Goal: Task Accomplishment & Management: Complete application form

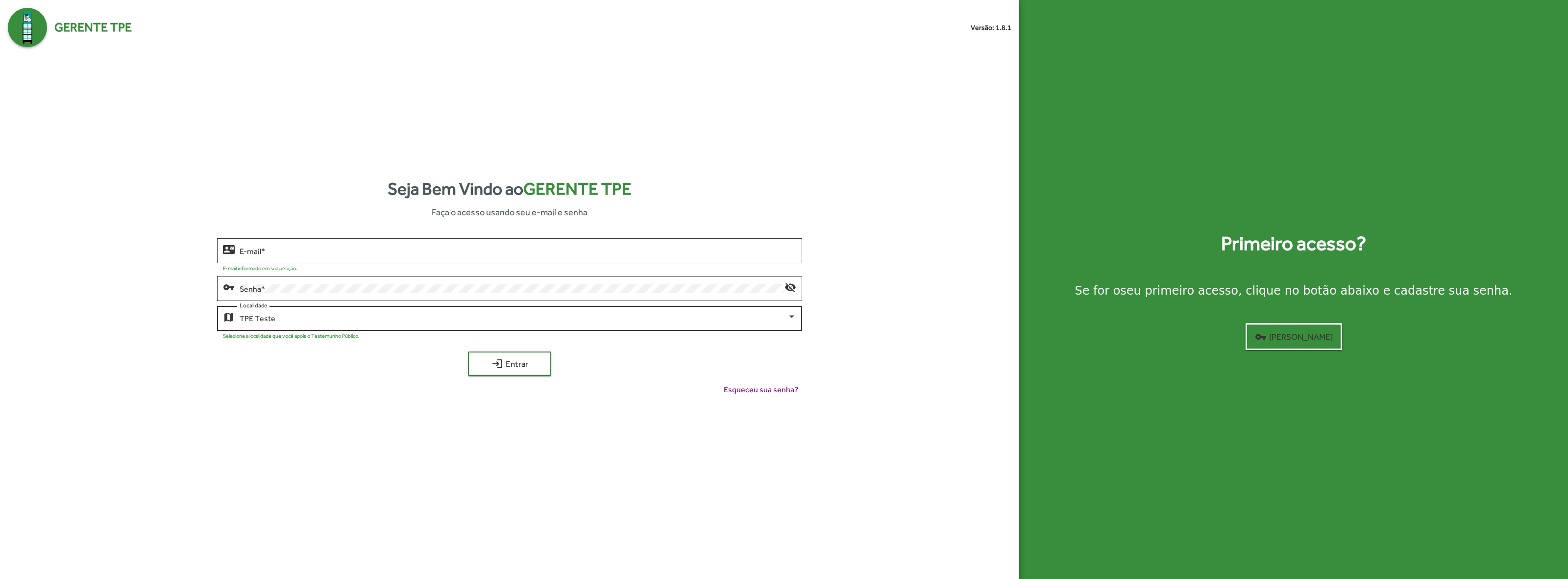
click at [327, 318] on div "TPE Teste" at bounding box center [514, 318] width 549 height 9
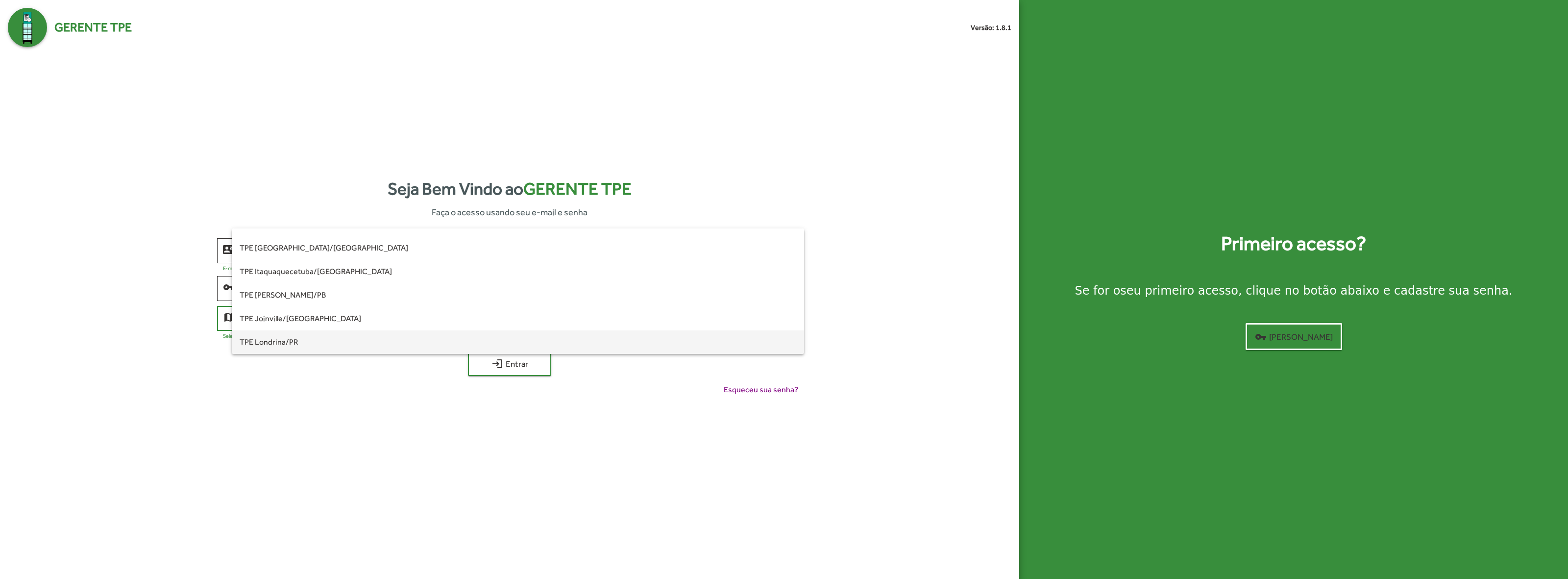
scroll to position [61, 0]
click at [331, 296] on span "TPE Joinville/[GEOGRAPHIC_DATA]" at bounding box center [519, 297] width 557 height 24
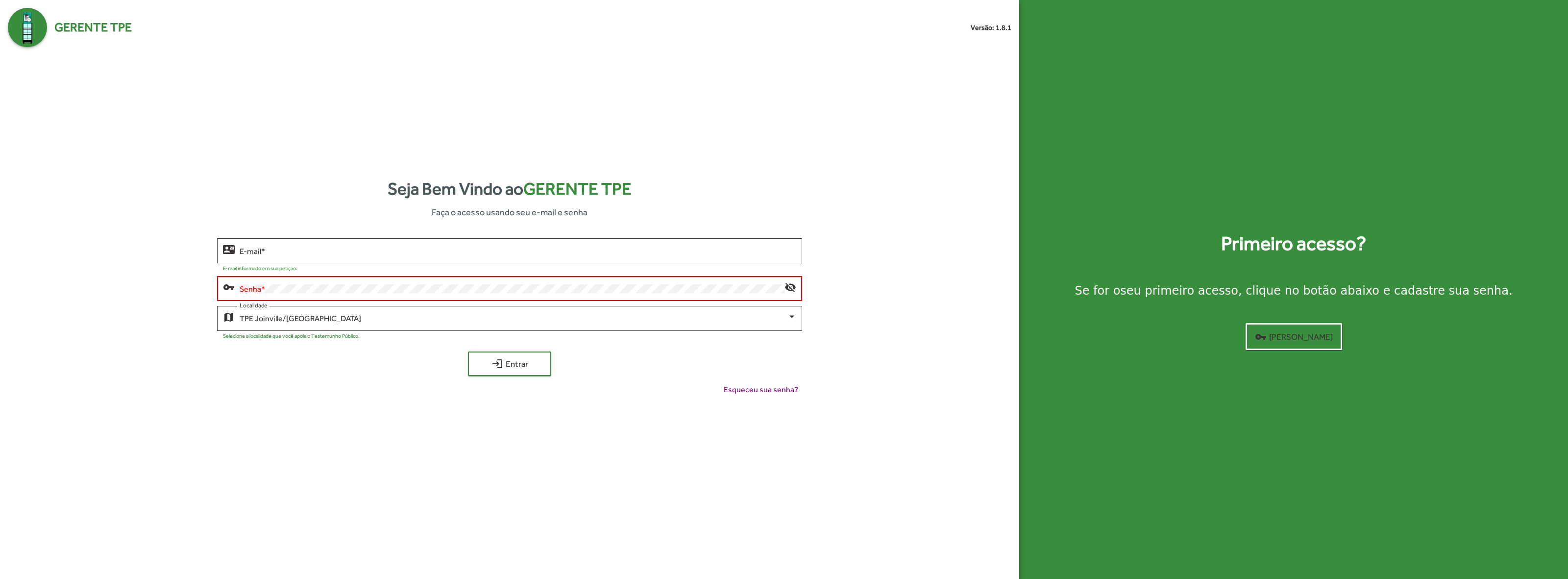
type input "**********"
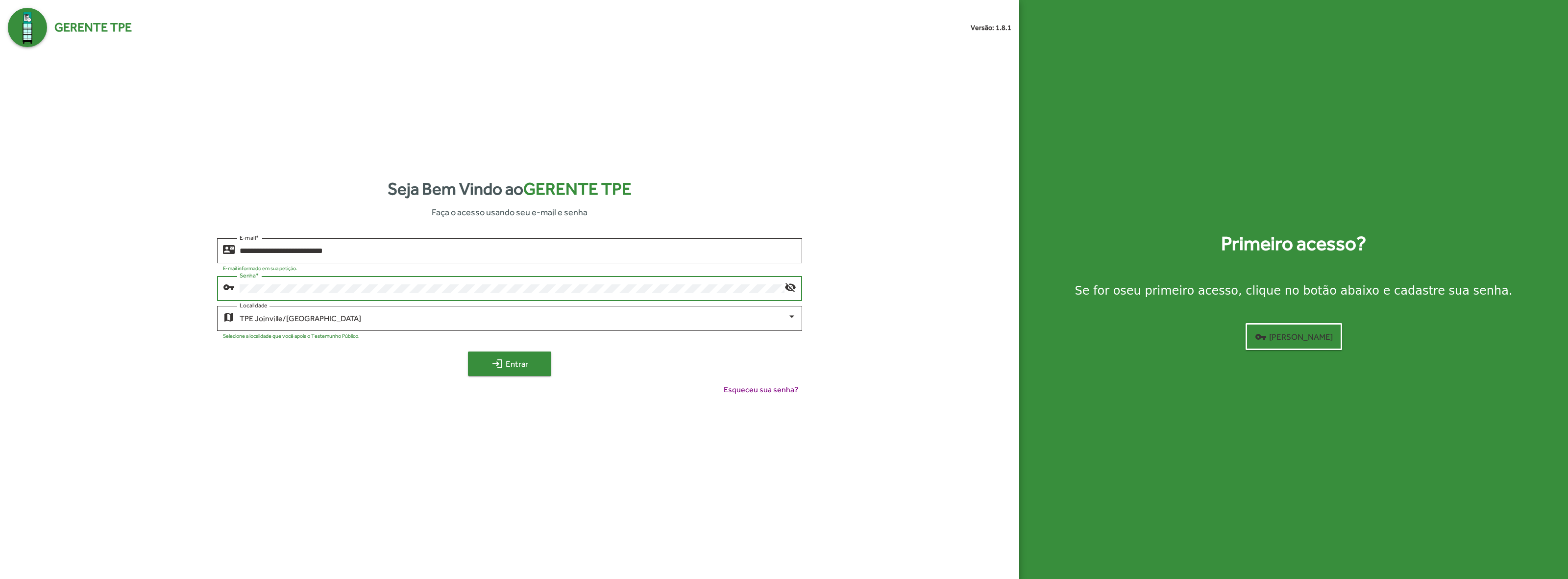
click at [531, 373] on button "login Entrar" at bounding box center [510, 364] width 83 height 25
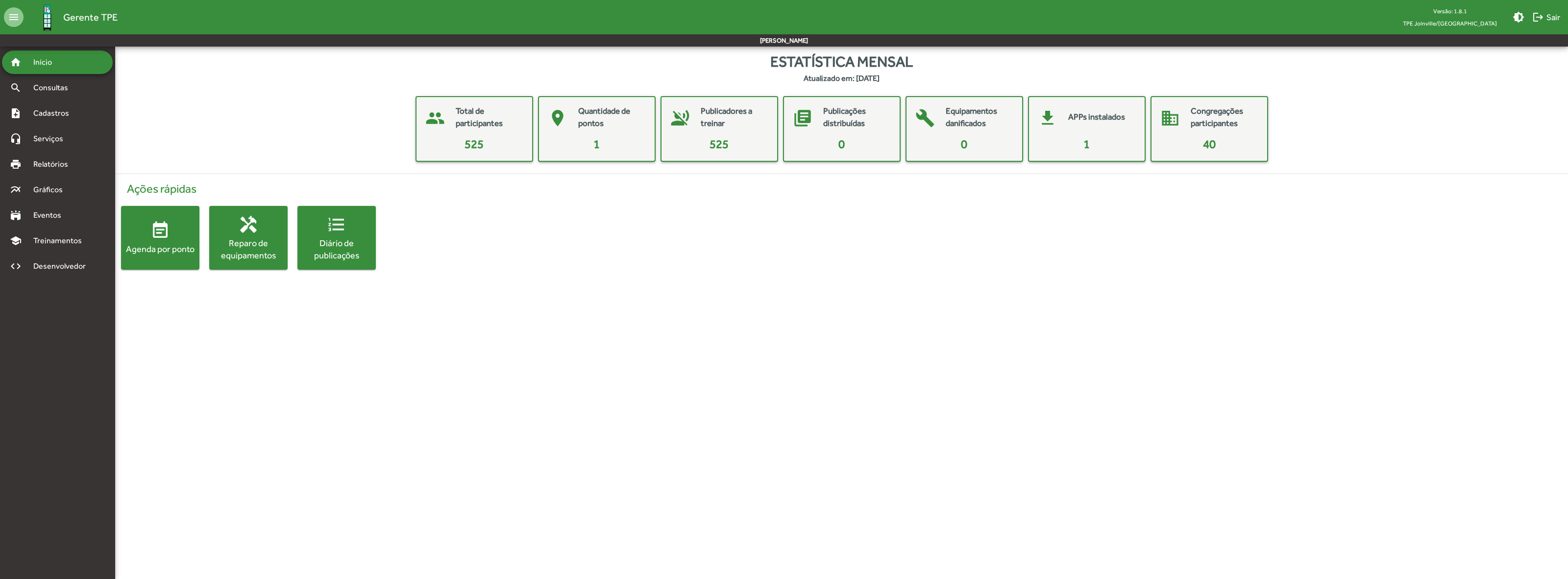
click at [444, 289] on html "menu Gerente TPE Versão: 1.8.1 TPE Joinville/SC brightness_medium logout Sair J…" at bounding box center [784, 145] width 1568 height 289
click at [499, 289] on html "menu Gerente TPE Versão: 1.8.1 TPE Joinville/SC brightness_medium logout Sair J…" at bounding box center [784, 145] width 1568 height 289
click at [62, 117] on span "Cadastros" at bounding box center [55, 113] width 55 height 12
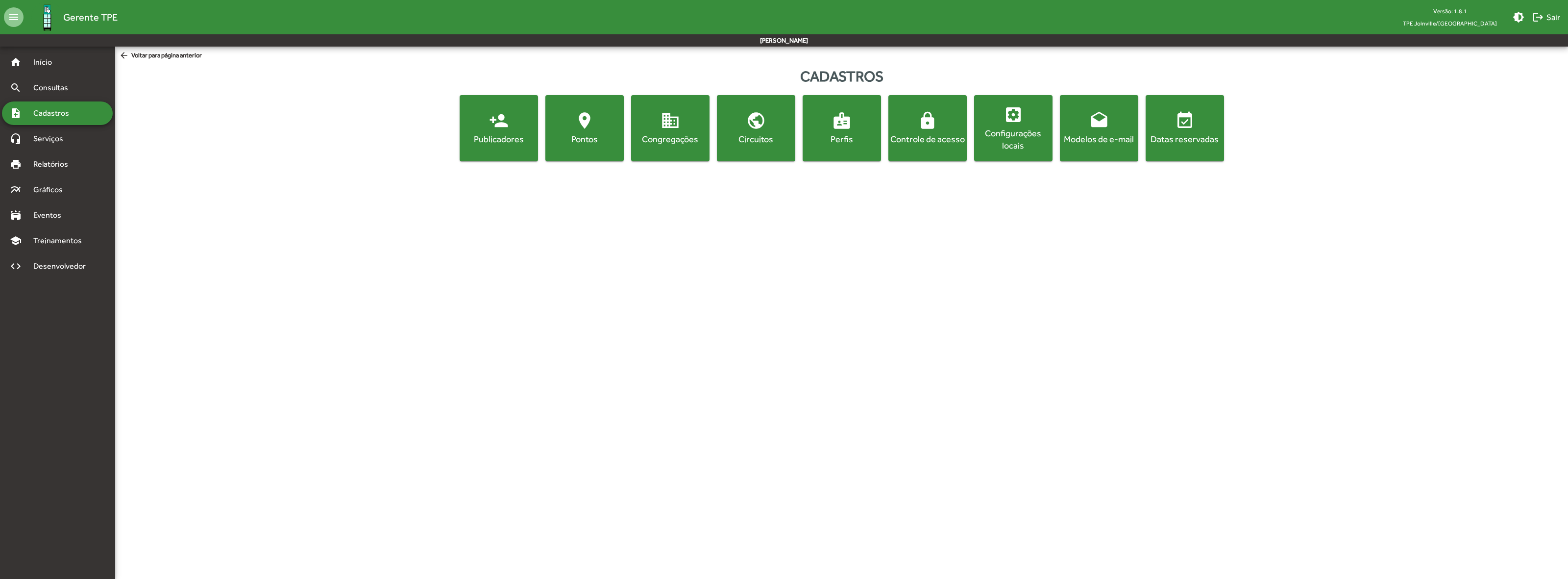
click at [508, 135] on div "Publicadores" at bounding box center [498, 139] width 74 height 12
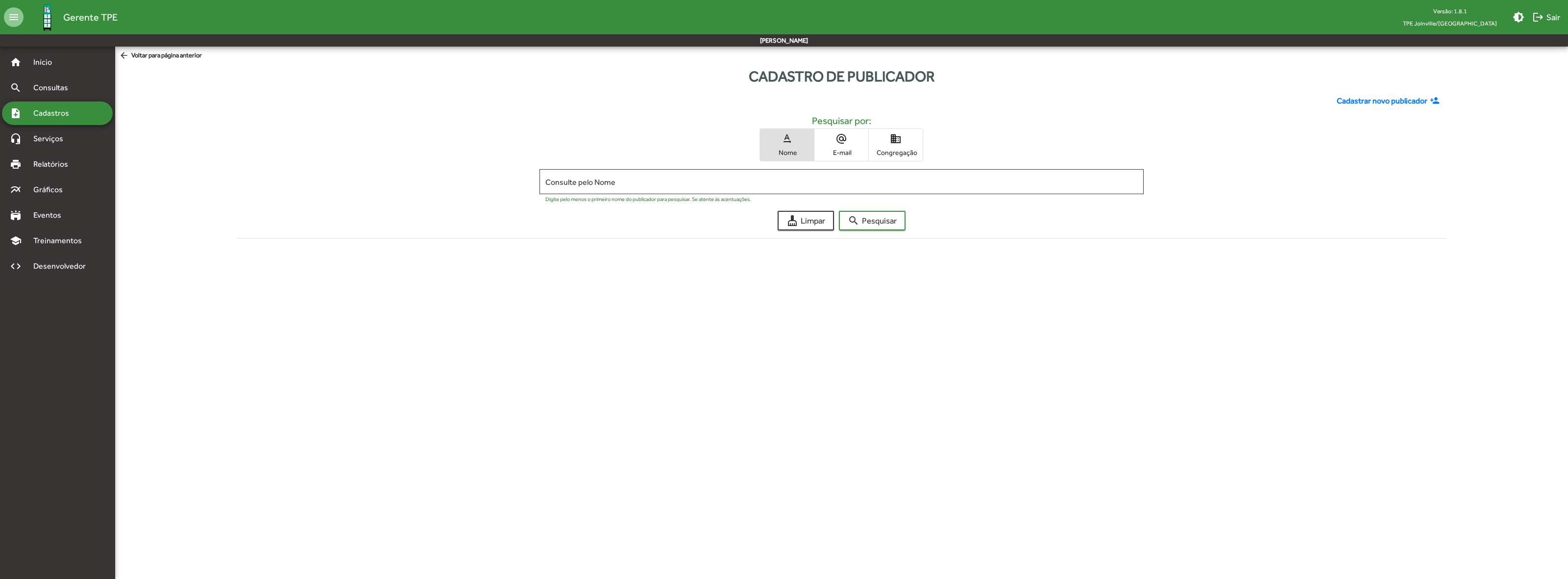
click at [1419, 99] on span "Cadastrar novo publicador" at bounding box center [1382, 101] width 91 height 12
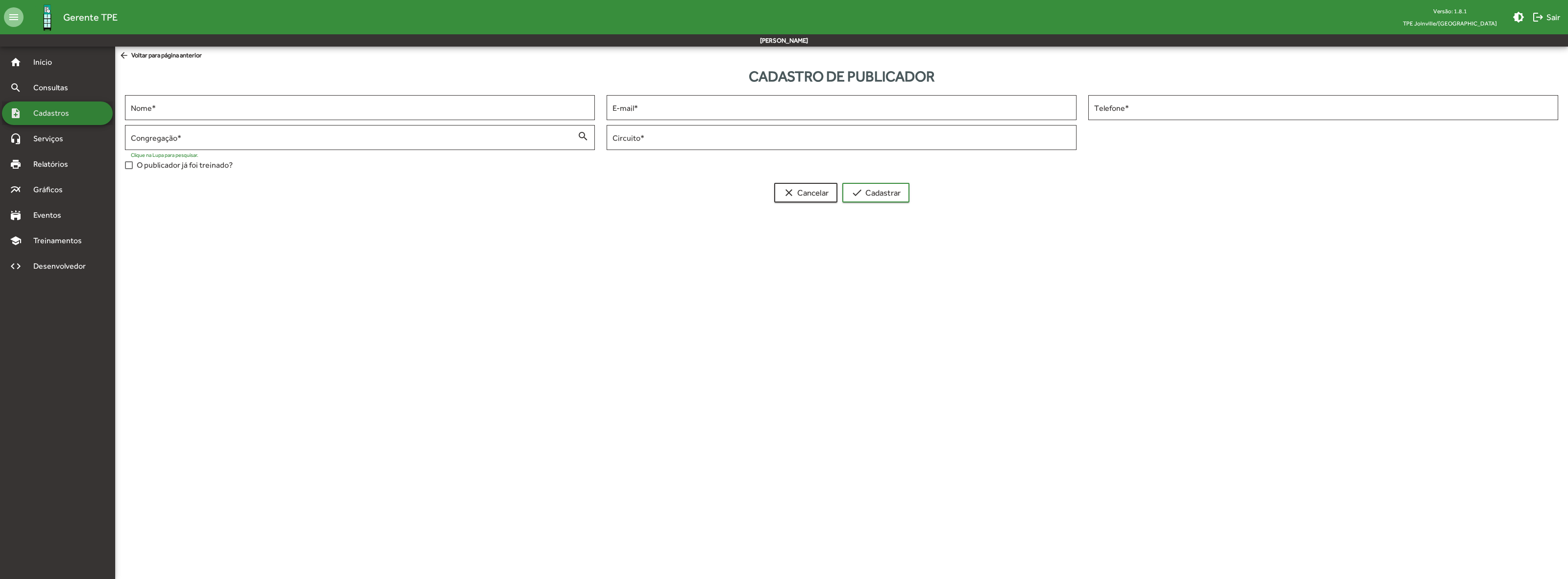
click at [74, 107] on span "Cadastros" at bounding box center [55, 113] width 55 height 12
click at [74, 107] on span "Cadastros" at bounding box center [55, 113] width 55 height 12
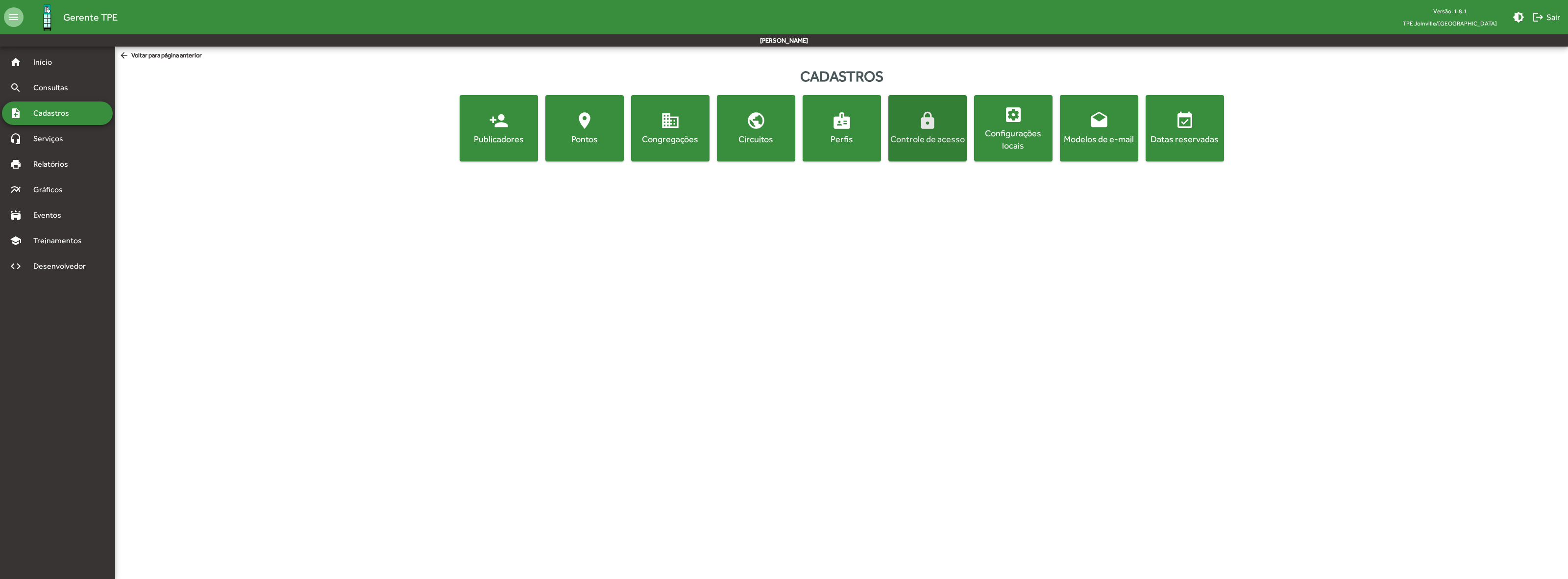
click at [923, 138] on div "Controle de acesso" at bounding box center [927, 139] width 74 height 12
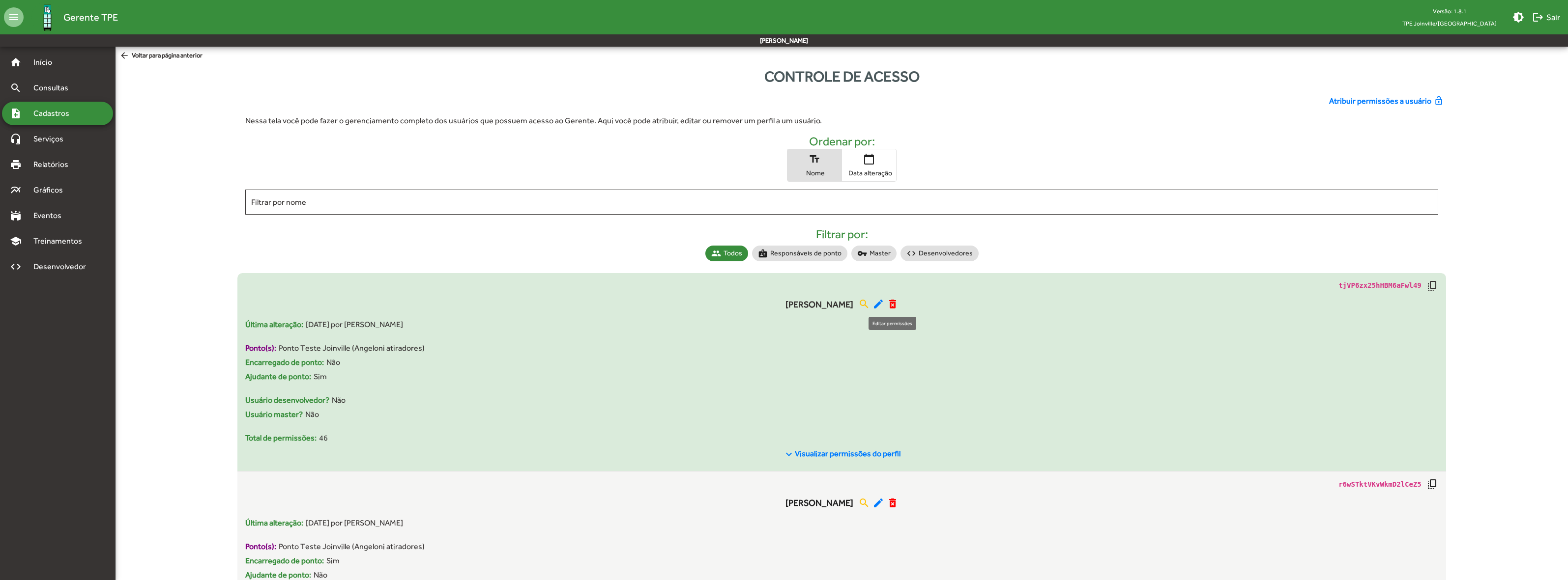
click at [884, 308] on mat-icon "edit" at bounding box center [878, 304] width 12 height 12
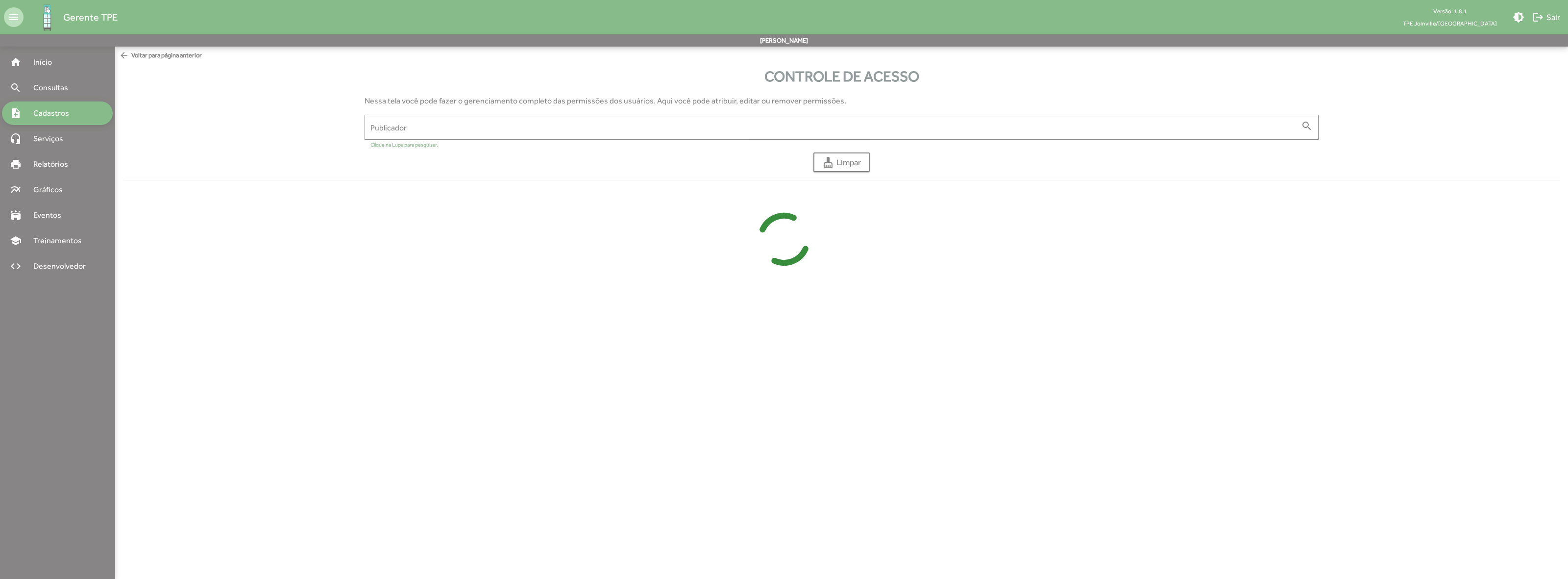
type input "**********"
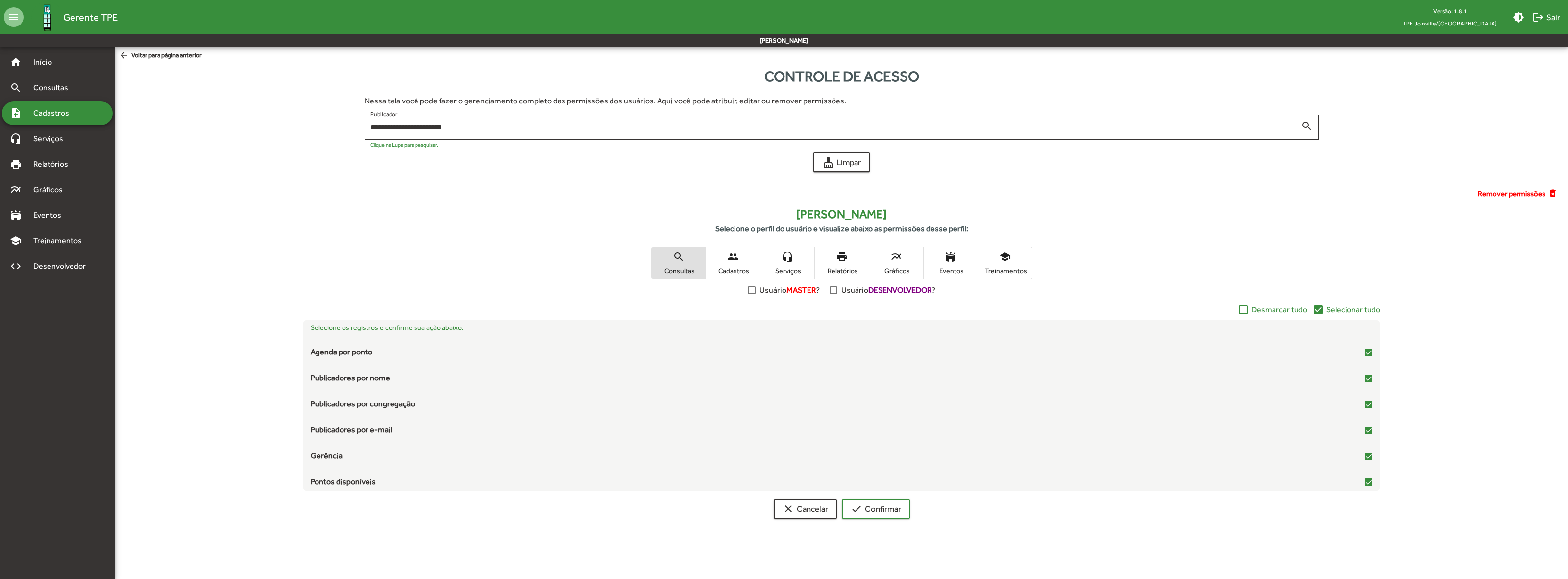
click at [731, 261] on mat-icon "people" at bounding box center [733, 256] width 12 height 12
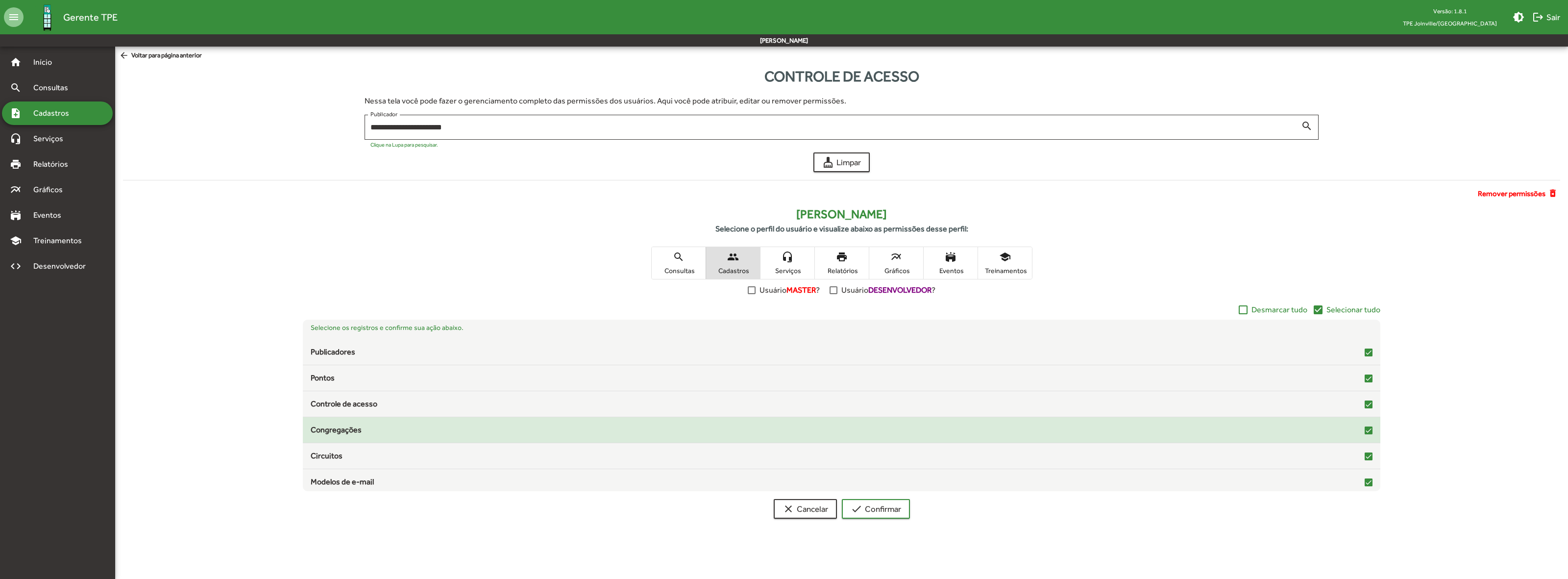
scroll to position [30, 0]
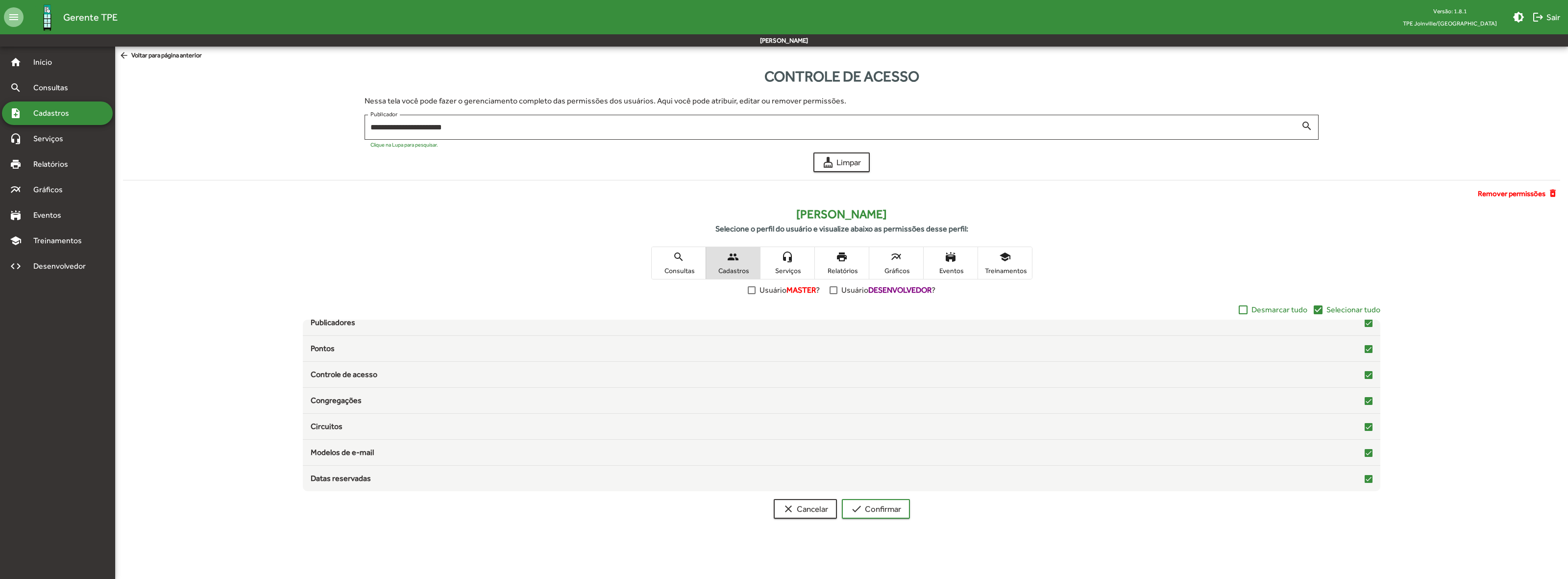
click at [780, 264] on span "headset_mic Serviços" at bounding box center [787, 263] width 54 height 32
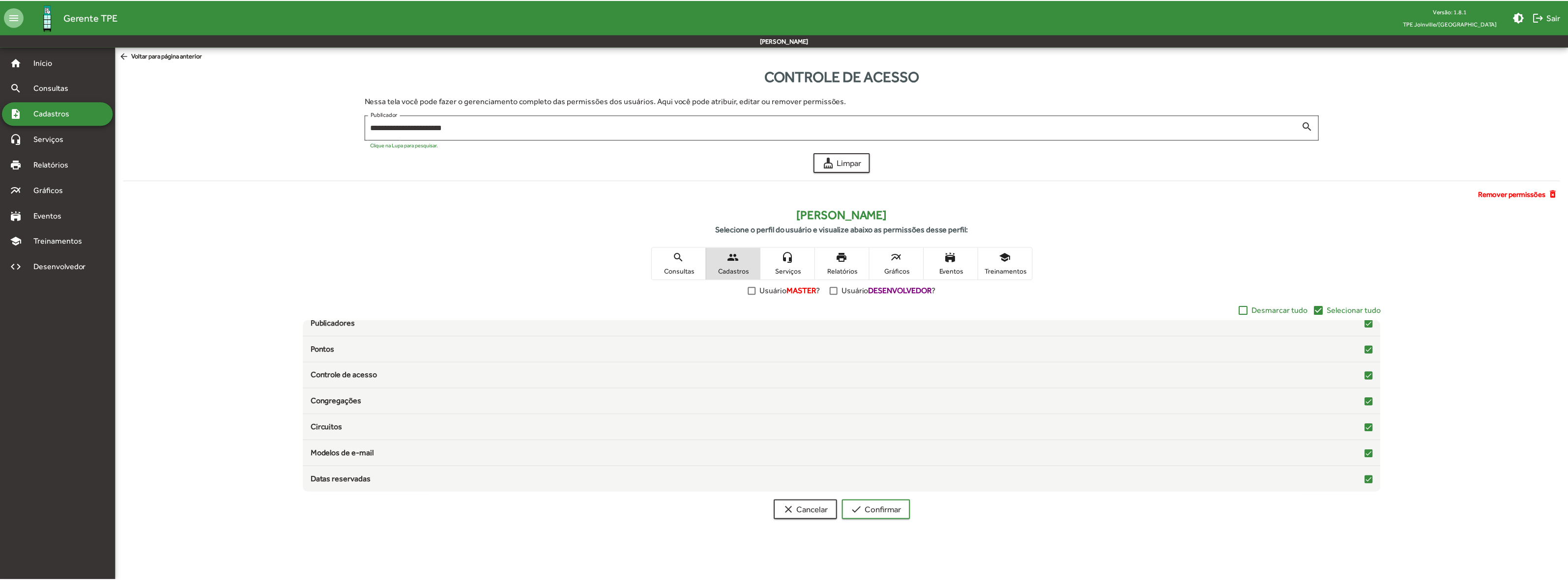
scroll to position [0, 0]
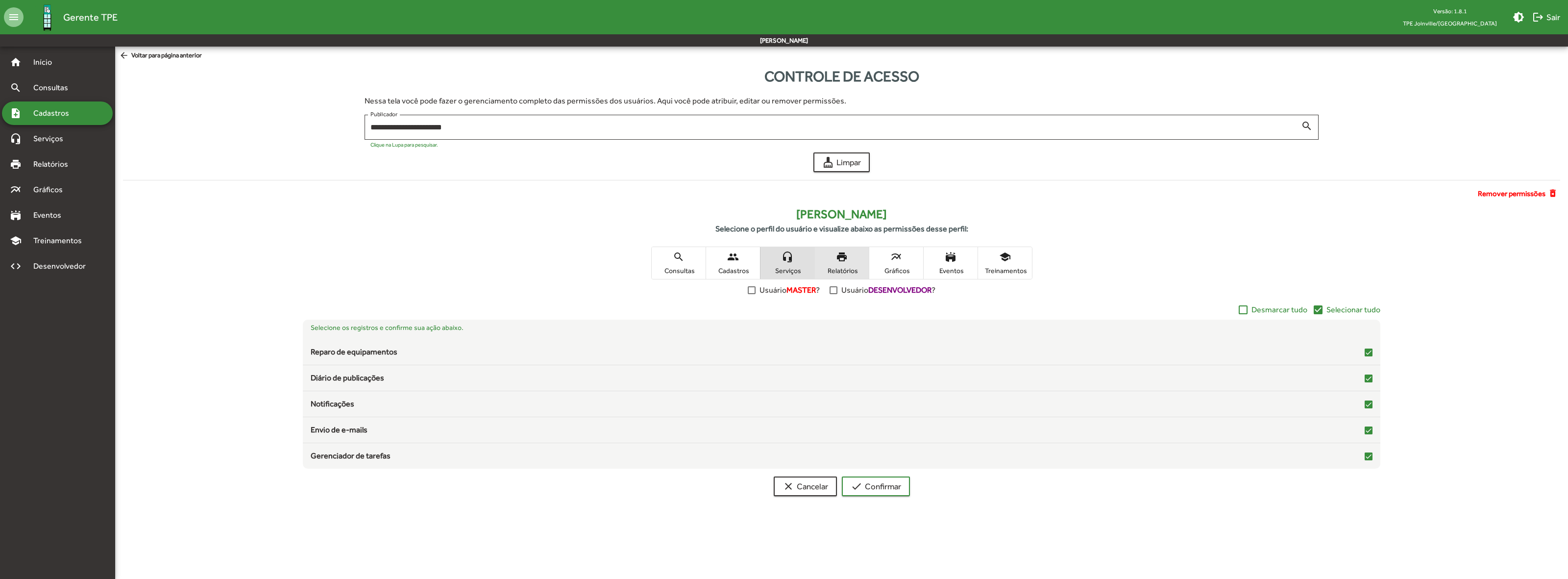
click at [844, 265] on span "print Relatórios" at bounding box center [842, 263] width 54 height 32
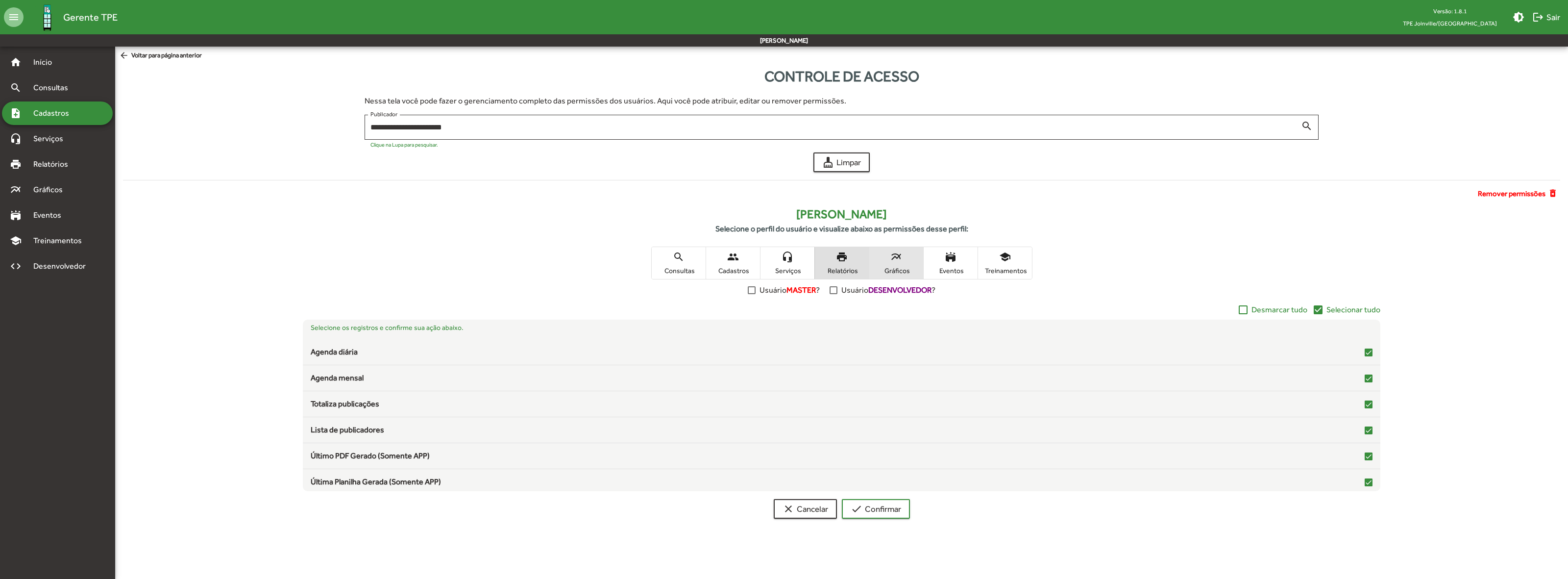
click at [895, 263] on span "multiline_chart Gráficos" at bounding box center [896, 263] width 54 height 32
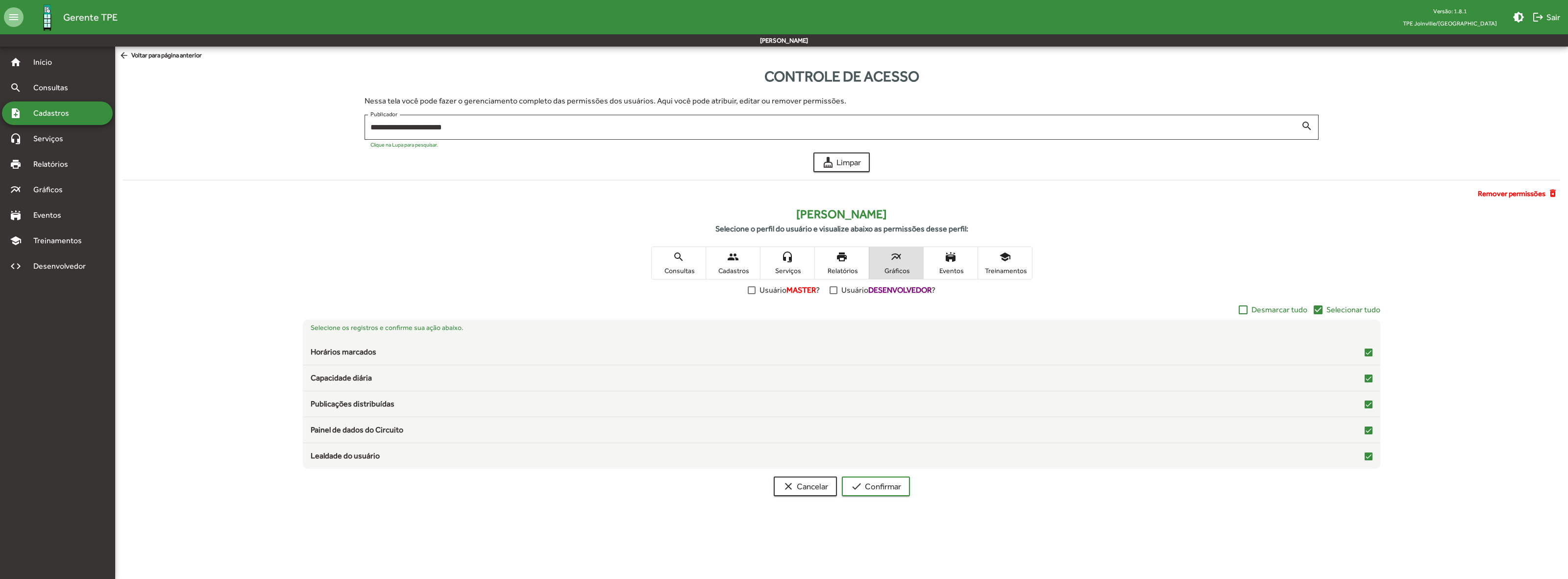
click at [1141, 247] on div "search Consultas people Cadastros headset_mic Serviços print Relatórios multili…" at bounding box center [842, 263] width 1437 height 33
click at [159, 52] on span "arrow_back Voltar para página anterior" at bounding box center [161, 56] width 83 height 11
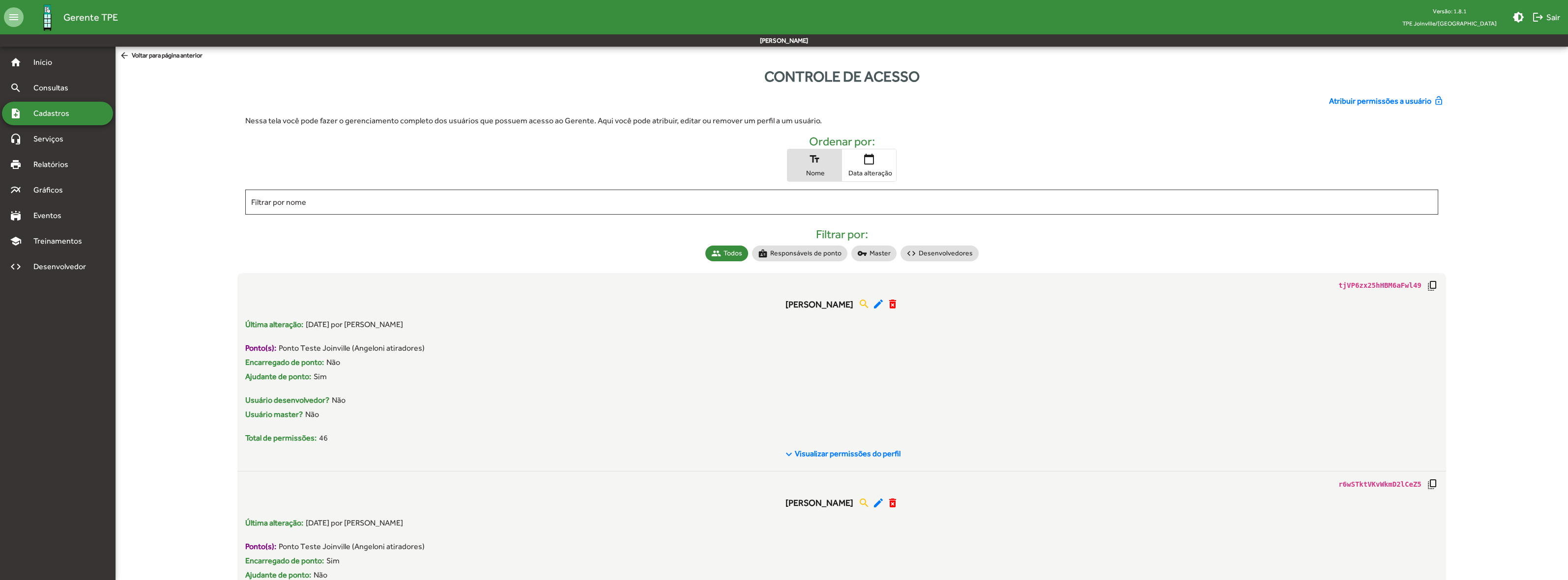
click at [76, 118] on span "Cadastros" at bounding box center [55, 113] width 55 height 12
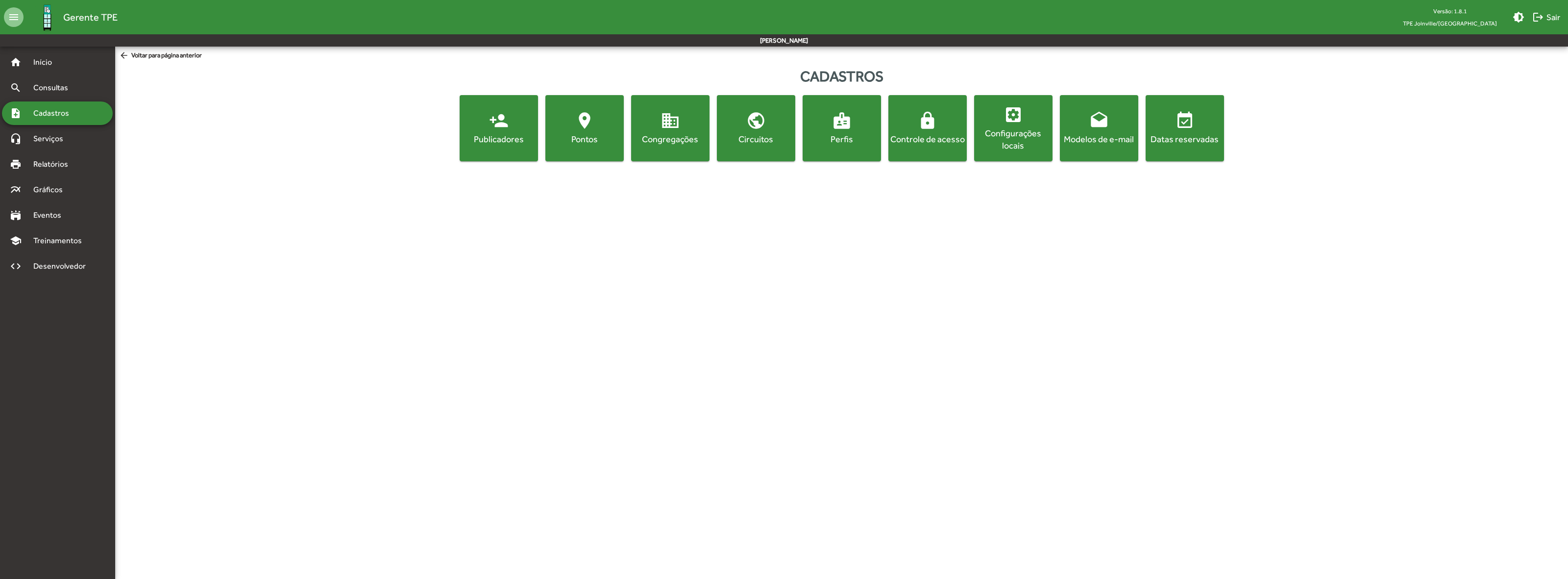
click at [609, 145] on div "Pontos" at bounding box center [584, 139] width 74 height 12
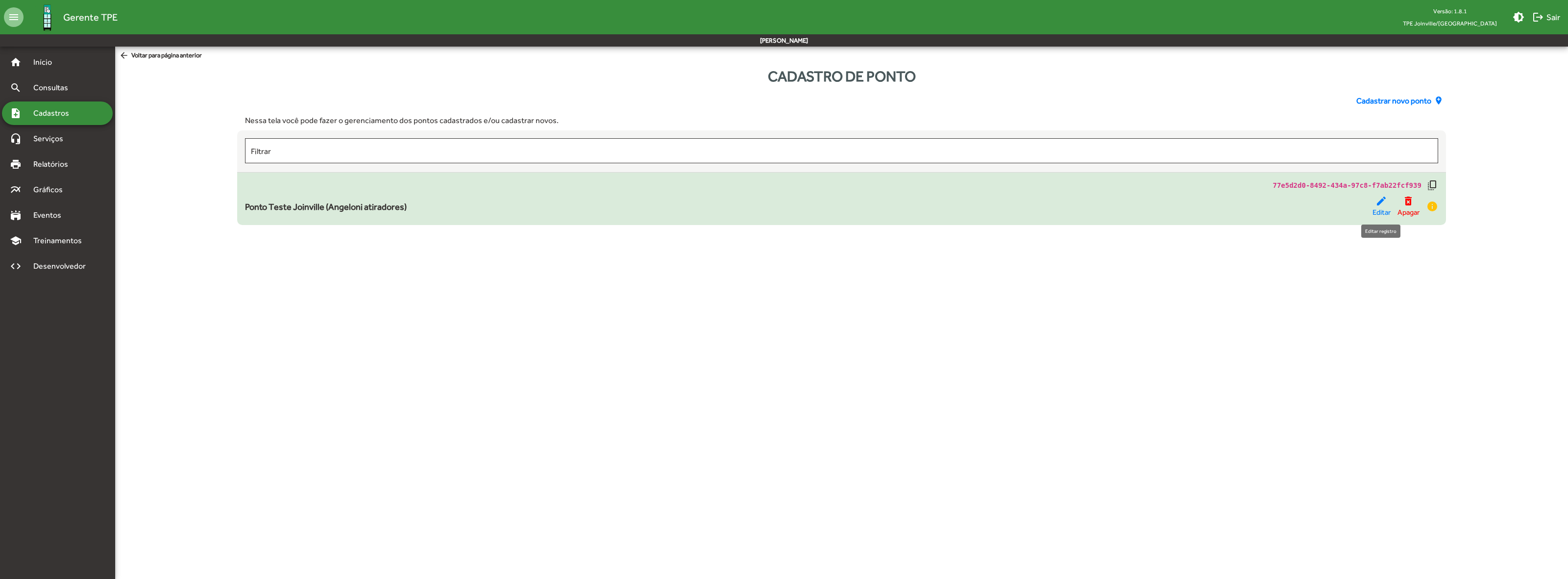
click at [1376, 202] on mat-icon "edit" at bounding box center [1381, 201] width 12 height 12
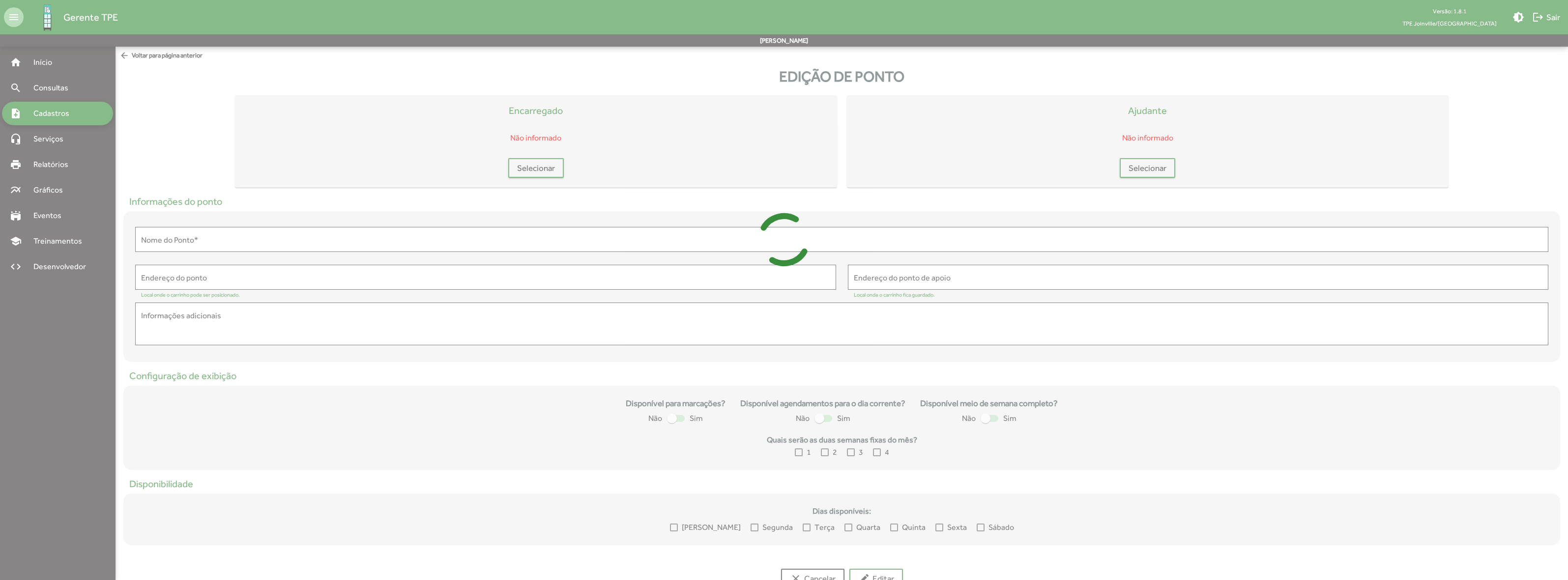
type input "**********"
type textarea "**********"
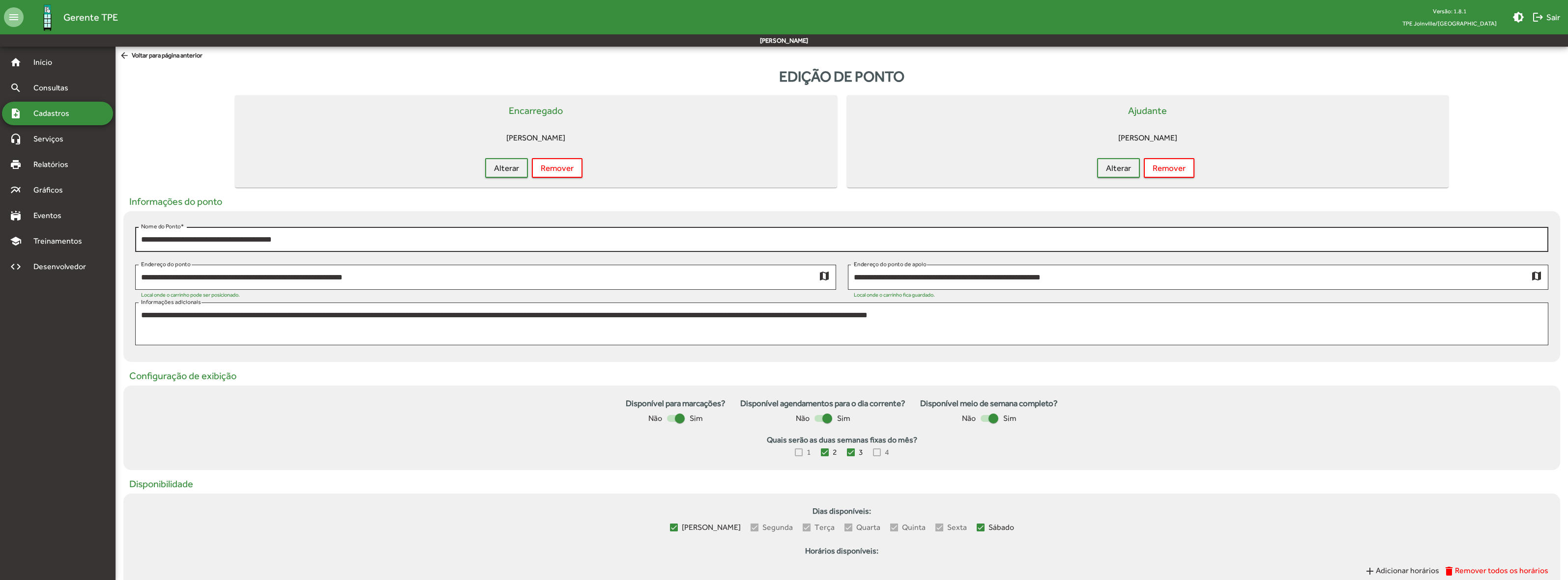
click at [332, 235] on input "**********" at bounding box center [841, 239] width 1401 height 9
click at [681, 418] on div at bounding box center [679, 419] width 10 height 10
click at [674, 419] on div at bounding box center [672, 419] width 10 height 10
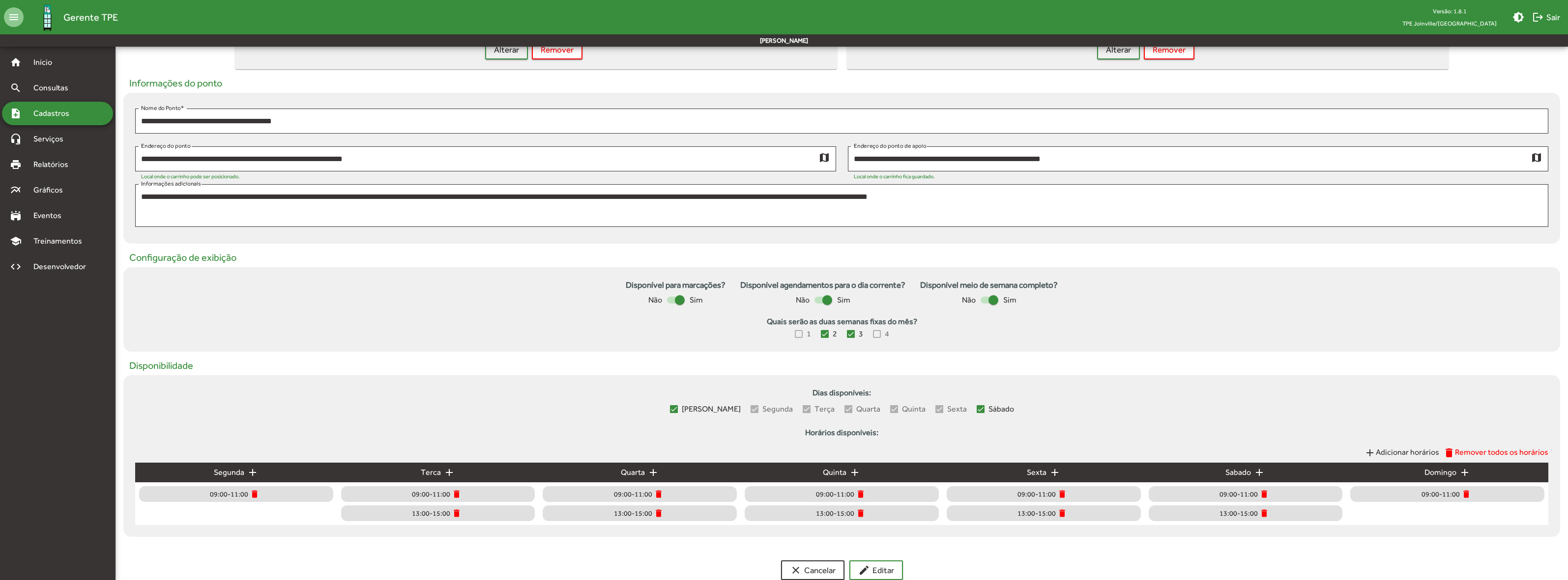
scroll to position [123, 0]
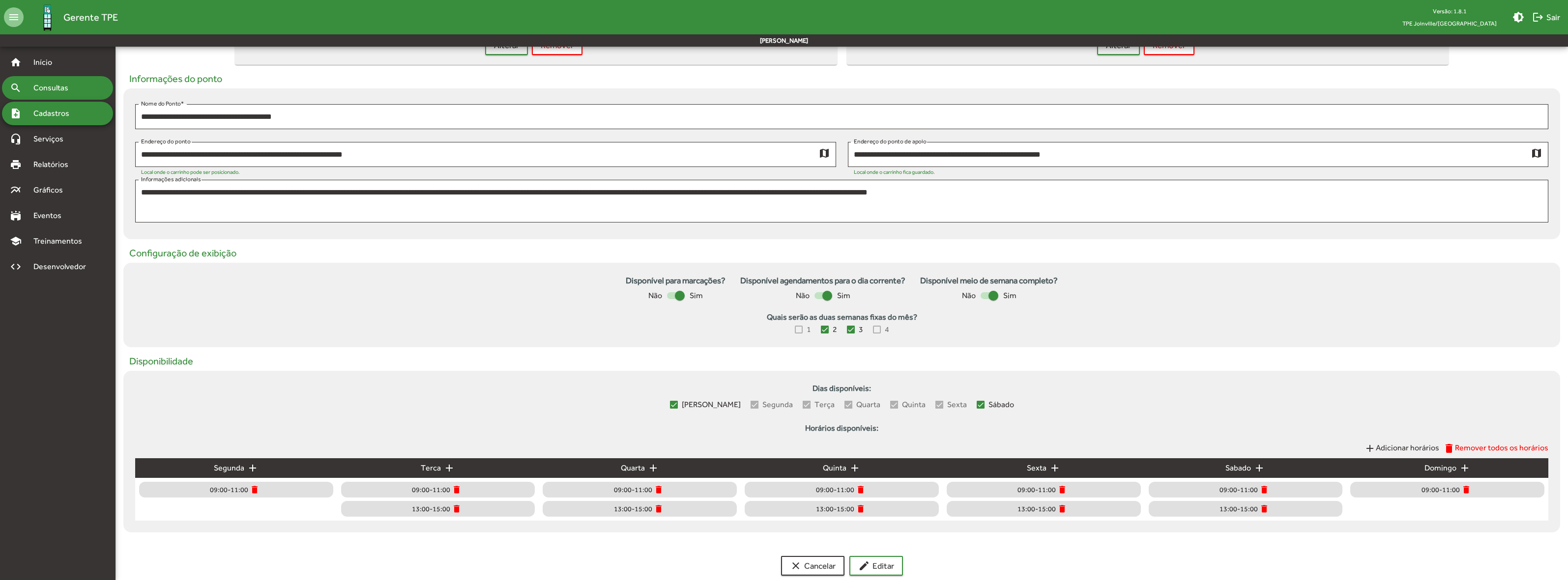
click at [53, 87] on span "Consultas" at bounding box center [54, 87] width 53 height 12
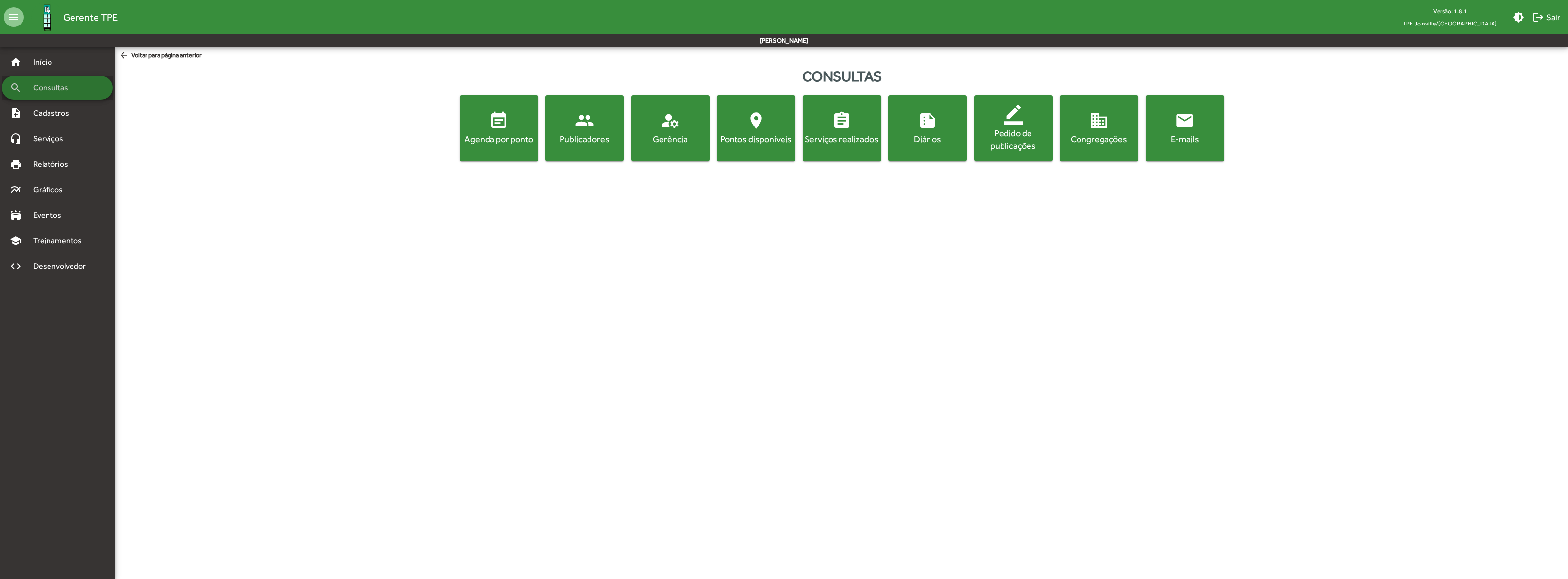
click at [53, 87] on span "Consultas" at bounding box center [54, 87] width 53 height 12
click at [523, 151] on button "event_note Agenda por ponto" at bounding box center [499, 128] width 78 height 66
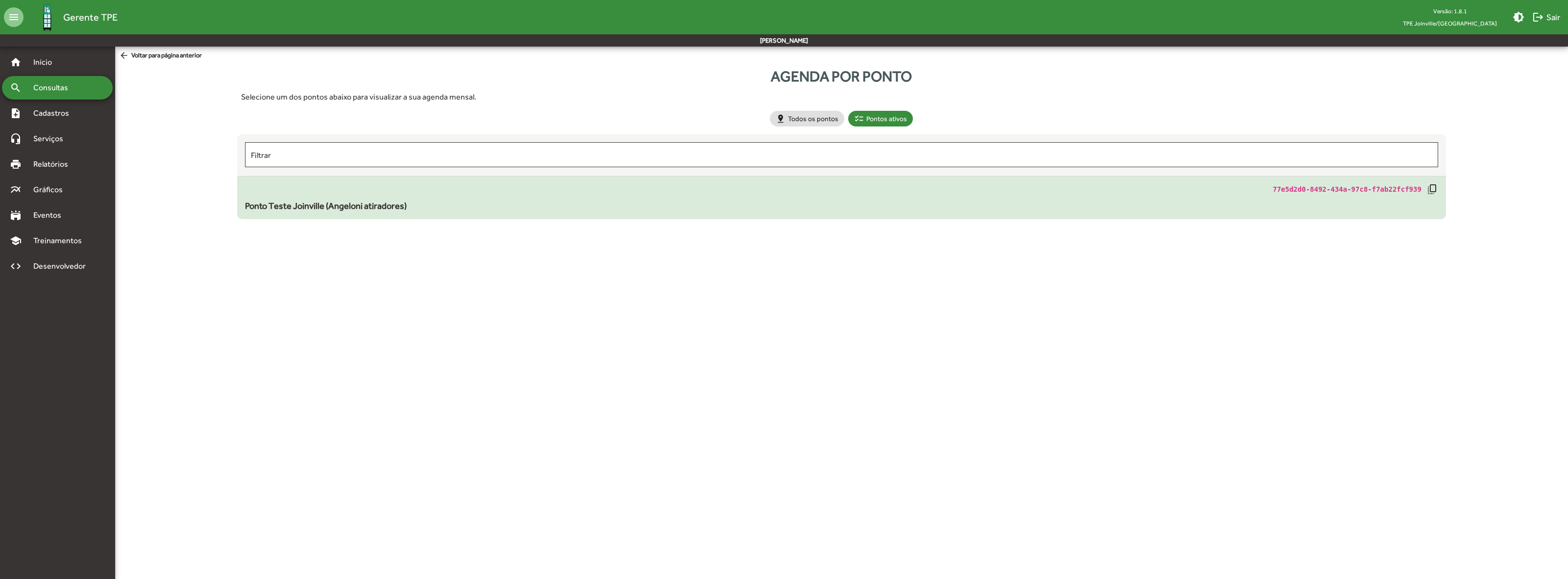
click at [657, 207] on div "Ponto Teste Joinville (Angeloni atiradores)" at bounding box center [842, 205] width 1193 height 13
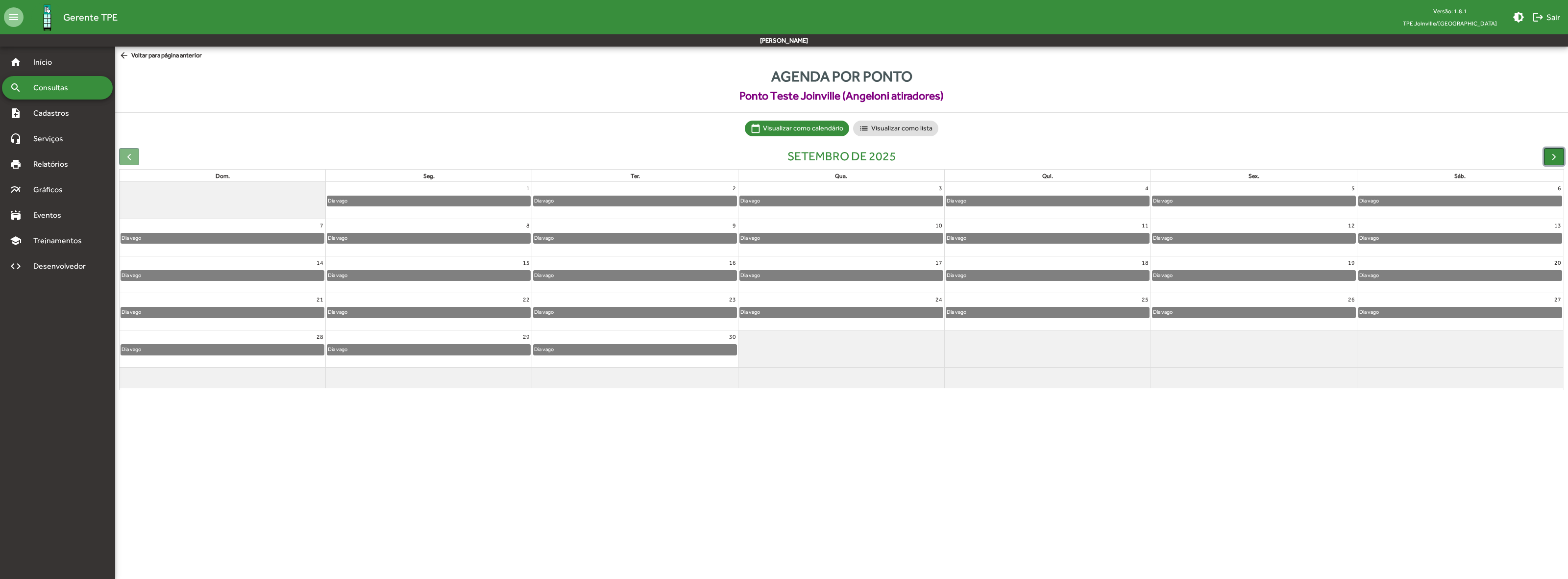
click at [1554, 152] on span "button" at bounding box center [1554, 156] width 10 height 10
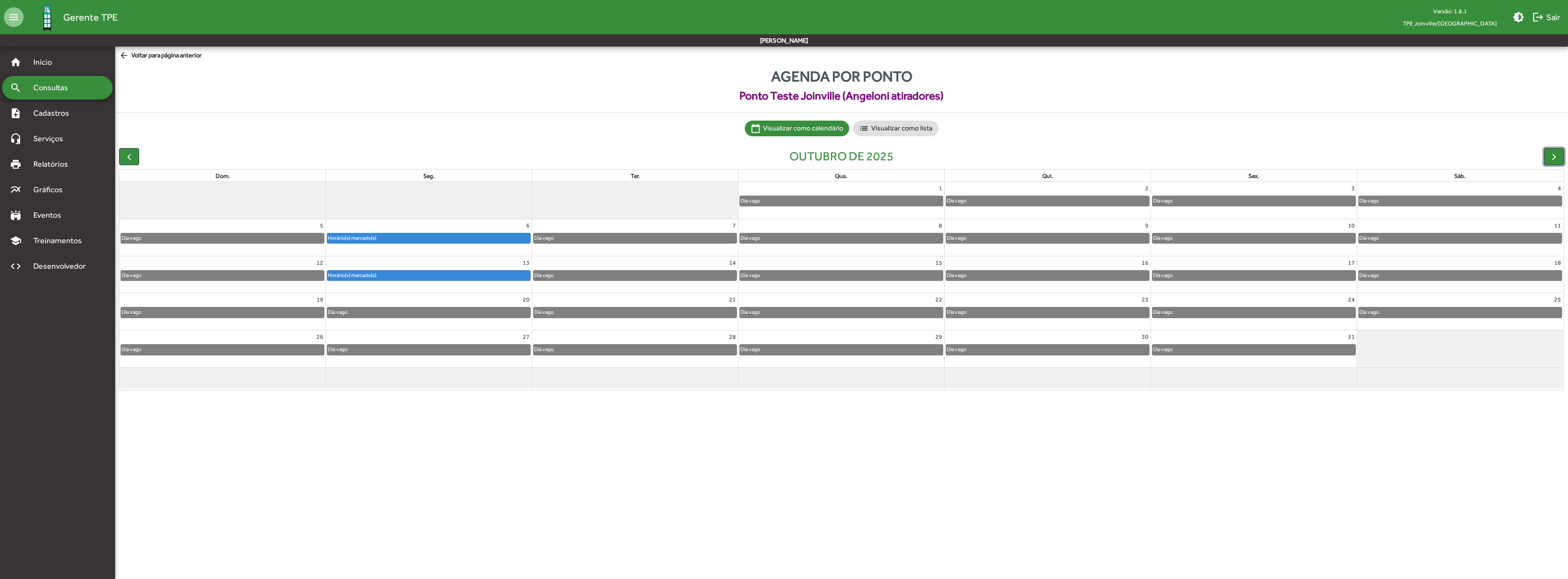
drag, startPoint x: 1555, startPoint y: 153, endPoint x: 1165, endPoint y: 172, distance: 390.5
click at [1554, 153] on span "button" at bounding box center [1554, 156] width 10 height 10
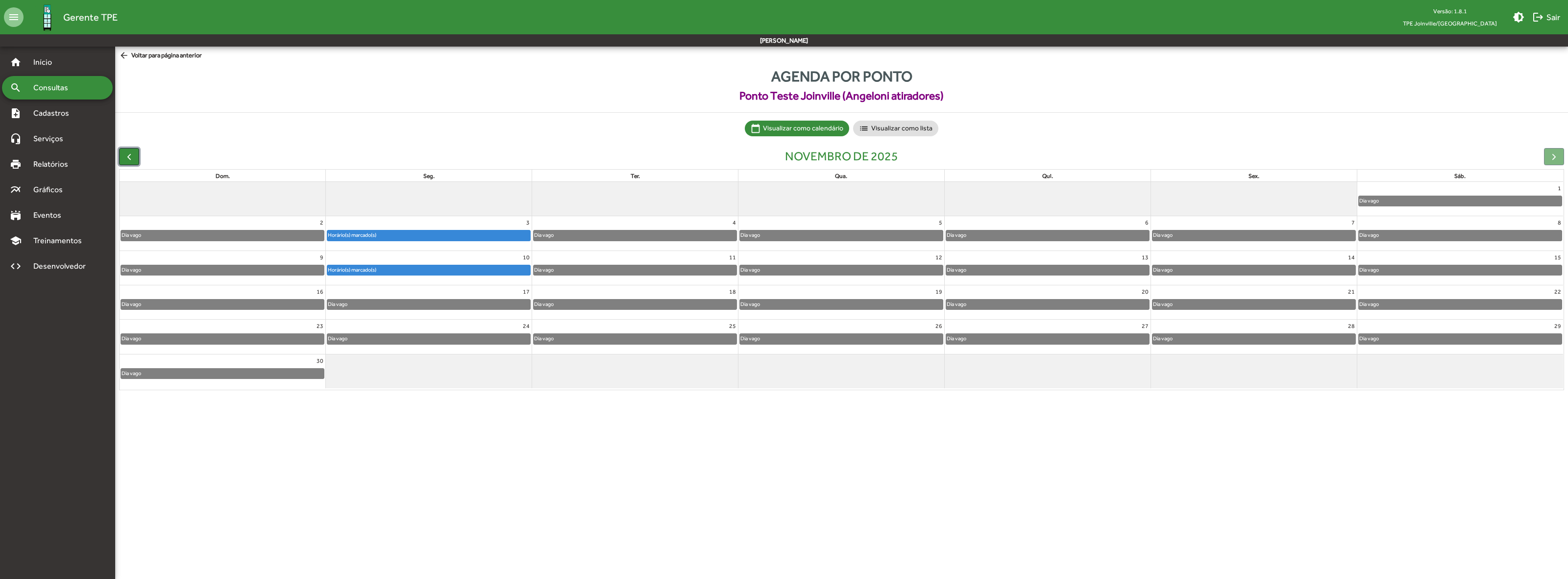
click at [123, 153] on button "button" at bounding box center [129, 156] width 20 height 17
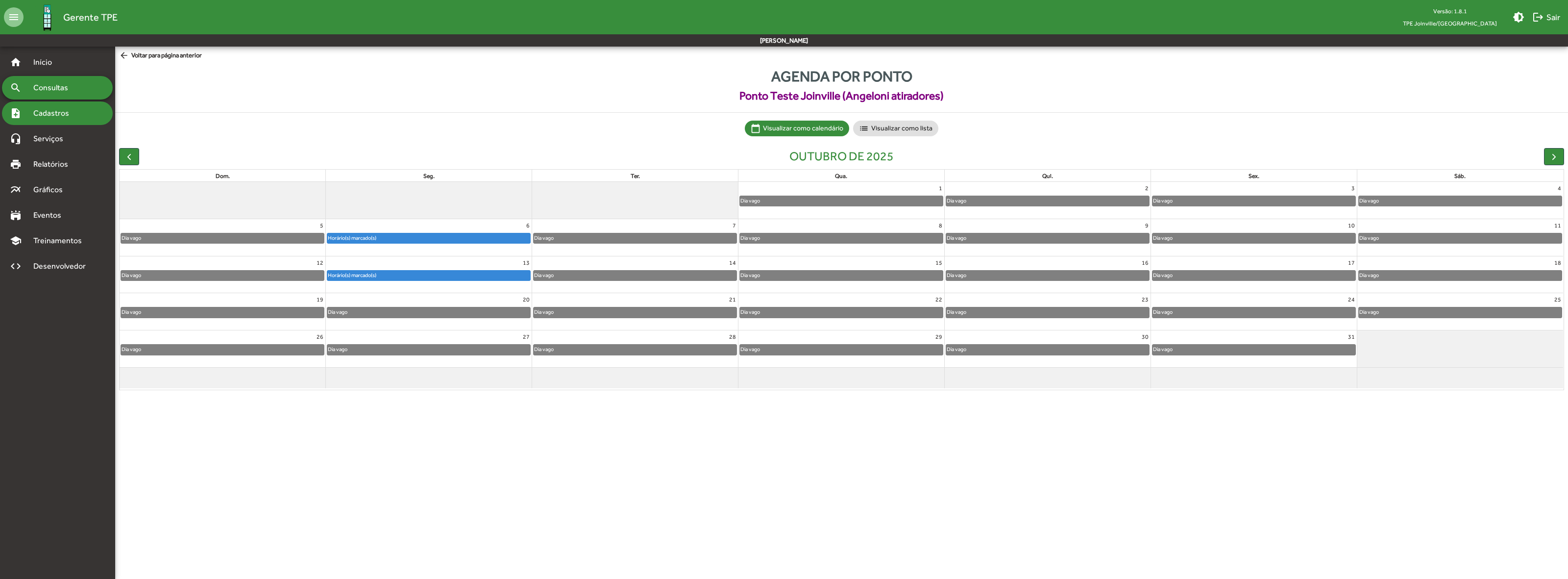
click at [37, 116] on span "Cadastros" at bounding box center [55, 113] width 55 height 12
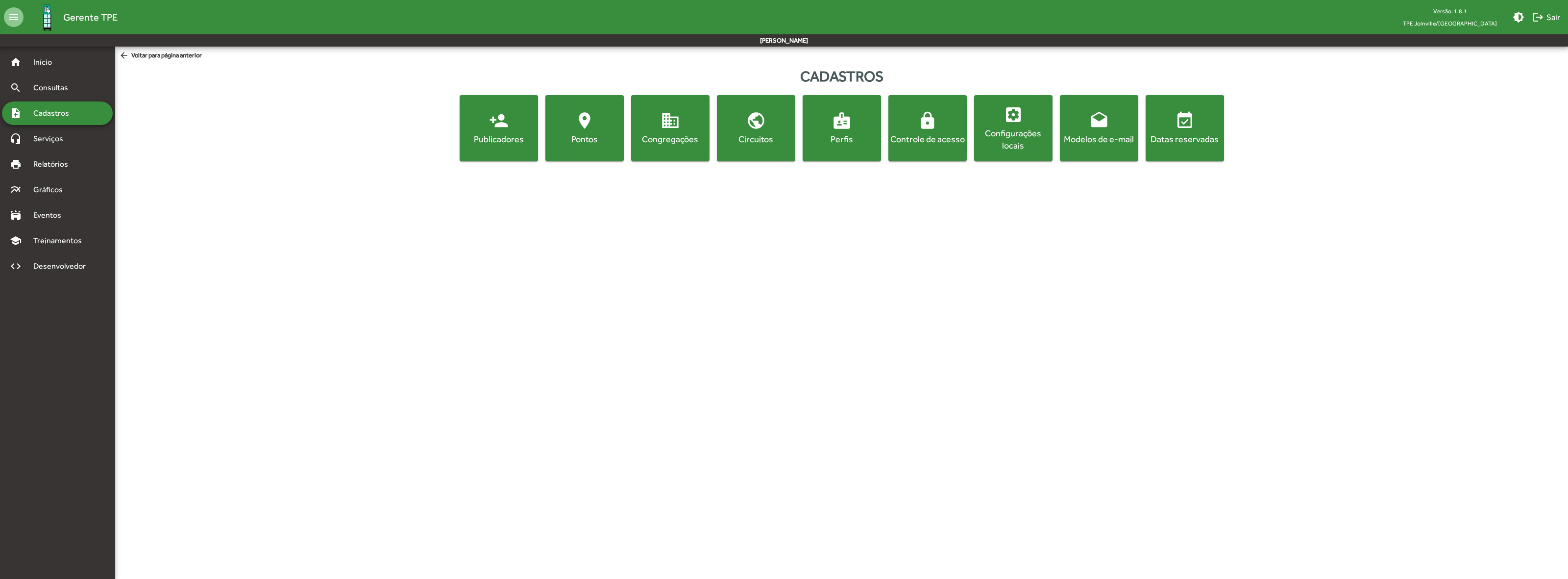
click at [675, 143] on div "Congregações" at bounding box center [670, 139] width 74 height 12
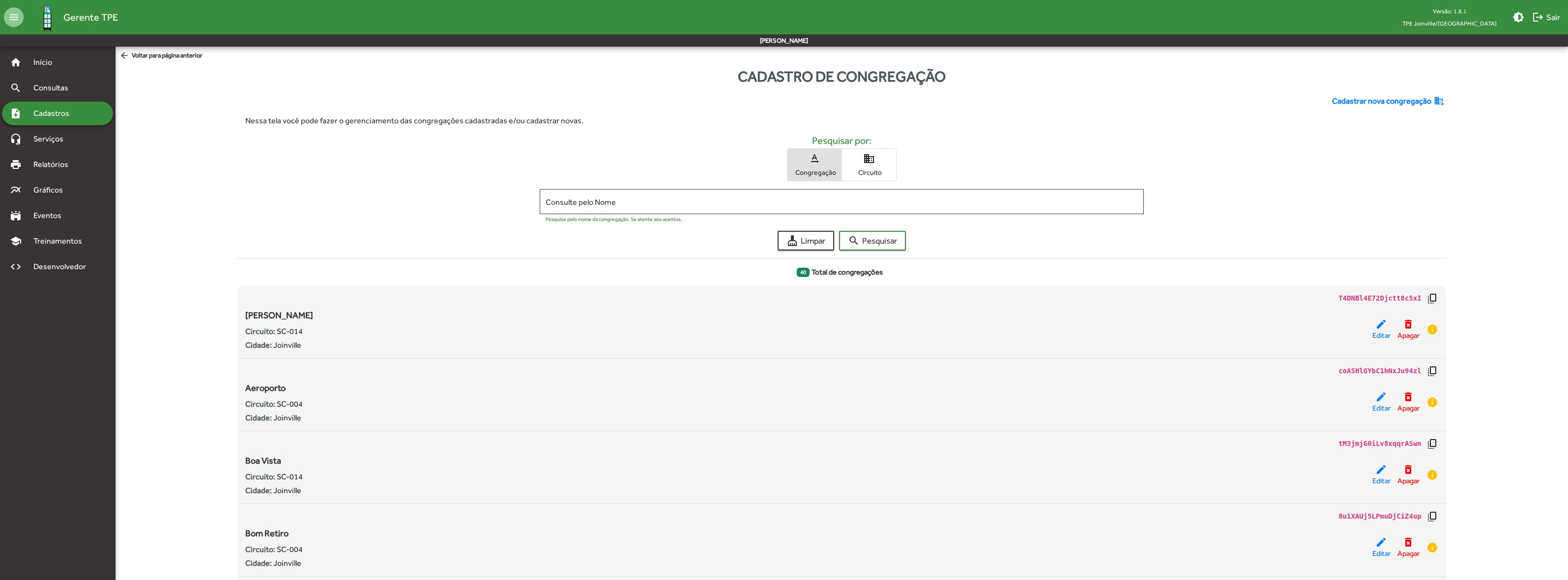
click at [46, 112] on span "Cadastros" at bounding box center [55, 113] width 55 height 12
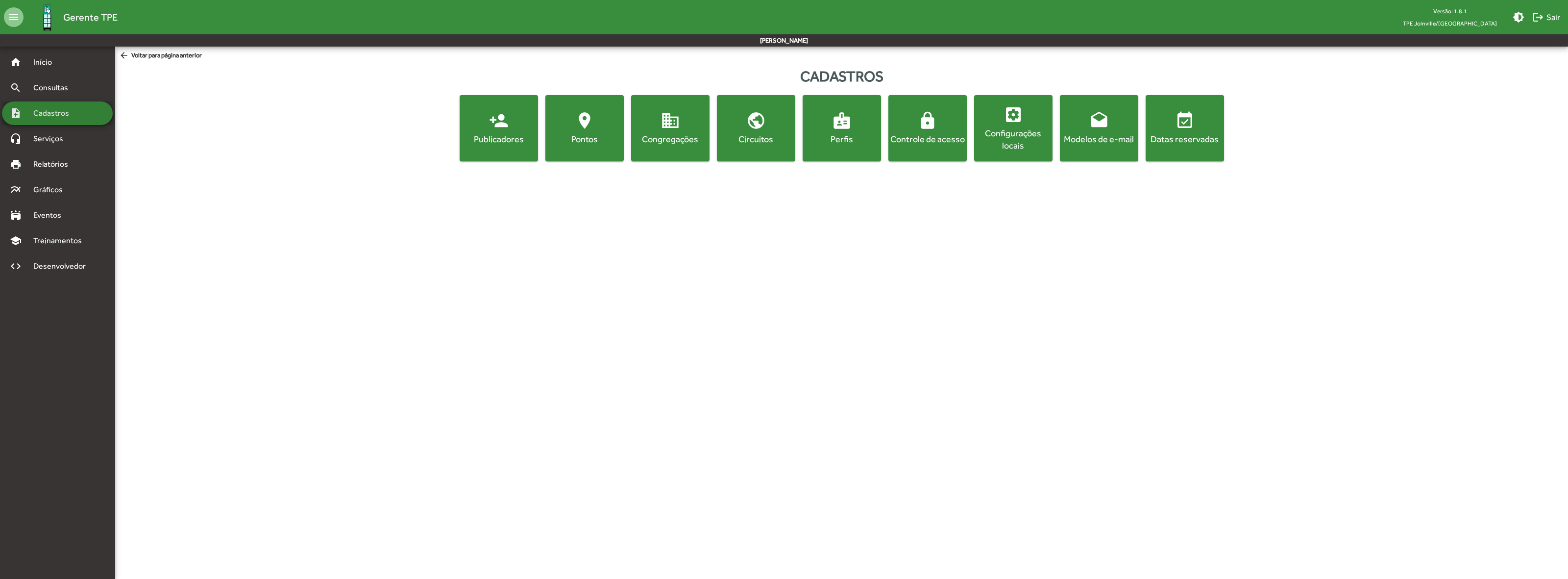
click at [46, 111] on span "Cadastros" at bounding box center [55, 113] width 55 height 12
click at [576, 136] on div "Pontos" at bounding box center [584, 139] width 74 height 12
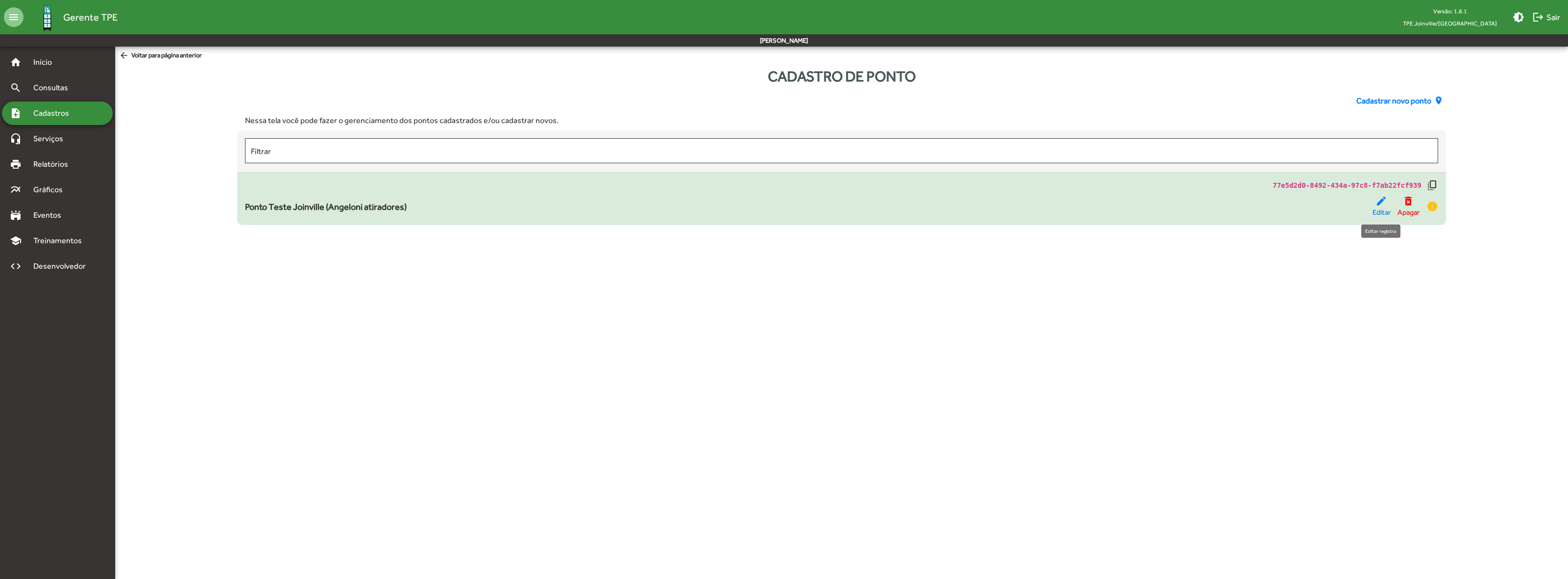
click at [1376, 211] on span "Editar" at bounding box center [1381, 212] width 18 height 12
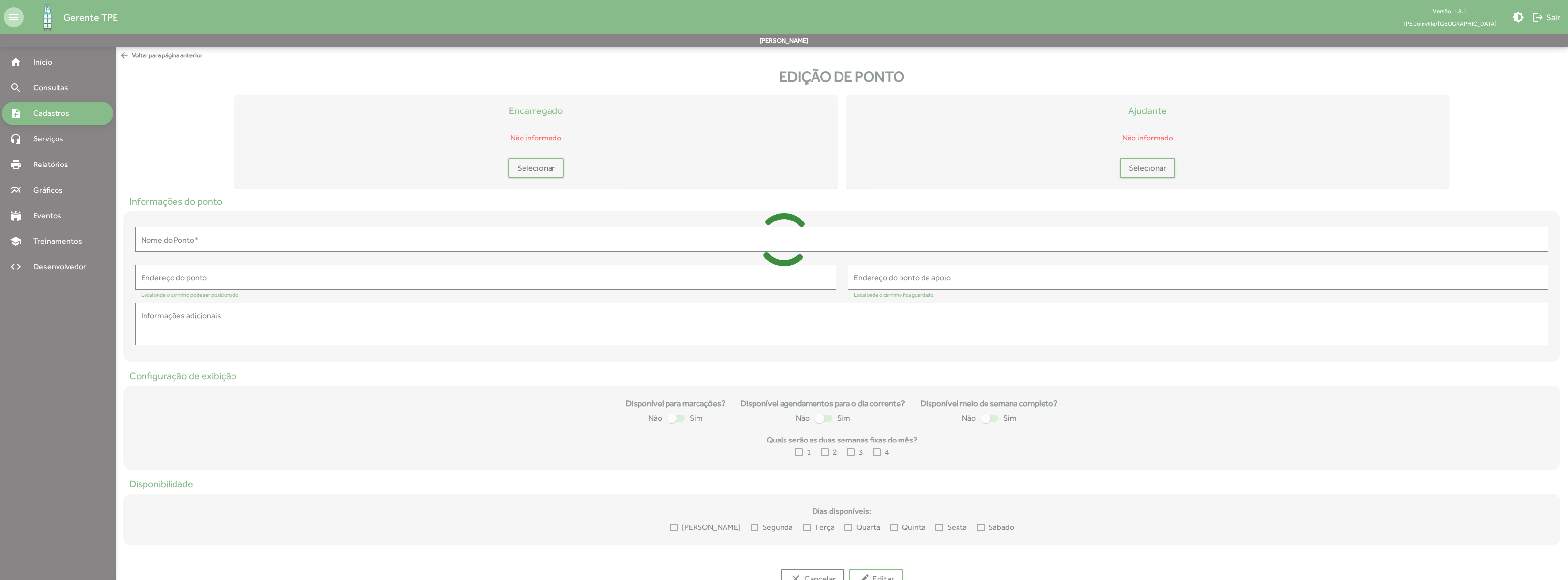
type input "**********"
type textarea "**********"
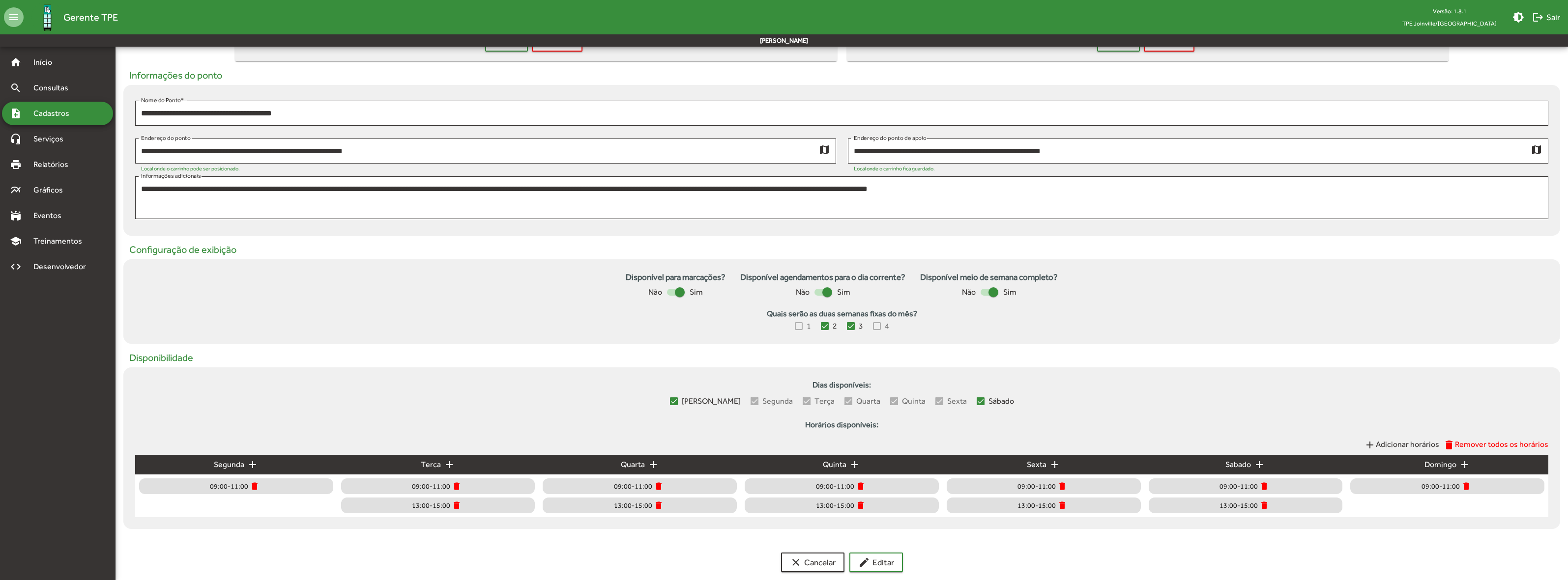
scroll to position [140, 0]
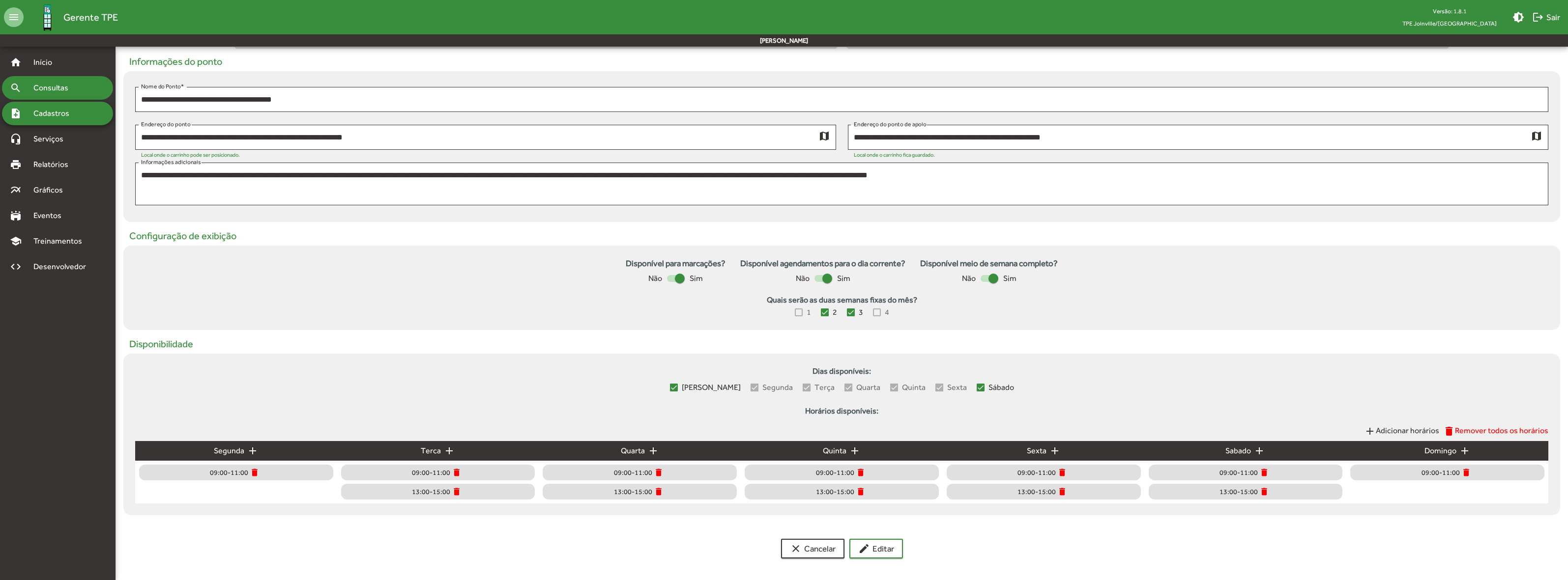
click at [50, 84] on span "Consultas" at bounding box center [54, 87] width 53 height 12
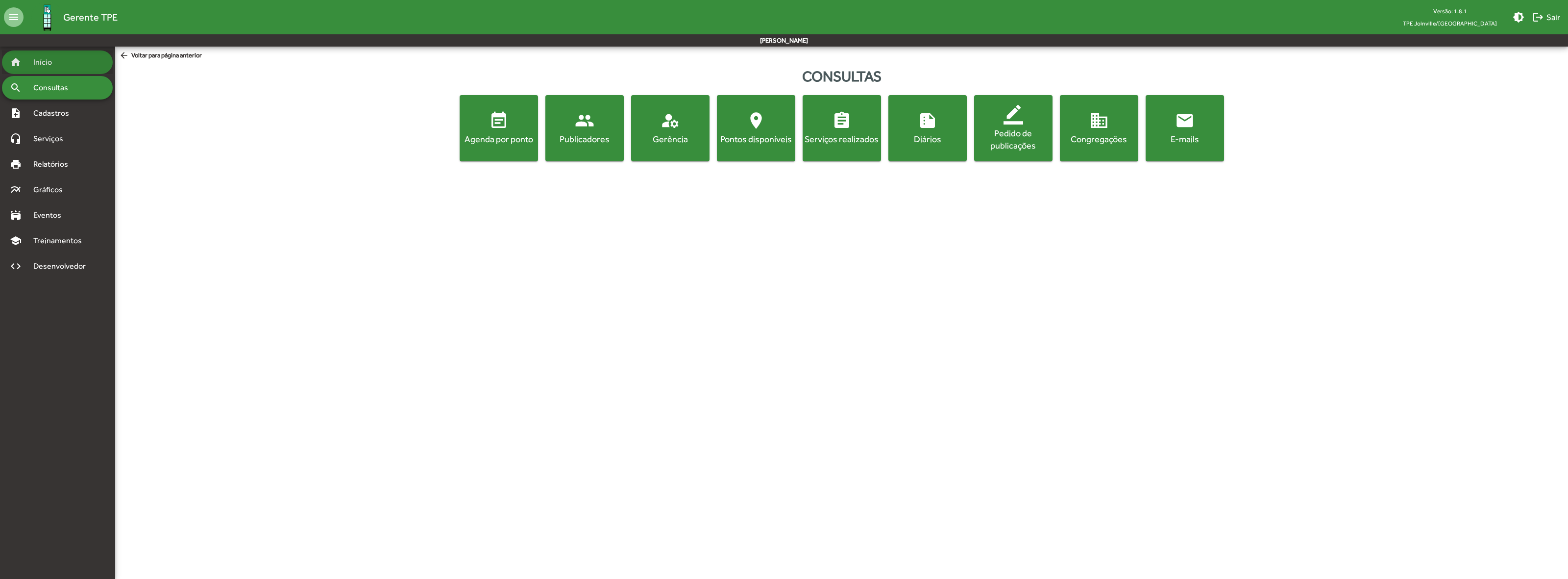
click at [52, 63] on span "Início" at bounding box center [46, 62] width 39 height 12
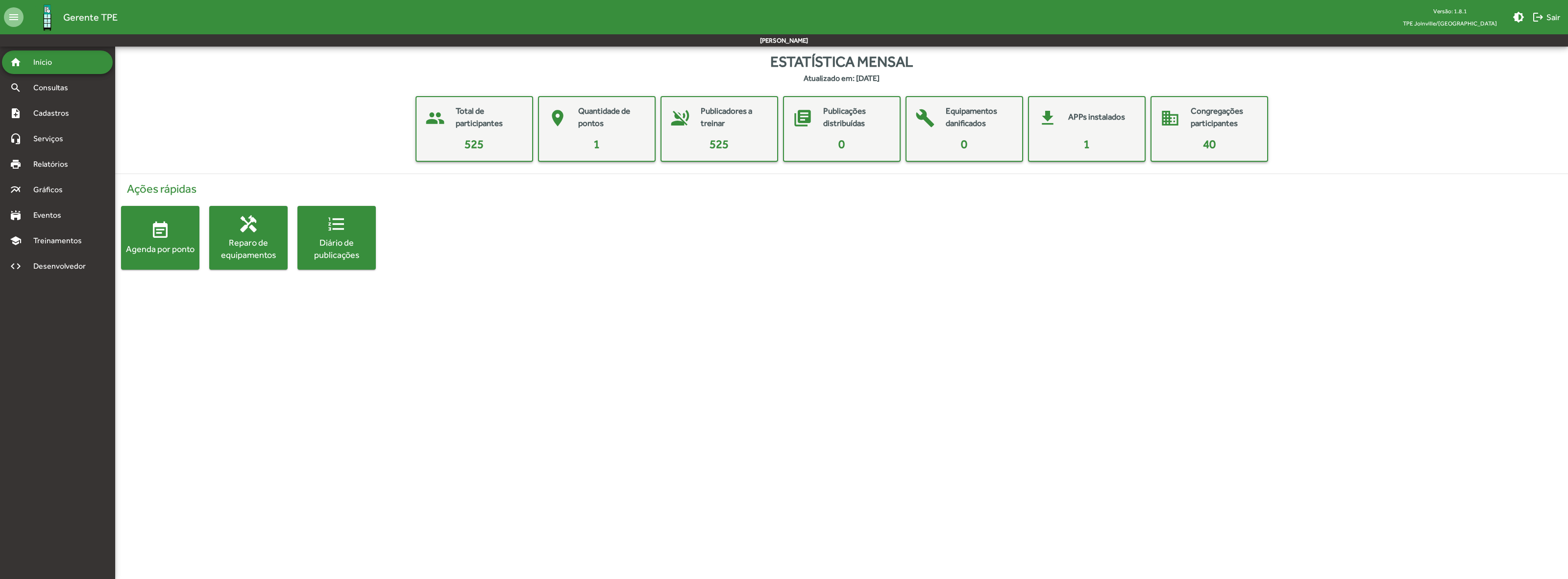
click at [301, 134] on div "people Total de participantes 525 place Quantidade de pontos 1 voice_over_off P…" at bounding box center [842, 129] width 1437 height 65
click at [611, 289] on html "menu Gerente TPE Versão: 1.8.1 TPE Joinville/SC brightness_medium logout Sair J…" at bounding box center [784, 145] width 1568 height 289
click at [431, 289] on html "menu Gerente TPE Versão: 1.8.1 TPE Joinville/SC brightness_medium logout Sair J…" at bounding box center [784, 145] width 1568 height 289
click at [82, 113] on div "note_add Cadastros" at bounding box center [57, 113] width 111 height 24
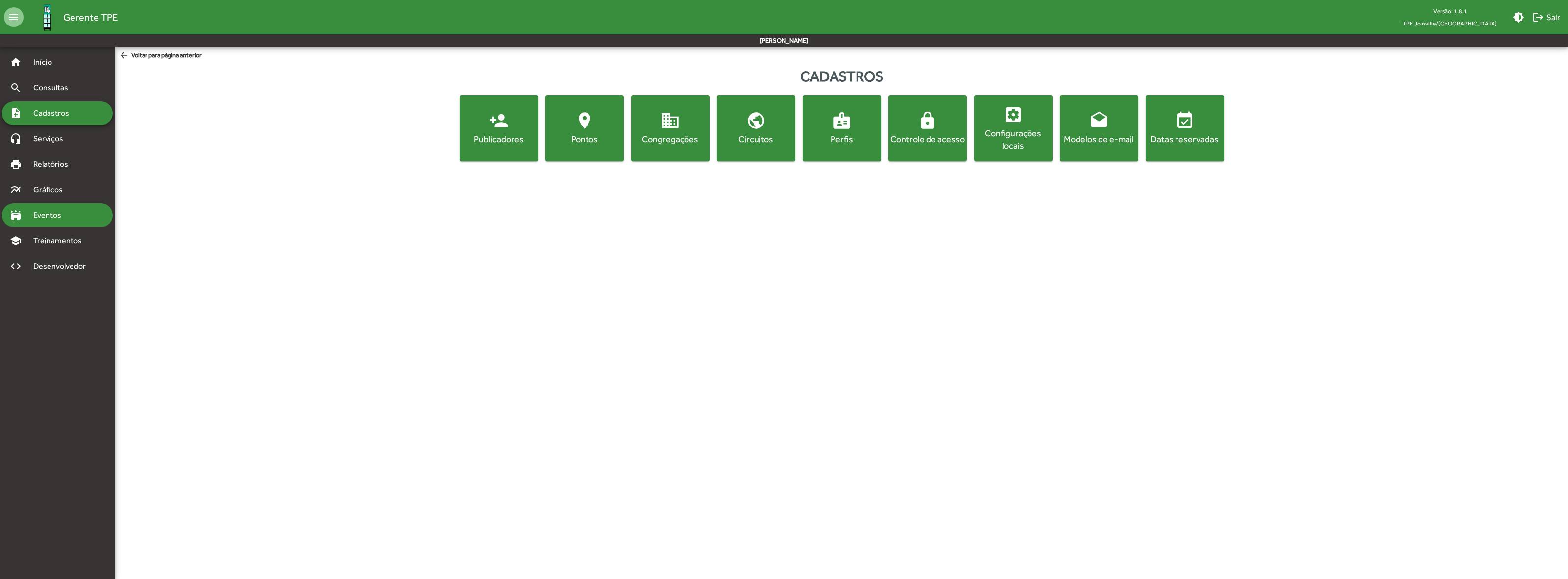
click at [76, 214] on div "stadium Eventos" at bounding box center [57, 215] width 111 height 24
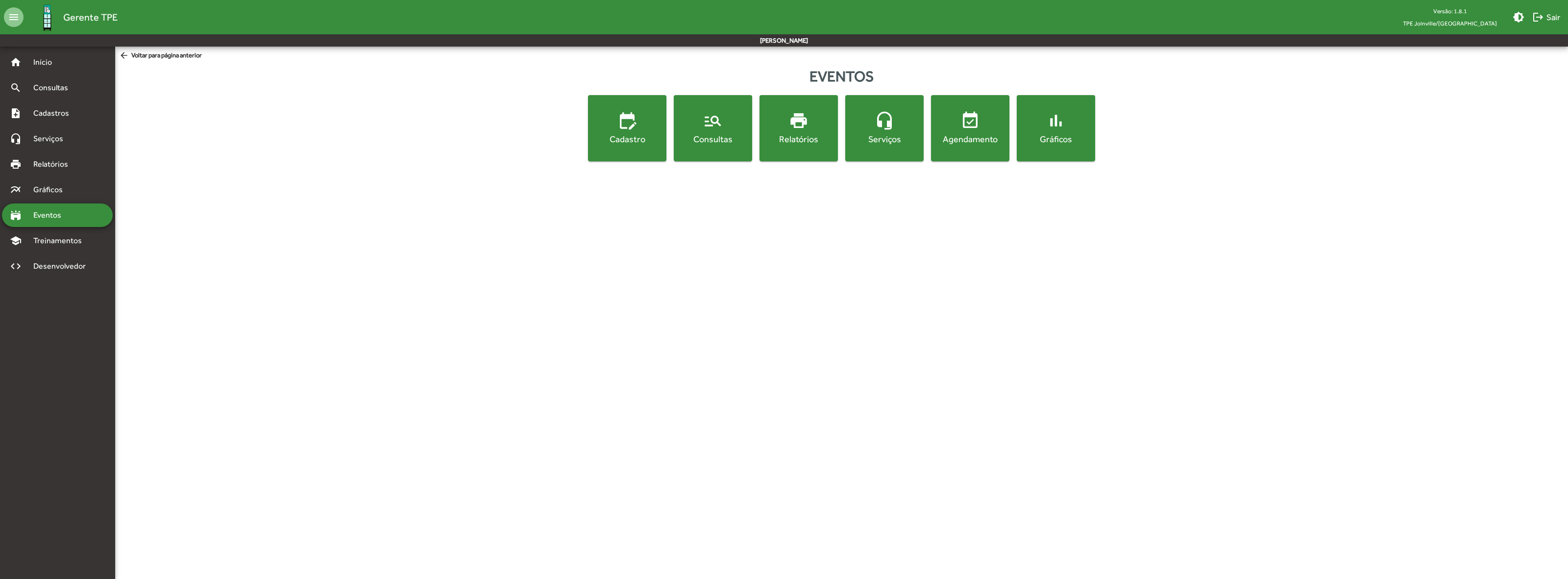
click at [615, 131] on span "edit_calendar Cadastro" at bounding box center [627, 128] width 74 height 34
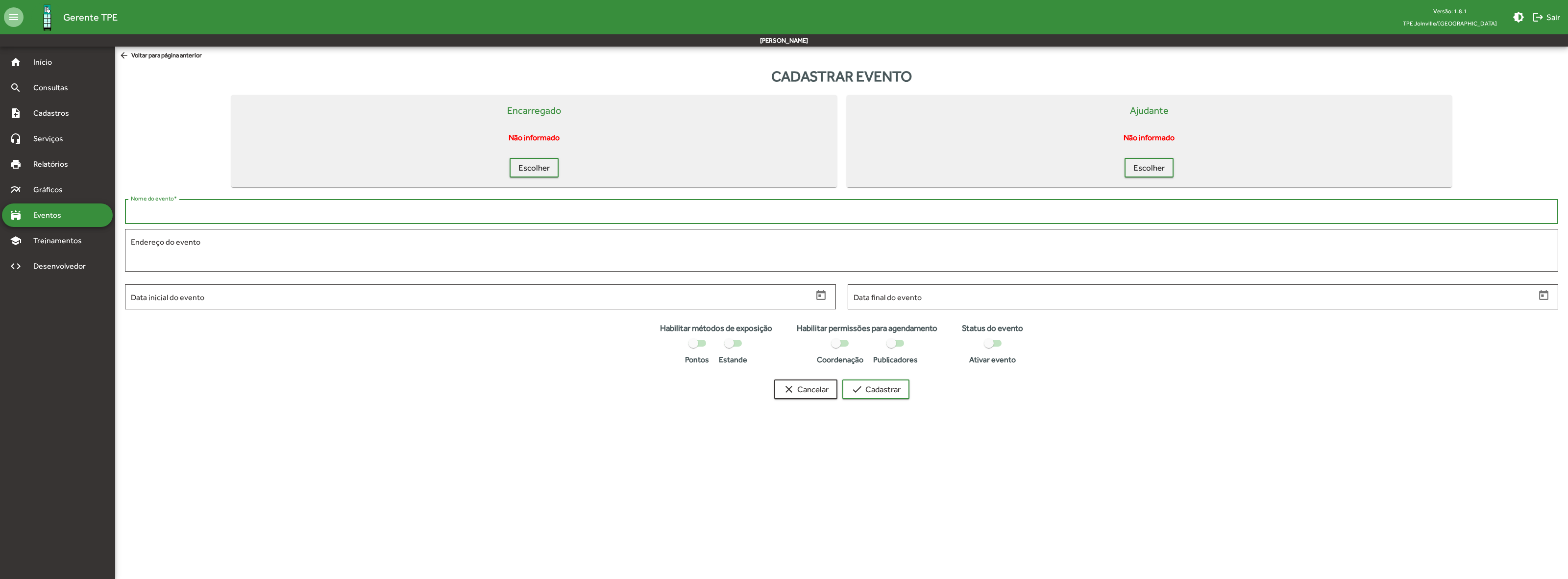
click at [261, 213] on input "Nome do evento *" at bounding box center [842, 211] width 1421 height 9
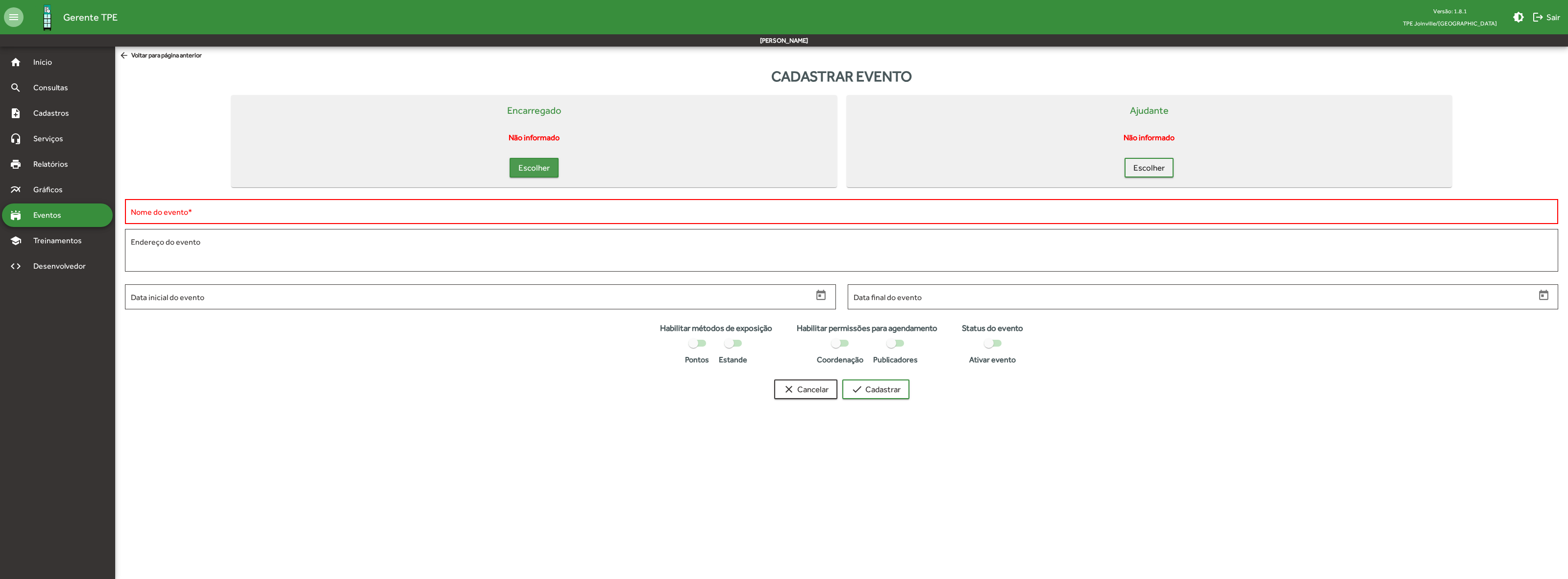
click at [530, 167] on span "Escolher" at bounding box center [534, 168] width 31 height 18
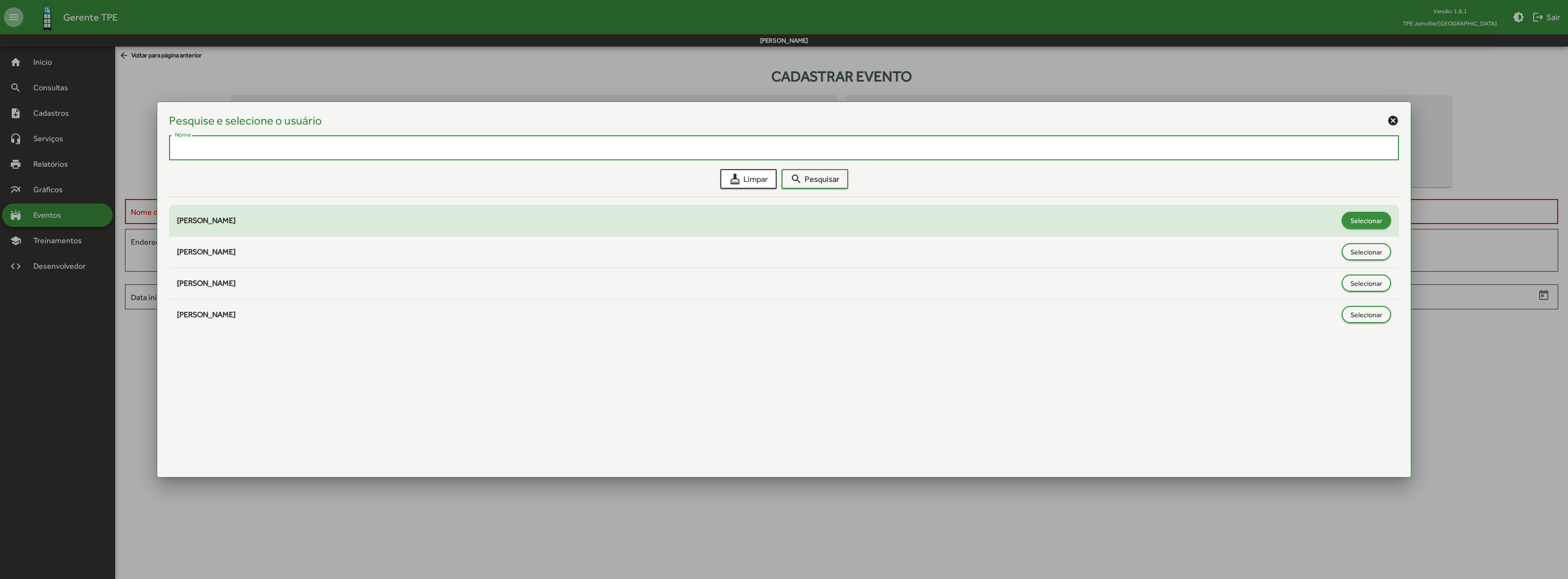
click at [1381, 218] on span "Selecionar" at bounding box center [1366, 221] width 32 height 18
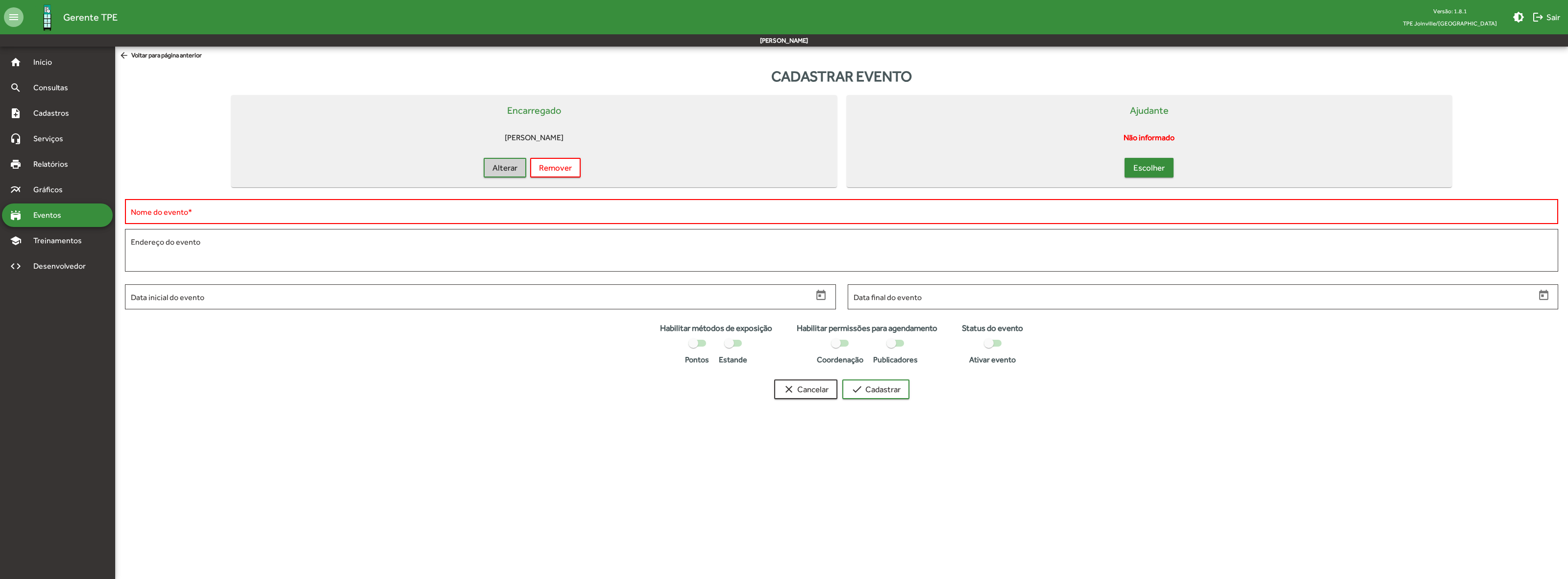
click at [1145, 160] on span "Escolher" at bounding box center [1149, 168] width 31 height 18
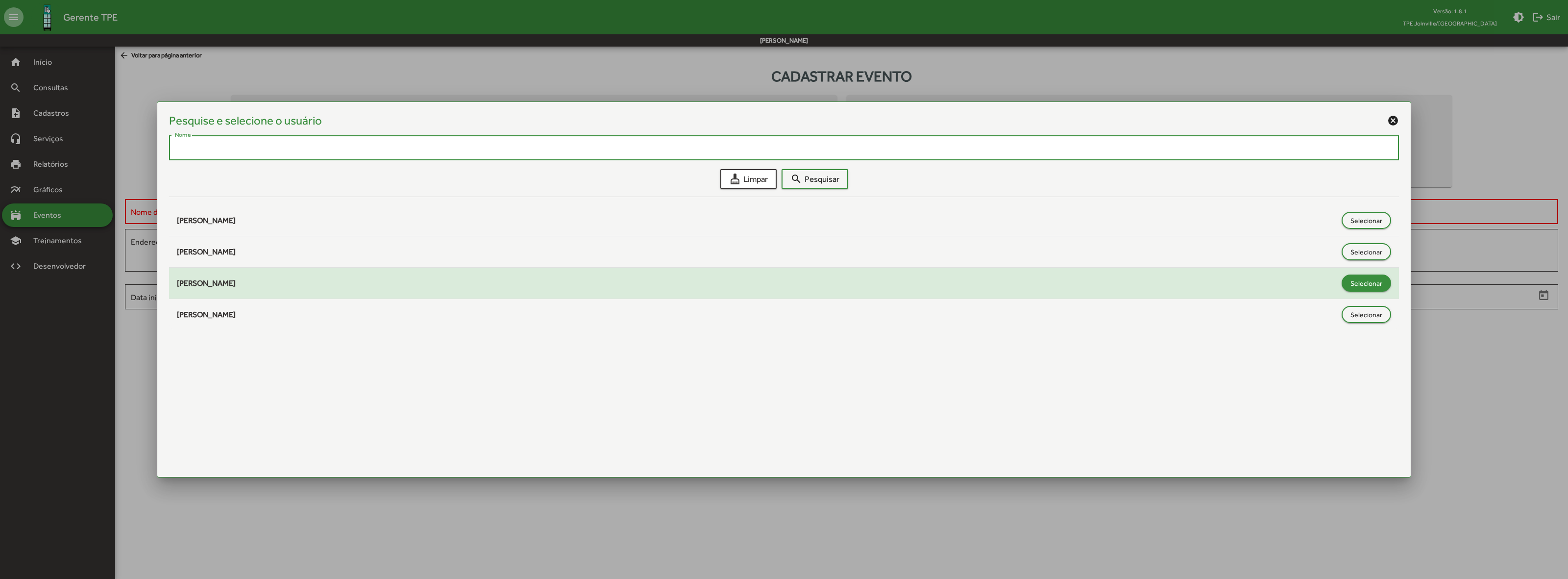
click at [1378, 284] on span "Selecionar" at bounding box center [1366, 284] width 32 height 18
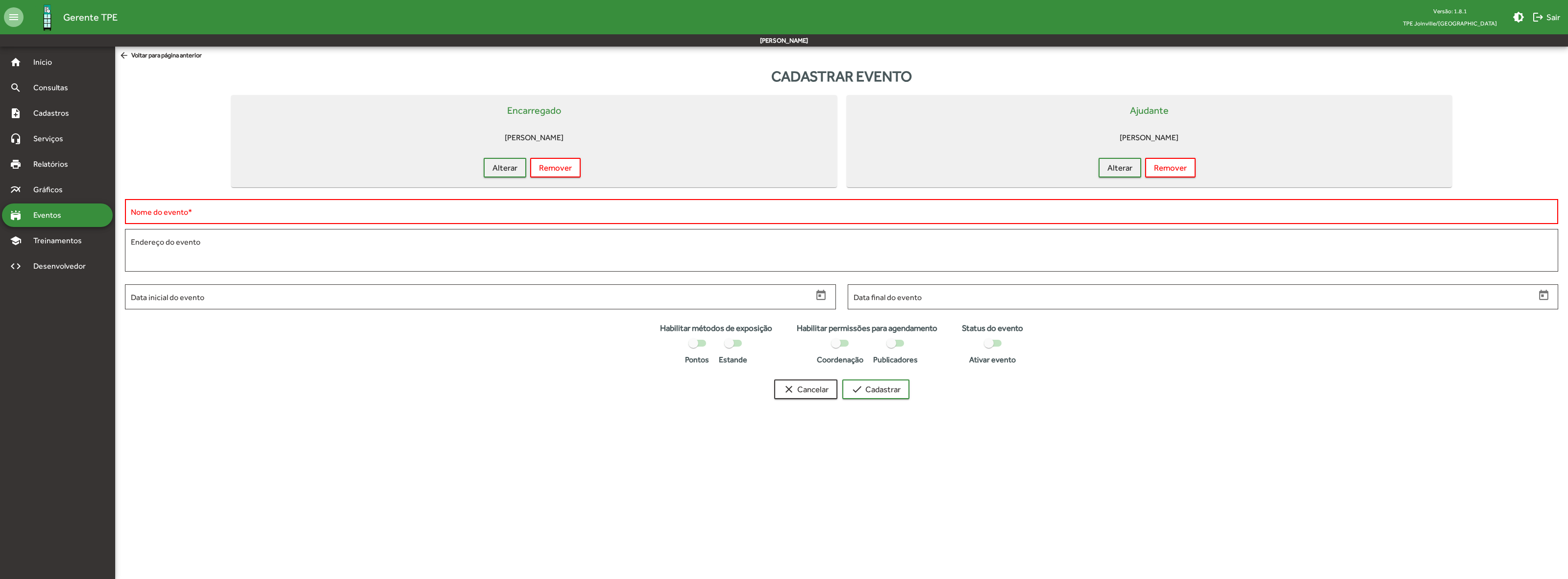
click at [212, 218] on div "Nome do evento *" at bounding box center [842, 211] width 1421 height 27
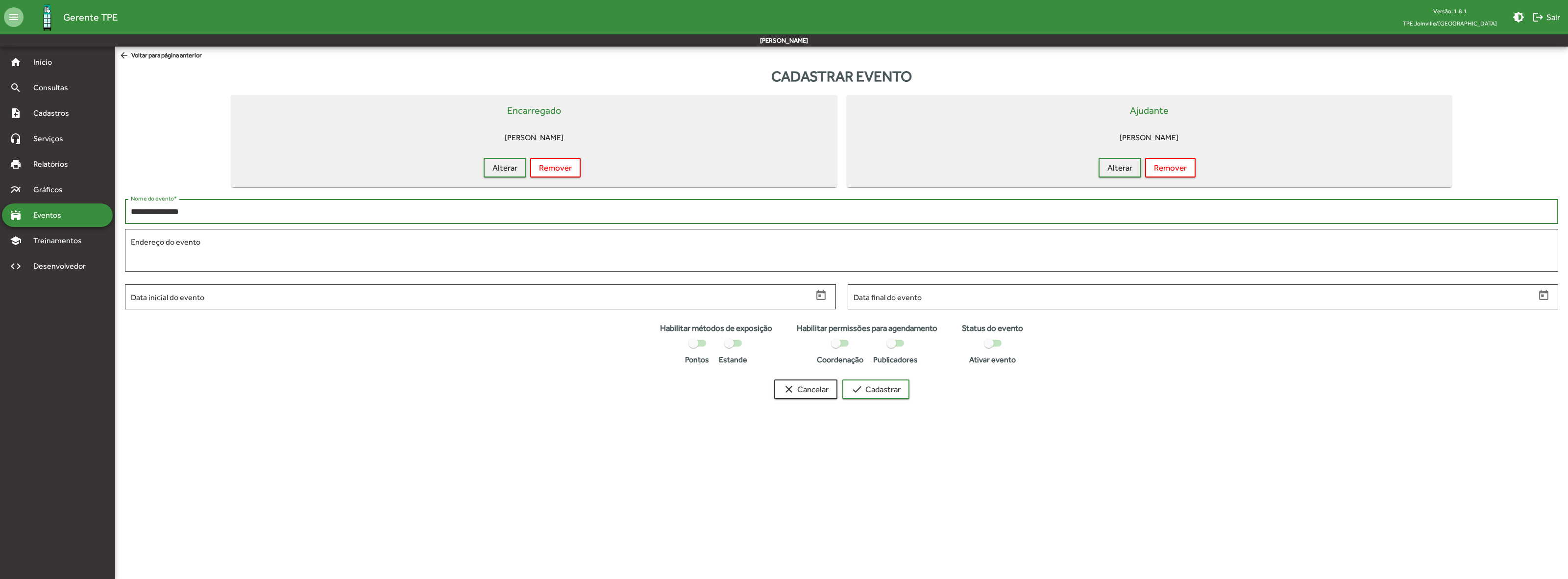
click at [334, 207] on input "**********" at bounding box center [842, 211] width 1421 height 9
type input "**********"
click at [339, 239] on textarea "Endereço do evento" at bounding box center [842, 251] width 1421 height 29
click at [317, 293] on input "Data inicial do evento" at bounding box center [472, 297] width 682 height 9
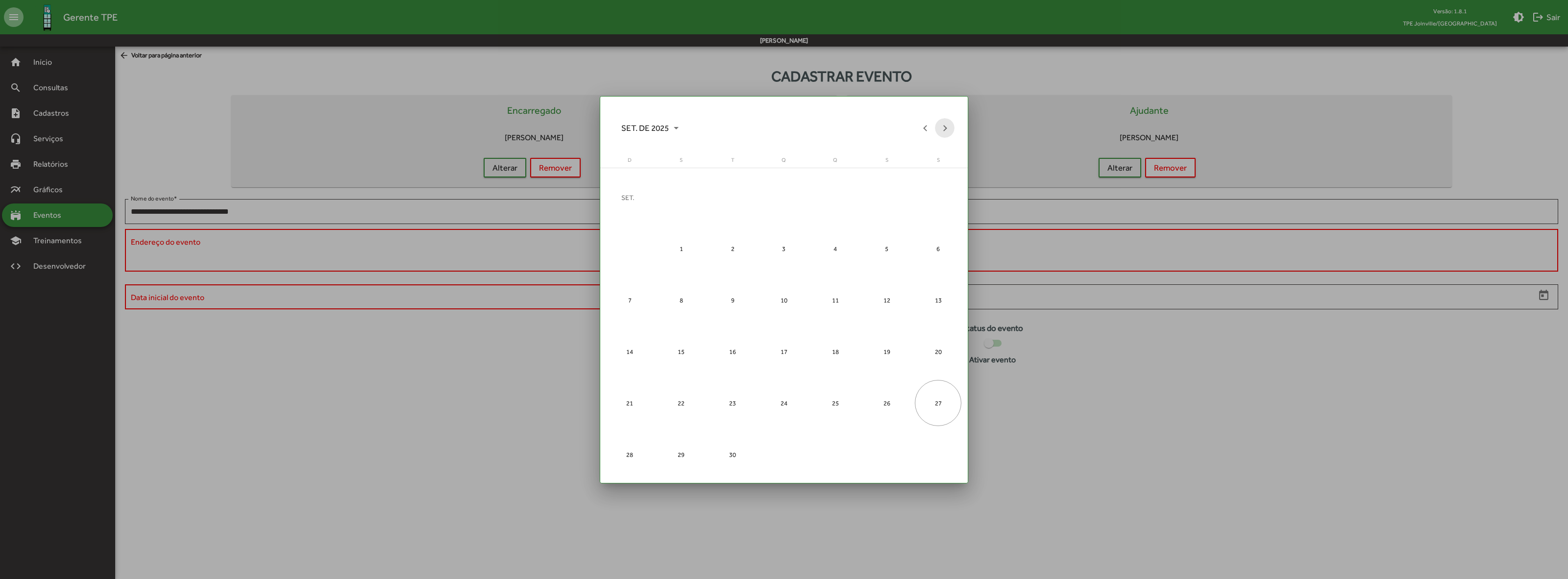
click at [946, 128] on button "Next month" at bounding box center [944, 128] width 20 height 20
click at [944, 126] on button "Next month" at bounding box center [944, 128] width 20 height 20
click at [626, 256] on div "2" at bounding box center [630, 249] width 46 height 46
type input "**********"
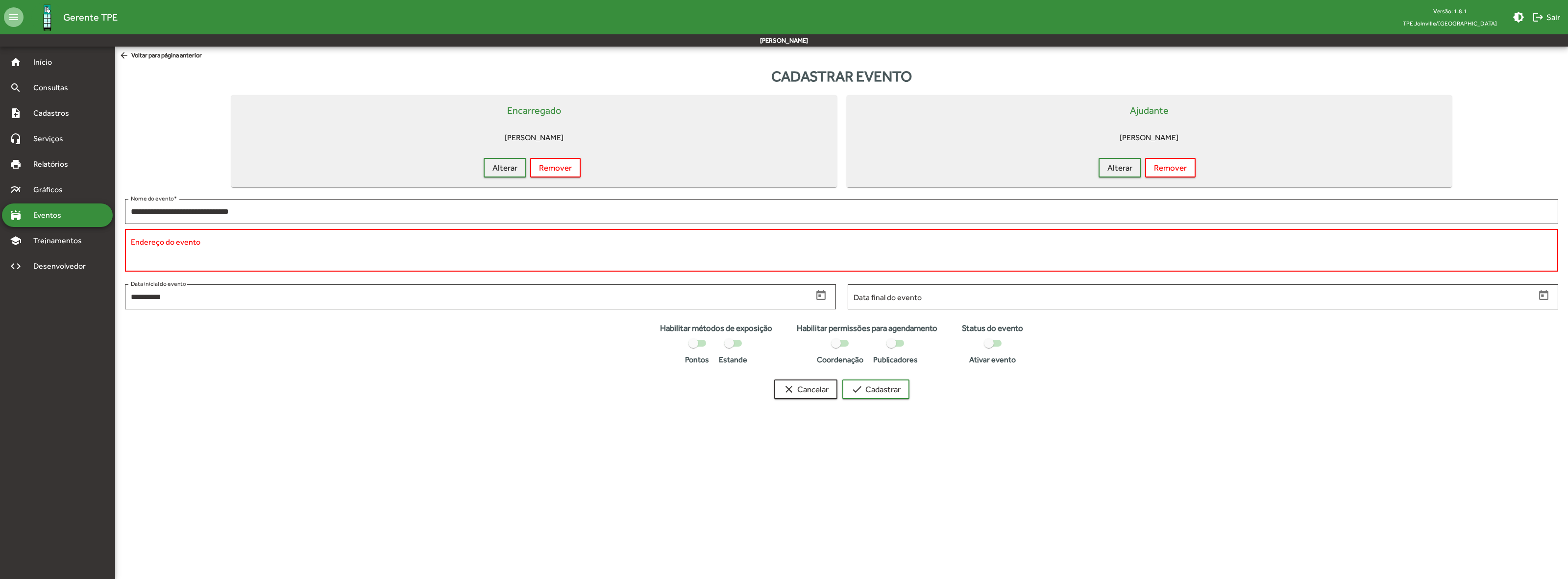
click at [209, 237] on textarea "Endereço do evento" at bounding box center [842, 251] width 1421 height 29
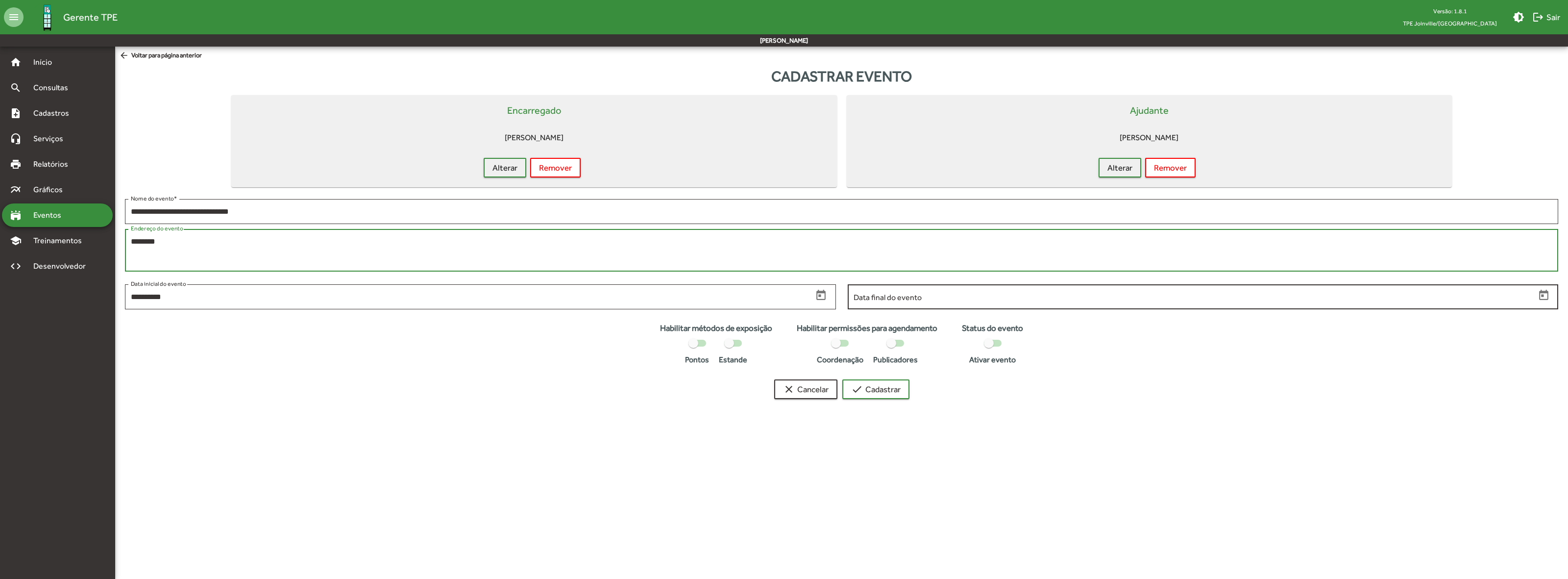
type textarea "*******"
click at [955, 297] on input "Data final do evento" at bounding box center [1195, 297] width 682 height 9
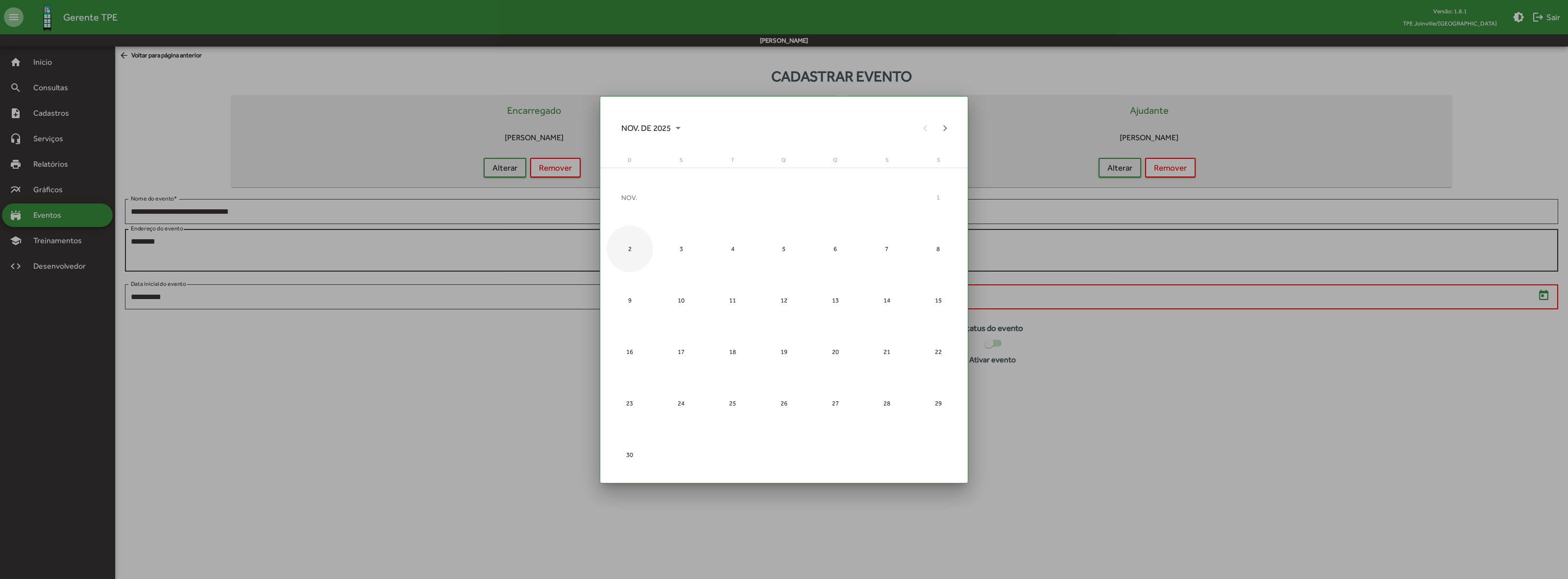
drag, startPoint x: 622, startPoint y: 246, endPoint x: 682, endPoint y: 258, distance: 61.2
click at [622, 246] on div "2" at bounding box center [630, 249] width 46 height 46
type input "**********"
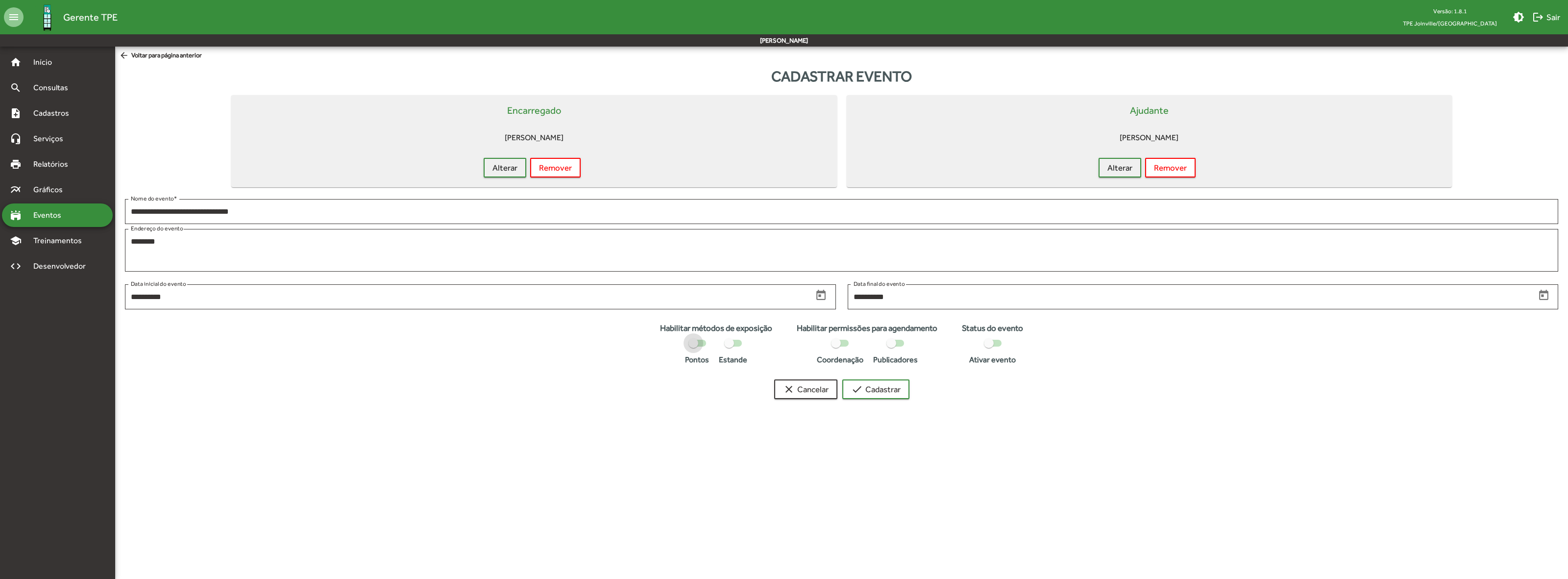
click at [694, 342] on div at bounding box center [693, 343] width 10 height 10
click at [893, 342] on div at bounding box center [891, 343] width 10 height 10
click at [898, 391] on span "check Cadastrar" at bounding box center [876, 389] width 50 height 18
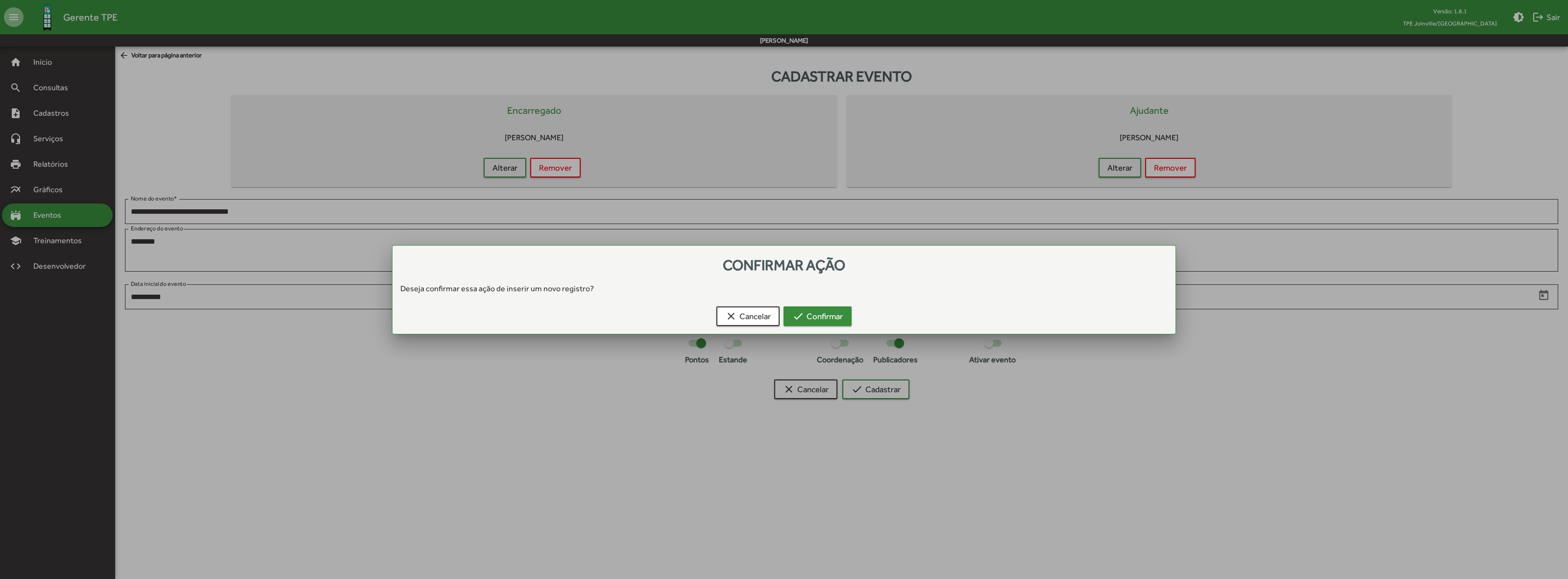
click at [831, 321] on span "check Confirmar" at bounding box center [818, 316] width 50 height 18
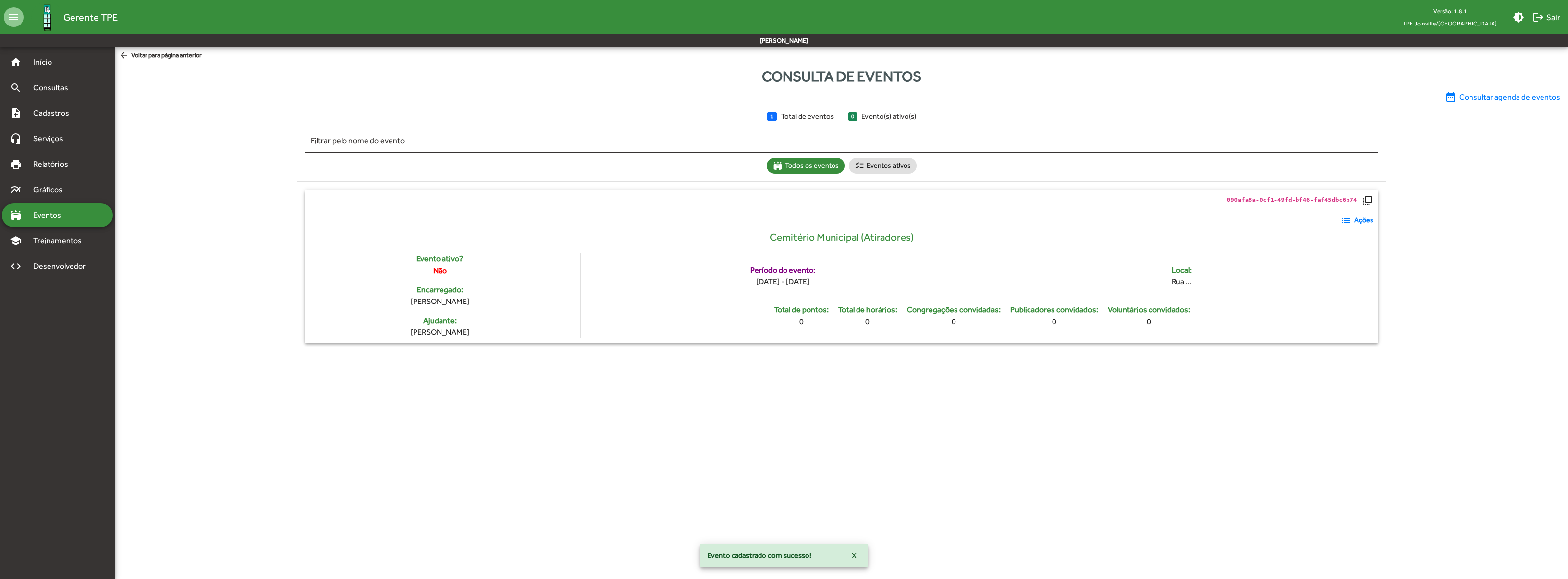
click at [1359, 221] on strong "Ações" at bounding box center [1364, 220] width 19 height 10
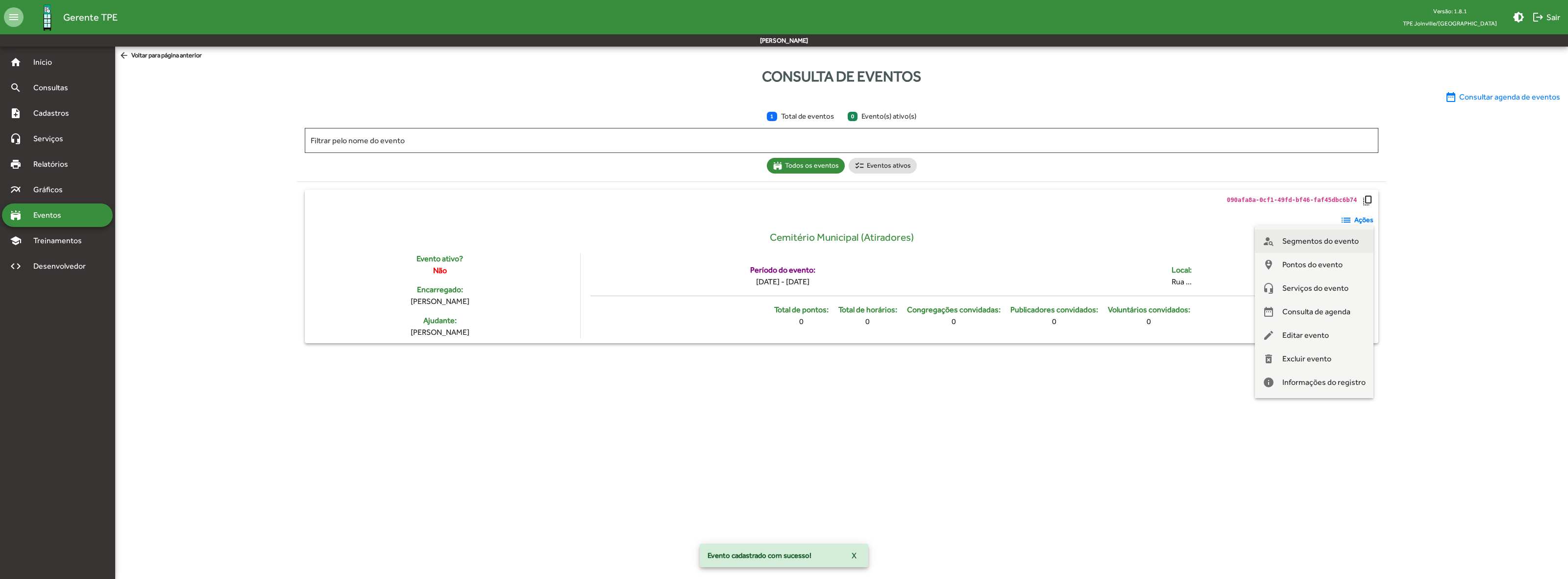
click at [1353, 246] on span "Segmentos do evento" at bounding box center [1321, 241] width 76 height 24
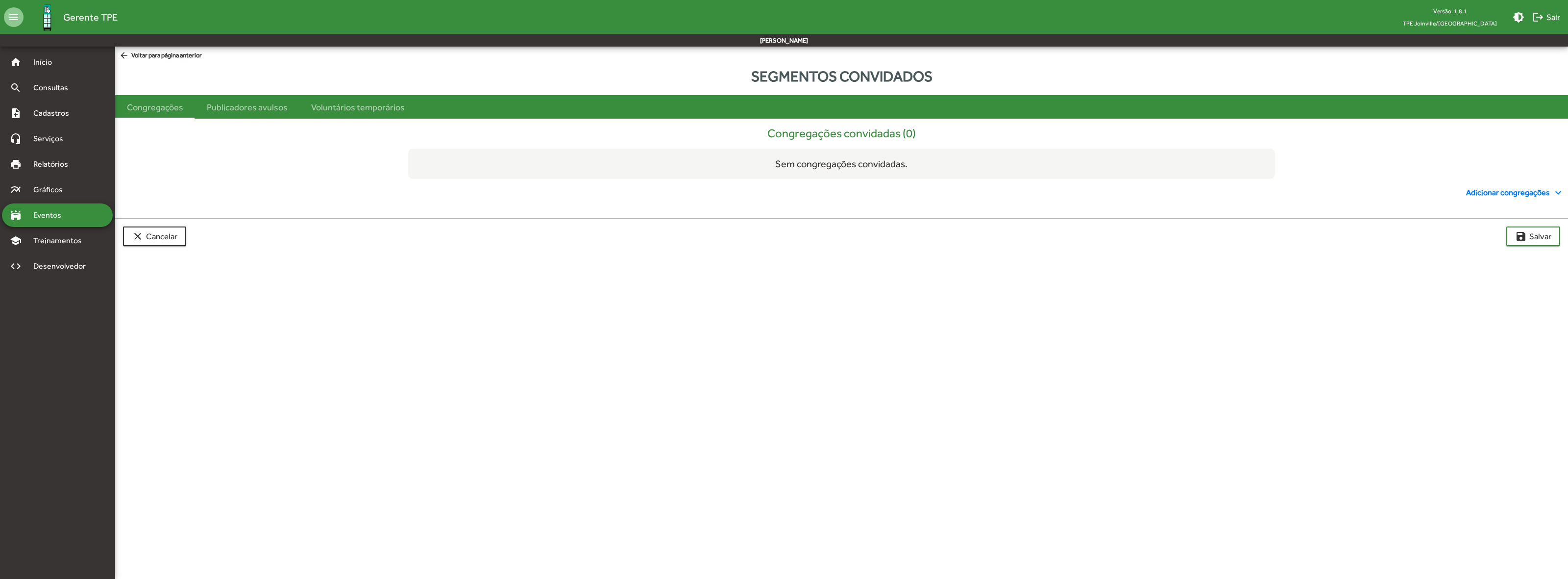
click at [1481, 194] on span "Adicionar congregações expand_more" at bounding box center [1516, 192] width 98 height 12
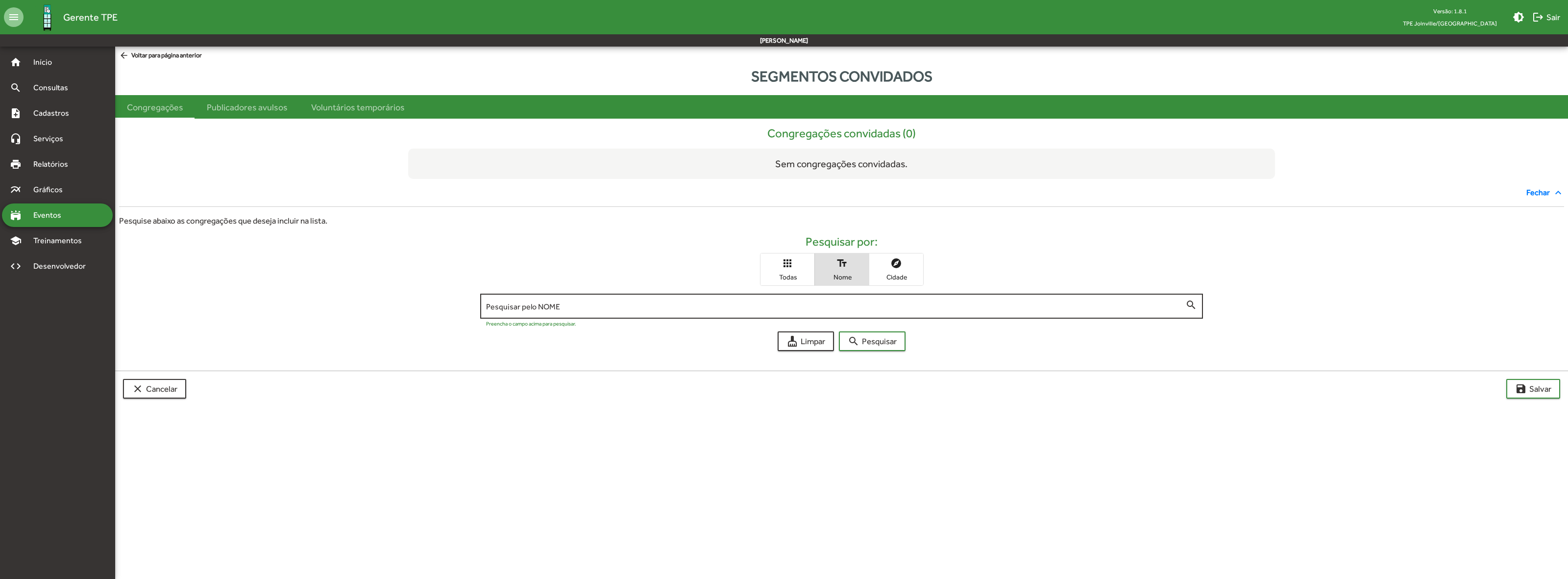
click at [600, 310] on input "Pesquisar pelo NOME" at bounding box center [835, 306] width 699 height 9
click at [870, 336] on span "search Pesquisar" at bounding box center [872, 342] width 49 height 18
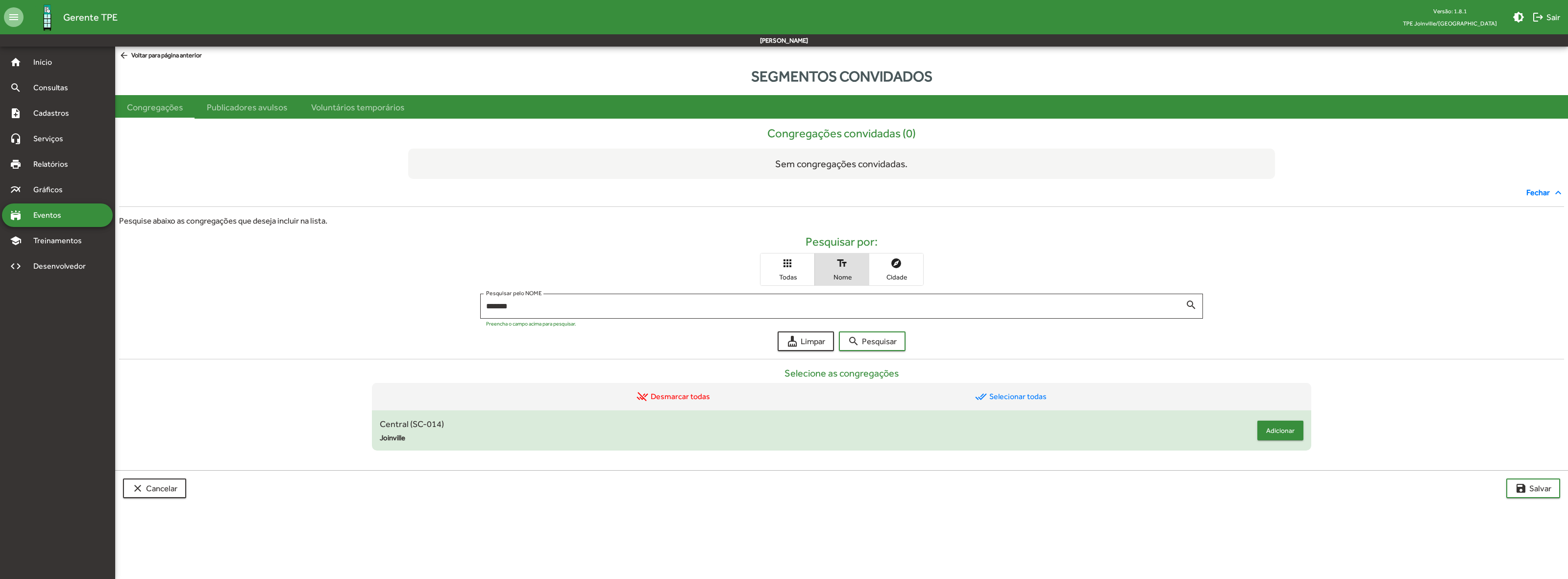
click at [1274, 430] on span "Adicionar" at bounding box center [1280, 430] width 29 height 18
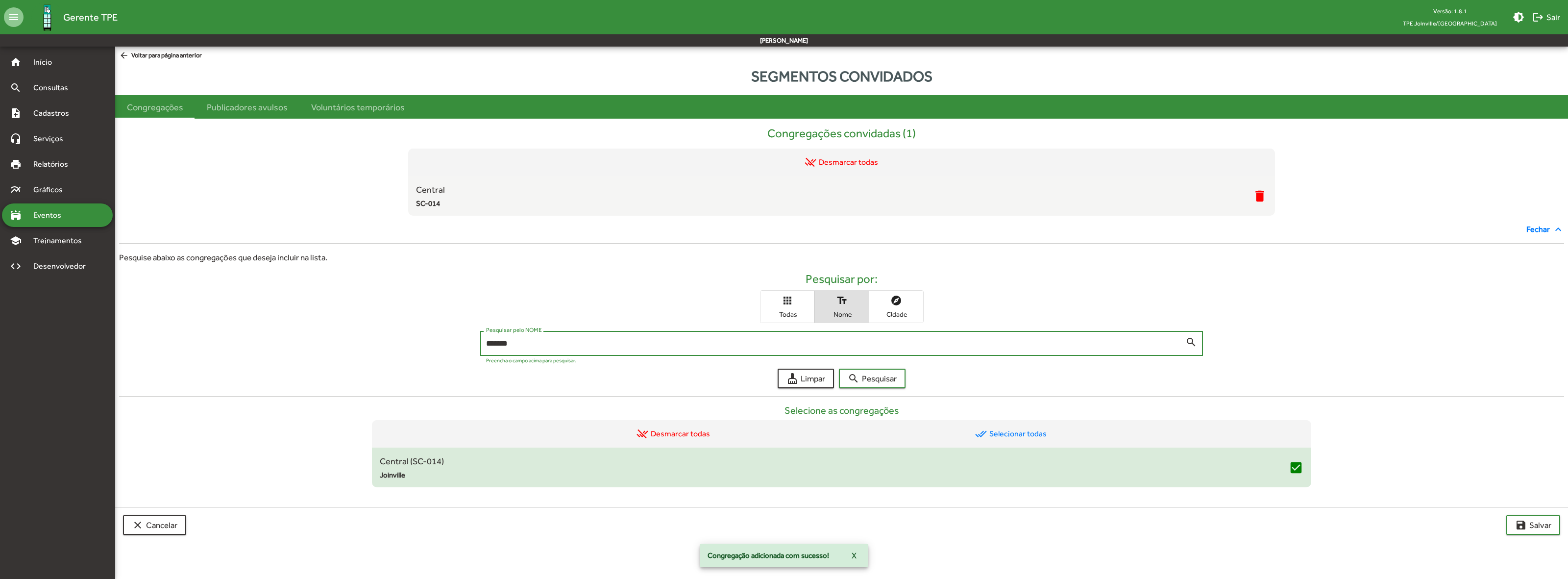
drag, startPoint x: 681, startPoint y: 346, endPoint x: 405, endPoint y: 354, distance: 276.1
click at [405, 354] on div "******* Pesquisar pelo NOME search Preencha o campo acima para pesquisar." at bounding box center [842, 346] width 1445 height 30
click at [880, 375] on span "search Pesquisar" at bounding box center [872, 378] width 49 height 18
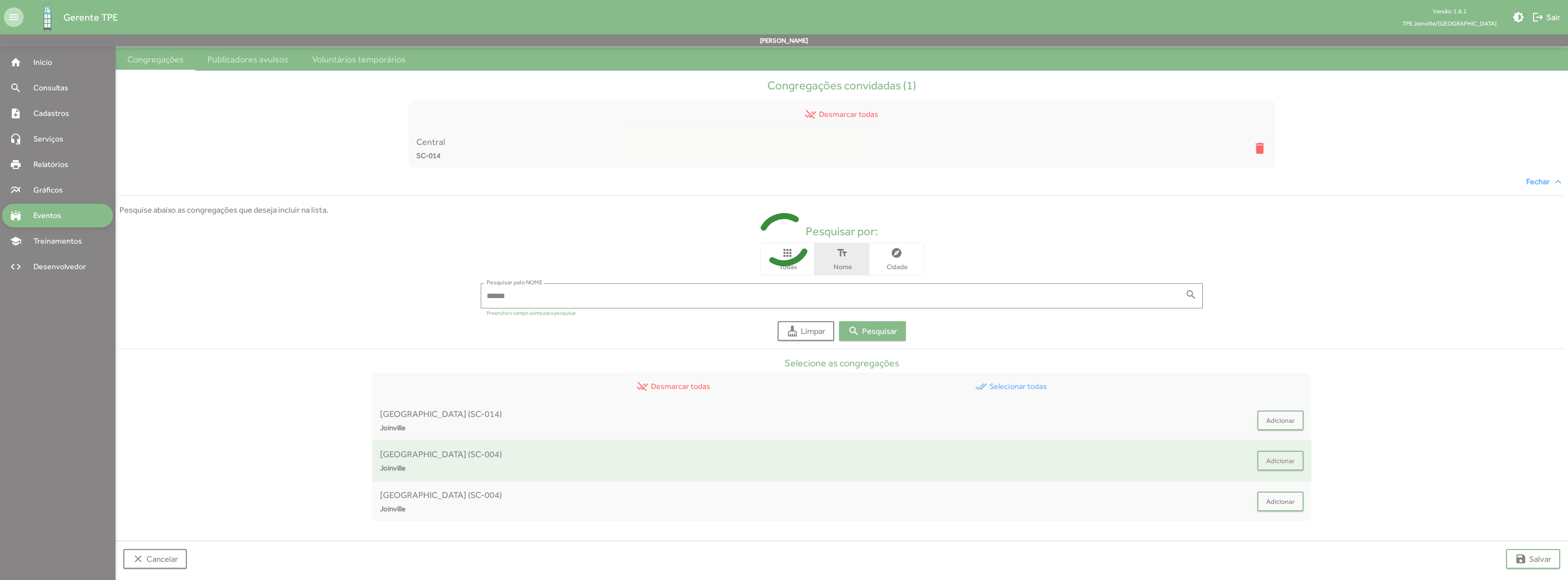
scroll to position [55, 0]
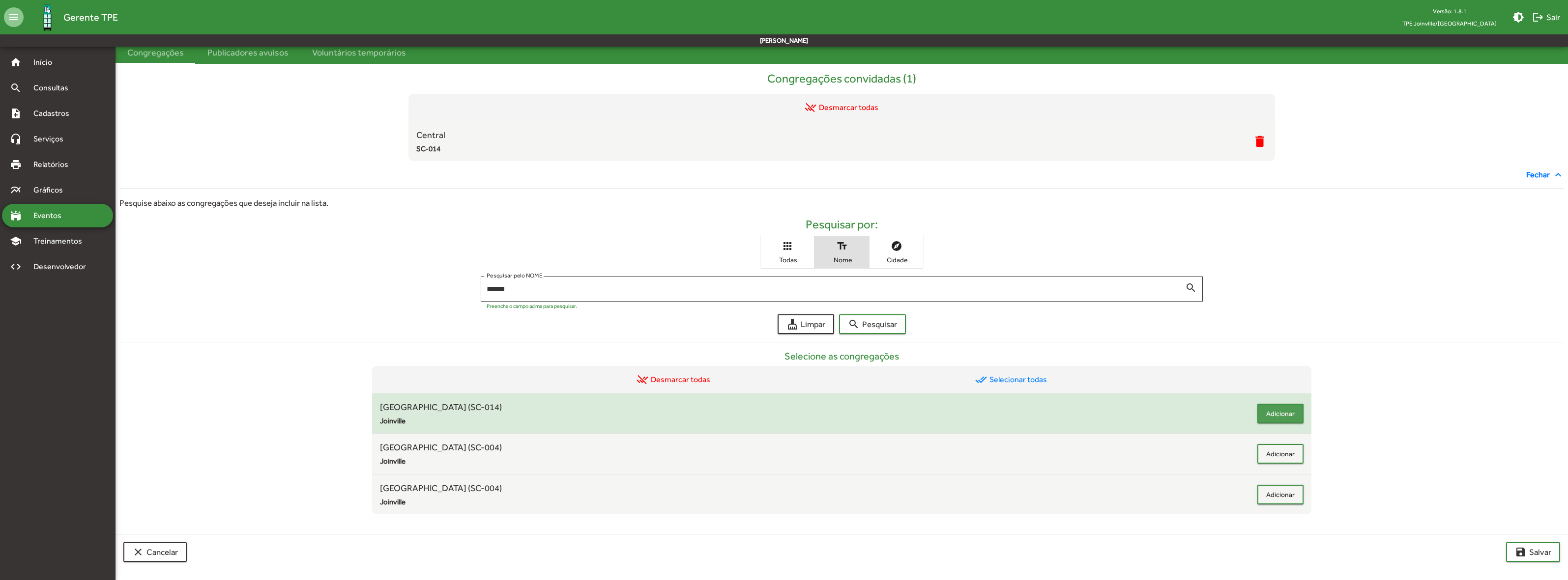
click at [1286, 414] on span "Adicionar" at bounding box center [1281, 414] width 29 height 18
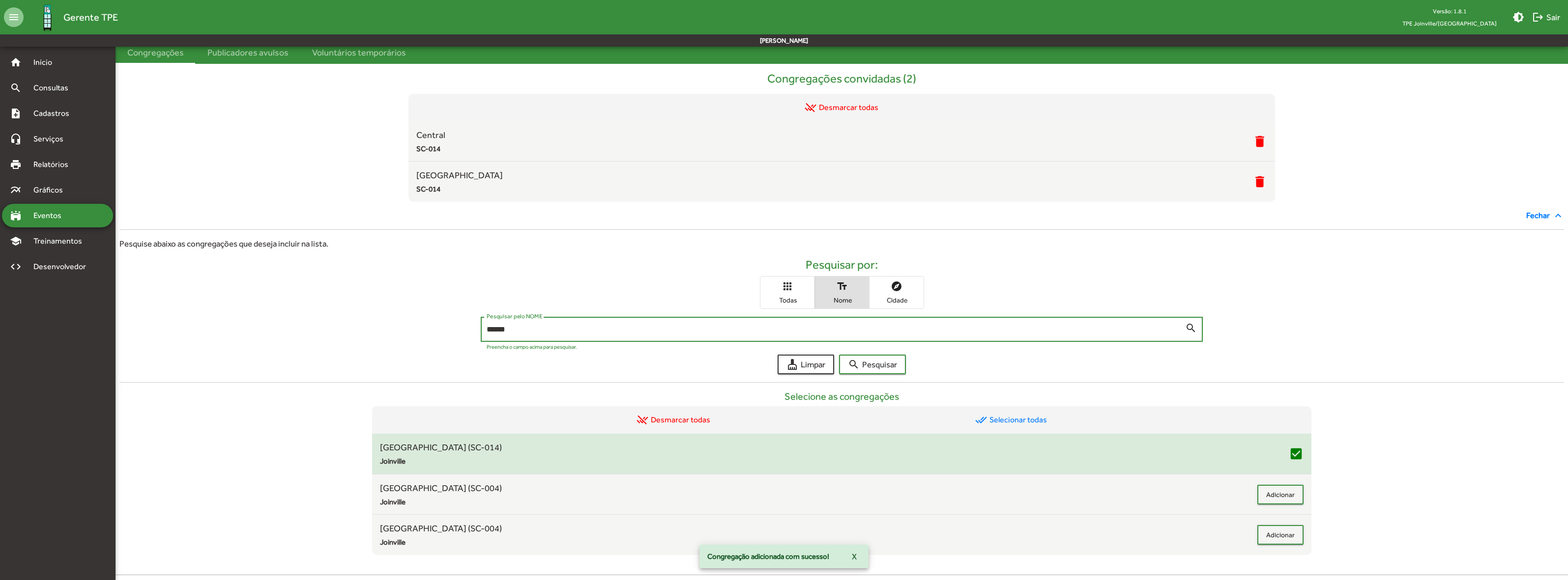
drag, startPoint x: 514, startPoint y: 329, endPoint x: 439, endPoint y: 331, distance: 75.0
click at [439, 331] on div "****** Pesquisar pelo NOME search Preencha o campo acima para pesquisar." at bounding box center [842, 332] width 1445 height 30
type input "*****"
click at [883, 359] on span "search Pesquisar" at bounding box center [873, 365] width 49 height 18
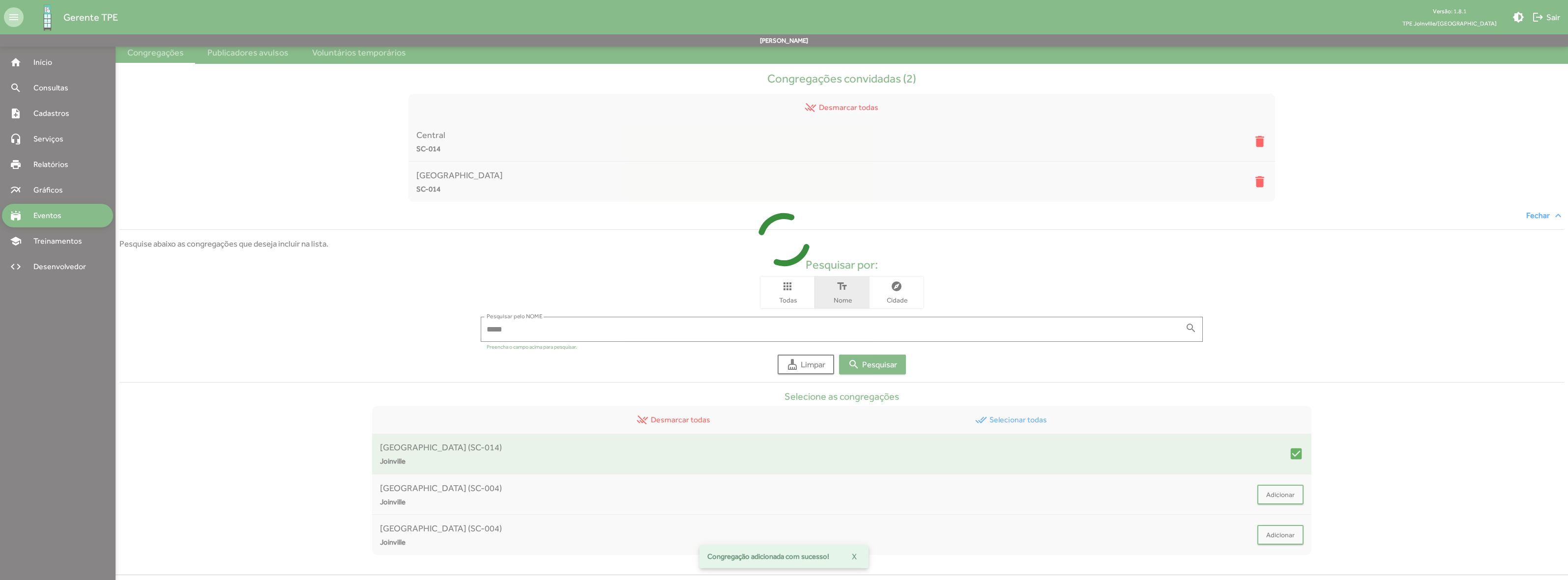
scroll to position [15, 0]
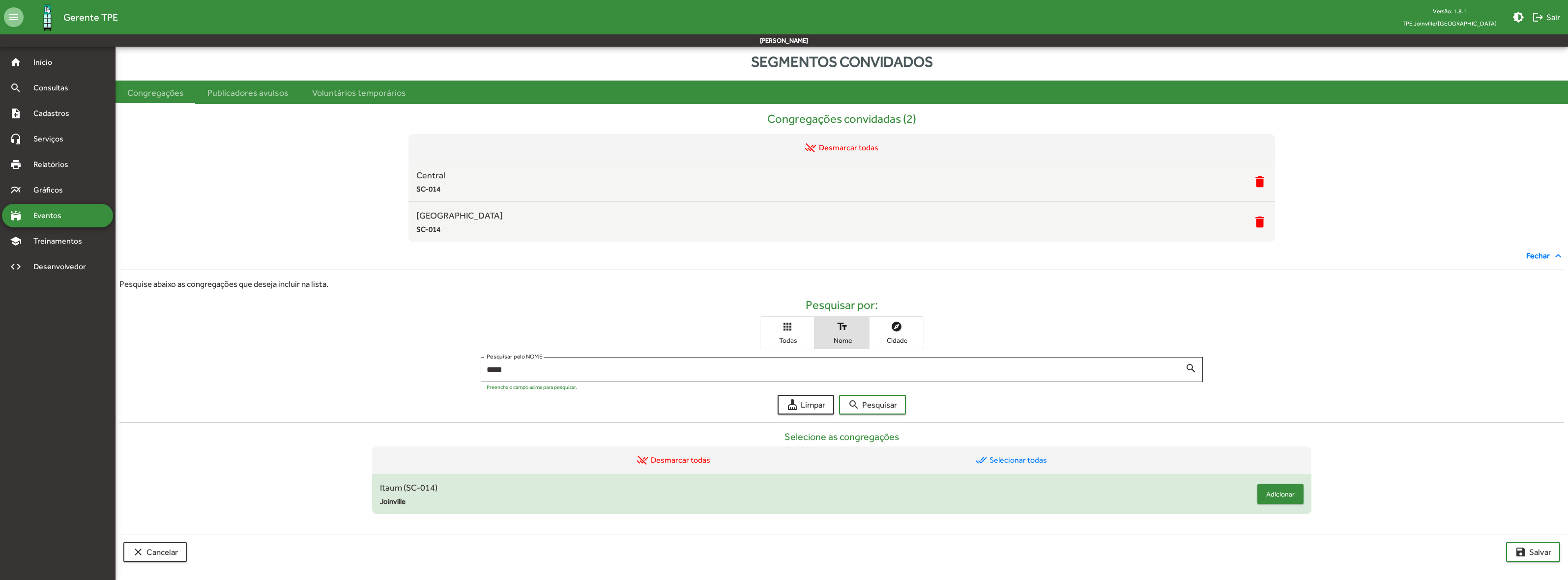
click at [1297, 495] on button "Adicionar" at bounding box center [1281, 494] width 46 height 20
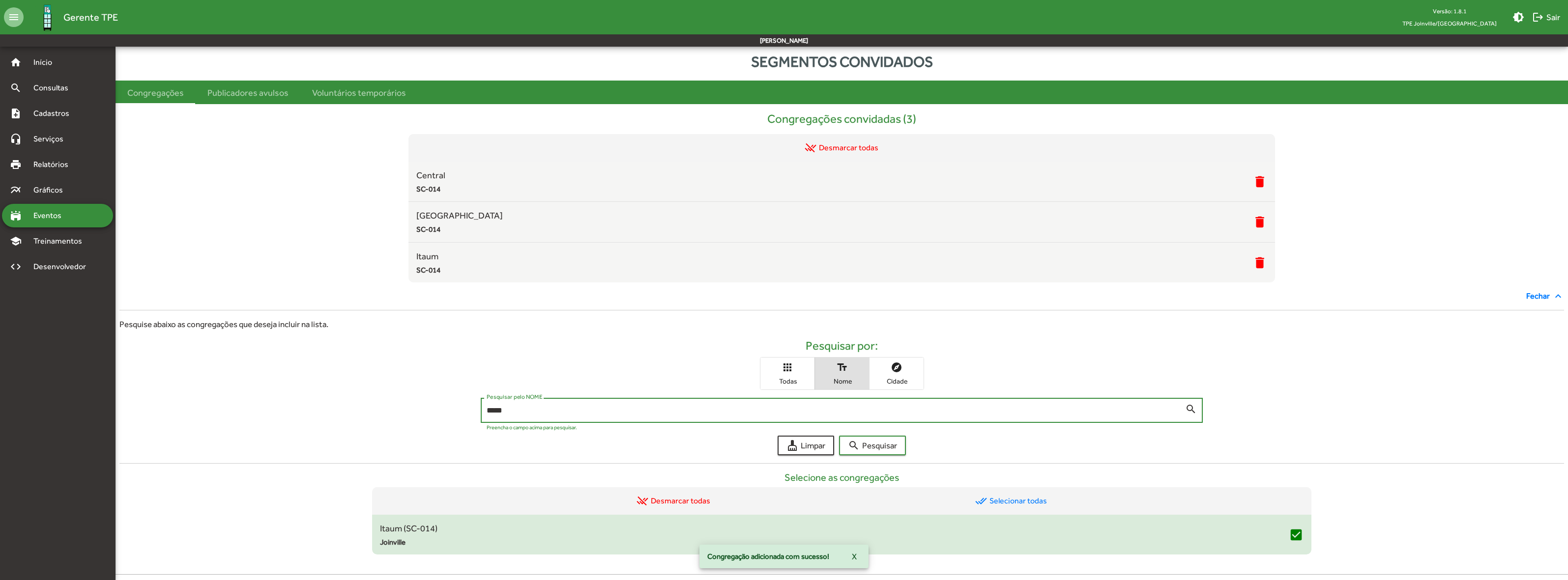
drag, startPoint x: 567, startPoint y: 411, endPoint x: 413, endPoint y: 418, distance: 154.2
click at [409, 419] on div "***** Pesquisar pelo NOME search Preencha o campo acima para pesquisar." at bounding box center [842, 413] width 1445 height 30
type input "*****"
click at [839, 436] on button "search Pesquisar" at bounding box center [873, 445] width 67 height 20
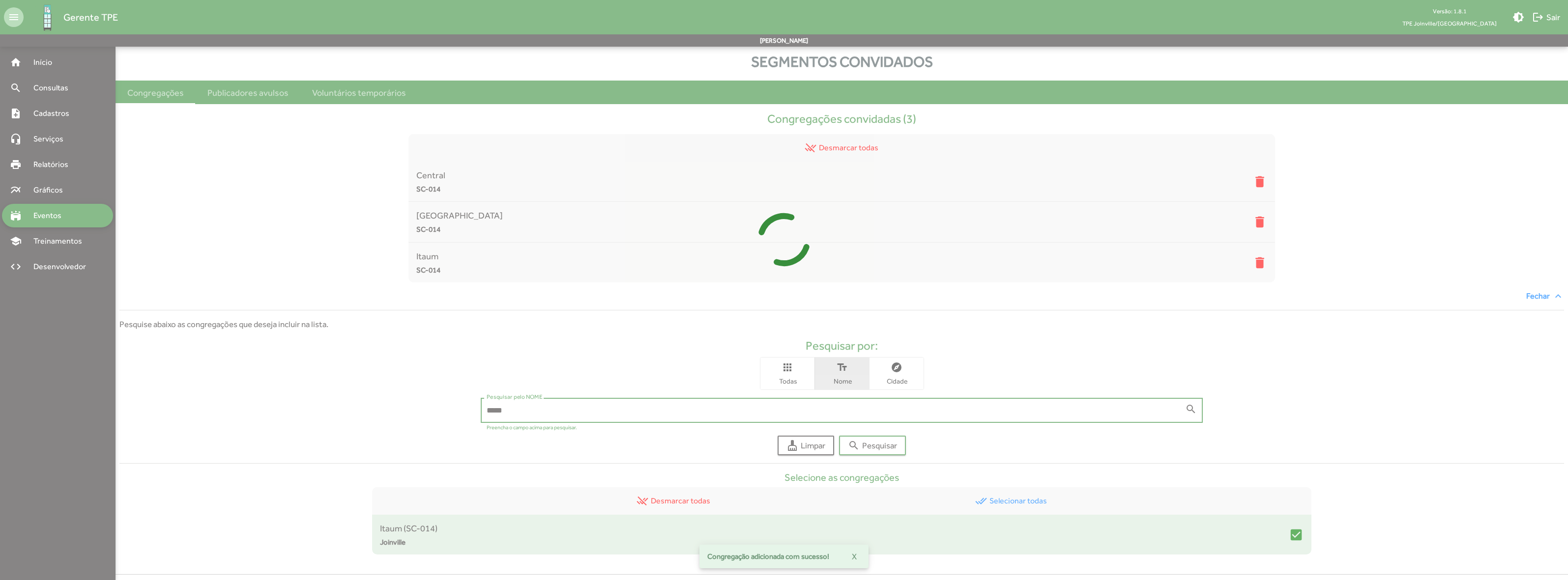
scroll to position [55, 0]
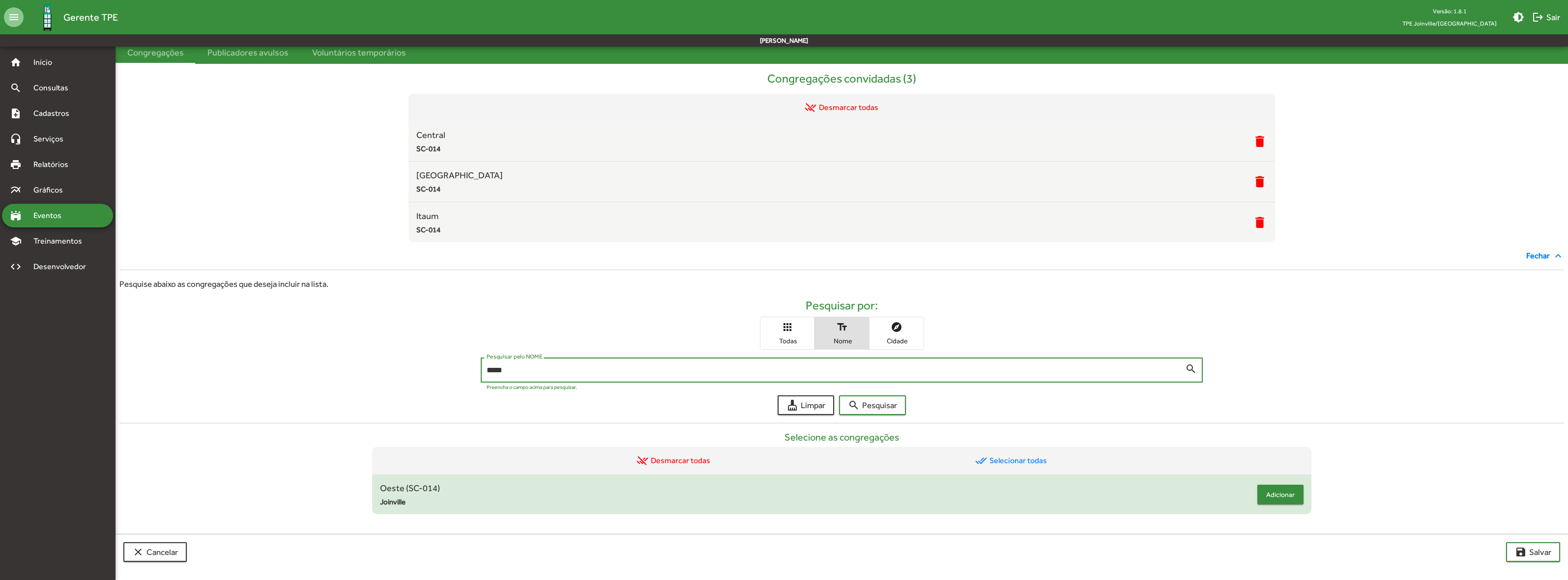
click at [1276, 498] on span "Adicionar" at bounding box center [1281, 495] width 29 height 18
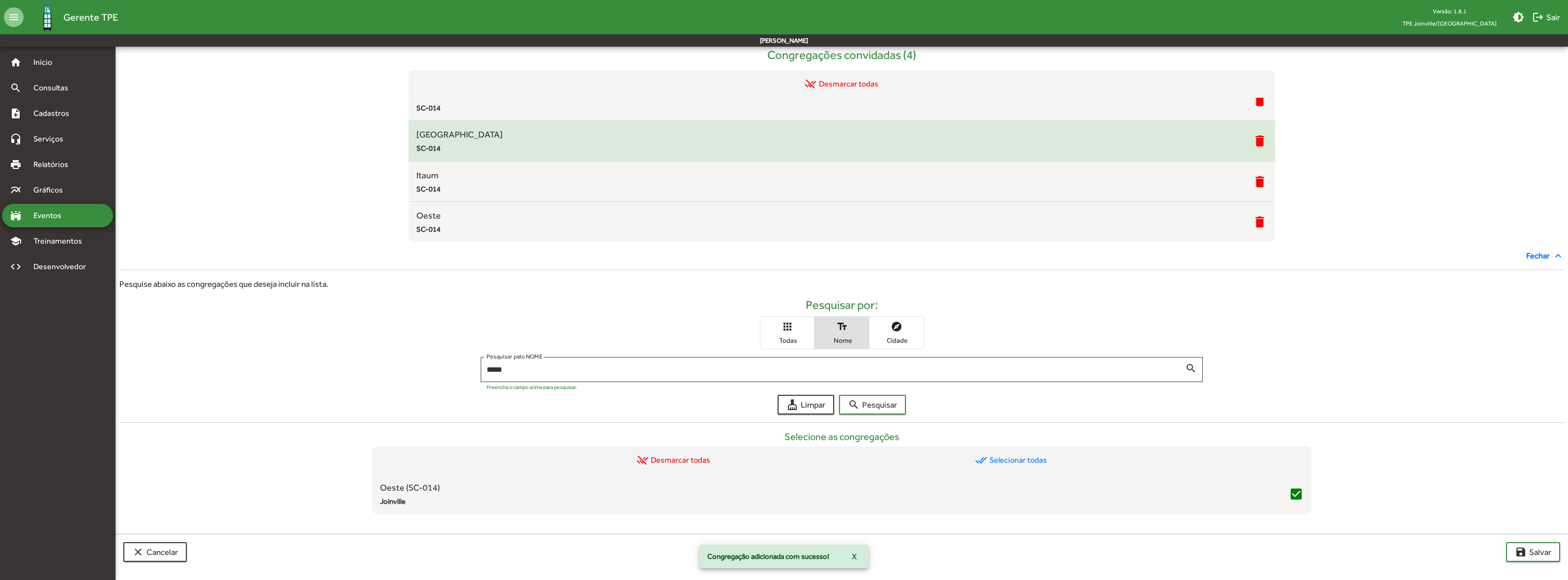
scroll to position [0, 0]
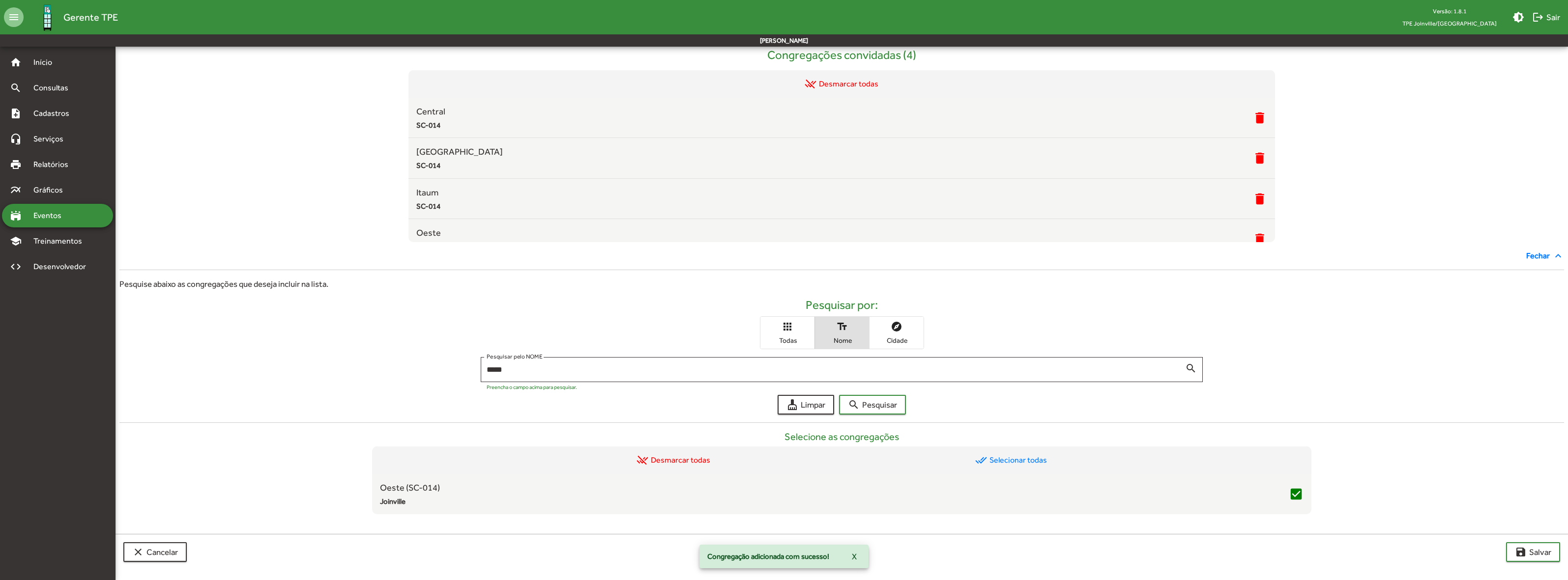
click at [1447, 374] on div "***** Pesquisar pelo NOME search Preencha o campo acima para pesquisar." at bounding box center [842, 372] width 1445 height 30
click at [1535, 553] on span "save Salvar" at bounding box center [1532, 552] width 36 height 18
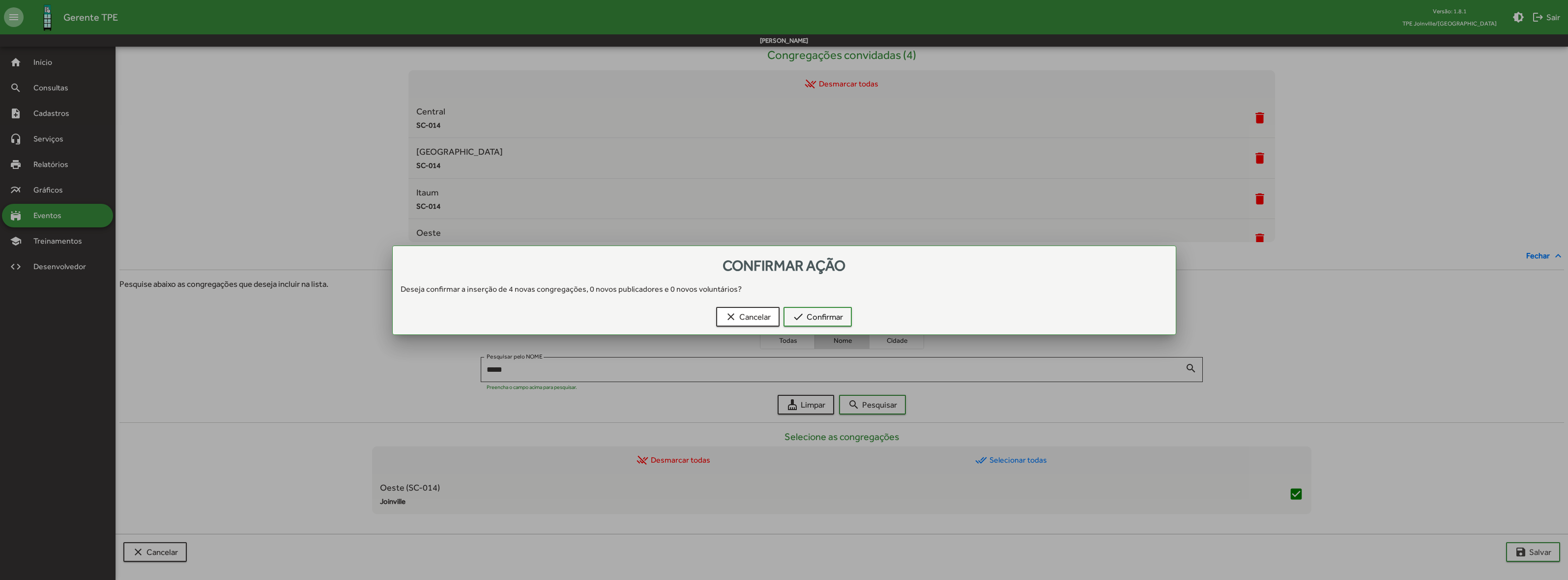
scroll to position [0, 0]
click at [827, 318] on span "check Confirmar" at bounding box center [817, 317] width 51 height 18
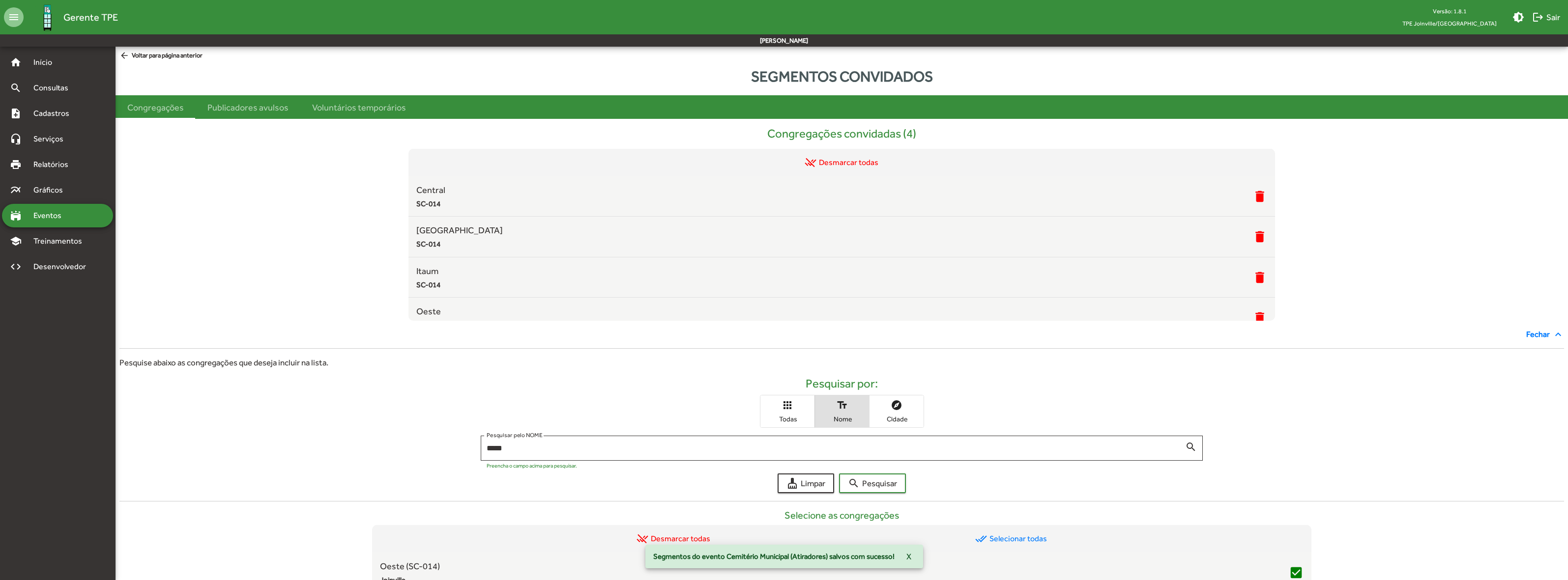
scroll to position [79, 0]
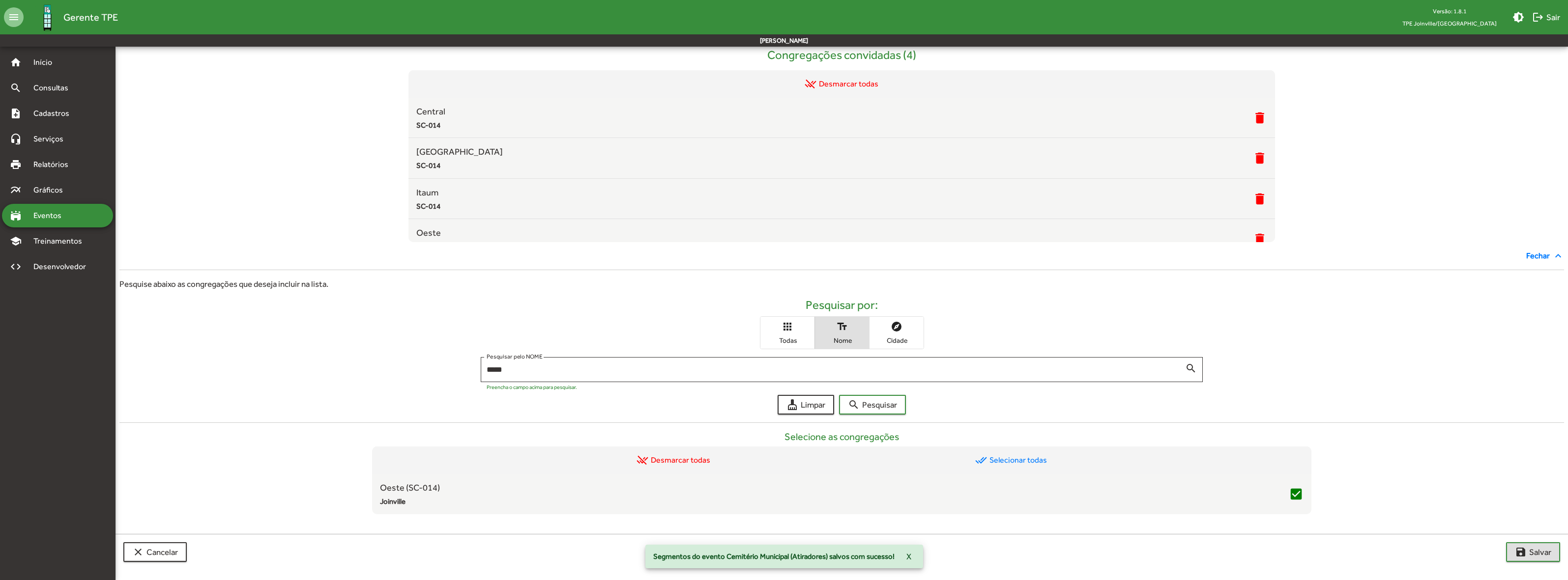
click at [46, 211] on span "Eventos" at bounding box center [51, 215] width 47 height 12
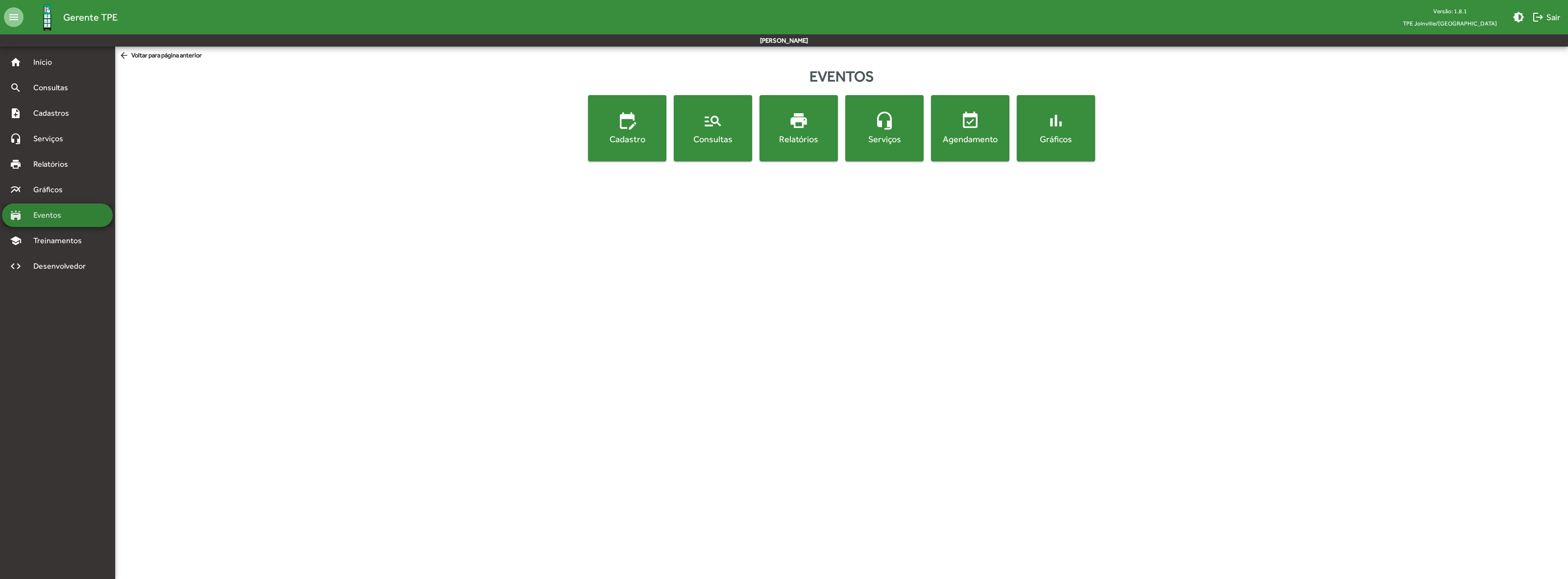
click at [46, 211] on span "Eventos" at bounding box center [50, 215] width 47 height 12
click at [648, 146] on button "edit_calendar Cadastro" at bounding box center [627, 128] width 78 height 66
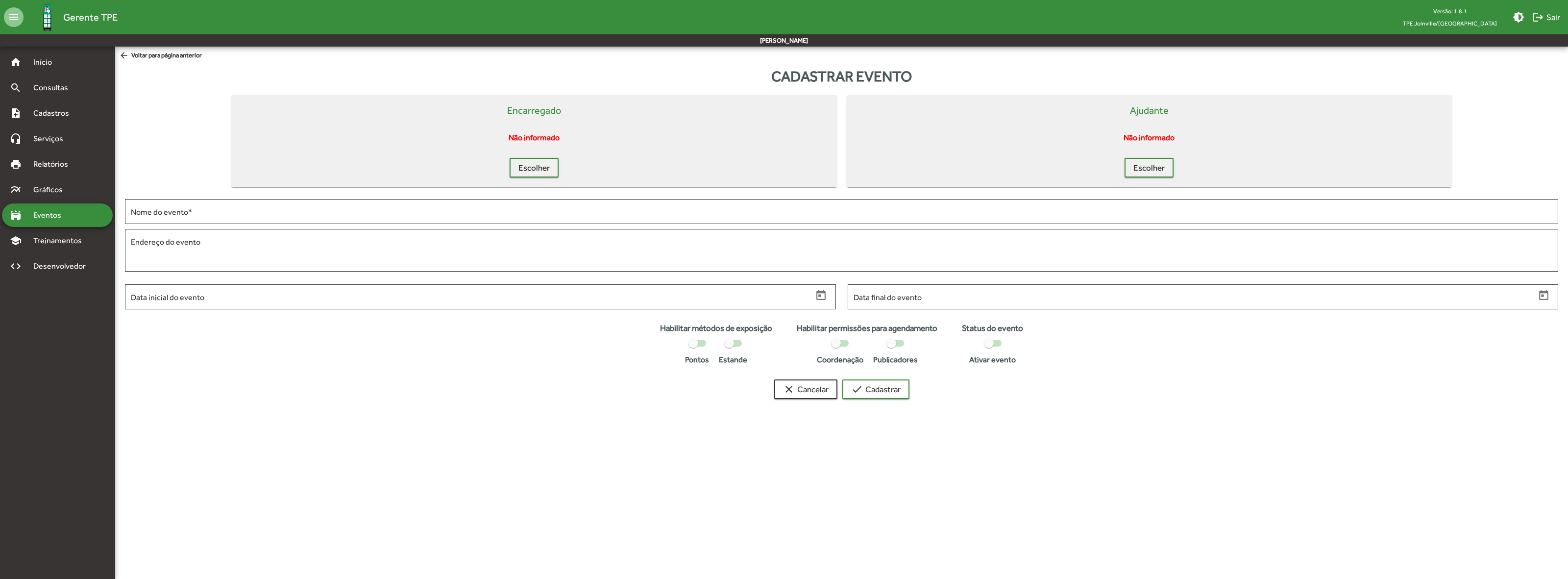
click at [50, 222] on div "stadium Eventos" at bounding box center [57, 215] width 111 height 24
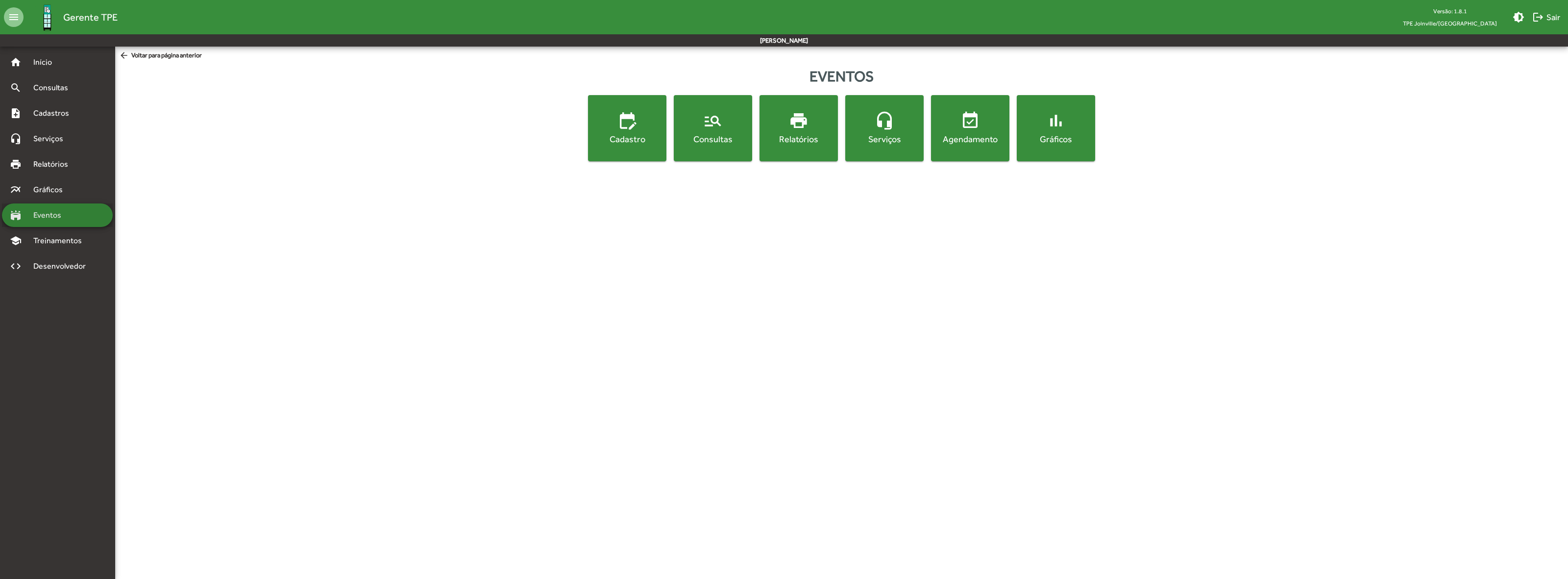
click at [50, 222] on div "stadium Eventos" at bounding box center [57, 215] width 111 height 24
click at [726, 138] on div "Consultas" at bounding box center [713, 139] width 74 height 12
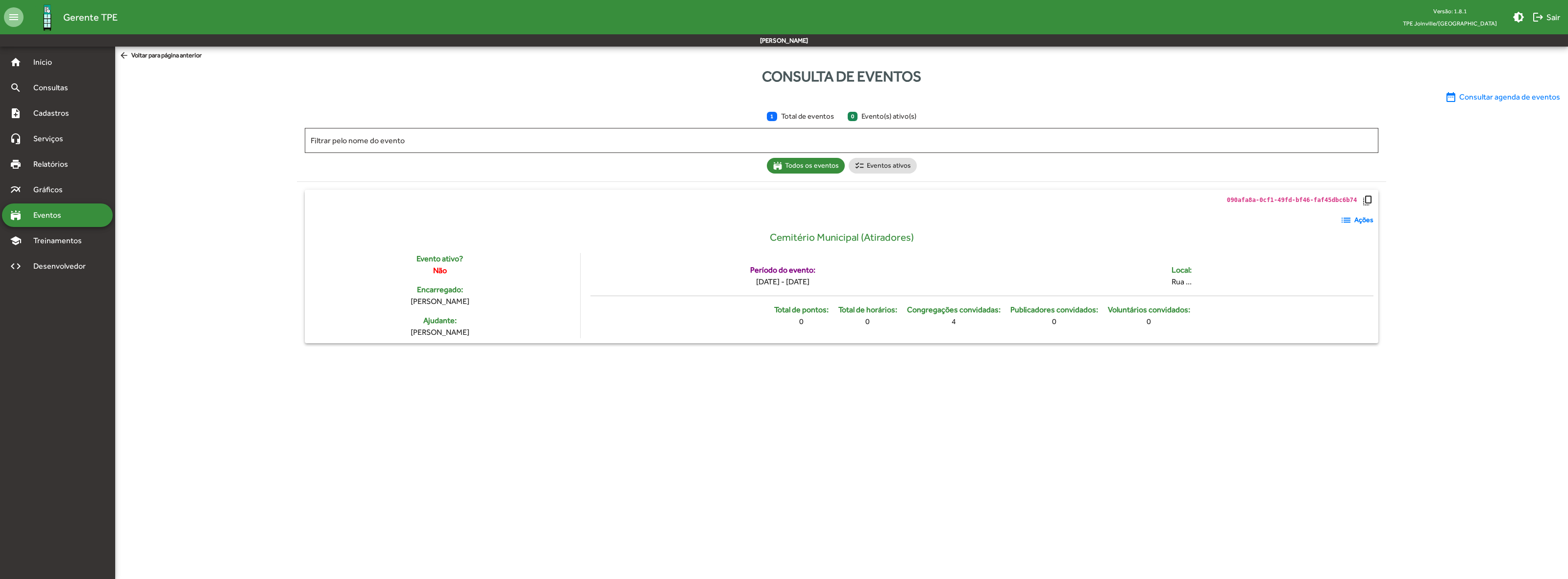
click at [1355, 221] on strong "Ações" at bounding box center [1364, 220] width 19 height 10
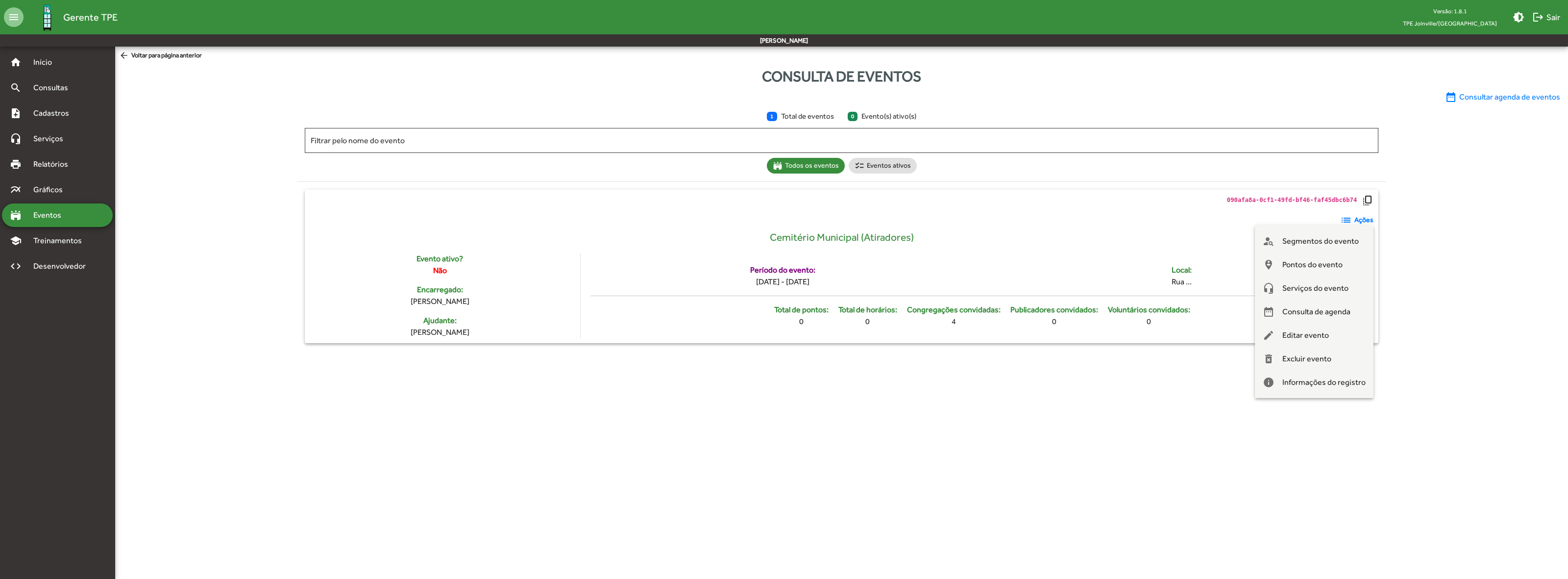
click at [1334, 265] on span "Pontos do evento" at bounding box center [1312, 265] width 60 height 24
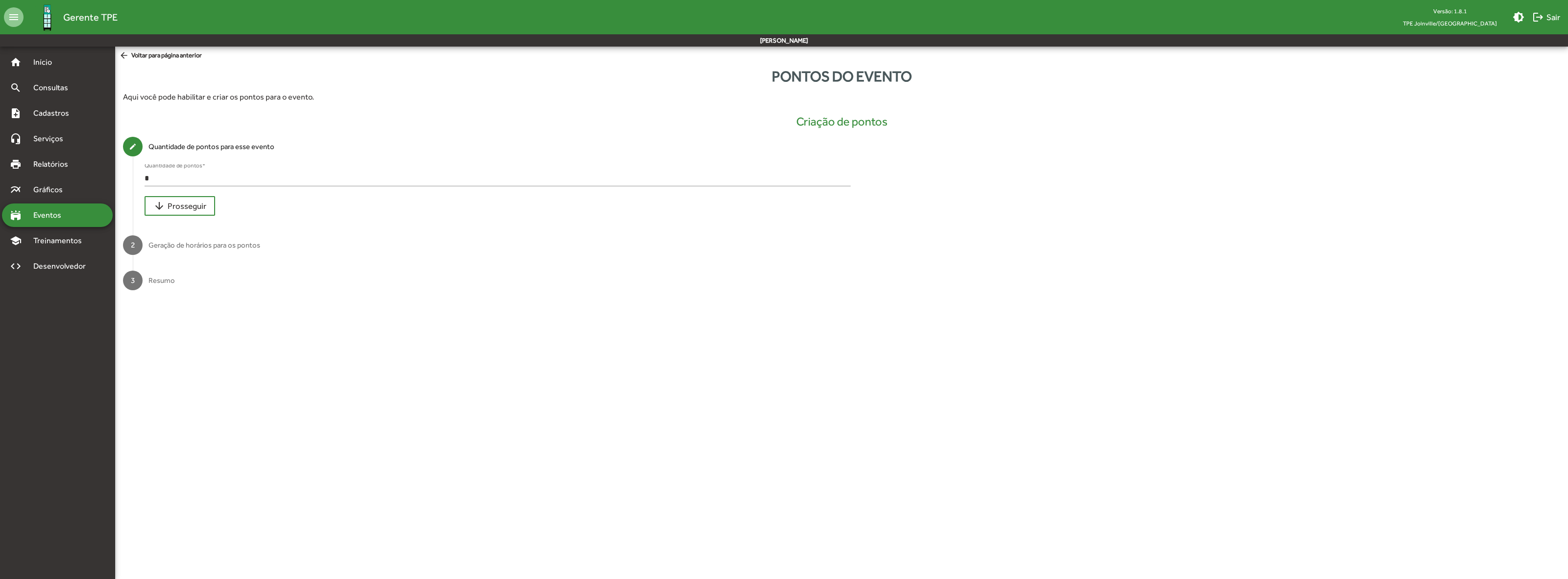
click at [231, 172] on div "* Quantidade de pontos *" at bounding box center [497, 175] width 706 height 22
type input "*"
click at [187, 207] on span "arrow_downward Prosseguir" at bounding box center [180, 206] width 53 height 18
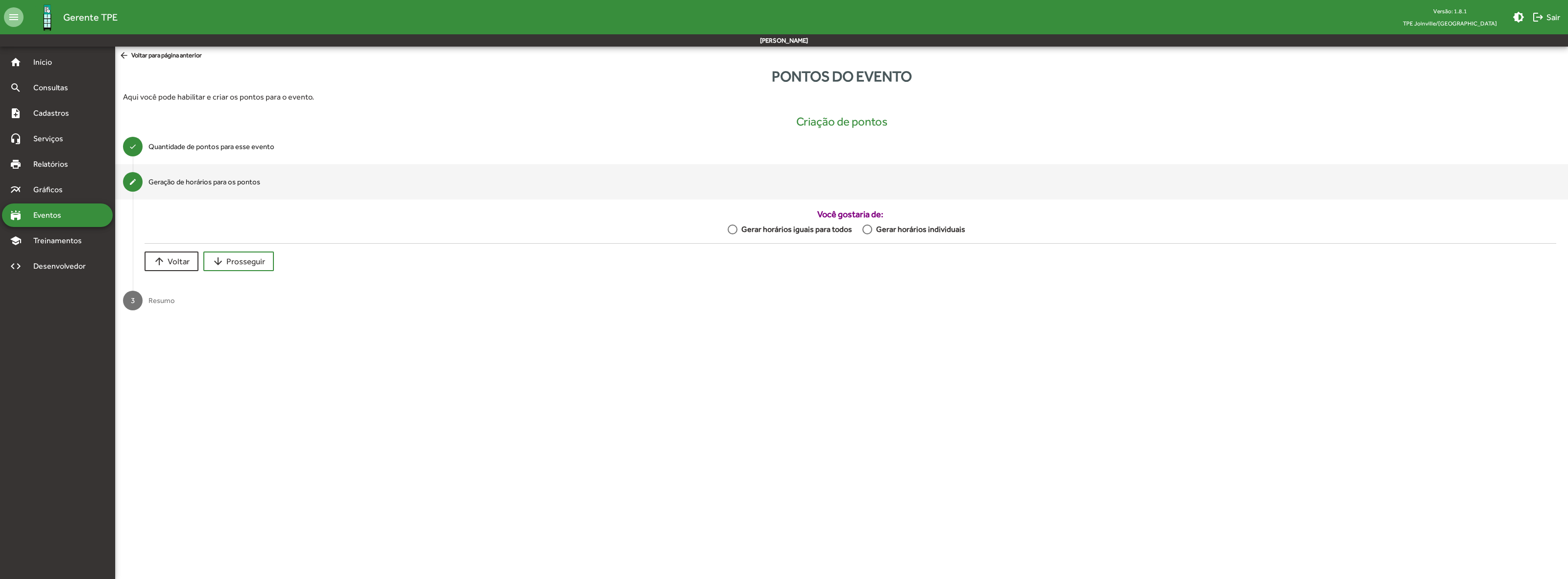
click at [734, 231] on div at bounding box center [733, 229] width 10 height 10
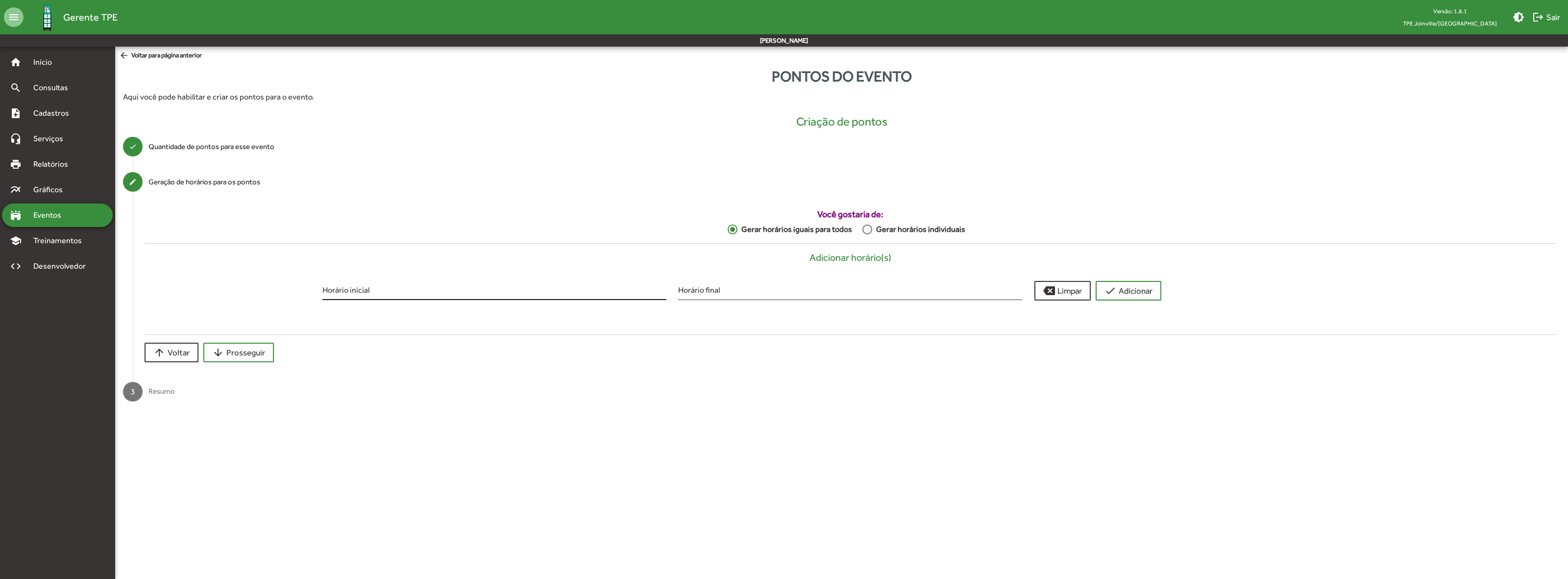
click at [358, 291] on input "Horário inicial" at bounding box center [494, 291] width 344 height 9
type input "*****"
click at [1139, 291] on span "check Adicionar" at bounding box center [1128, 291] width 48 height 18
click at [380, 287] on input "Horário inicial" at bounding box center [494, 291] width 344 height 9
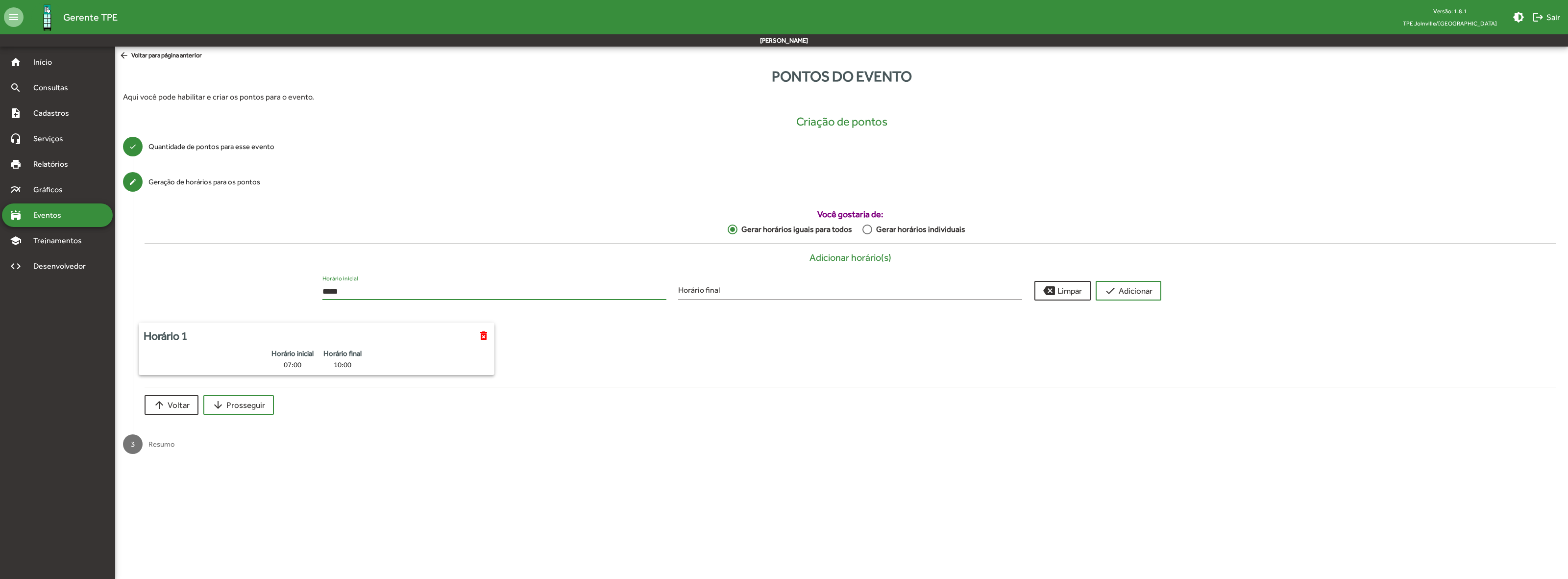
type input "*****"
click at [1133, 290] on span "check Adicionar" at bounding box center [1128, 291] width 48 height 18
click at [360, 286] on div "Horário inicial" at bounding box center [494, 288] width 344 height 23
type input "*****"
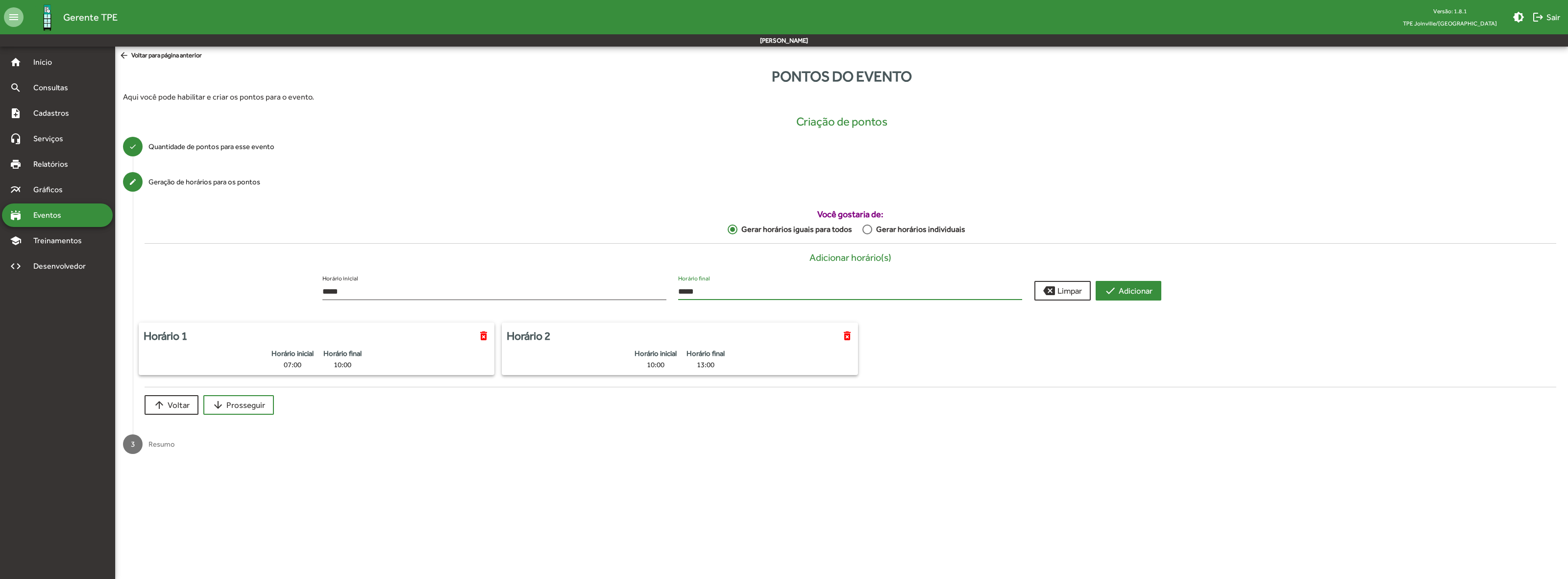
type input "*****"
click at [1139, 293] on span "check Adicionar" at bounding box center [1128, 291] width 48 height 18
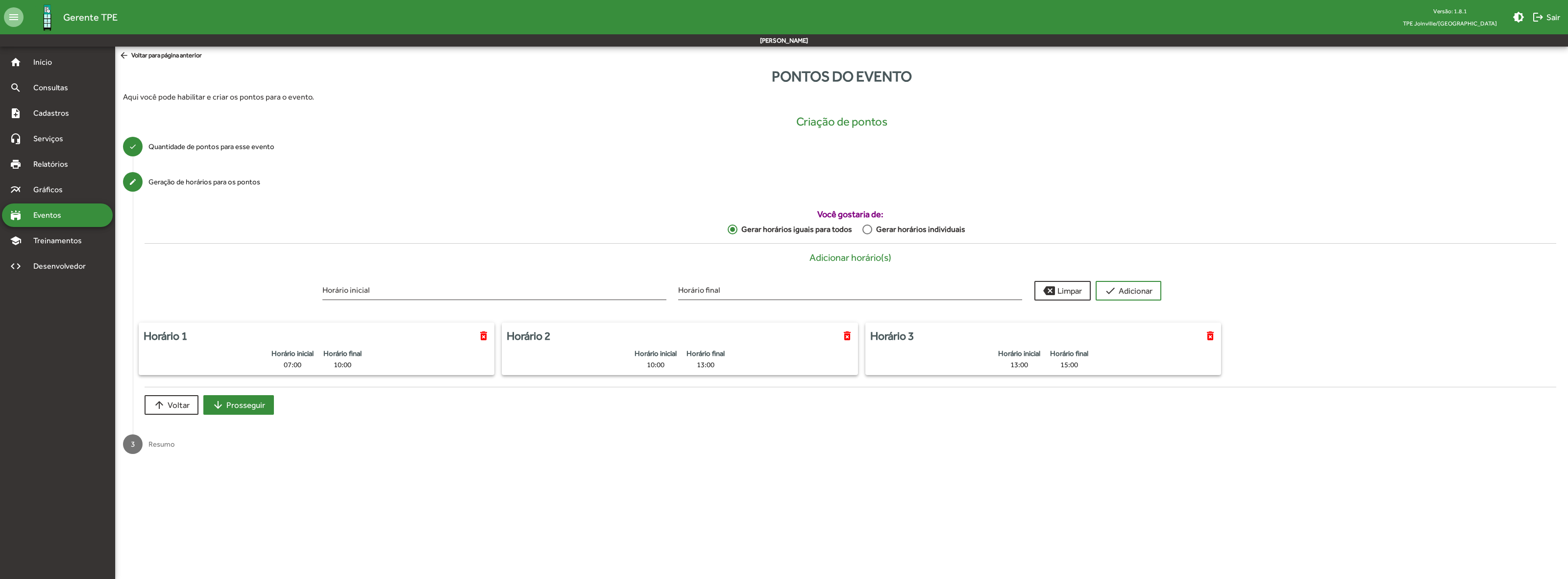
click at [258, 401] on span "arrow_downward Prosseguir" at bounding box center [239, 405] width 53 height 18
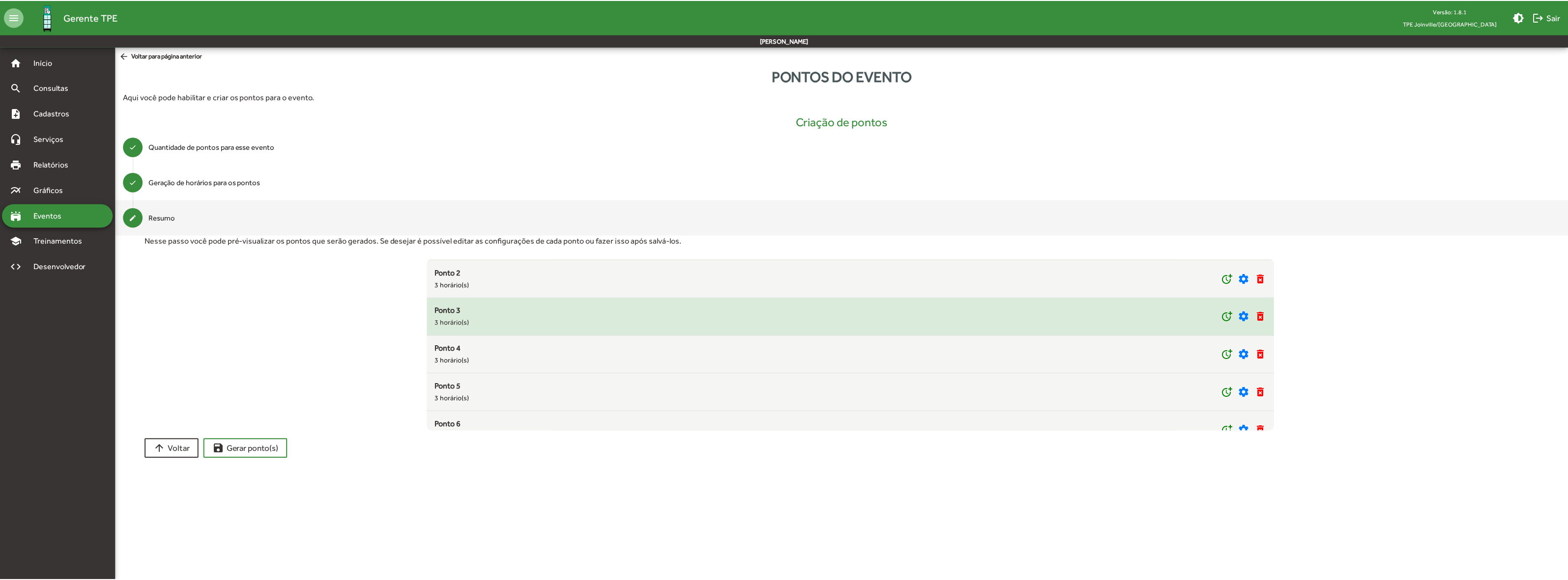
scroll to position [55, 0]
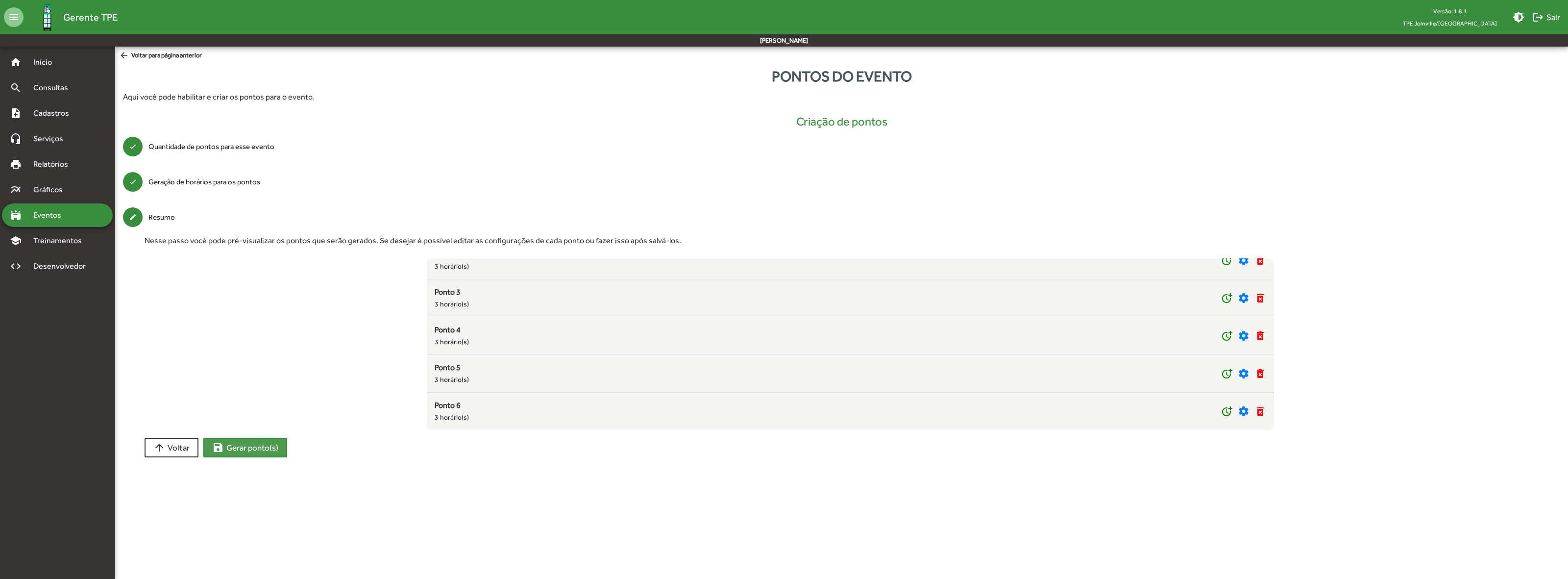
click at [262, 449] on span "save Gerar ponto(s)" at bounding box center [245, 448] width 66 height 18
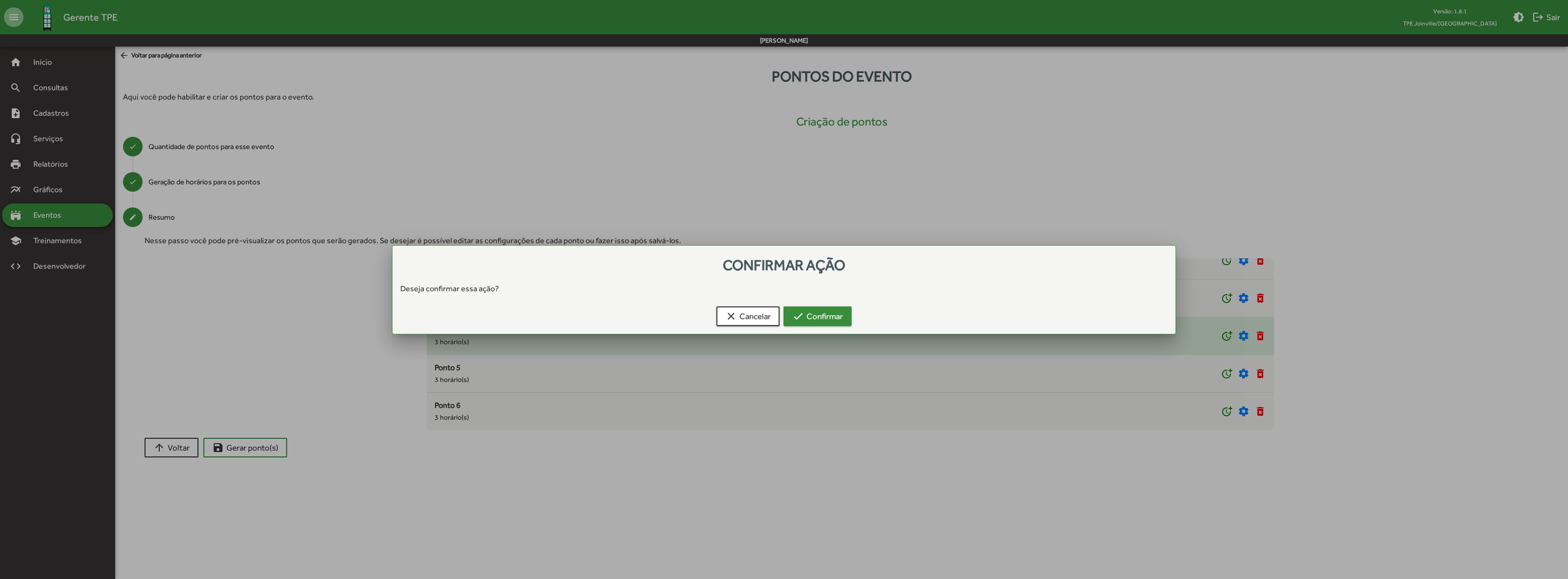
drag, startPoint x: 834, startPoint y: 314, endPoint x: 831, endPoint y: 327, distance: 13.3
click at [831, 318] on span "check Confirmar" at bounding box center [818, 316] width 50 height 18
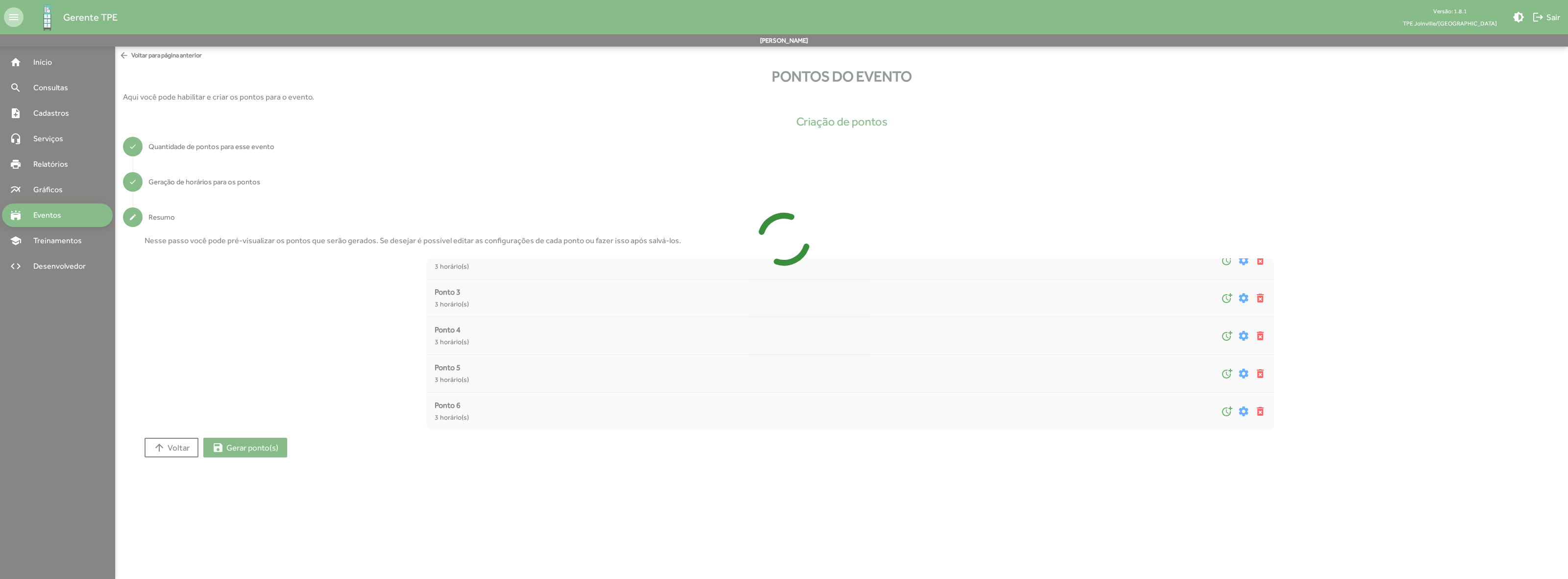
type input "*"
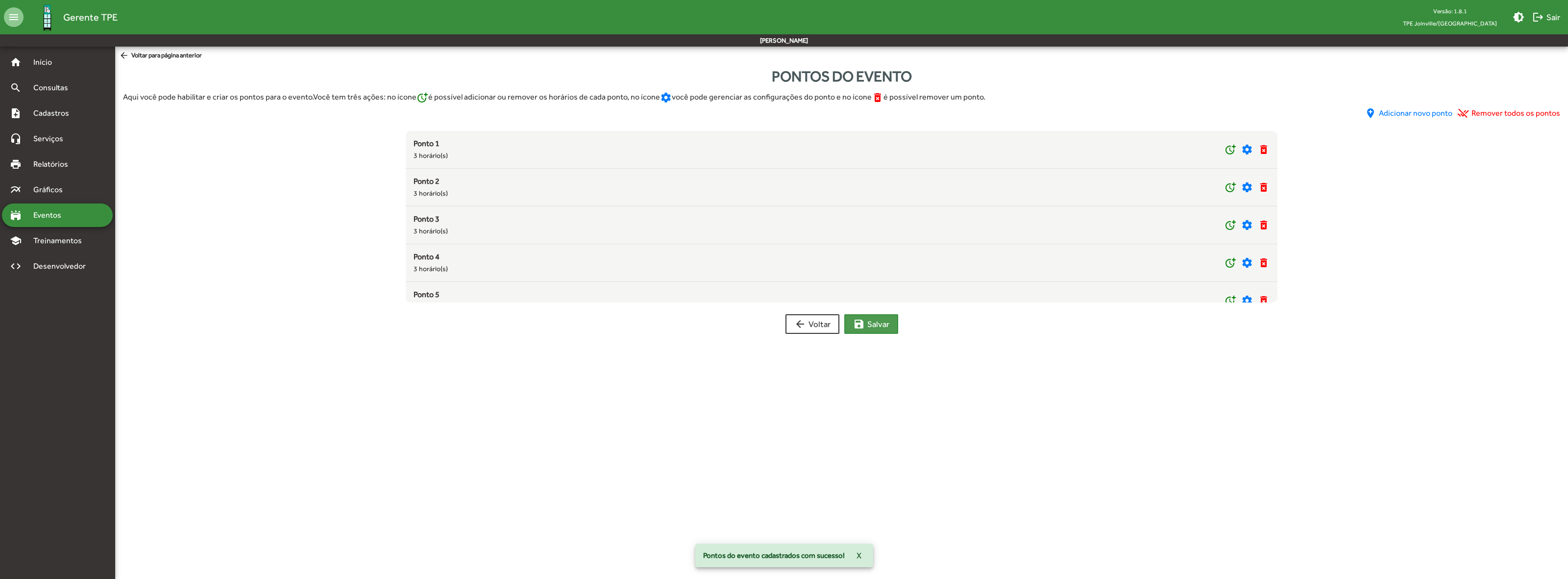
click at [867, 327] on span "save Salvar" at bounding box center [871, 324] width 36 height 18
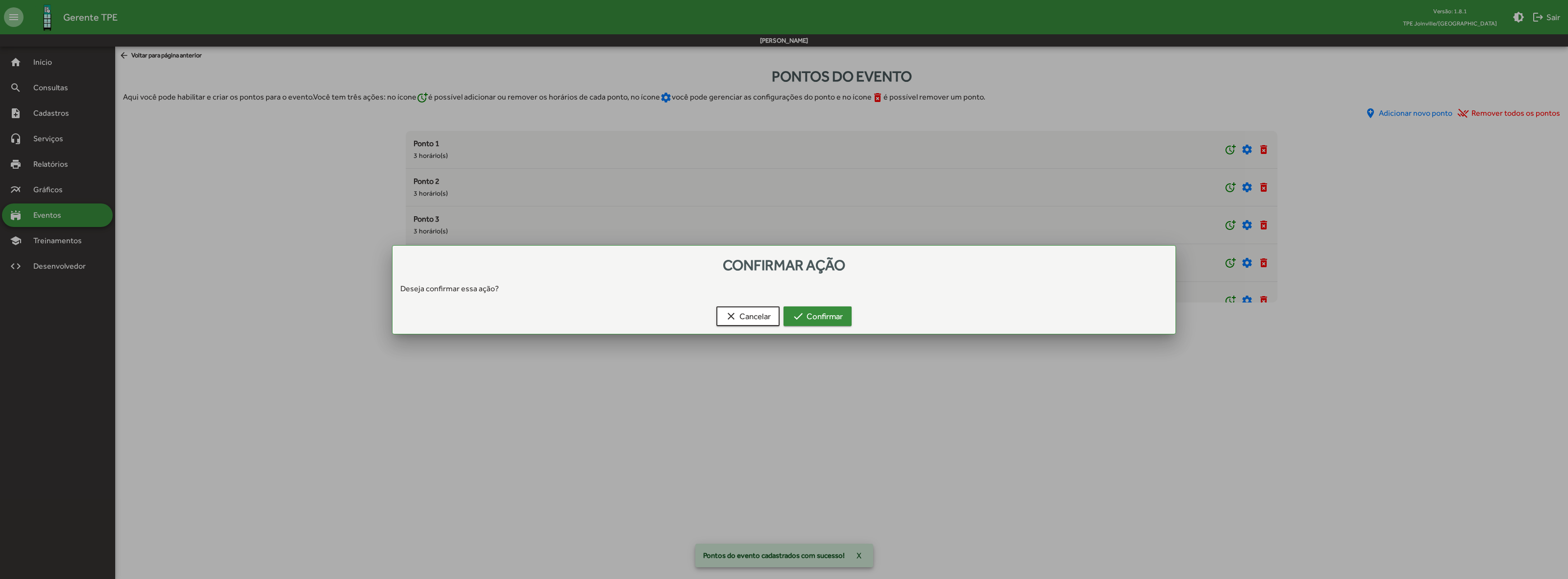
click at [830, 322] on span "check Confirmar" at bounding box center [818, 316] width 50 height 18
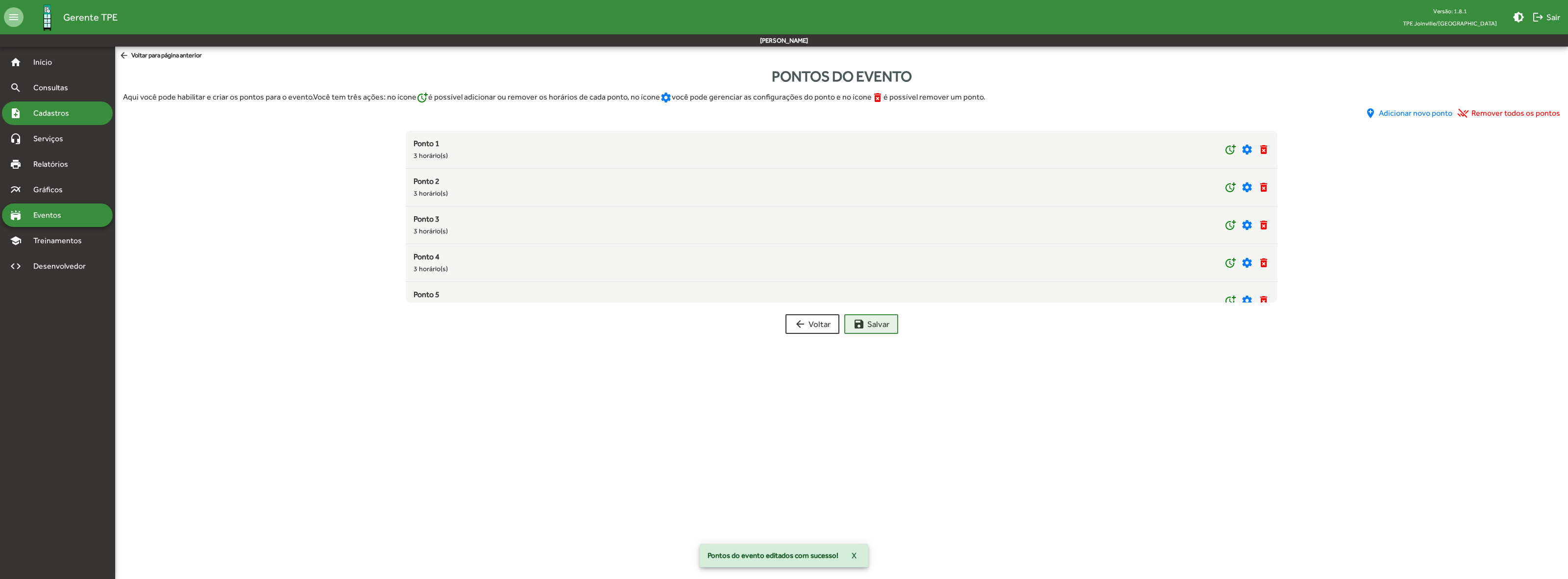
click at [55, 119] on div "note_add Cadastros" at bounding box center [57, 113] width 111 height 24
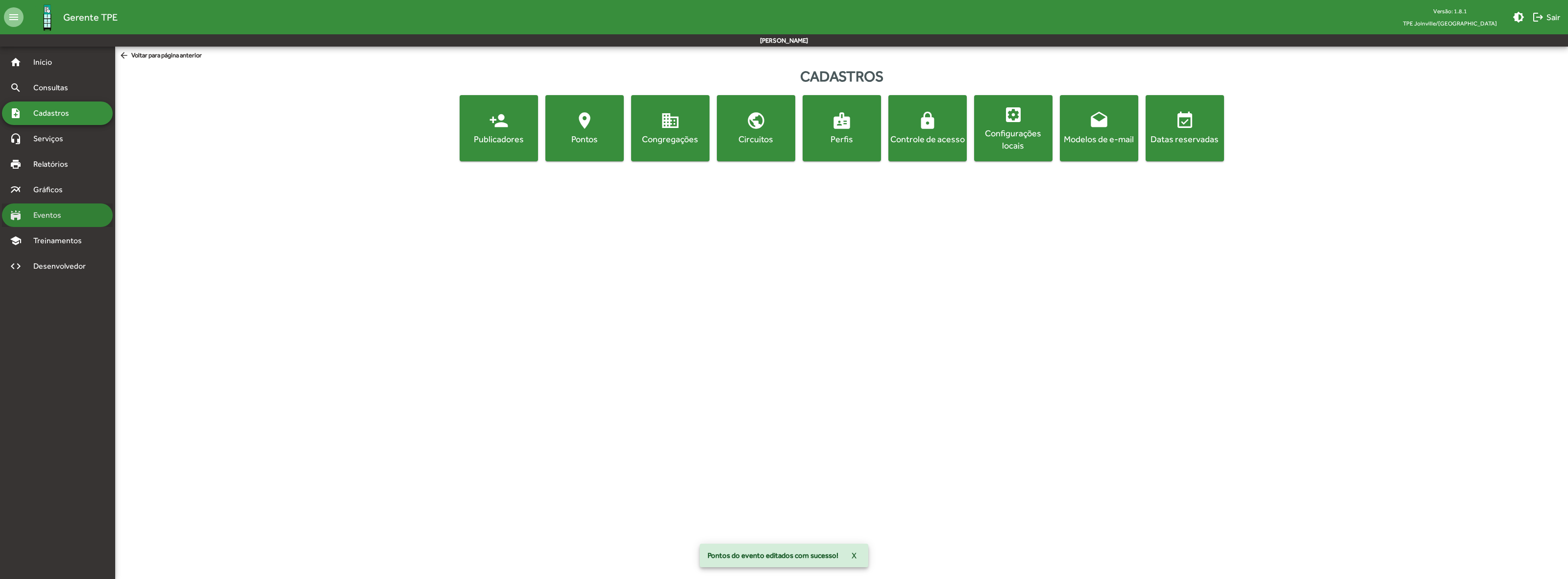
click at [57, 210] on span "Eventos" at bounding box center [50, 215] width 47 height 12
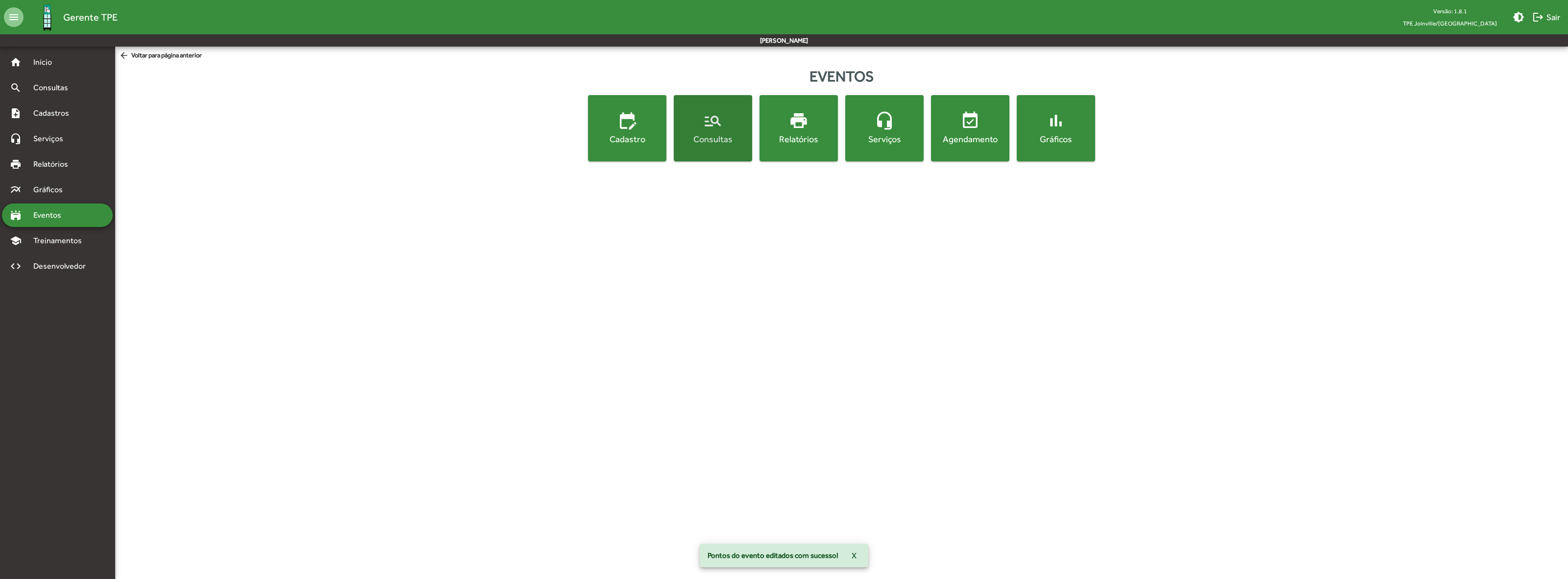
click at [713, 138] on div "Consultas" at bounding box center [713, 139] width 74 height 12
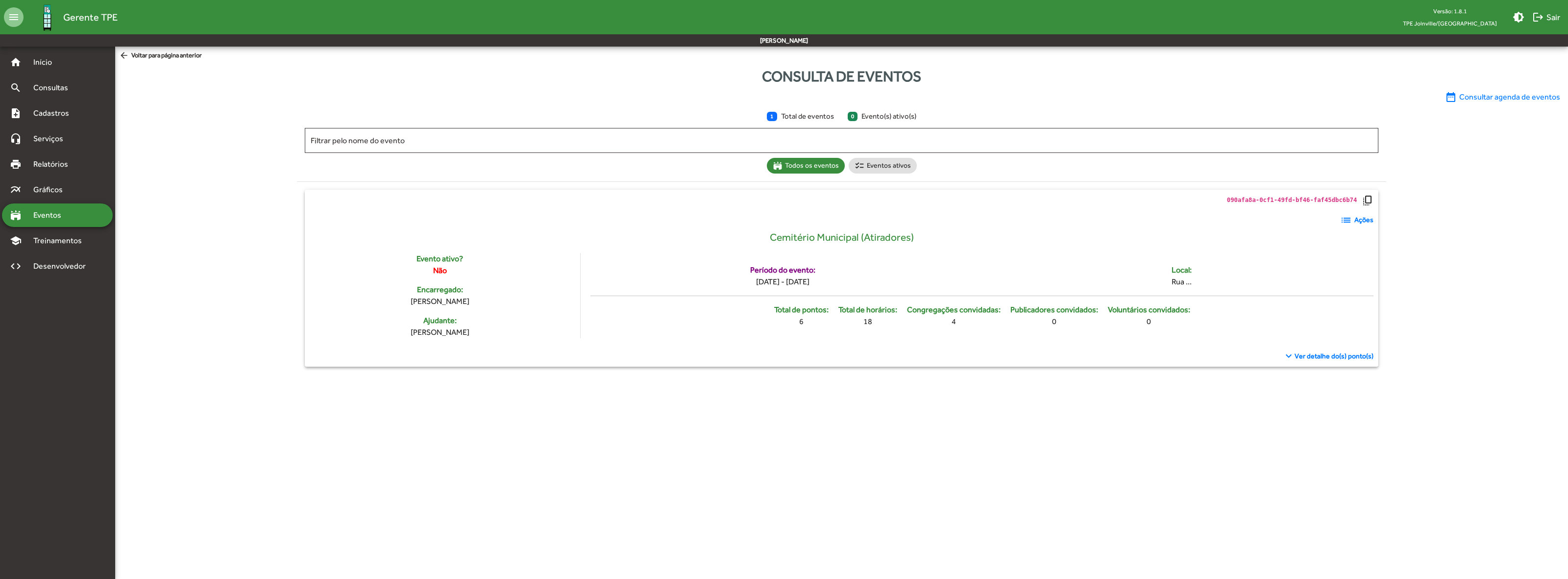
drag, startPoint x: 1345, startPoint y: 357, endPoint x: 1340, endPoint y: 356, distance: 5.1
click at [1345, 356] on span "Ver detalhe do(s) ponto(s)" at bounding box center [1334, 356] width 79 height 10
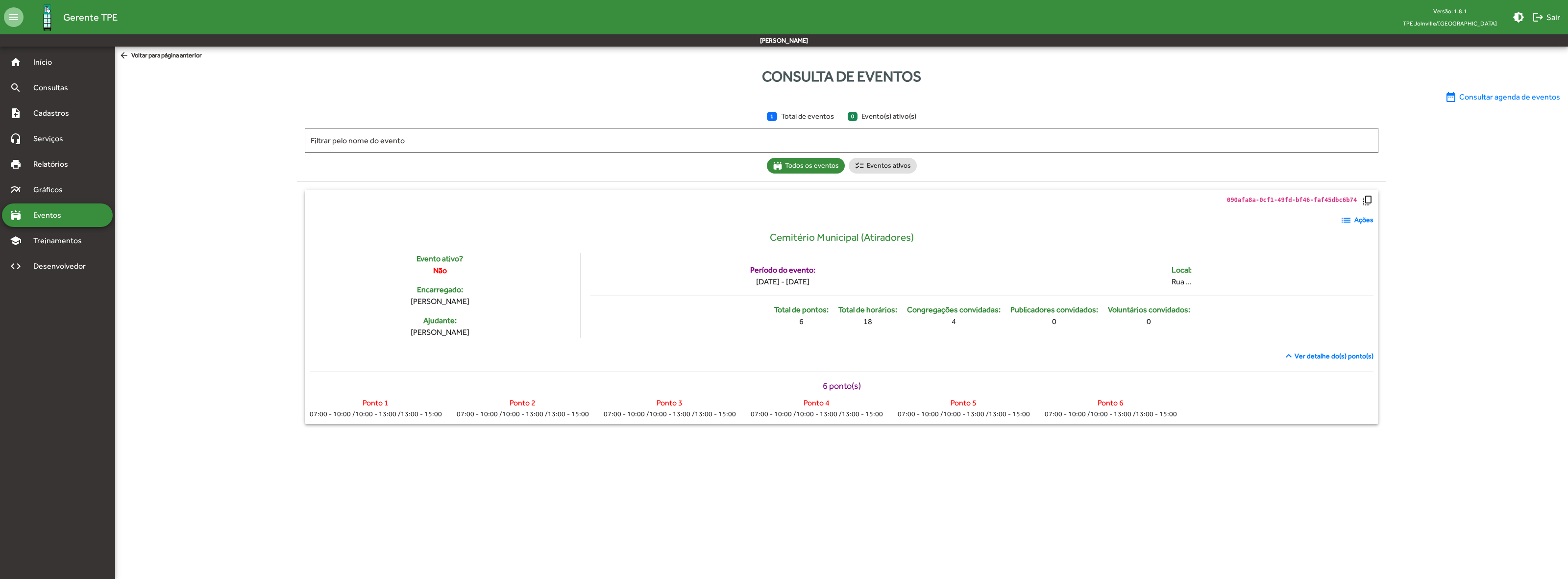
click at [1364, 224] on strong "Ações" at bounding box center [1364, 220] width 19 height 10
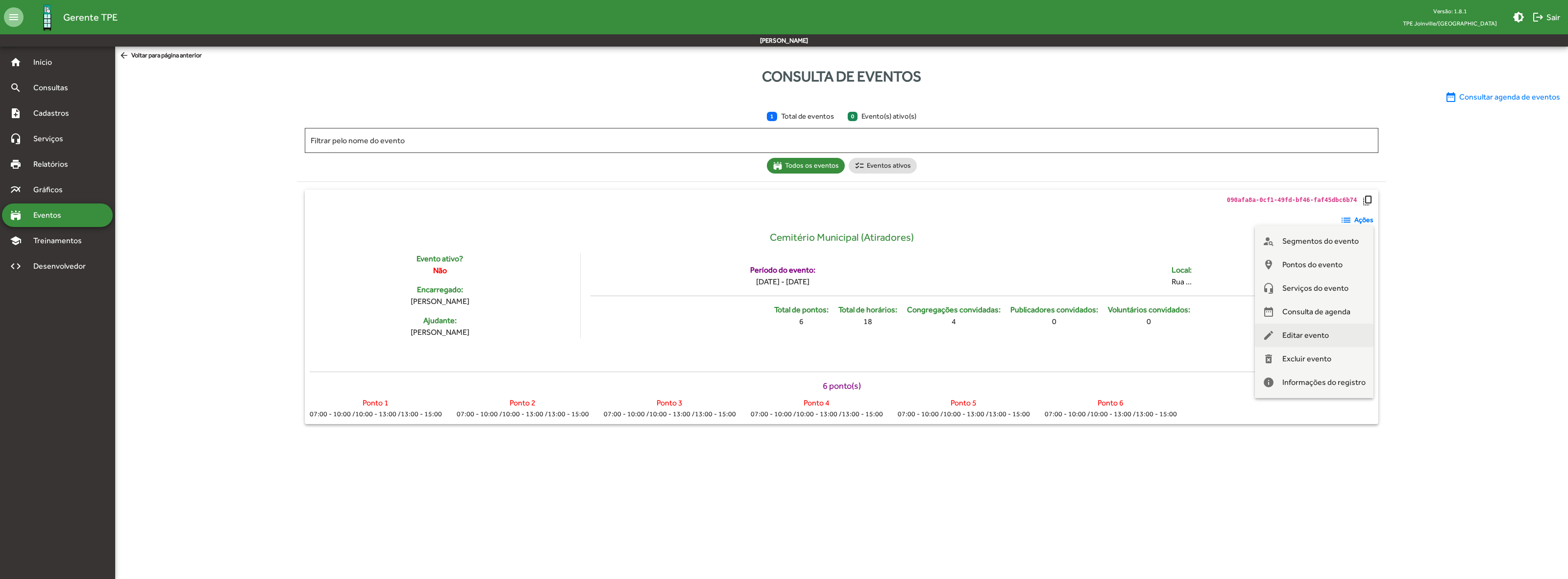
click at [1304, 339] on span "Editar evento" at bounding box center [1306, 336] width 46 height 24
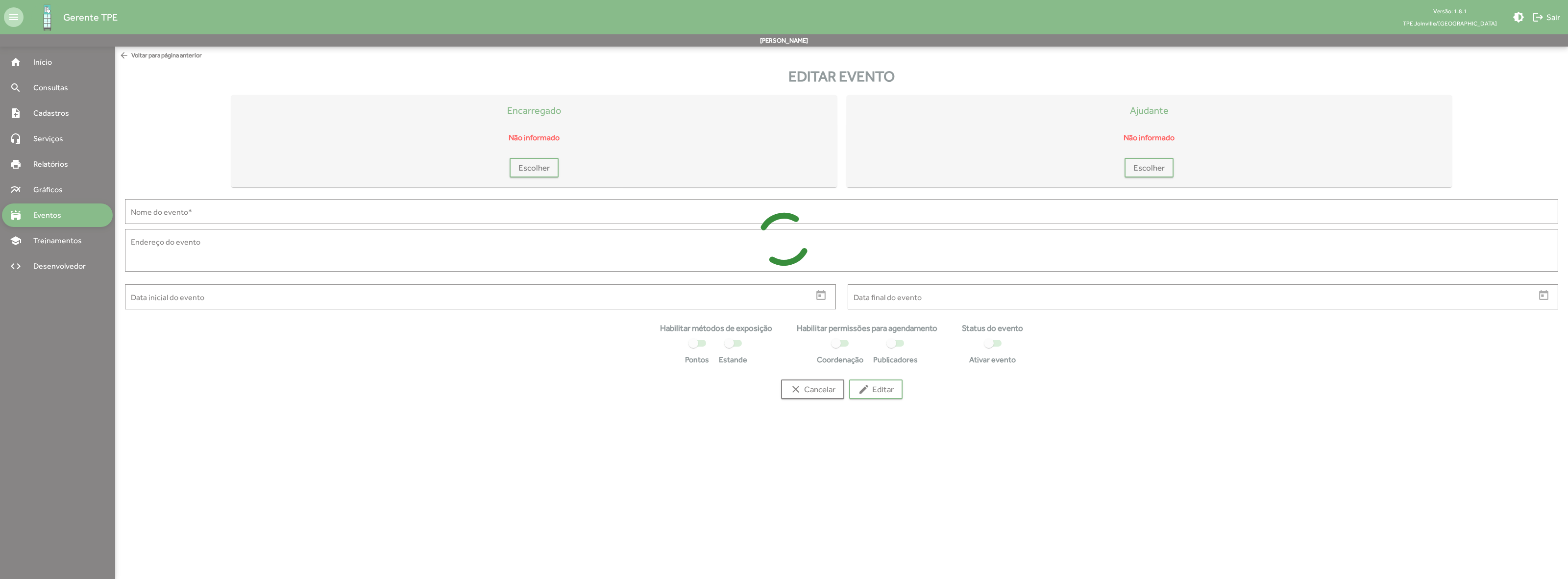
type input "**********"
type textarea "*******"
type input "**********"
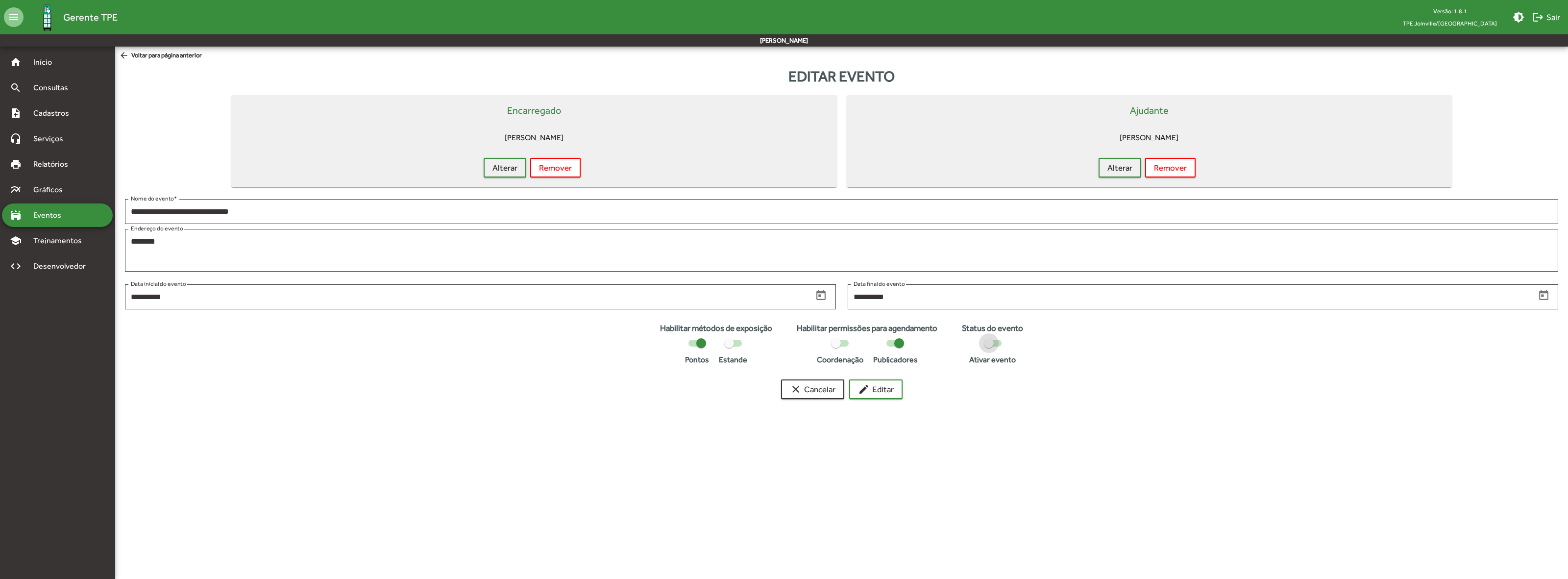
click at [989, 342] on div at bounding box center [989, 343] width 10 height 10
click at [887, 383] on span "edit Editar" at bounding box center [876, 389] width 35 height 18
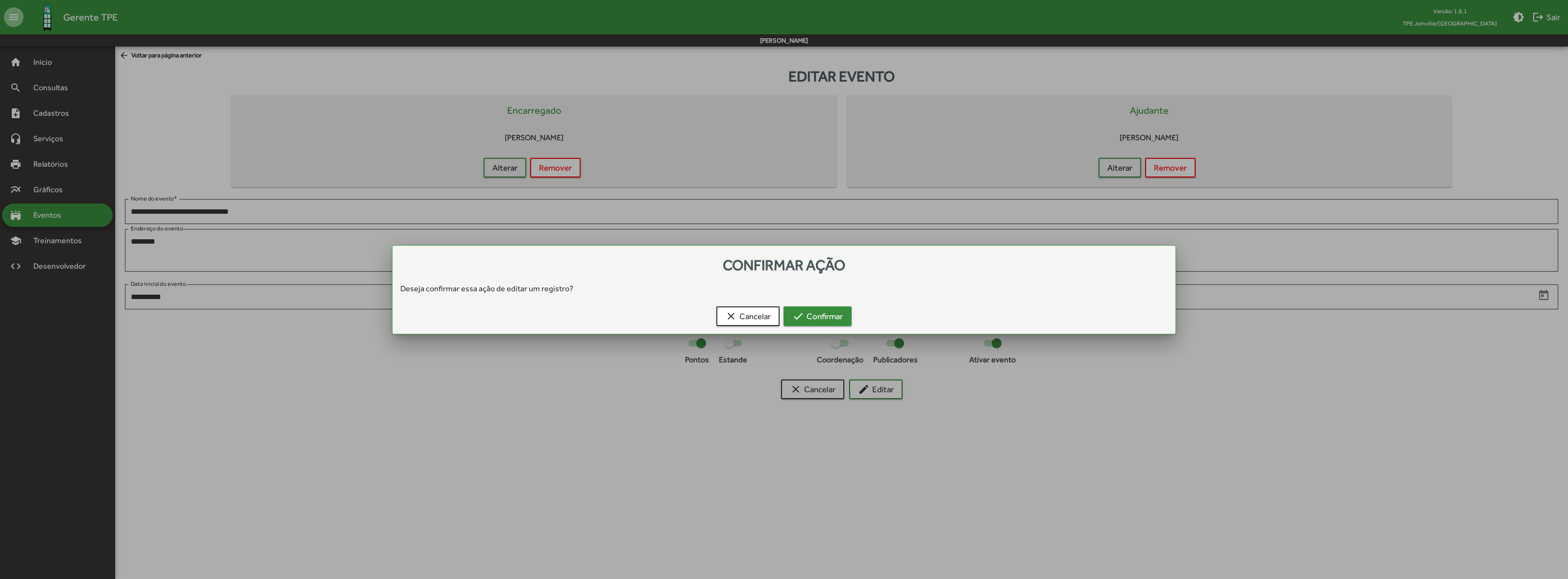
click at [839, 314] on span "check Confirmar" at bounding box center [818, 316] width 50 height 18
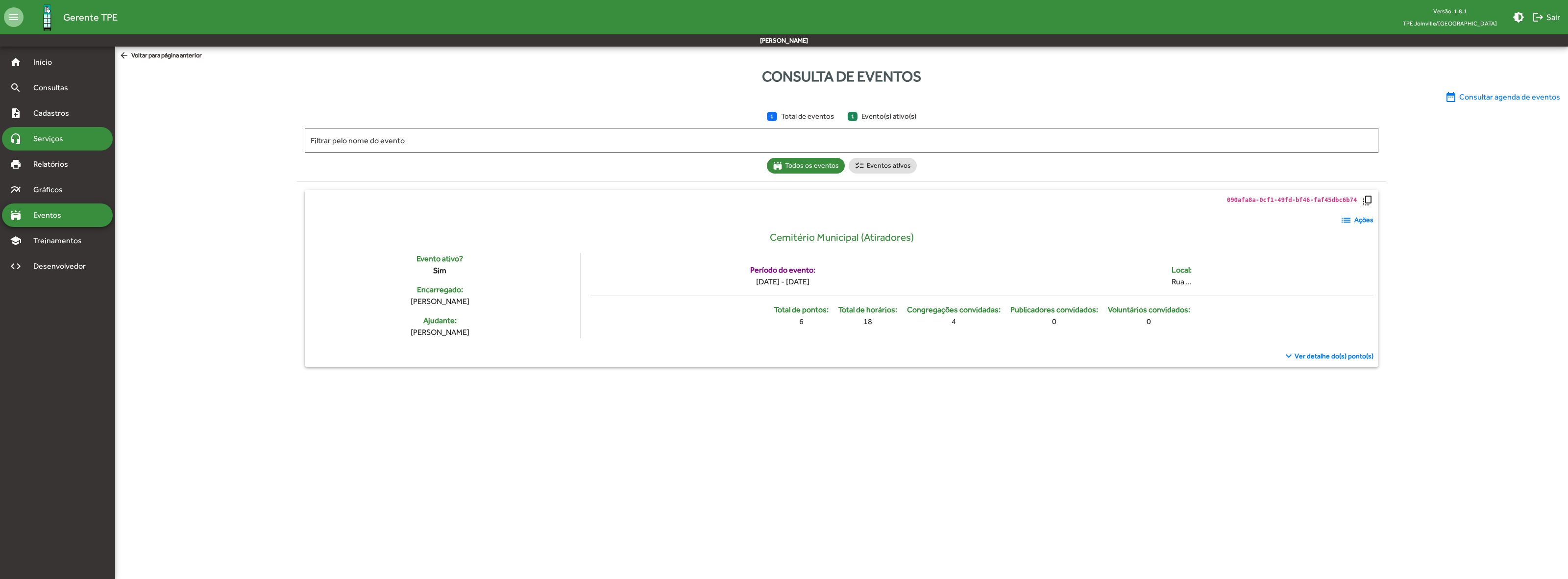
click at [52, 135] on span "Serviços" at bounding box center [52, 138] width 49 height 12
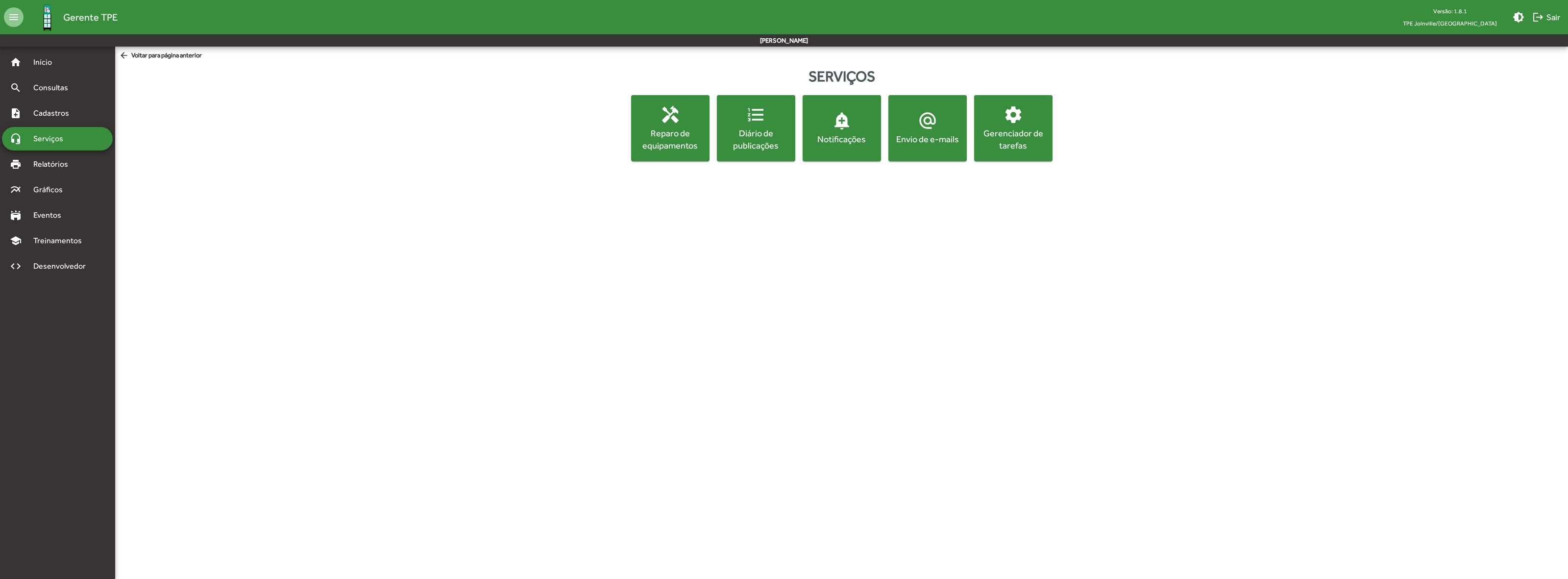
click at [938, 153] on button "alternate_email Envio de e-mails" at bounding box center [927, 128] width 78 height 66
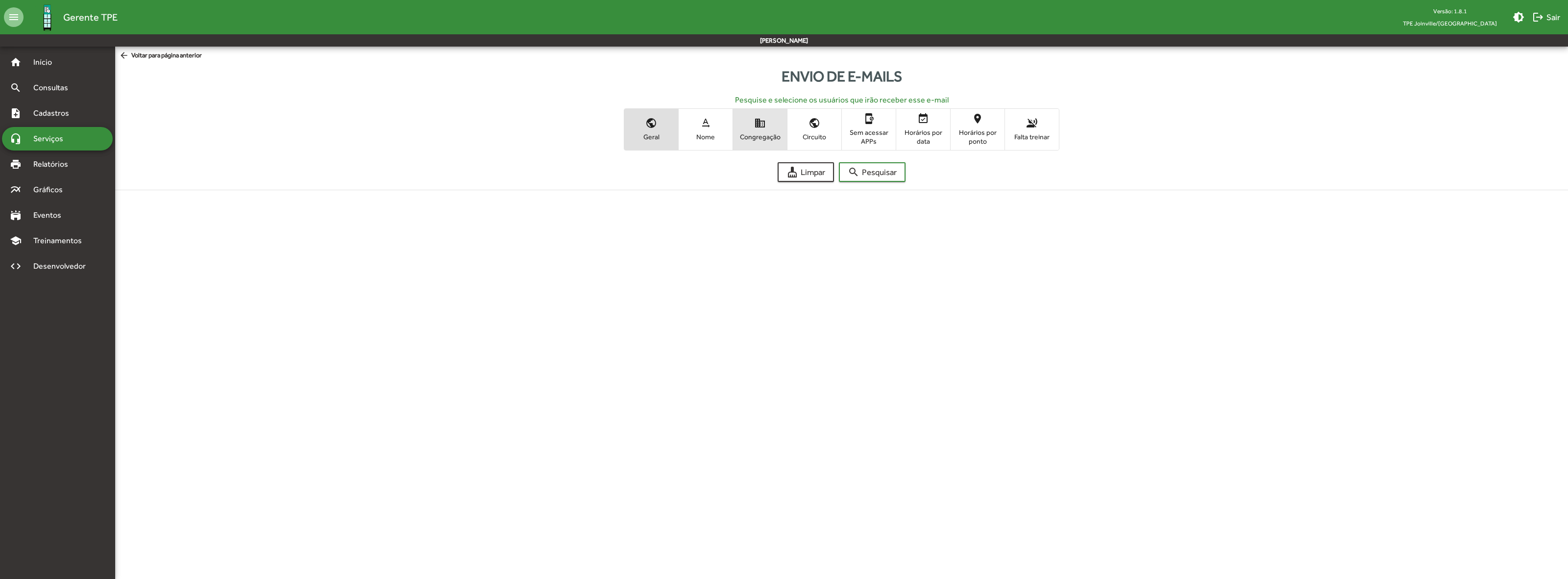
click at [758, 125] on mat-icon "domain" at bounding box center [760, 123] width 12 height 12
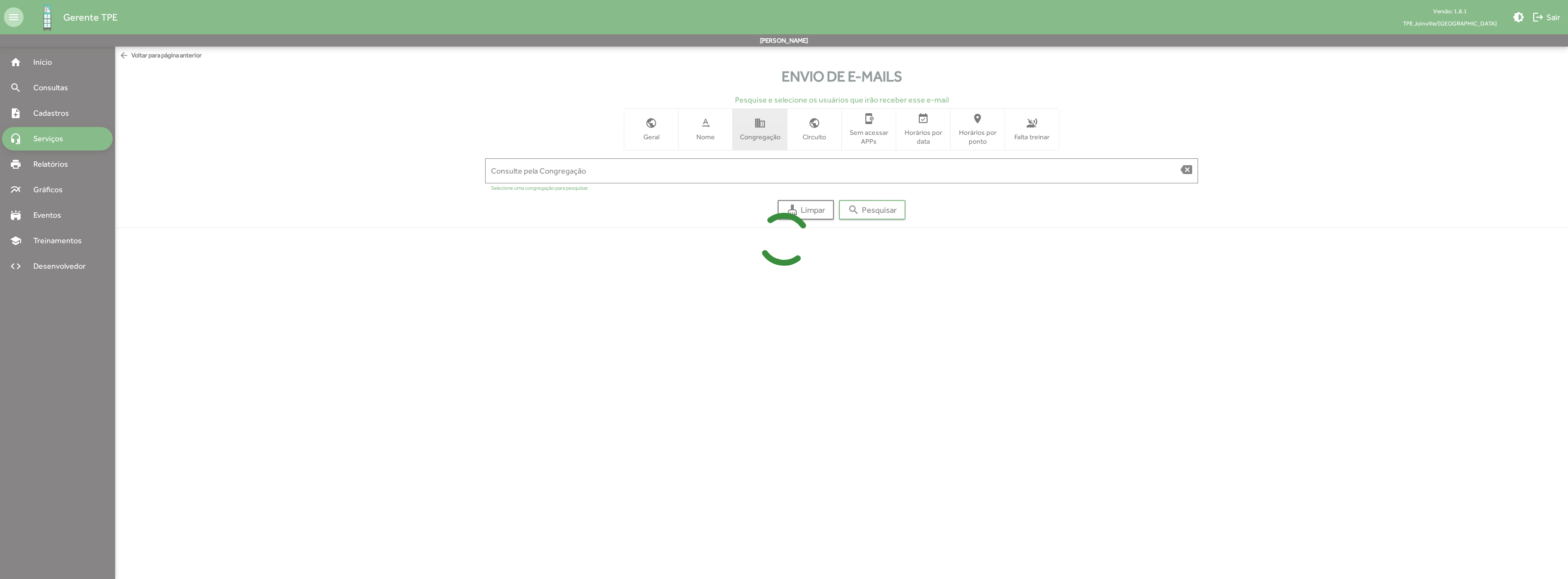
click at [718, 167] on div at bounding box center [784, 289] width 1568 height 579
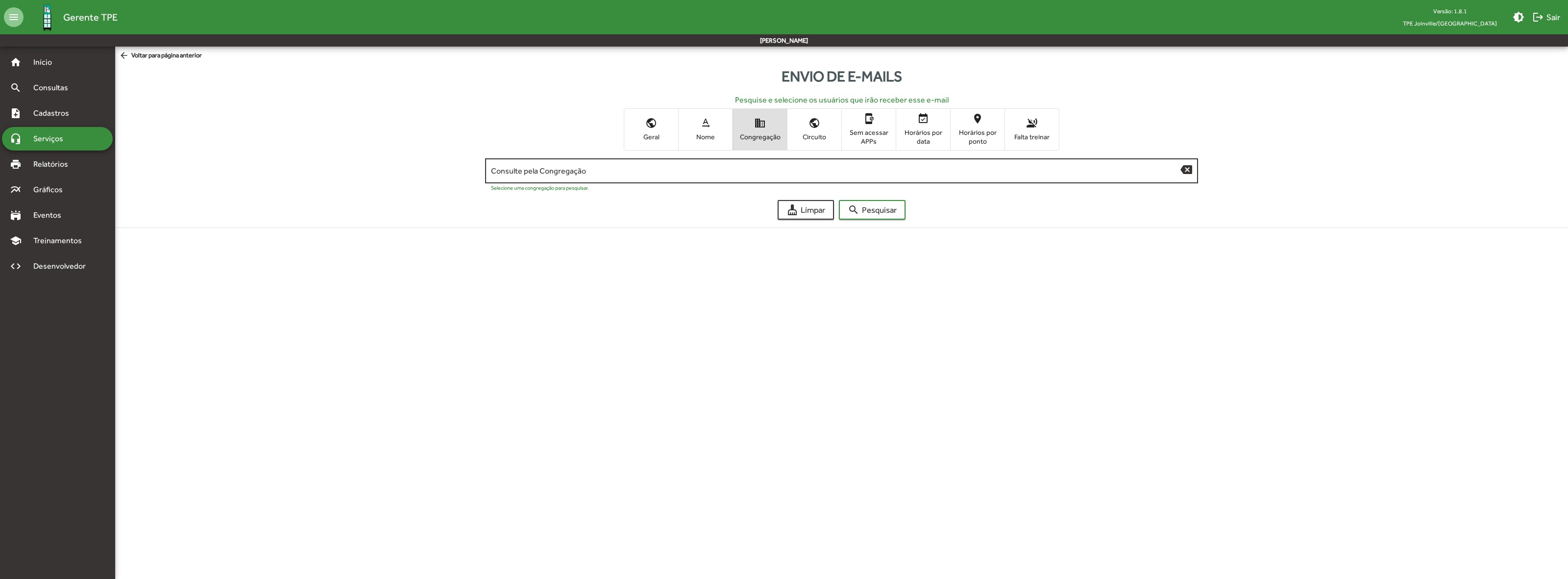
click at [720, 167] on input "Consulte pela Congregação" at bounding box center [836, 171] width 690 height 9
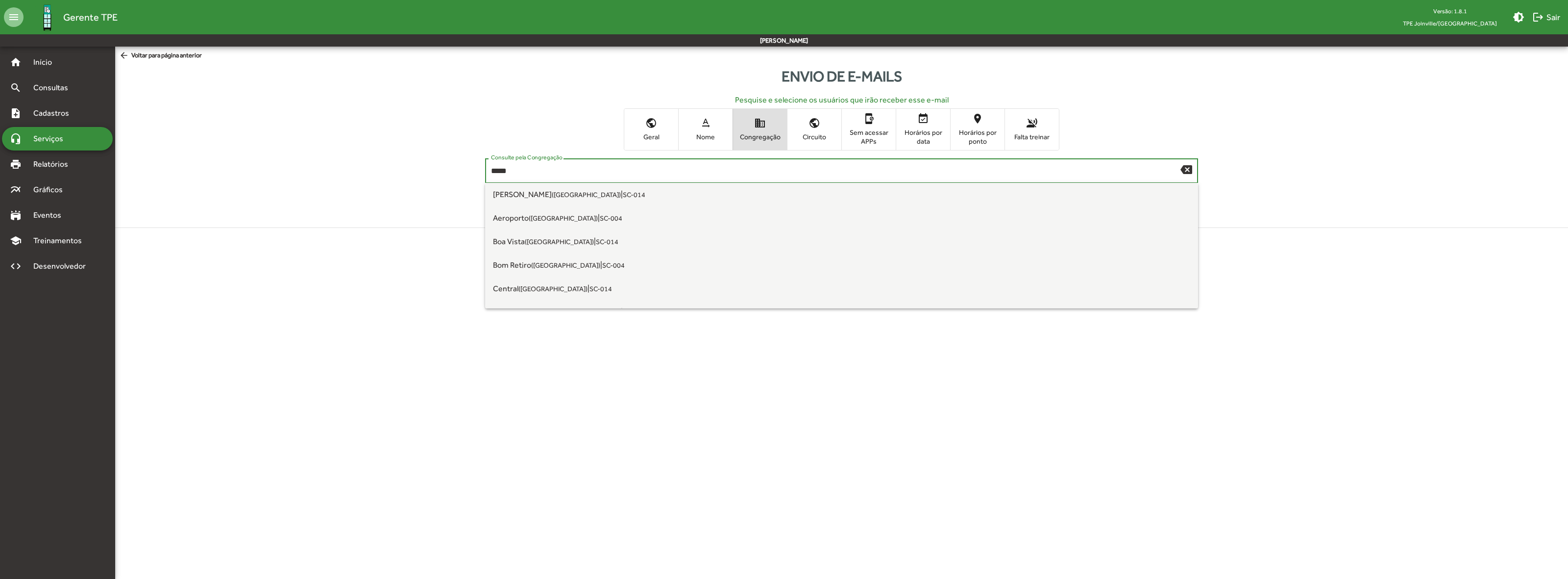
type input "*****"
click at [839, 200] on button "search Pesquisar" at bounding box center [872, 209] width 67 height 20
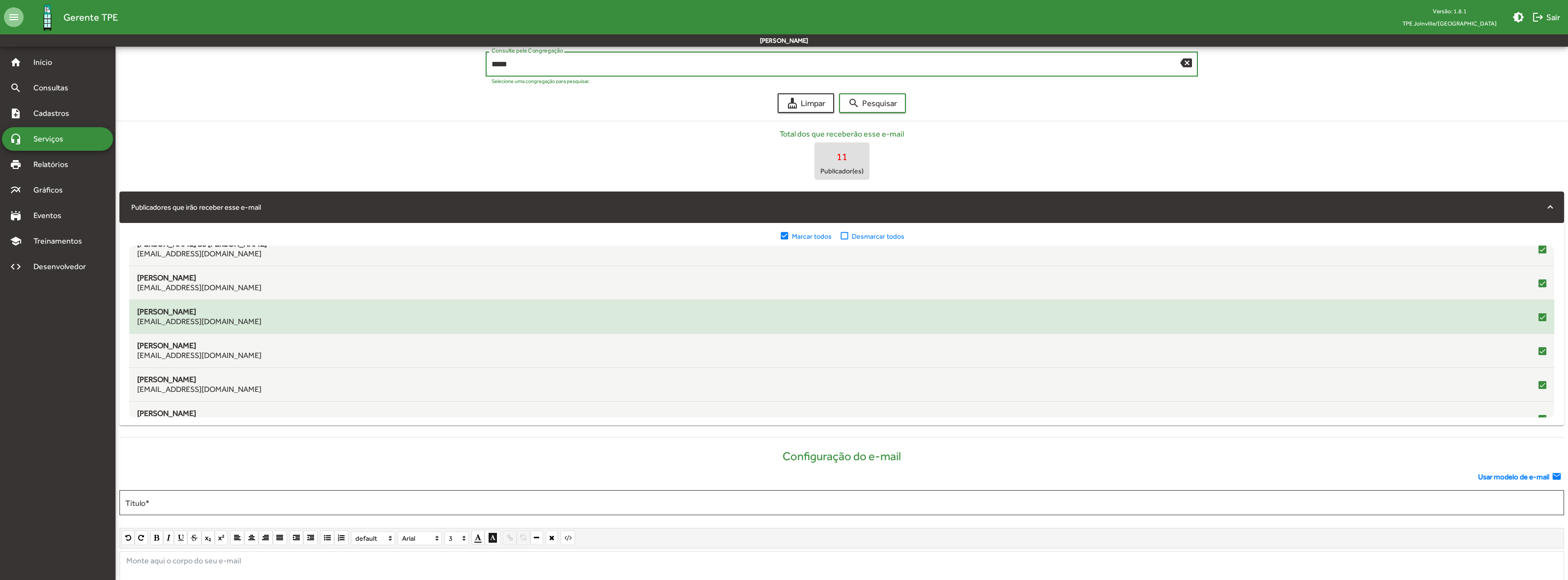
scroll to position [240, 0]
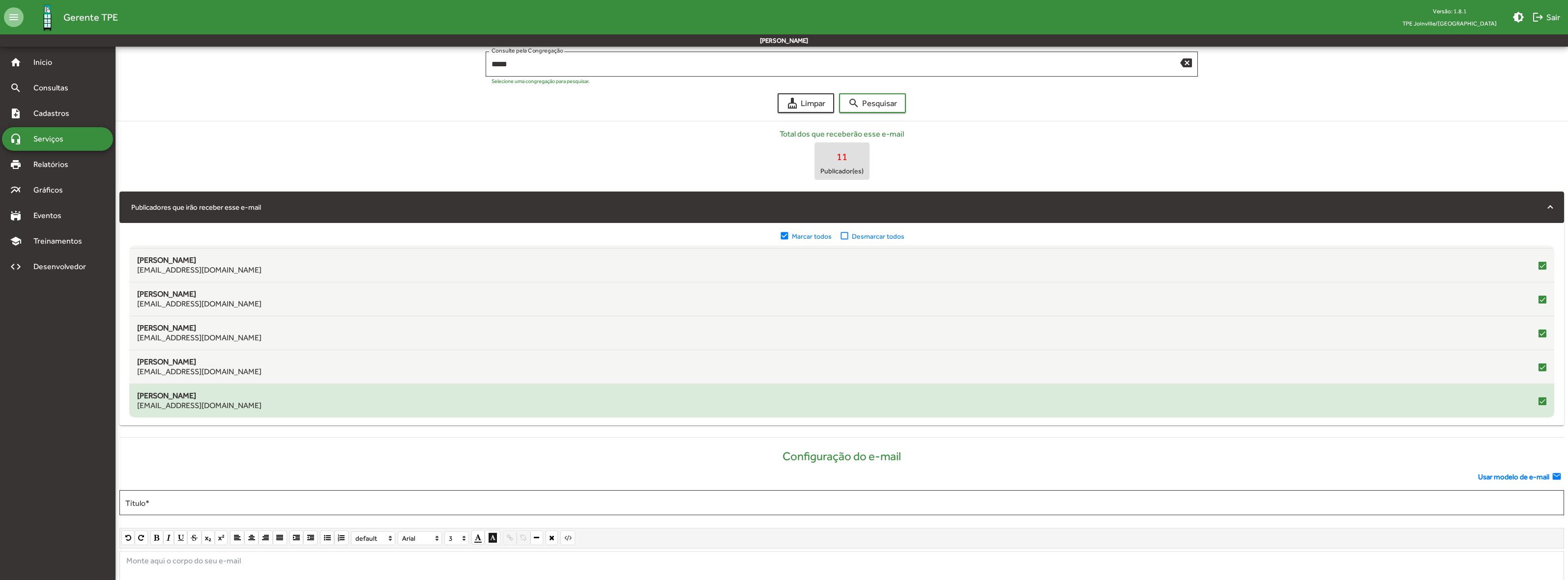
drag, startPoint x: 1255, startPoint y: 450, endPoint x: 1012, endPoint y: 391, distance: 250.1
click at [1118, 424] on div "check_box Marcar todos check_box_outline_blank Desmarcar todos Filtrar publicad…" at bounding box center [842, 324] width 1445 height 202
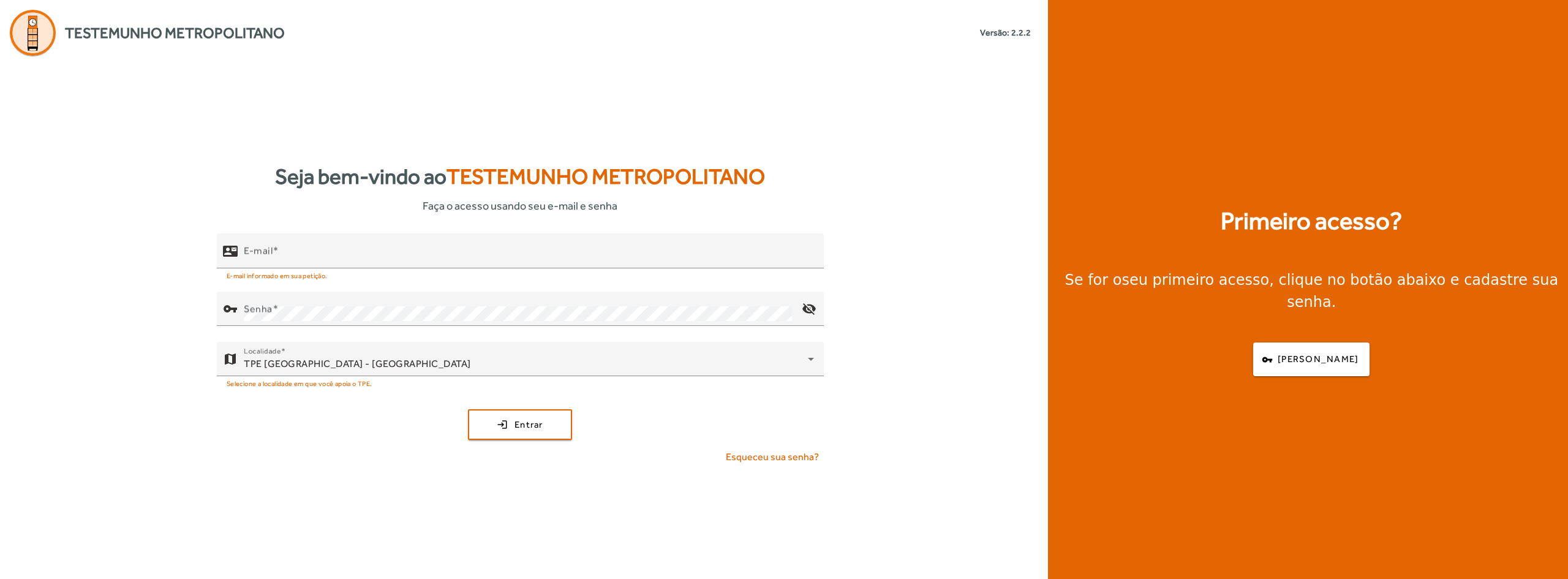
click at [869, 169] on div "Seja bem-vindo ao [DEMOGRAPHIC_DATA] Metropolitano Faça o acesso usando seu e-m…" at bounding box center [520, 186] width 1041 height 54
click at [817, 93] on div "Seja bem-vindo ao Testemunho Metropolitano Faça o acesso usando seu e-mail e se…" at bounding box center [520, 317] width 1041 height 523
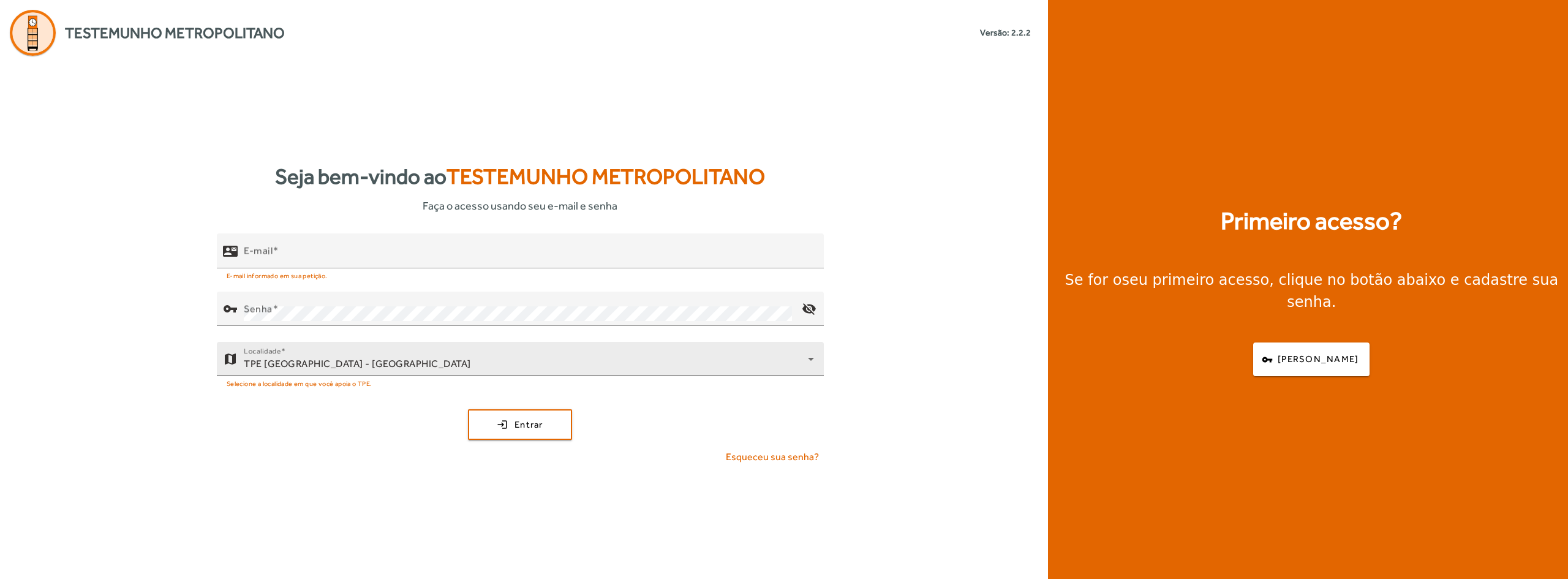
click at [365, 363] on div "TPE [GEOGRAPHIC_DATA] - [GEOGRAPHIC_DATA]" at bounding box center [526, 364] width 564 height 14
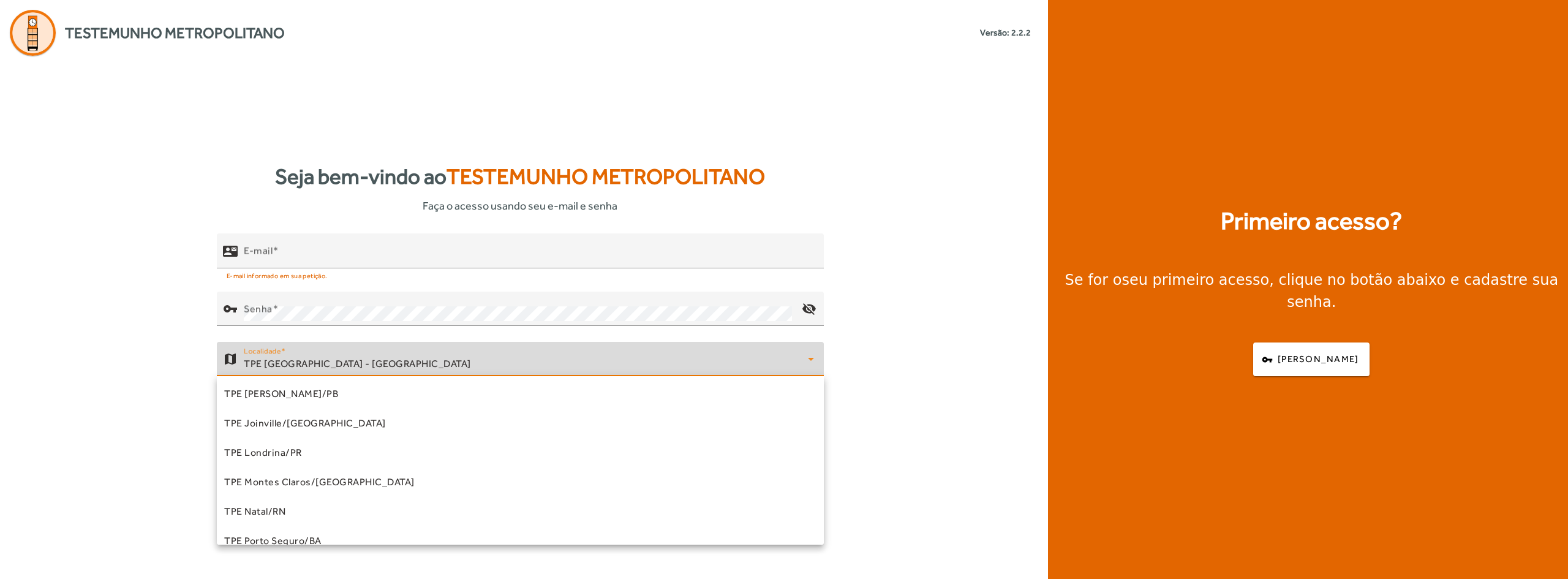
scroll to position [96, 0]
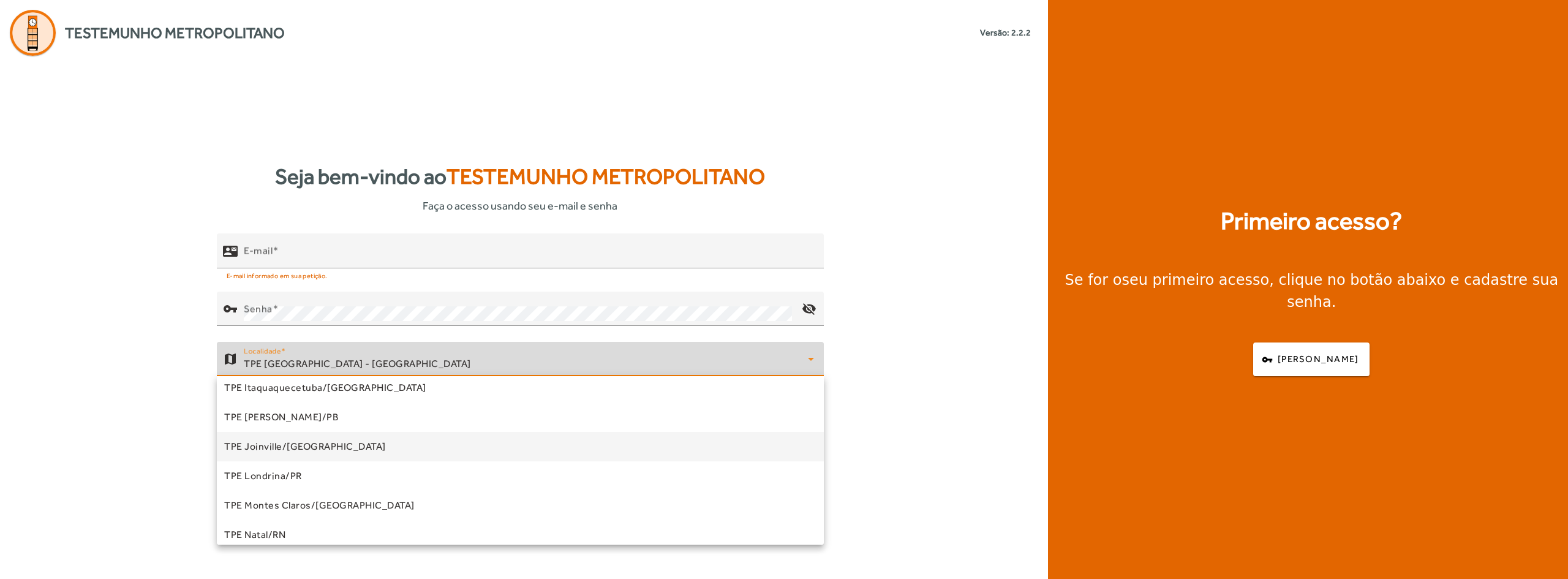
click at [343, 444] on mat-option "TPE Joinville/[GEOGRAPHIC_DATA]" at bounding box center [520, 446] width 607 height 30
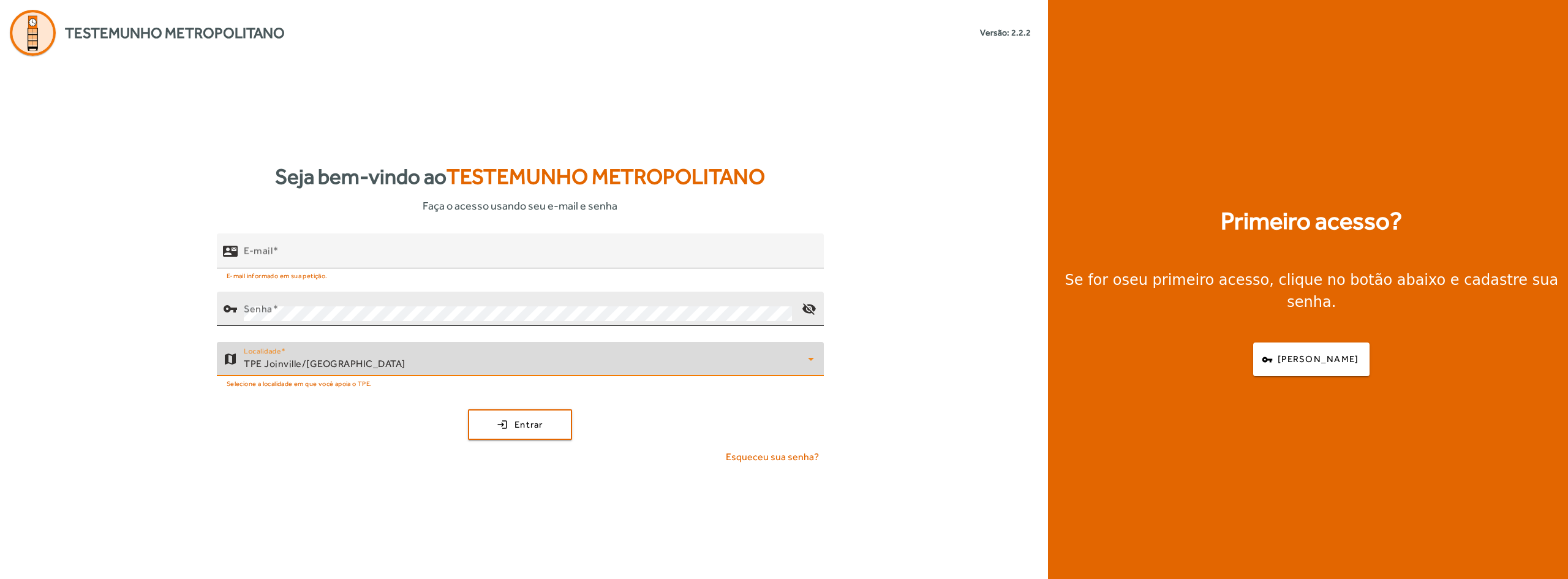
click at [432, 303] on div "Senha" at bounding box center [518, 308] width 549 height 34
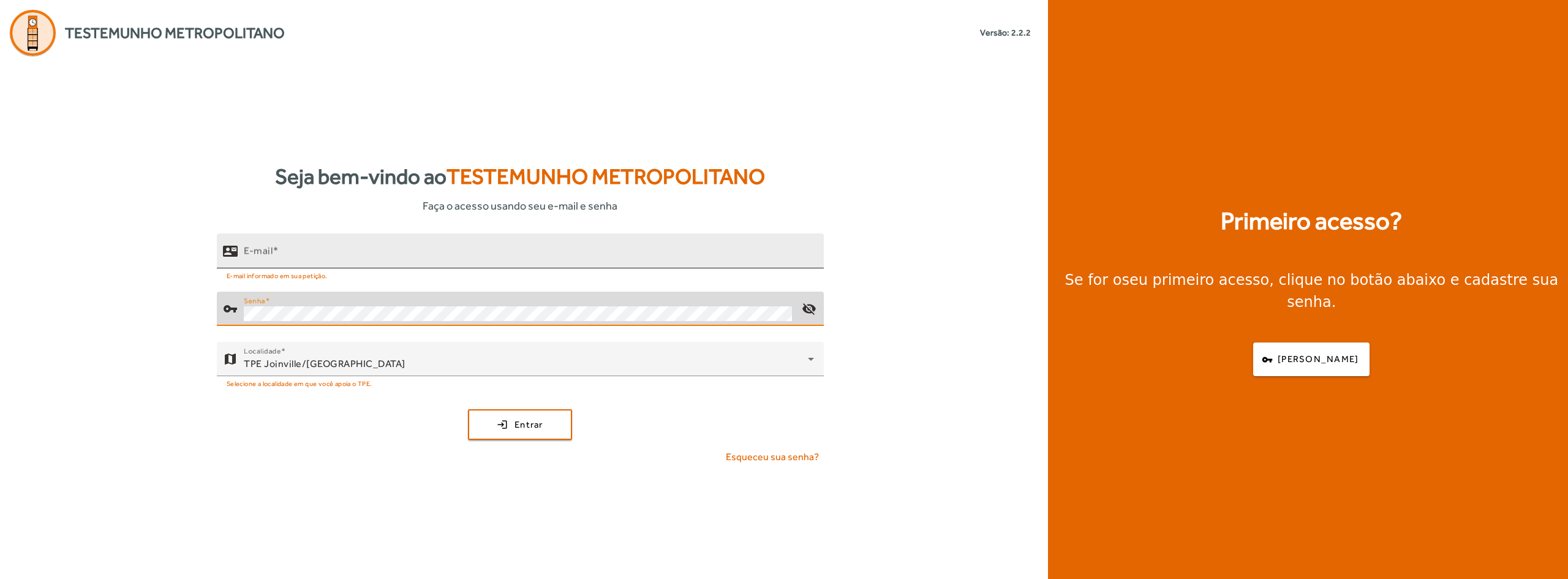
click at [425, 248] on div "E-mail" at bounding box center [529, 250] width 571 height 35
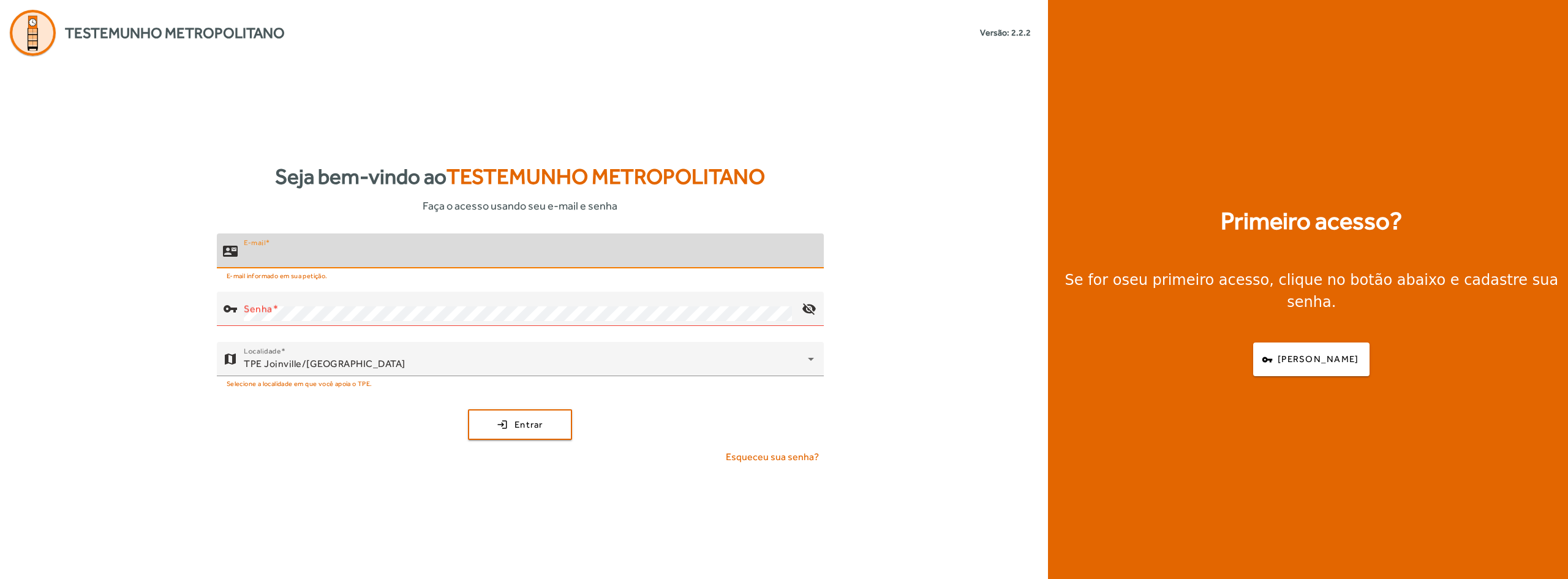
click at [425, 248] on div "E-mail" at bounding box center [529, 250] width 571 height 35
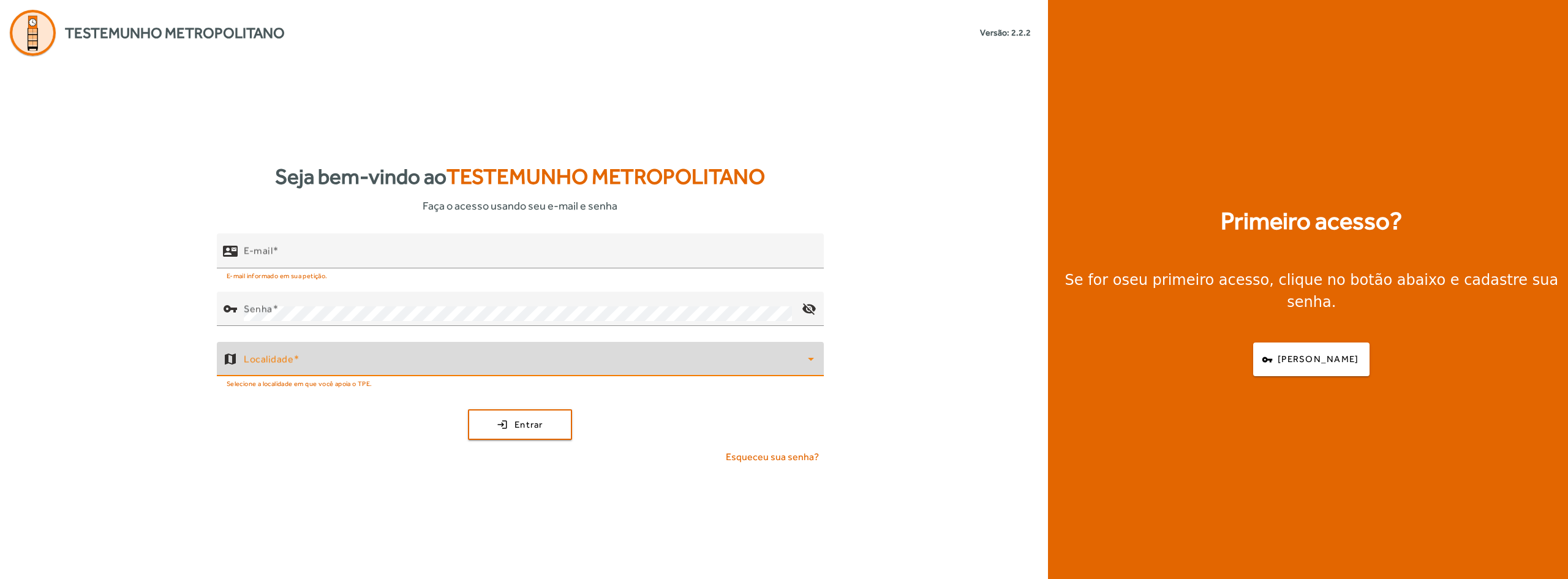
click at [362, 365] on span at bounding box center [526, 364] width 564 height 14
click at [361, 359] on div "TPE [GEOGRAPHIC_DATA] - [GEOGRAPHIC_DATA]" at bounding box center [526, 364] width 564 height 14
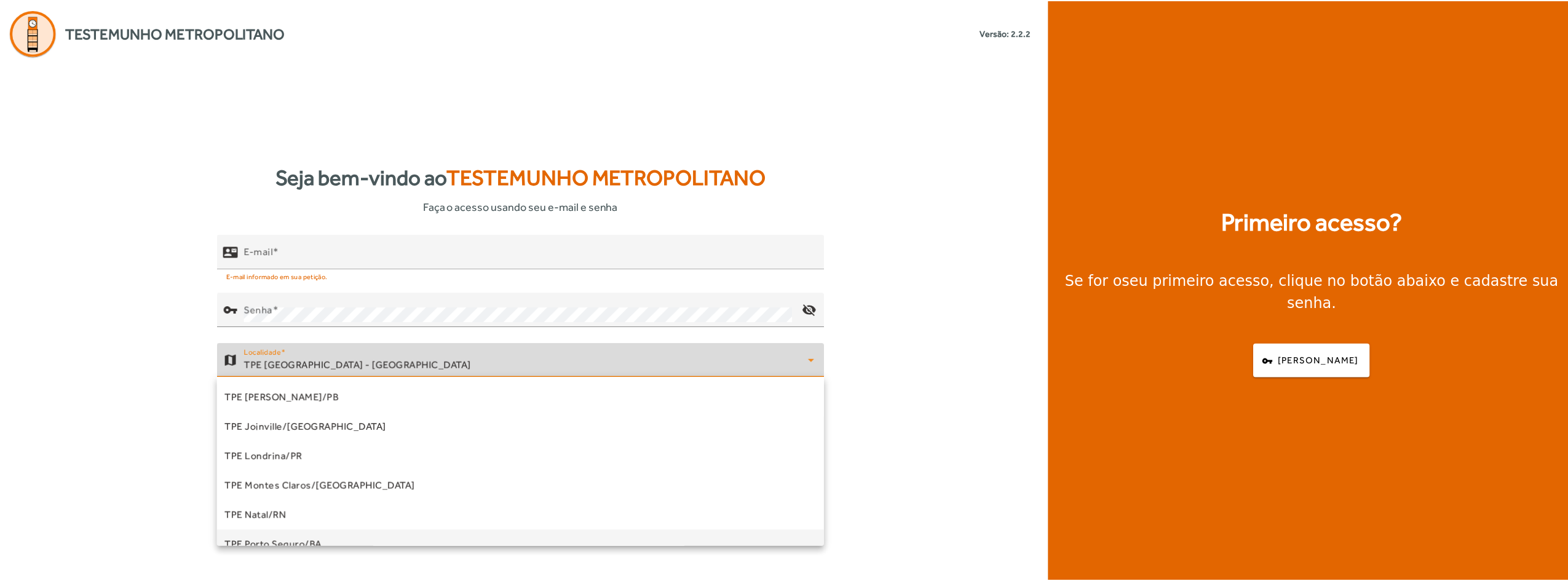
scroll to position [97, 0]
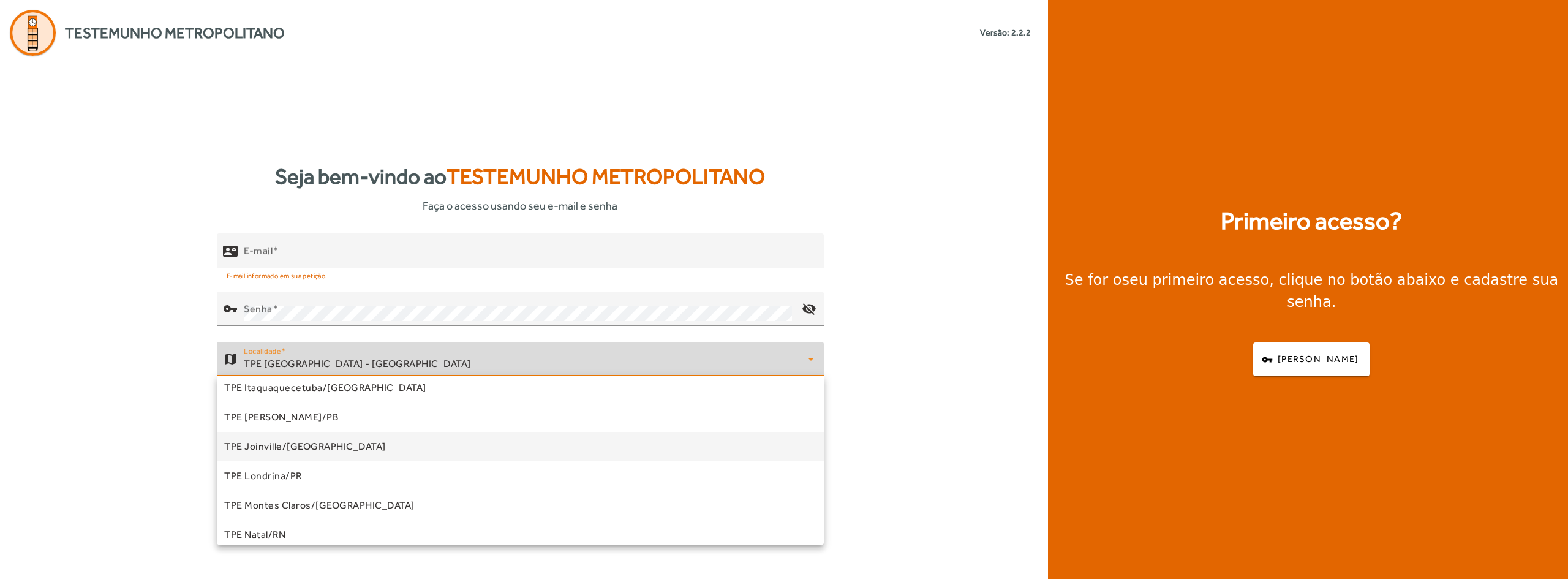
click at [363, 453] on mat-option "TPE Joinville/[GEOGRAPHIC_DATA]" at bounding box center [520, 446] width 607 height 30
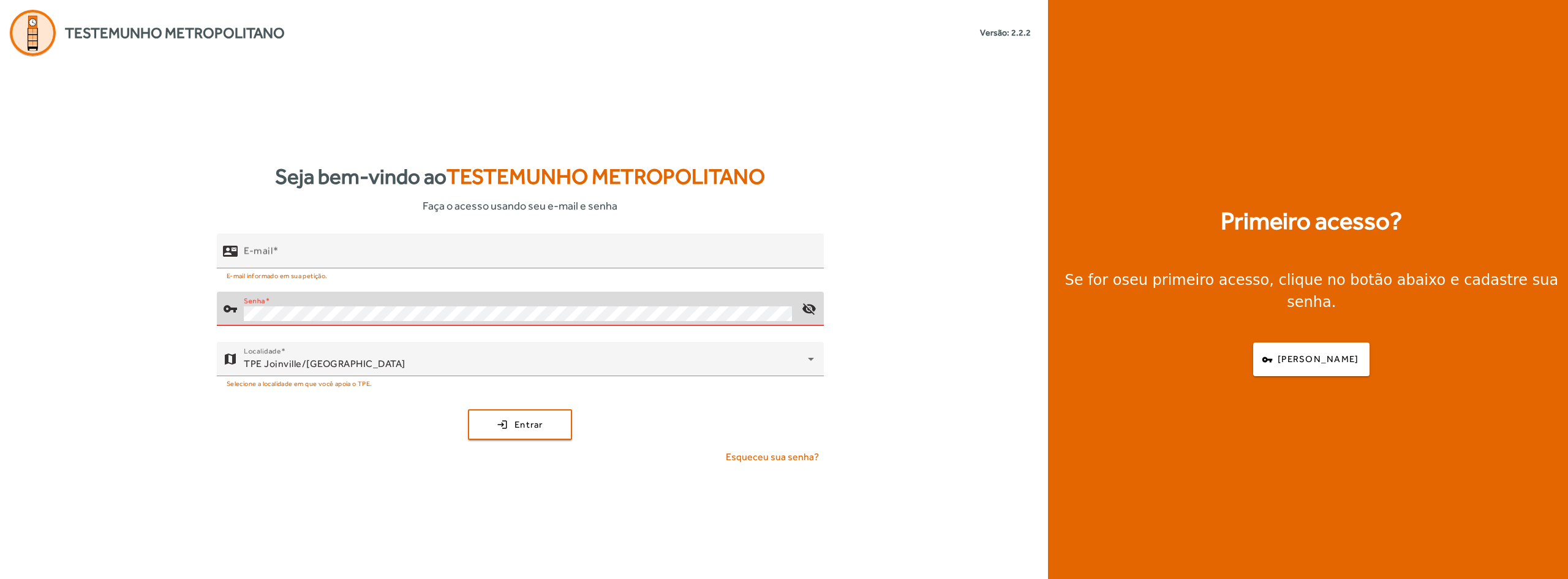
type input "**********"
click at [468, 409] on button "login Entrar" at bounding box center [520, 424] width 104 height 31
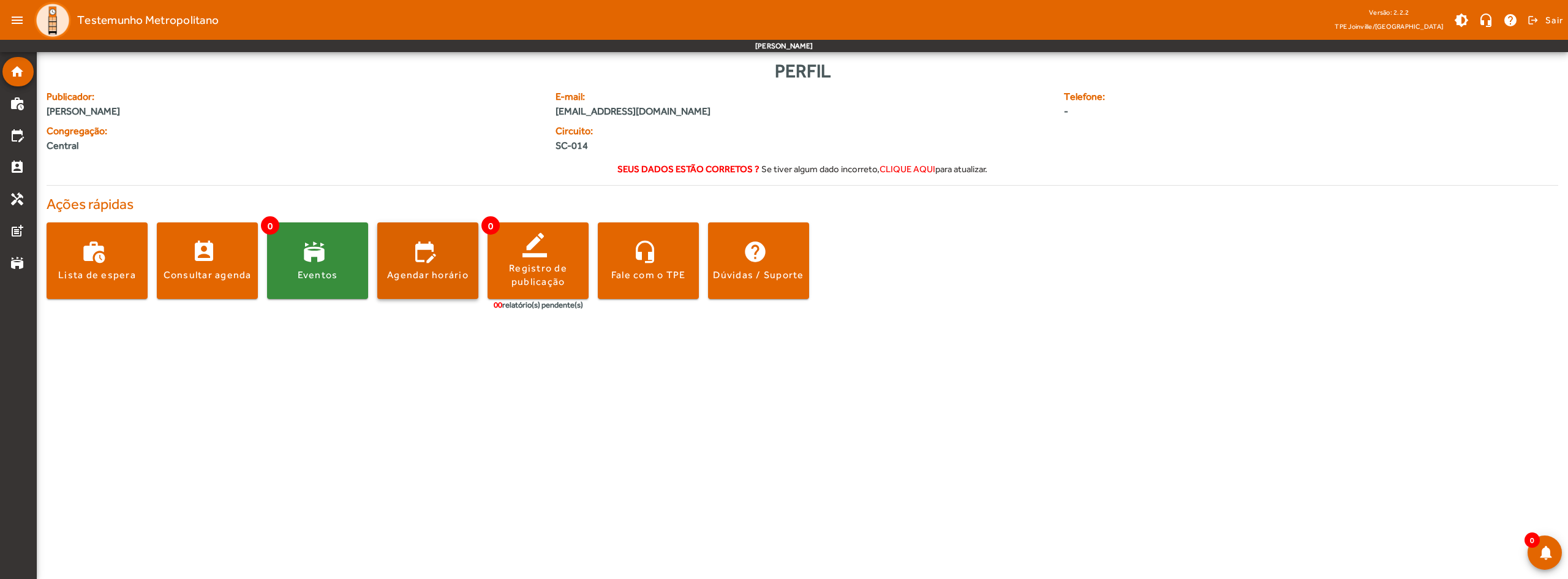
click at [445, 275] on div "Agendar horário" at bounding box center [428, 275] width 82 height 14
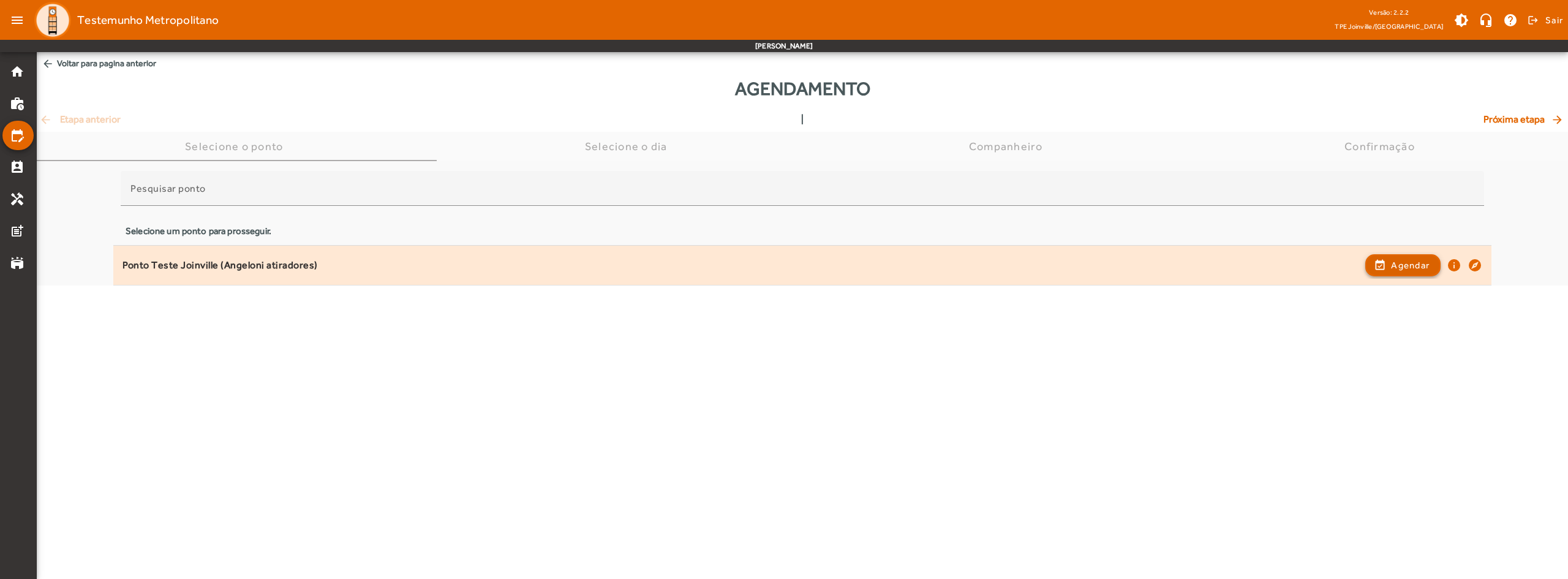
click at [1402, 266] on span "Agendar" at bounding box center [1410, 265] width 38 height 14
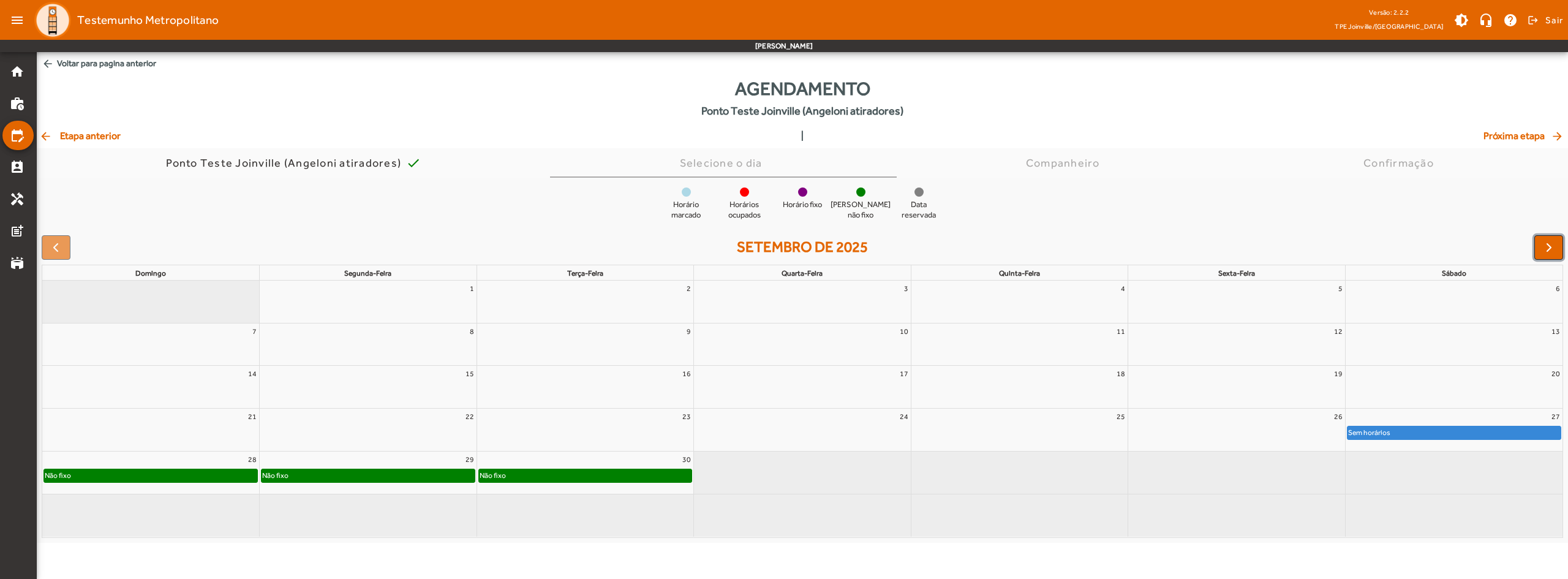
click at [1537, 244] on button "button" at bounding box center [1549, 247] width 29 height 25
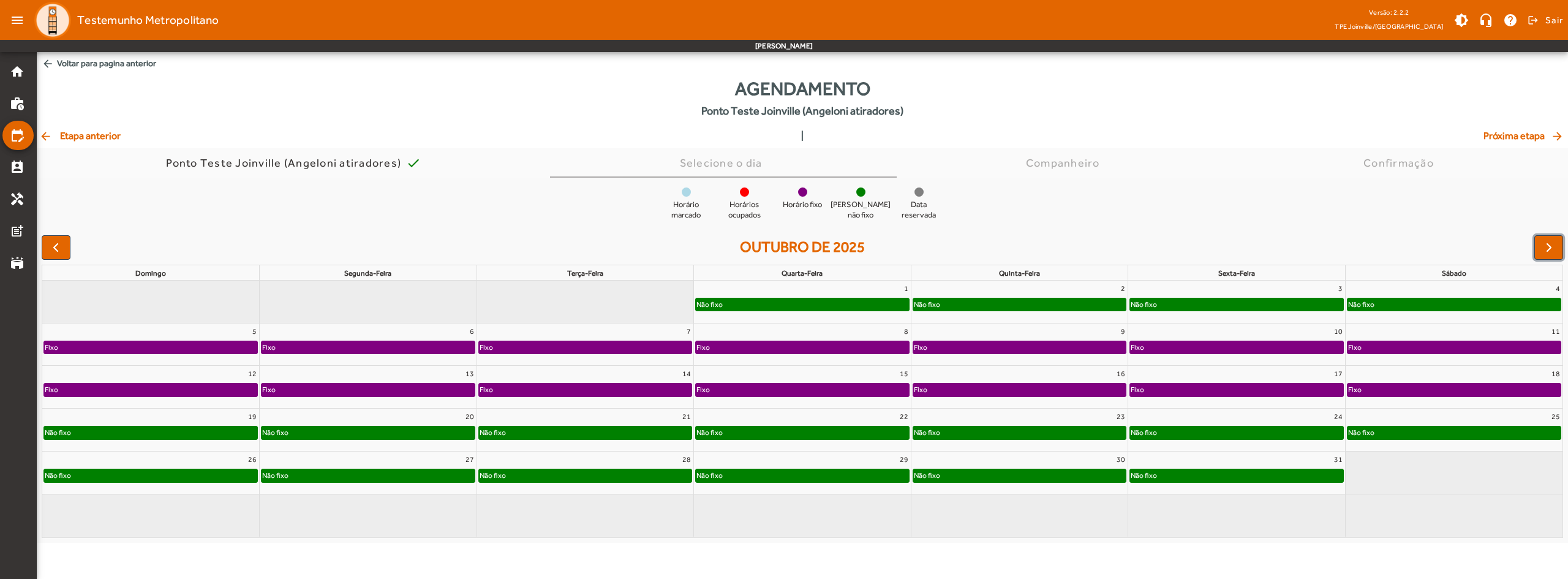
click at [298, 345] on div "Fixo" at bounding box center [368, 347] width 213 height 12
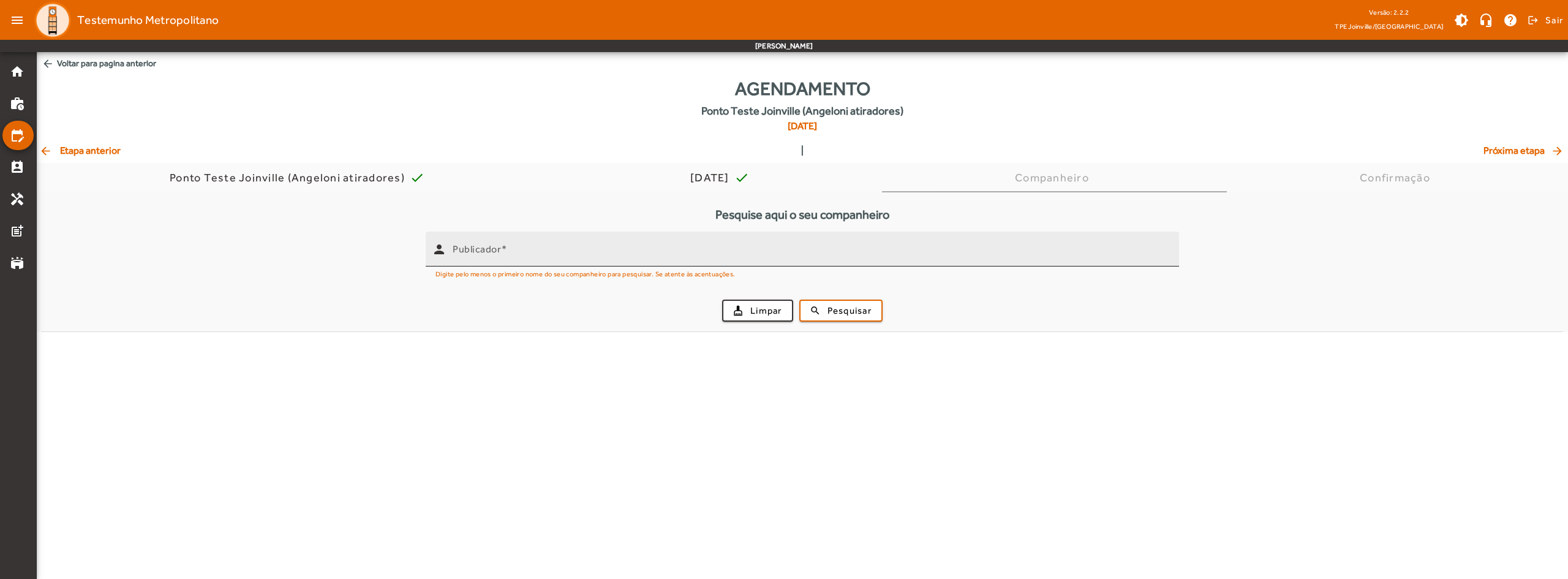
click at [465, 247] on mat-label "Publicador" at bounding box center [476, 249] width 49 height 12
click at [465, 247] on input "Publicador" at bounding box center [810, 254] width 716 height 14
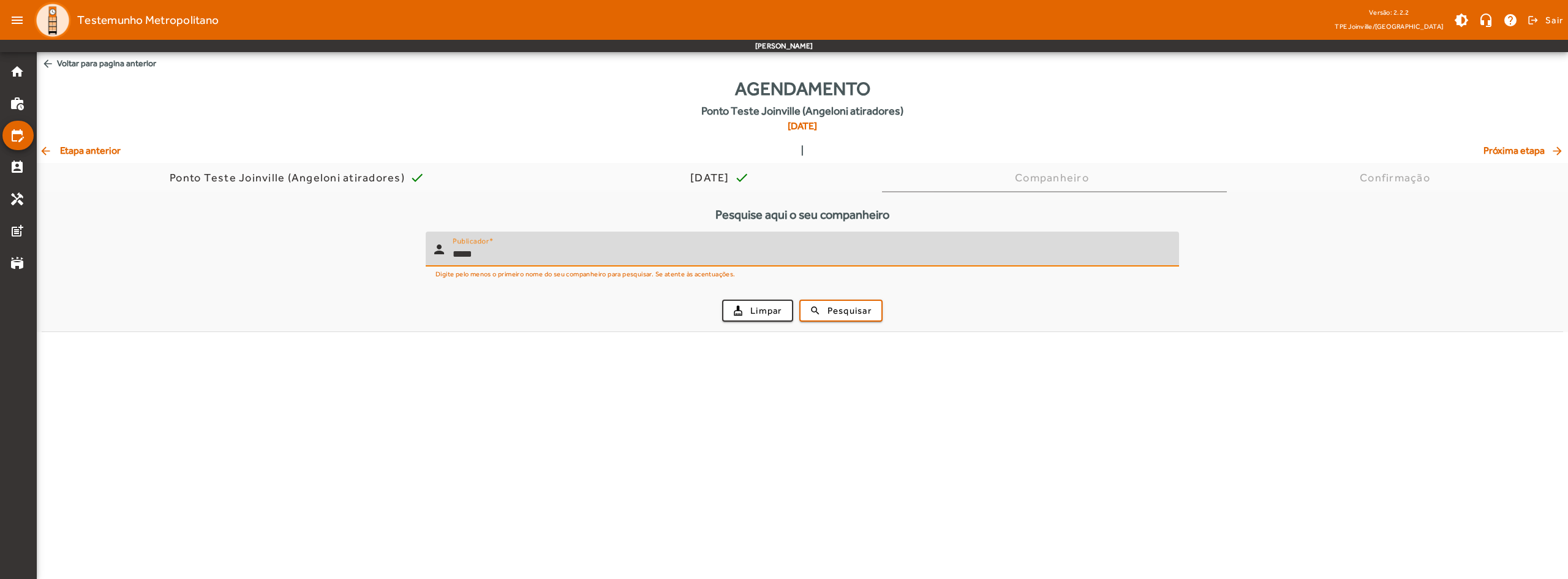
type input "*****"
click at [800, 300] on button "search Pesquisar" at bounding box center [841, 311] width 83 height 22
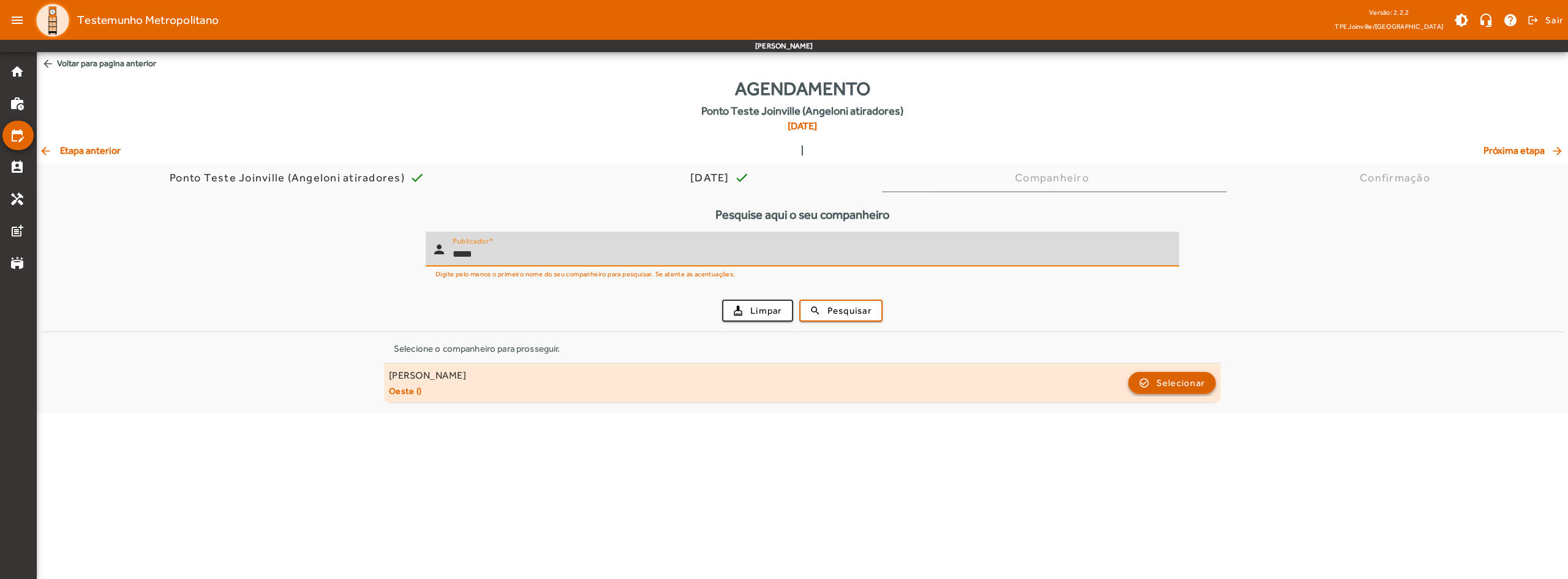
click at [1180, 379] on span "Selecionar" at bounding box center [1181, 382] width 49 height 14
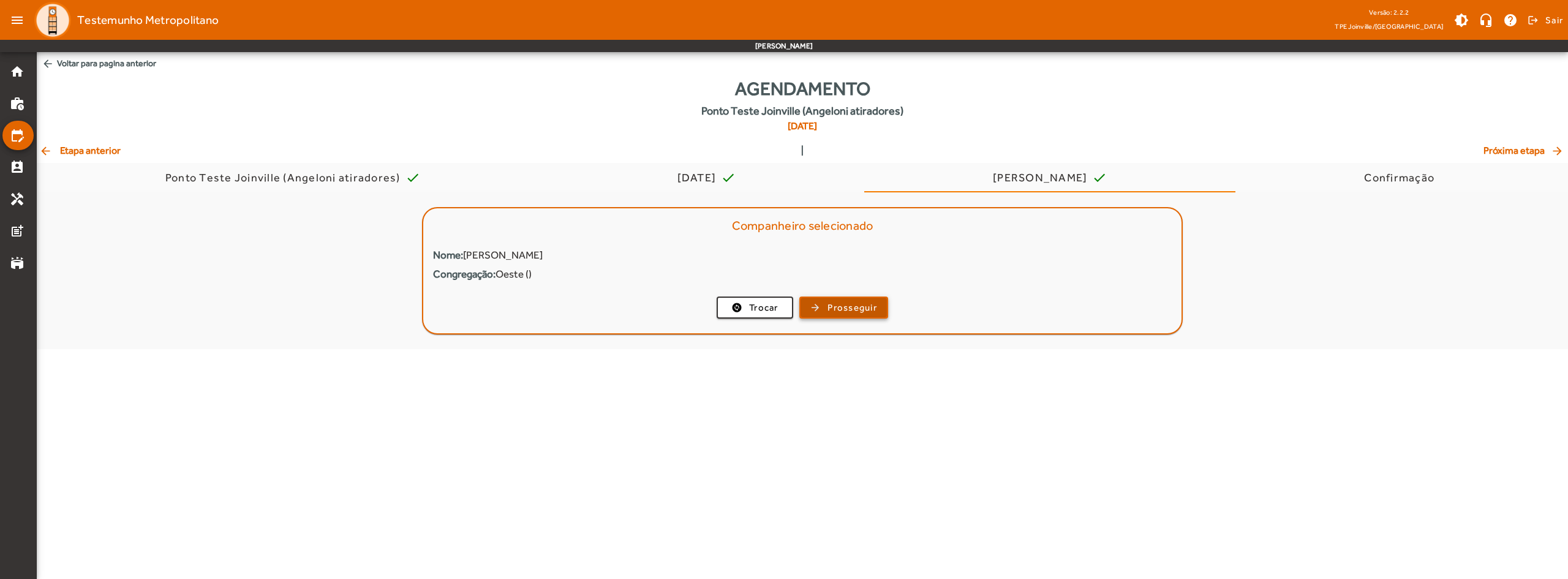
click at [847, 312] on span "Prosseguir" at bounding box center [853, 307] width 49 height 14
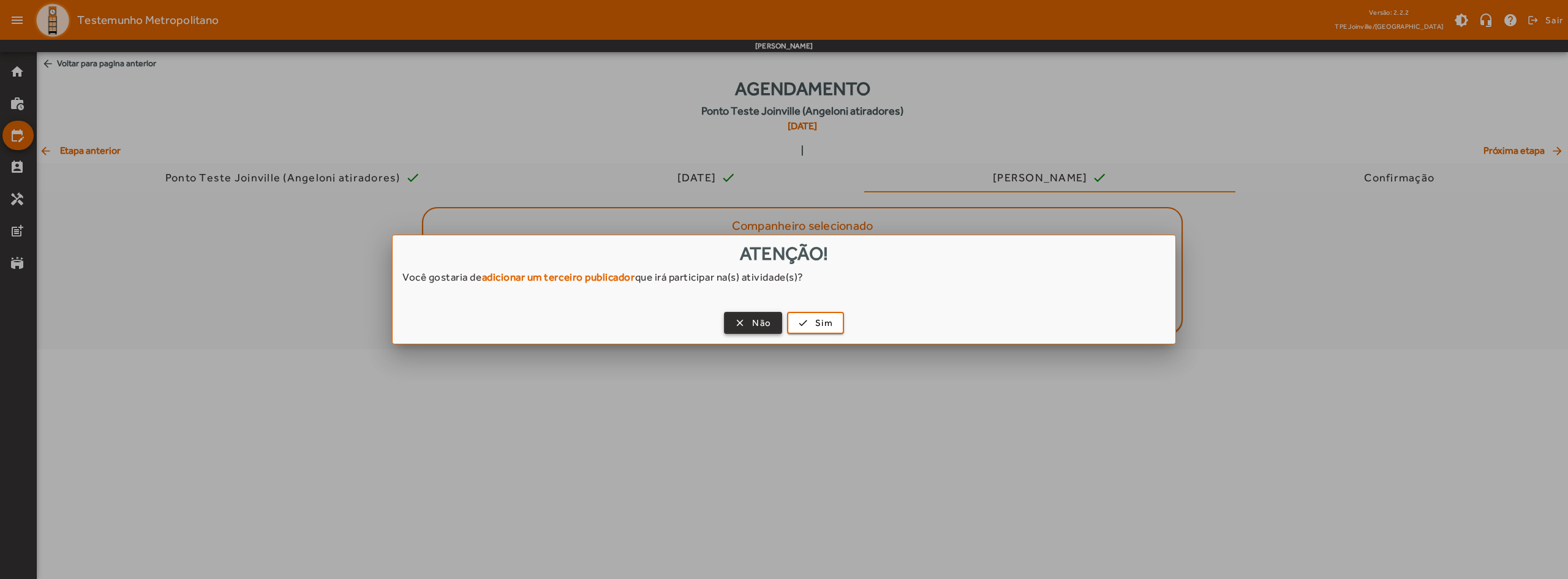
click at [759, 326] on span "Não" at bounding box center [761, 323] width 19 height 14
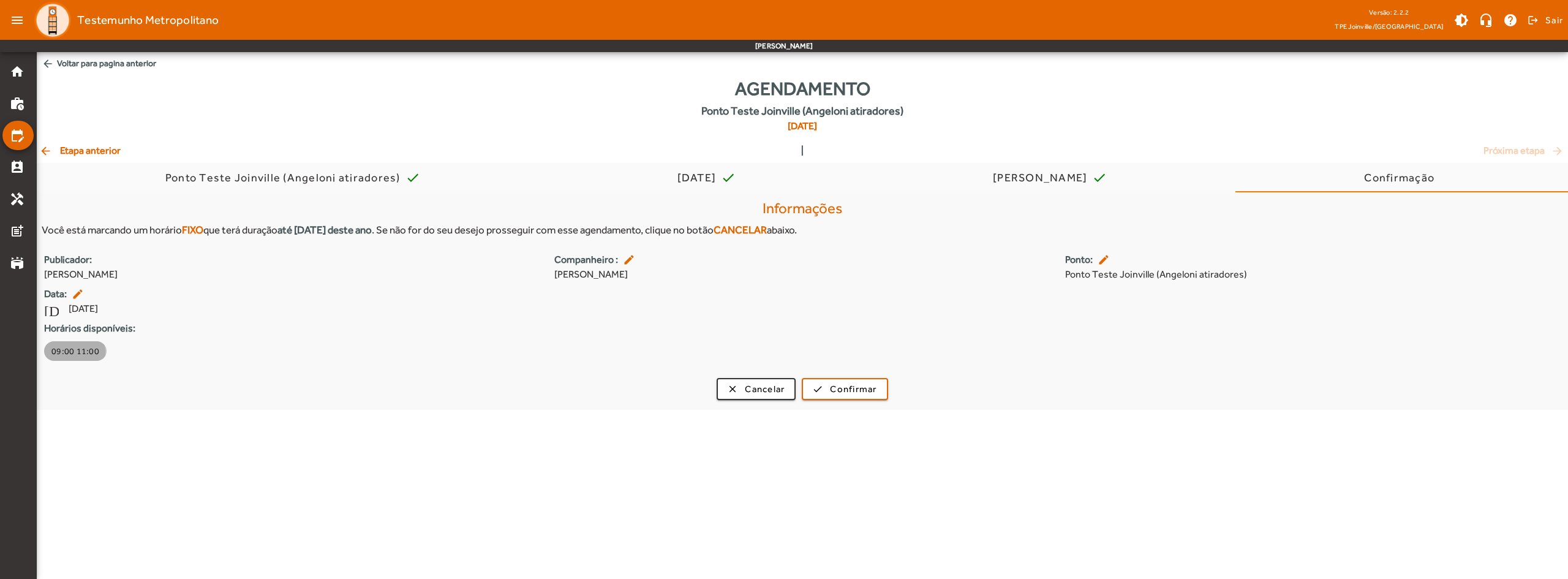
click at [66, 353] on span "09:00 11:00" at bounding box center [75, 351] width 48 height 12
click at [847, 393] on span "Confirmar" at bounding box center [853, 389] width 47 height 14
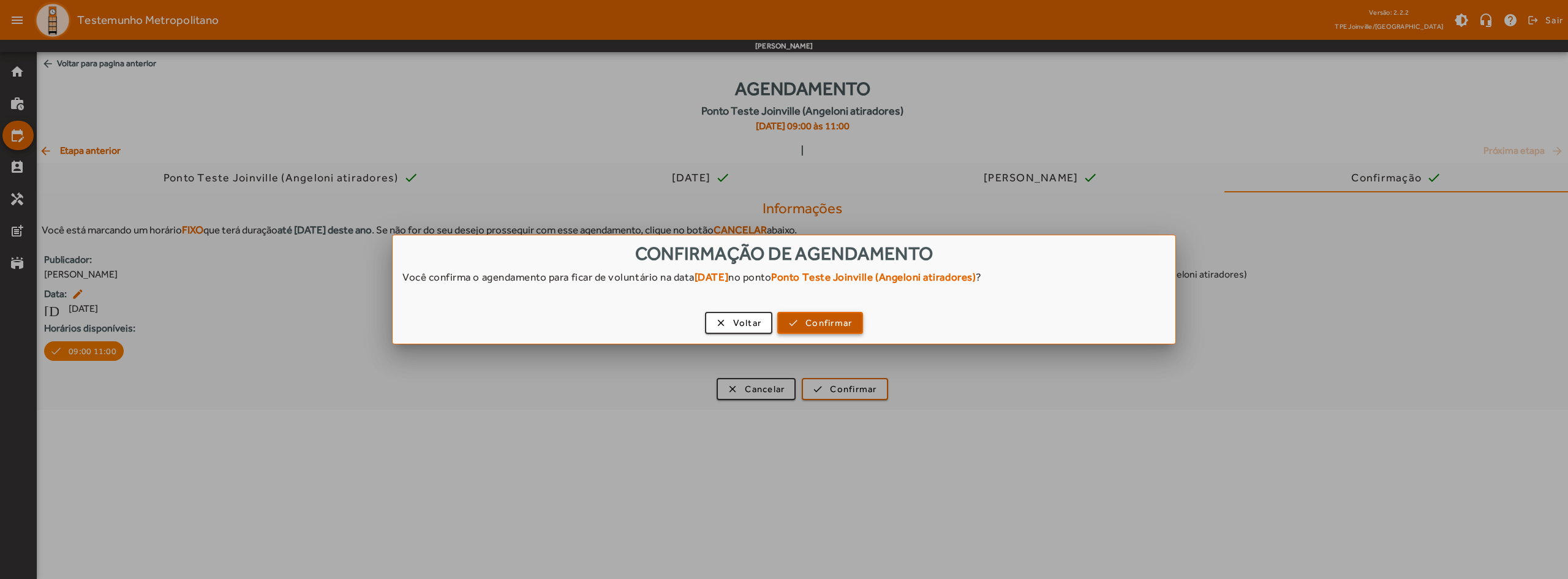
click at [835, 326] on span "Confirmar" at bounding box center [829, 323] width 47 height 14
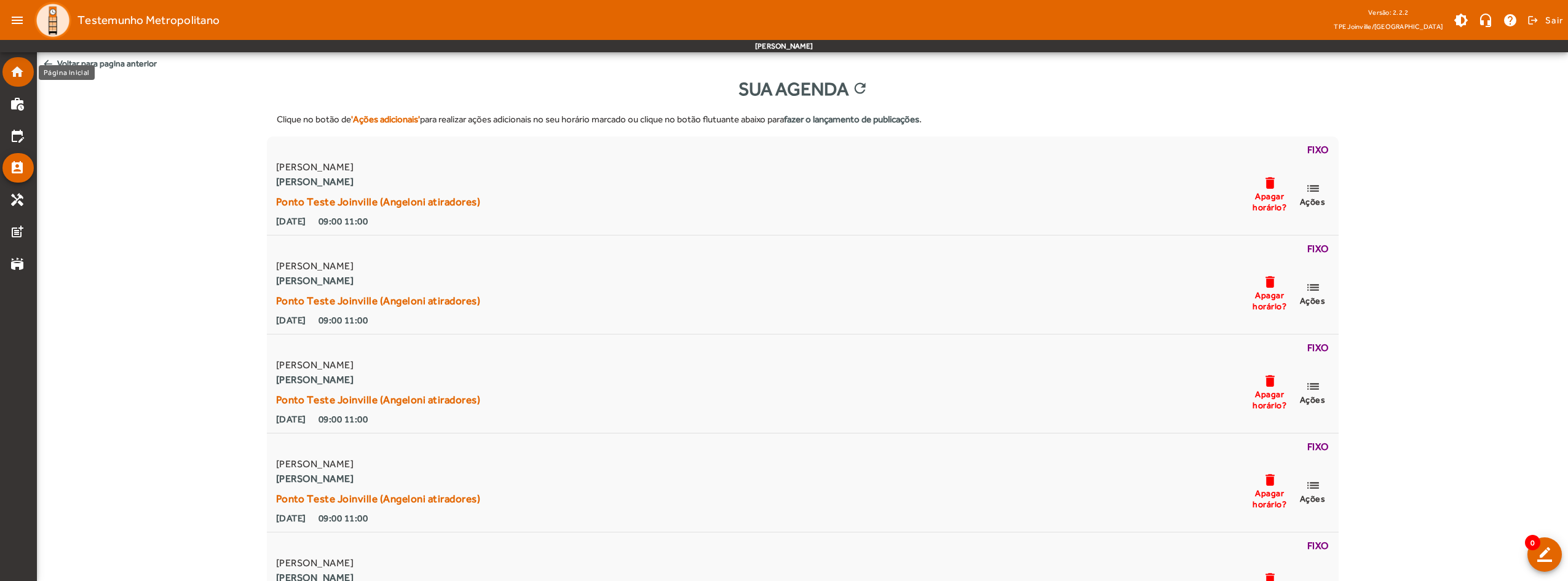
click at [16, 78] on mat-icon "home" at bounding box center [17, 72] width 15 height 15
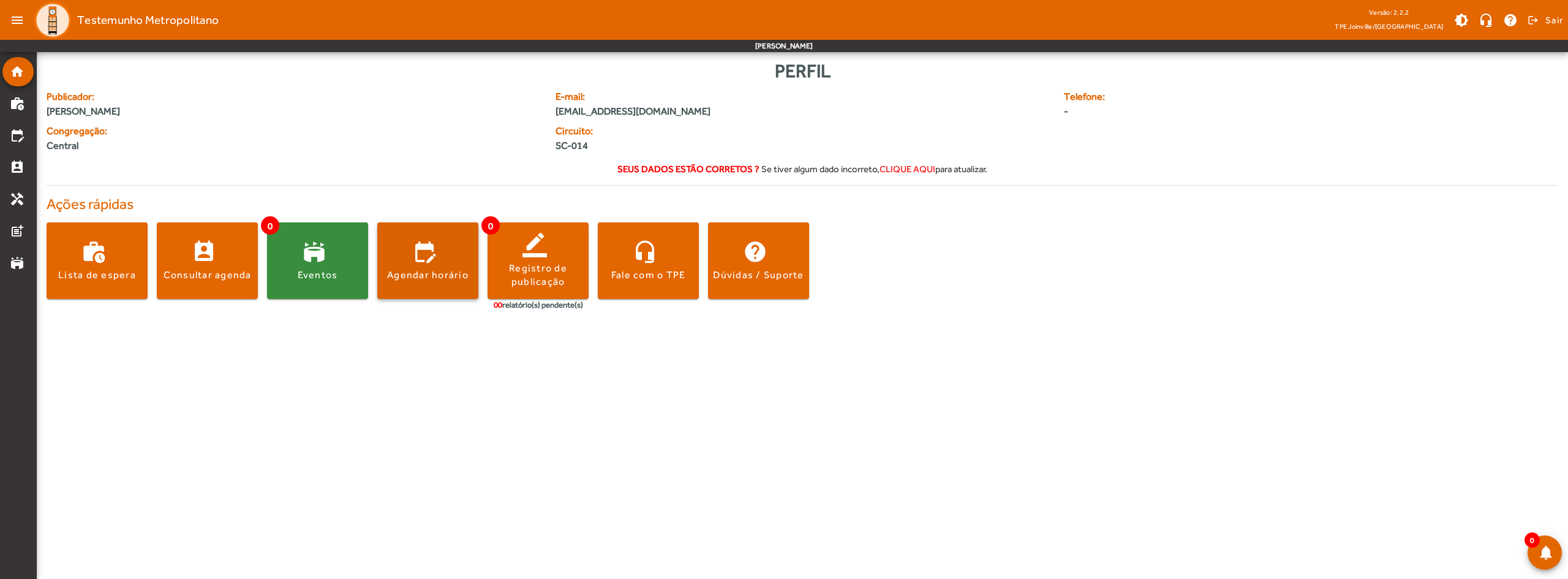
click at [431, 278] on div "Agendar horário" at bounding box center [428, 275] width 82 height 14
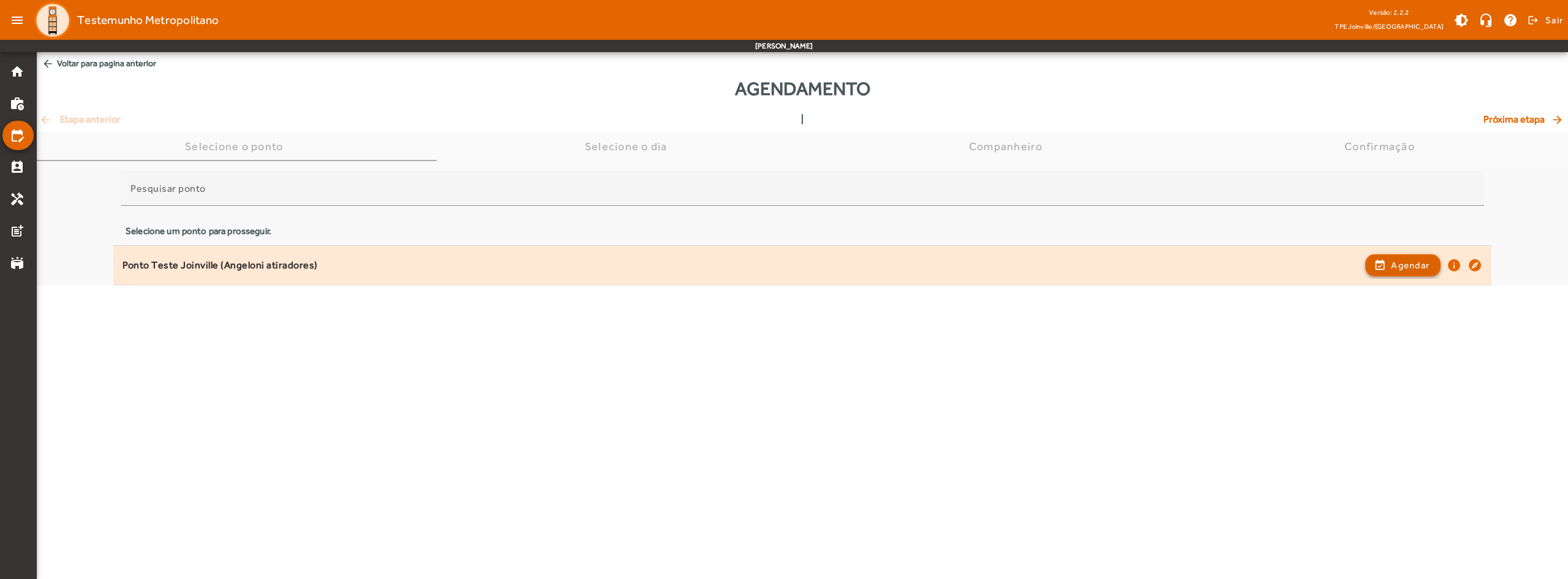
click at [1421, 265] on span "Agendar" at bounding box center [1410, 265] width 38 height 14
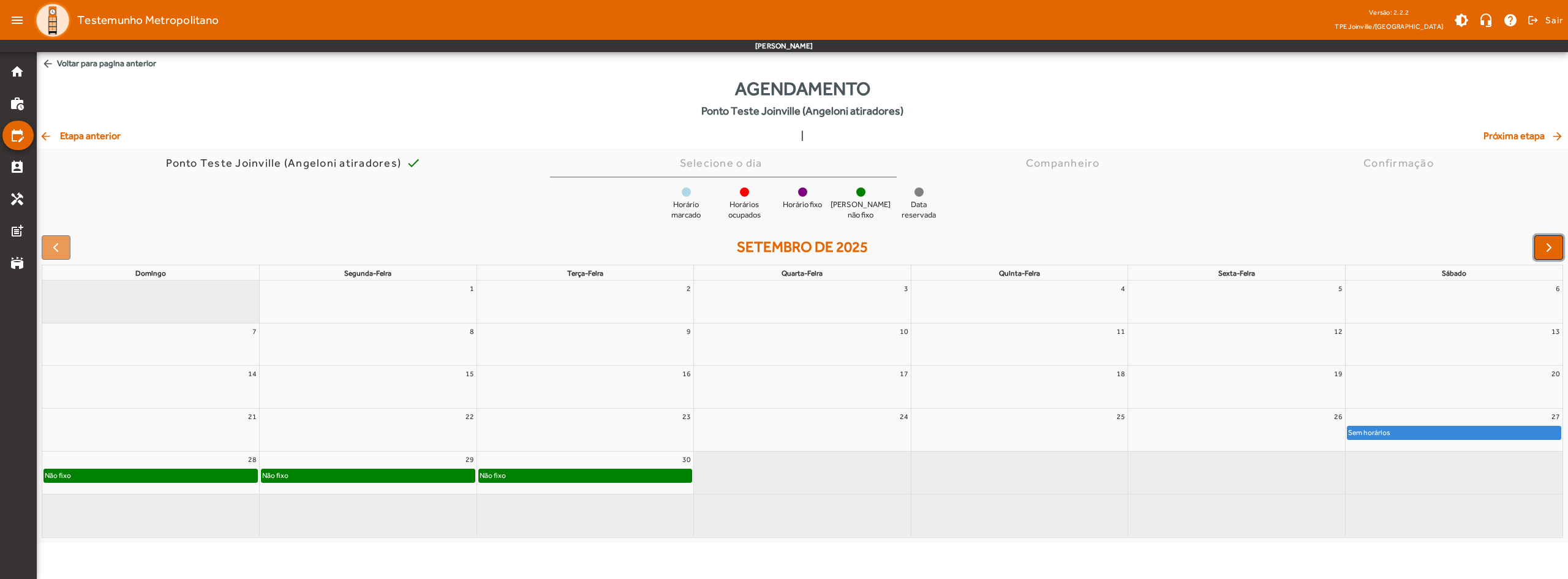
drag, startPoint x: 1536, startPoint y: 245, endPoint x: 1567, endPoint y: 72, distance: 175.8
click at [1536, 246] on button "button" at bounding box center [1549, 247] width 29 height 25
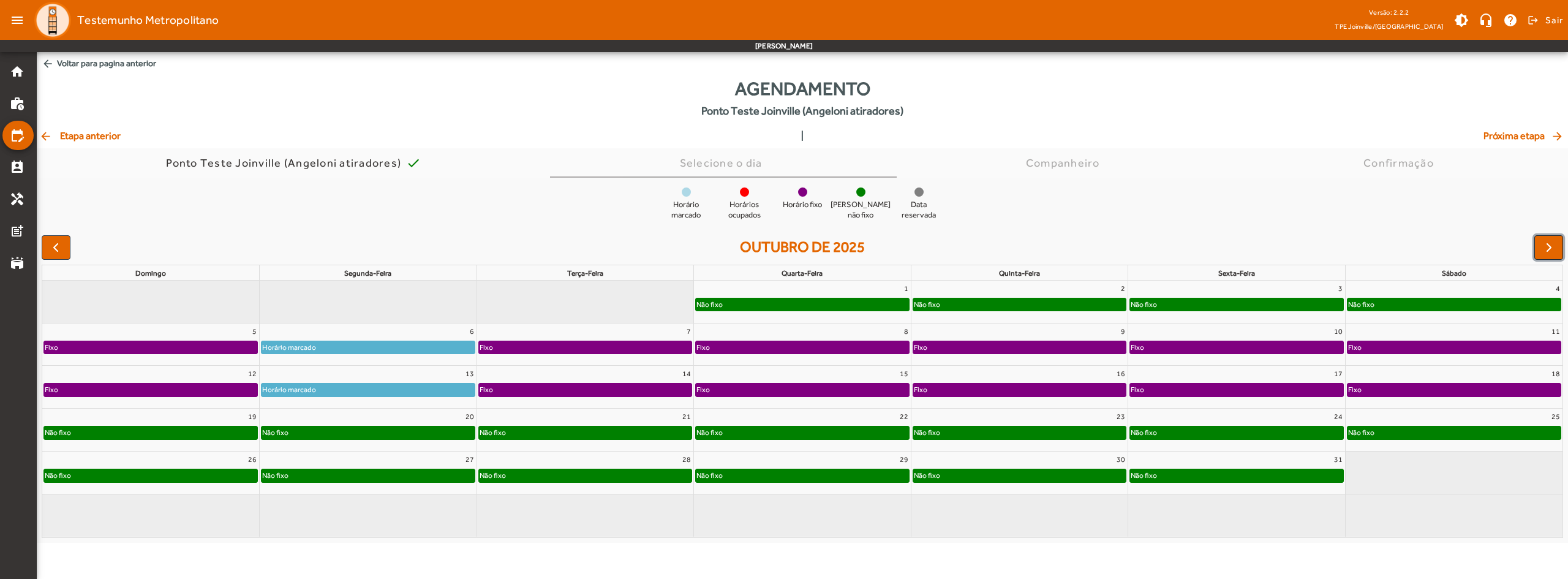
click at [1559, 242] on button "button" at bounding box center [1549, 247] width 29 height 25
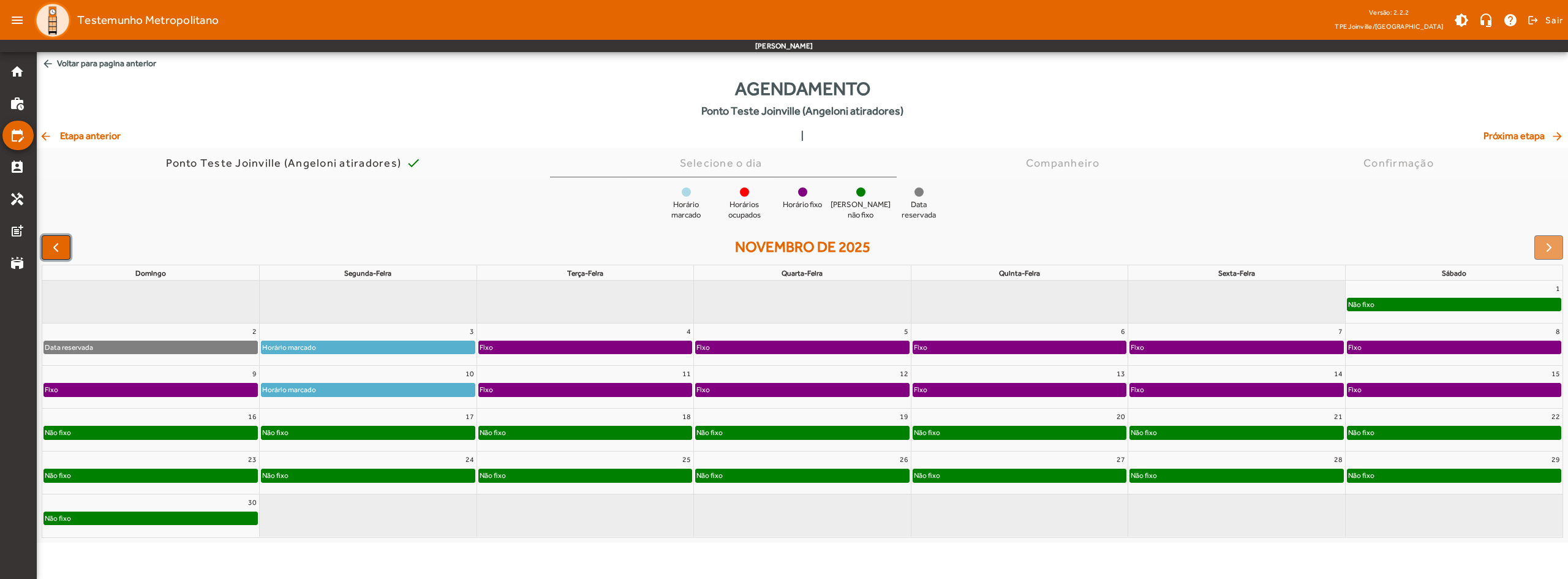
click at [55, 247] on span "button" at bounding box center [55, 247] width 14 height 14
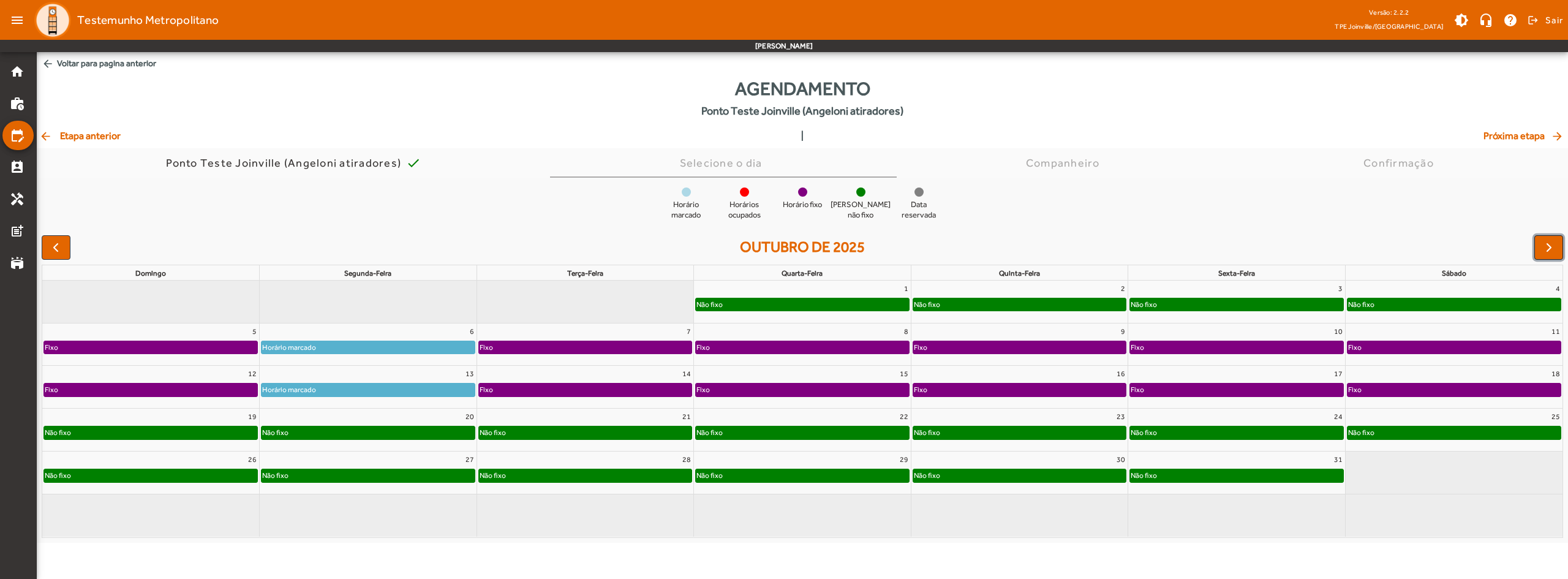
click at [1549, 246] on span "button" at bounding box center [1548, 247] width 14 height 14
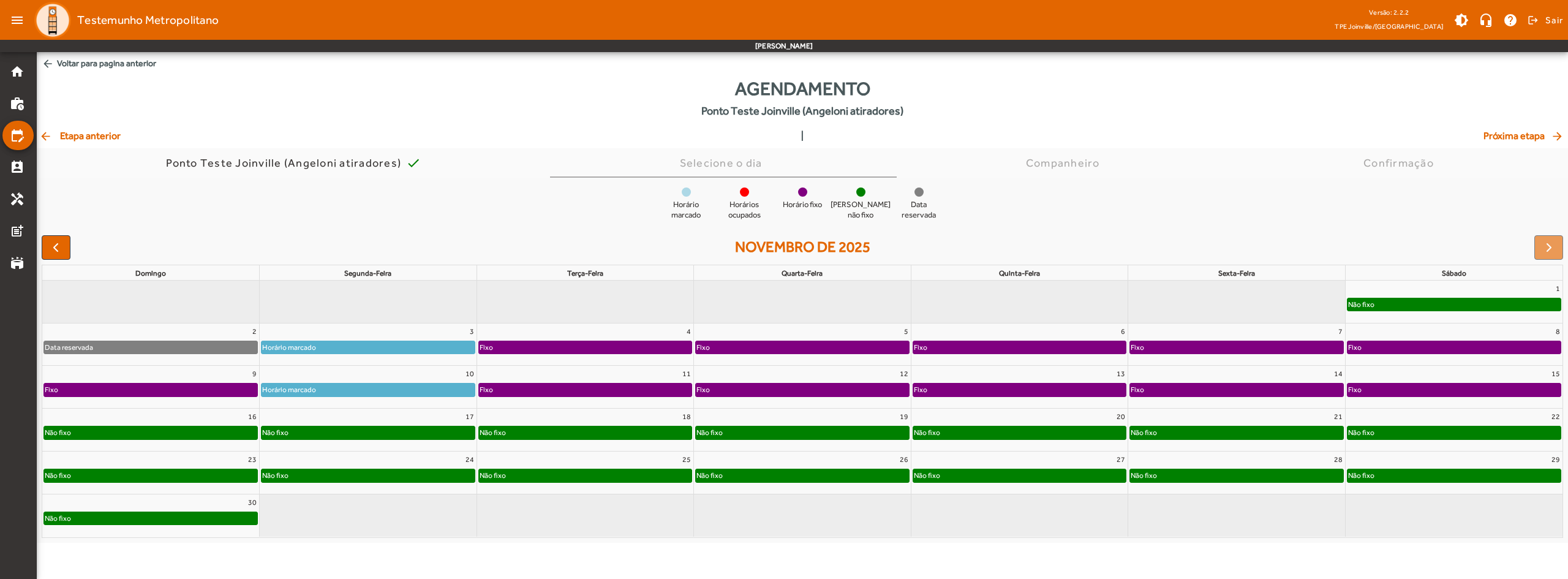
click at [1548, 241] on div at bounding box center [1549, 247] width 29 height 25
click at [1549, 240] on div at bounding box center [1549, 247] width 29 height 25
click at [1548, 248] on div at bounding box center [1549, 247] width 29 height 25
click at [1548, 249] on div at bounding box center [1549, 247] width 29 height 25
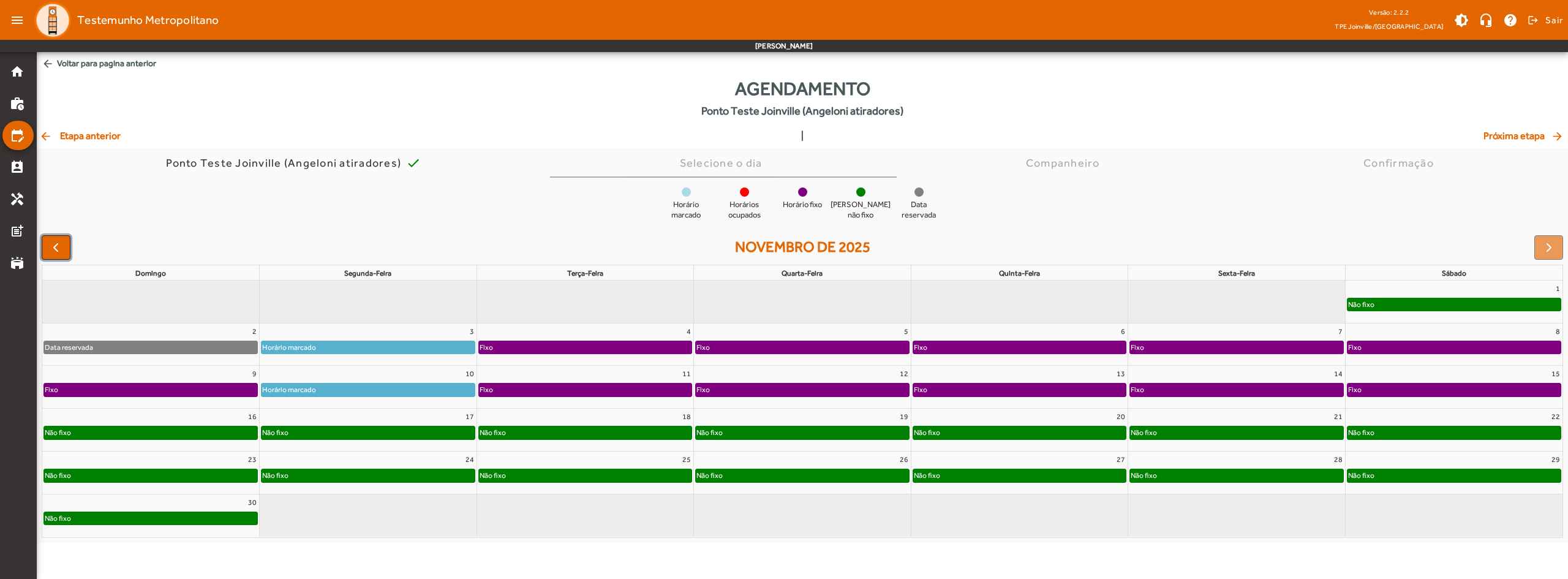
click at [56, 242] on span "button" at bounding box center [55, 247] width 14 height 14
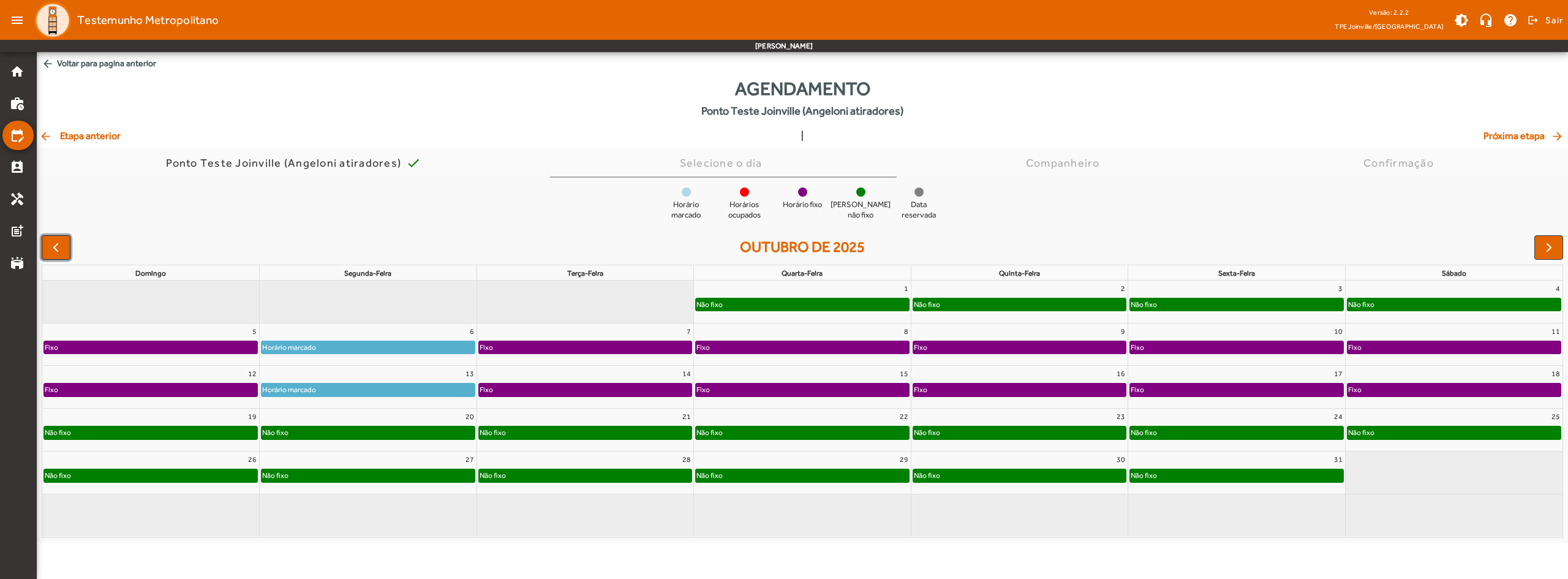
click at [56, 242] on span "button" at bounding box center [55, 247] width 14 height 14
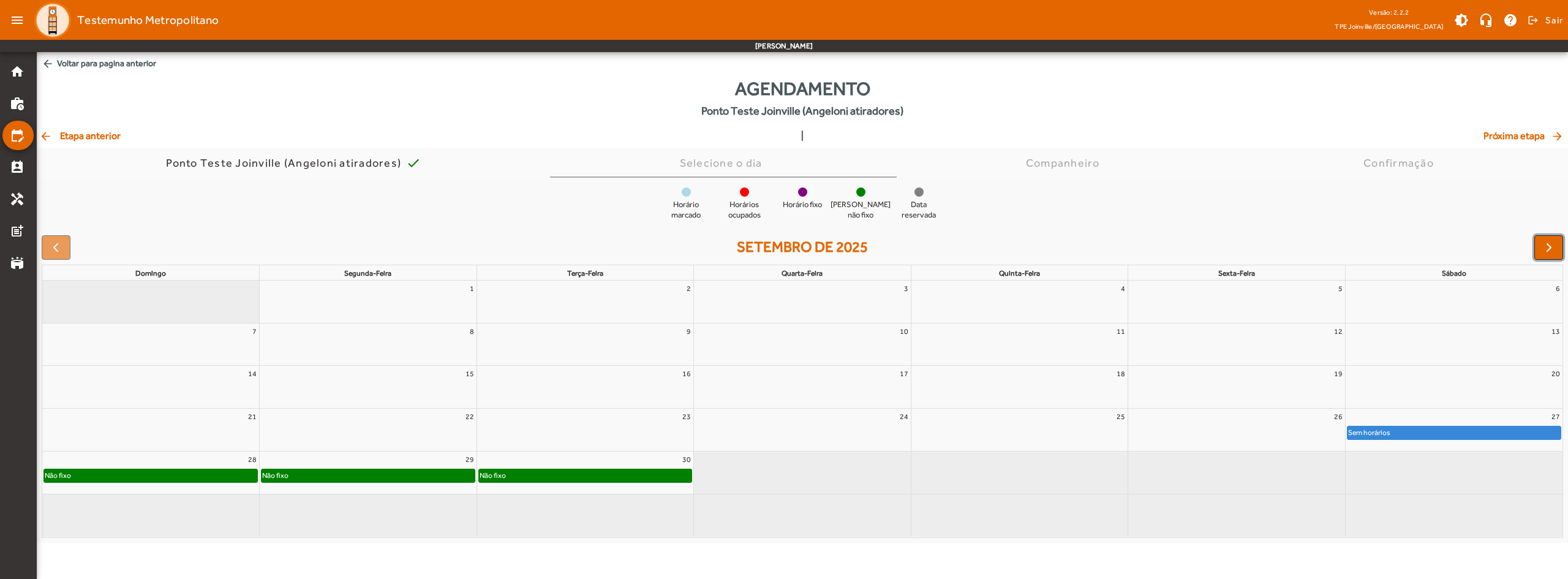
click at [1550, 253] on span "button" at bounding box center [1548, 247] width 14 height 14
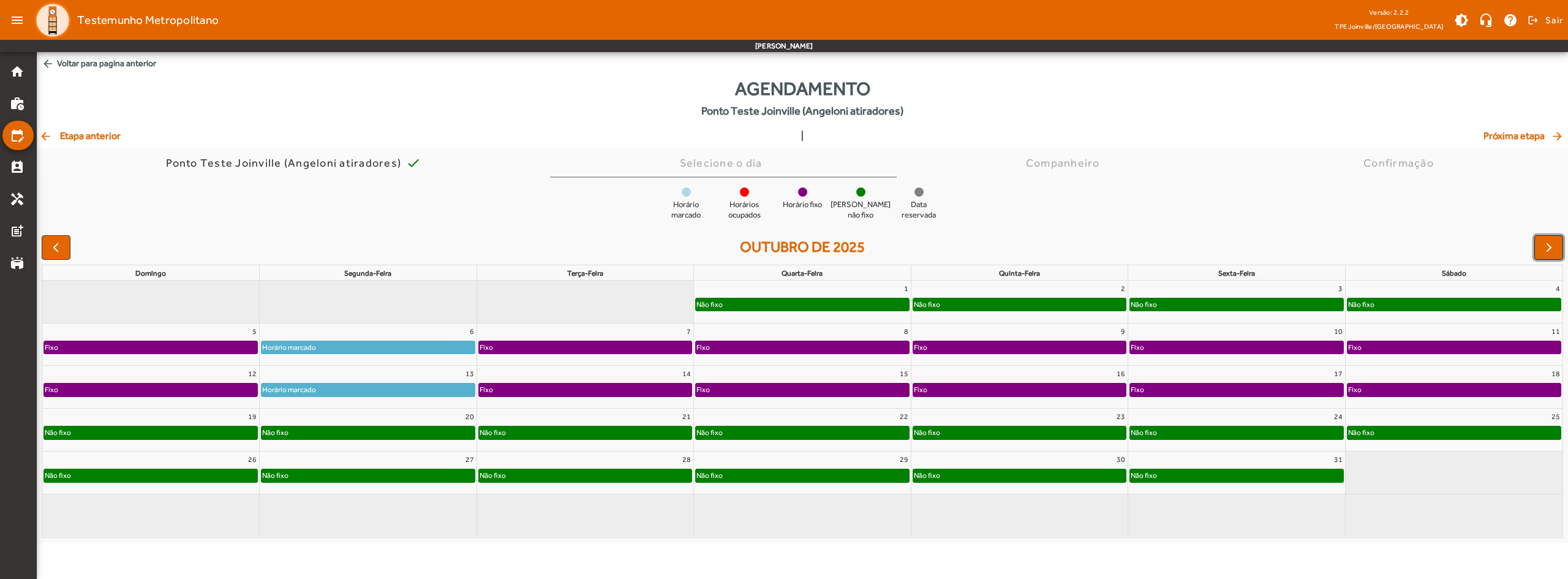
click at [1550, 253] on span "button" at bounding box center [1548, 247] width 14 height 14
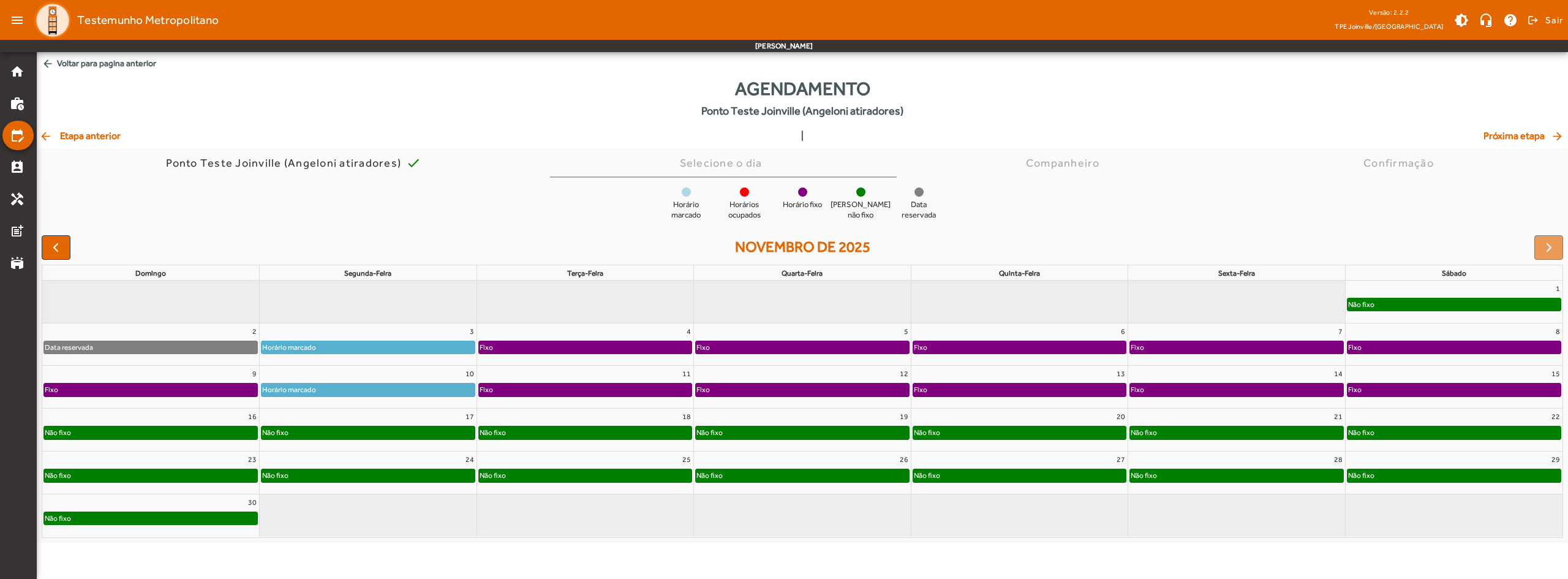
click at [1550, 253] on div at bounding box center [1549, 247] width 29 height 25
click at [63, 250] on span "button" at bounding box center [55, 247] width 14 height 14
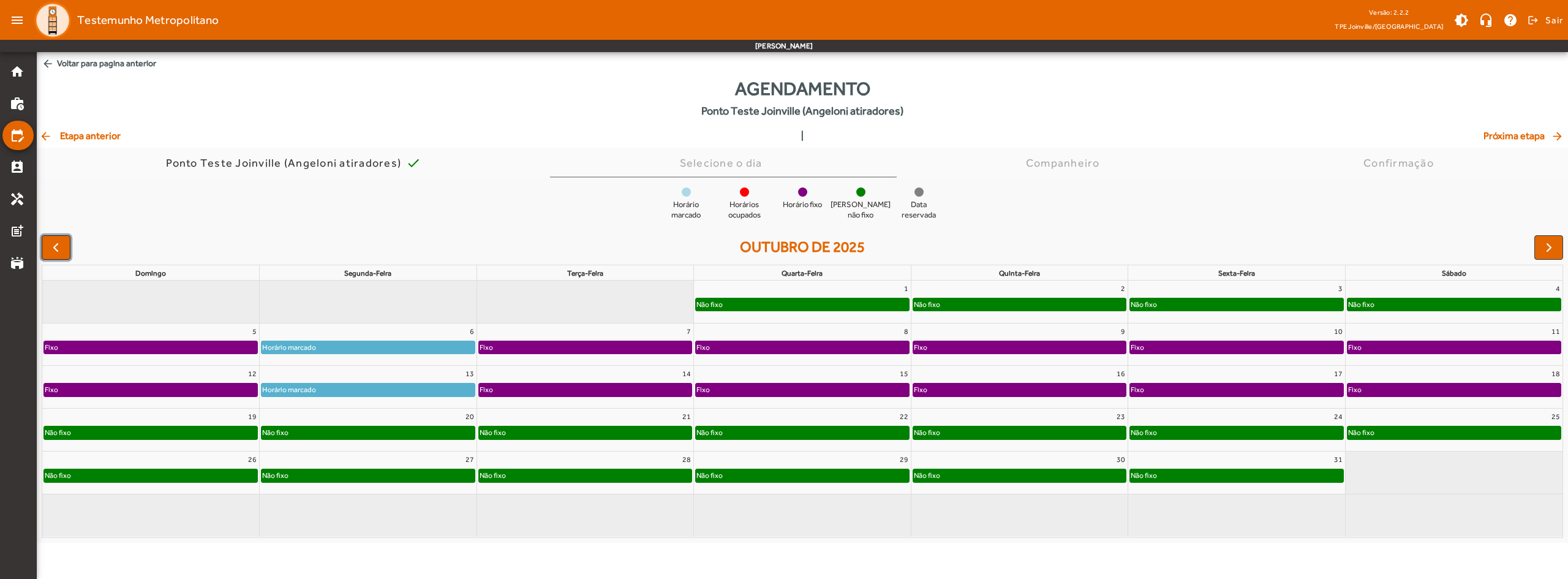
click at [63, 250] on span "button" at bounding box center [55, 247] width 14 height 14
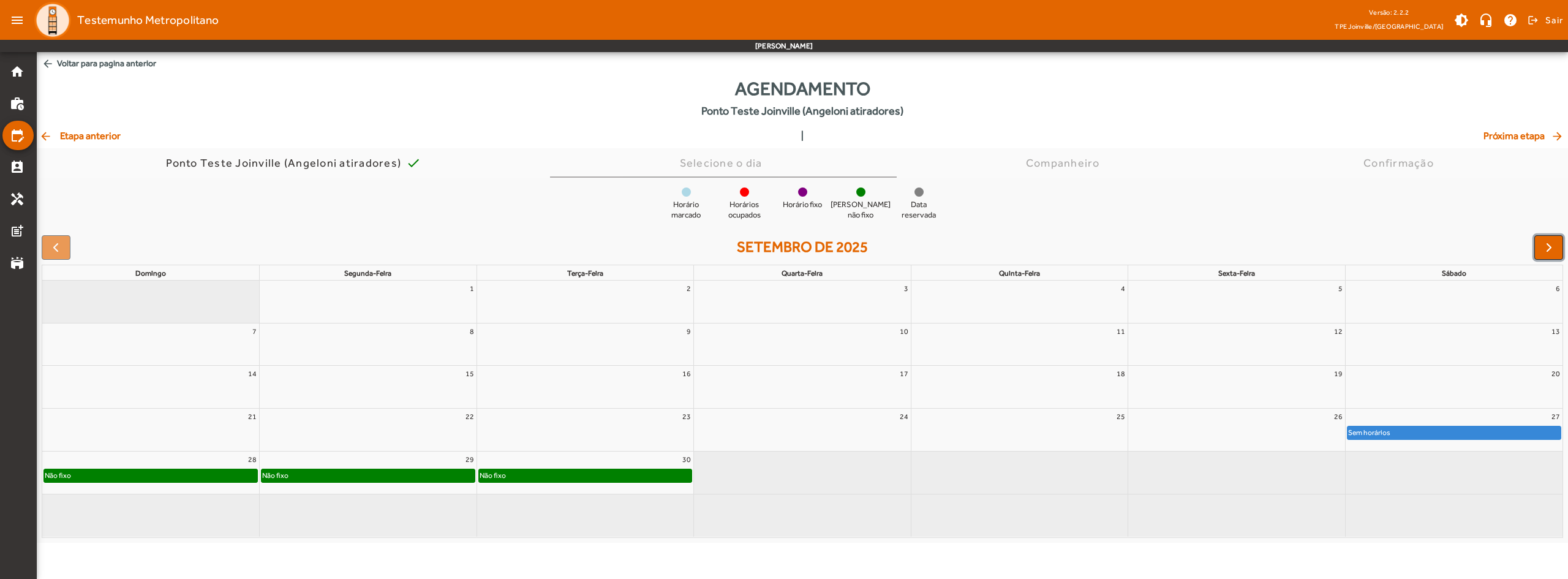
click at [1548, 249] on span "button" at bounding box center [1548, 247] width 14 height 14
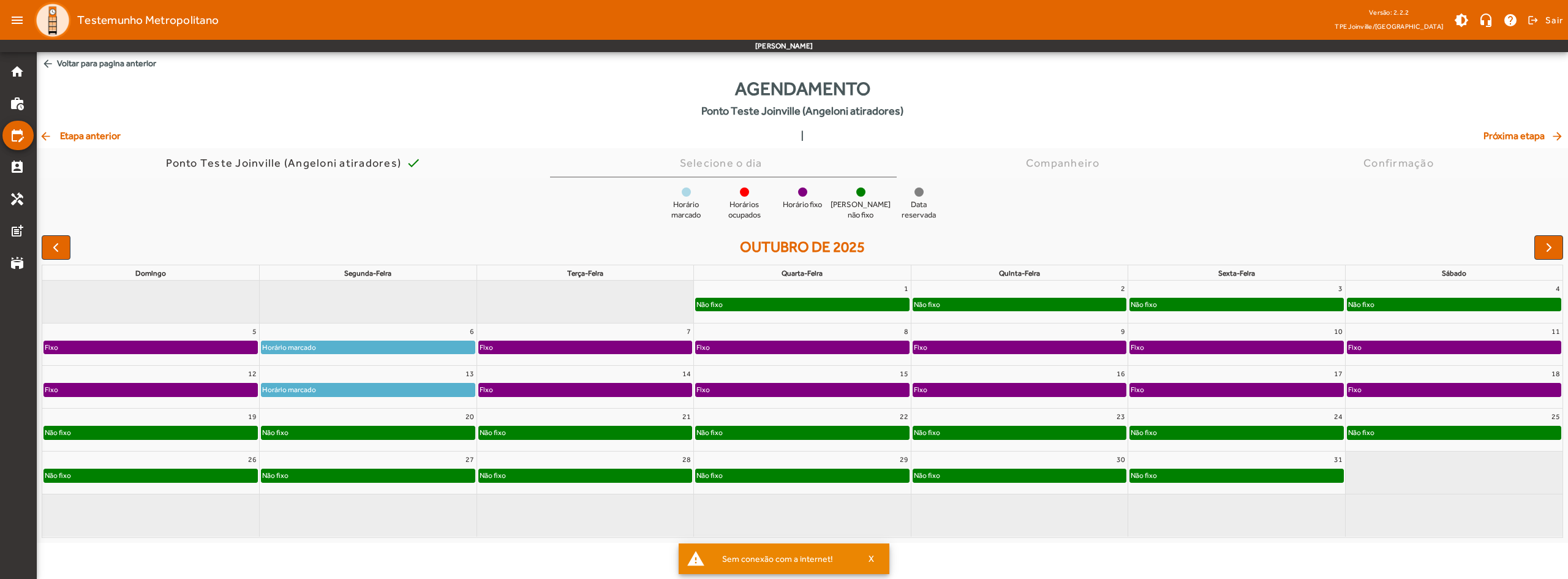
click at [72, 64] on span "arrow_back Voltar para pagina anterior" at bounding box center [802, 63] width 1531 height 23
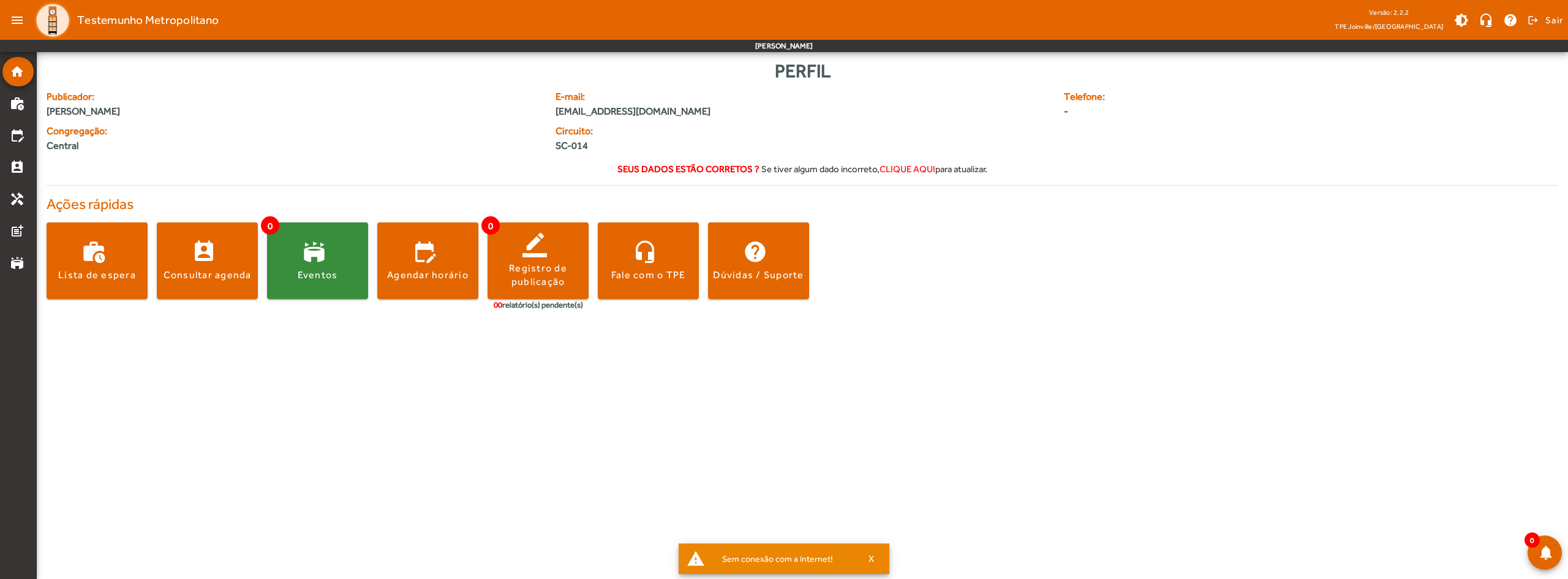
drag, startPoint x: 1238, startPoint y: 333, endPoint x: 1060, endPoint y: 331, distance: 178.0
click at [1237, 333] on body "menu Testemunho Metropolitano Versão: 2.2.2 TPE Joinville/SC brightness_medium …" at bounding box center [784, 290] width 1568 height 579
click at [192, 106] on span "[PERSON_NAME]" at bounding box center [294, 111] width 494 height 14
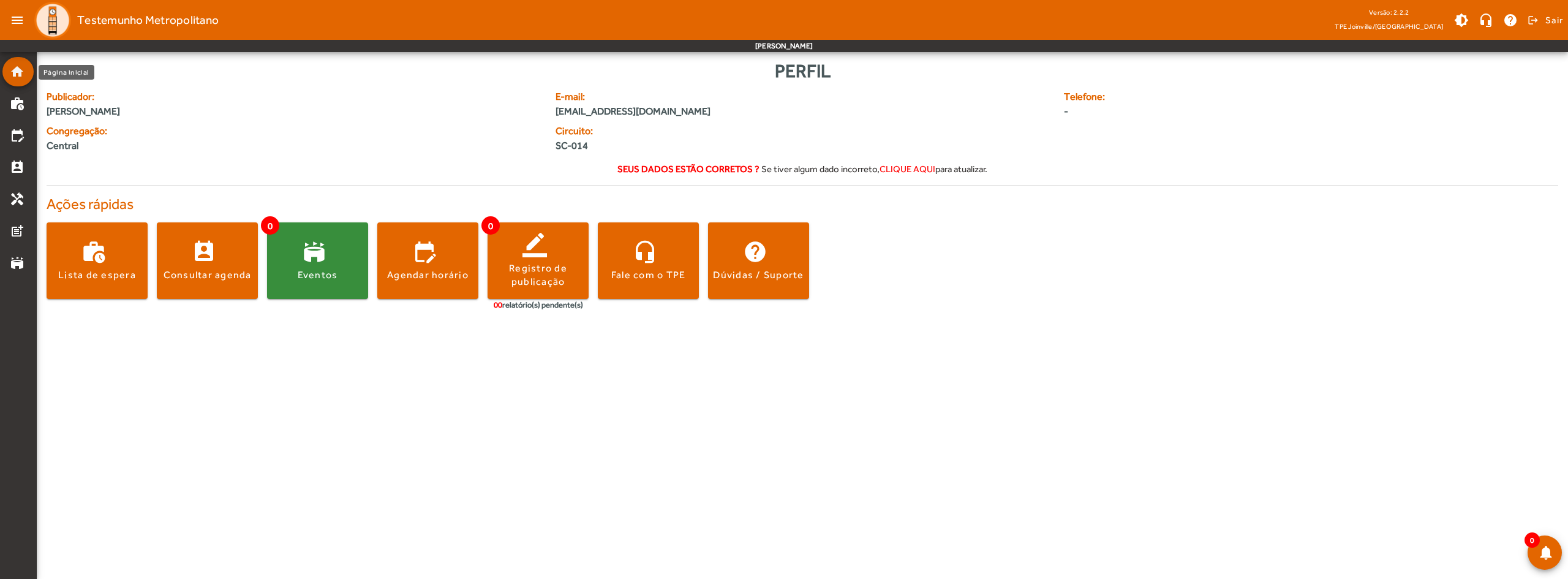
click at [14, 73] on mat-icon "home" at bounding box center [17, 72] width 14 height 14
click at [1528, 18] on span at bounding box center [1544, 20] width 37 height 30
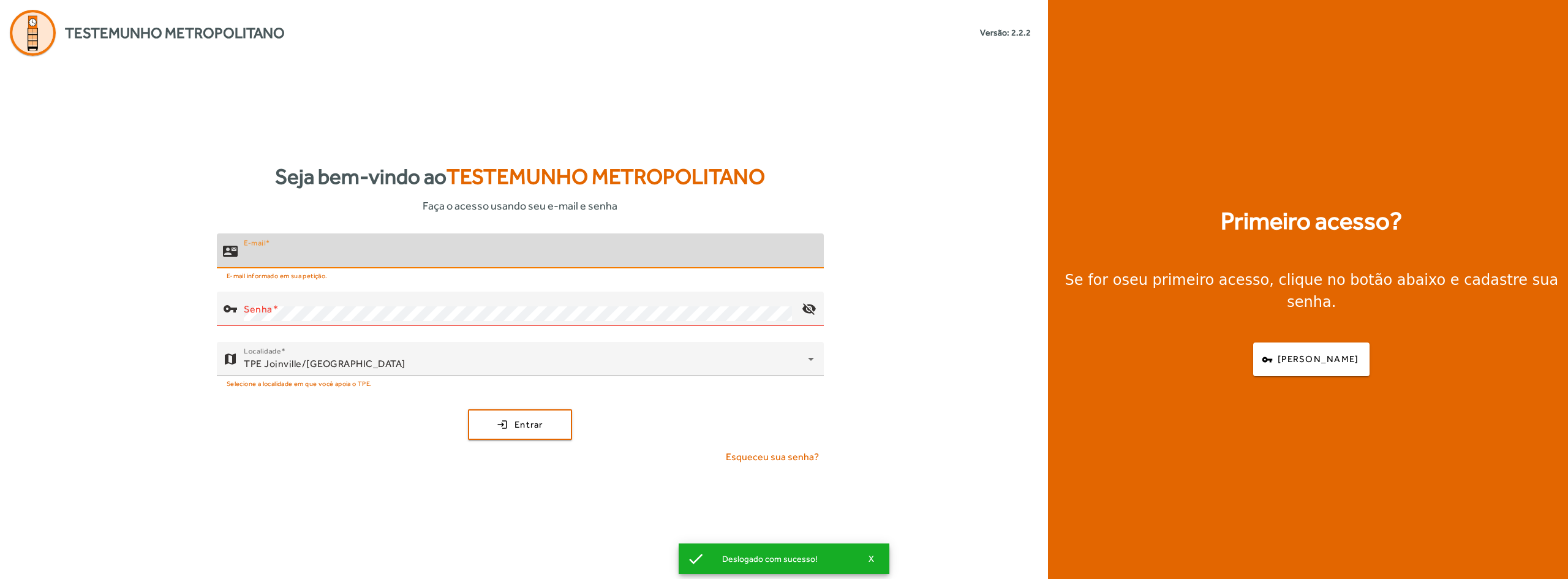
click at [451, 256] on input "E-mail" at bounding box center [529, 255] width 571 height 14
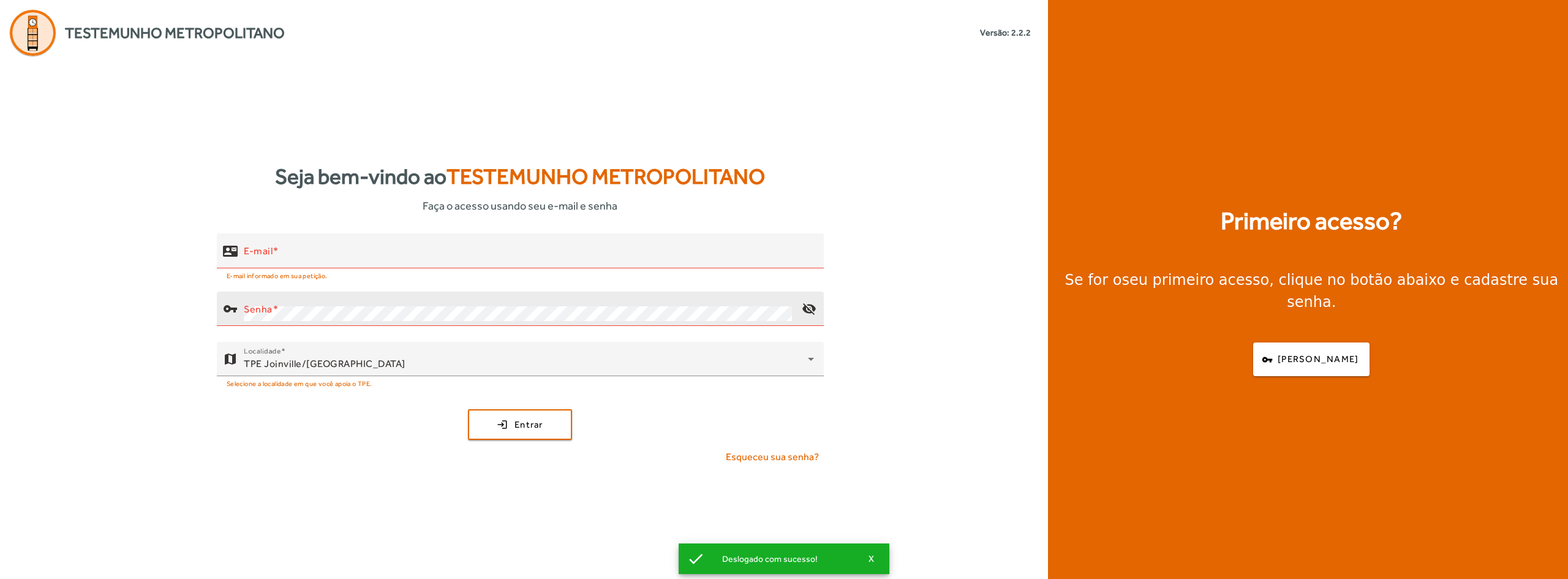
click at [439, 332] on div at bounding box center [520, 333] width 607 height 14
click at [468, 409] on button "login Entrar" at bounding box center [520, 424] width 104 height 31
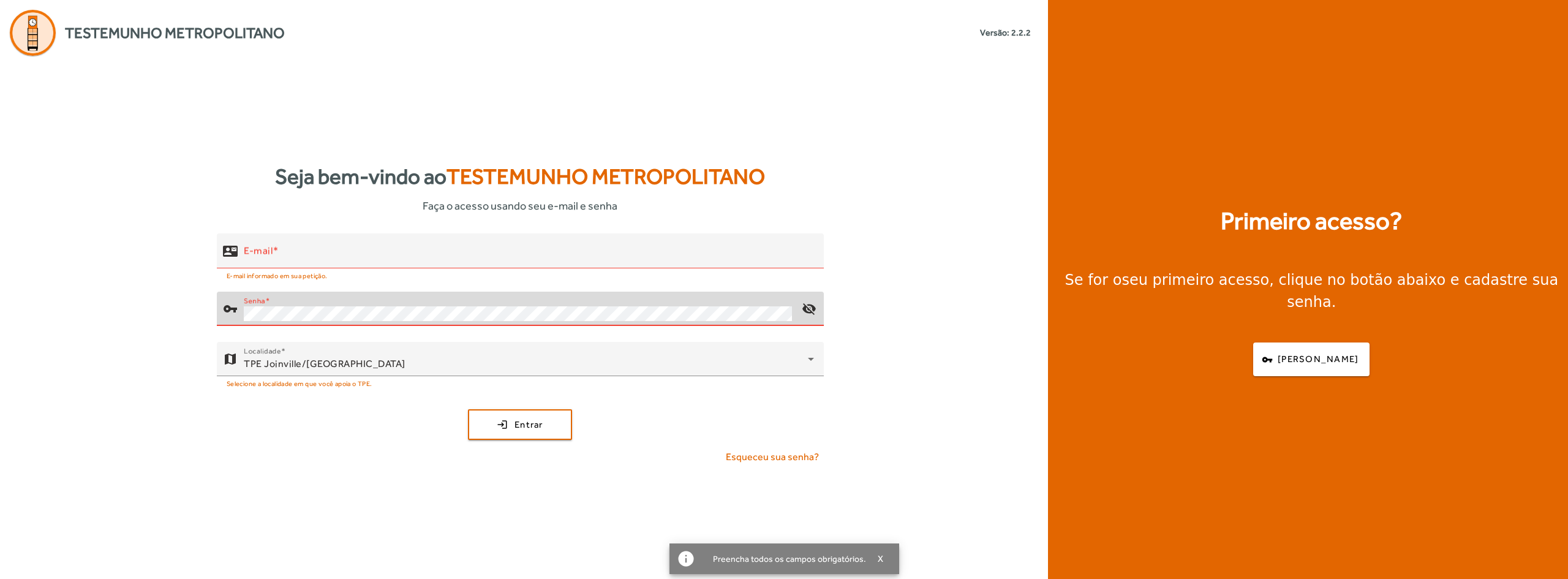
type input "**********"
click at [516, 425] on span "Entrar" at bounding box center [529, 424] width 29 height 14
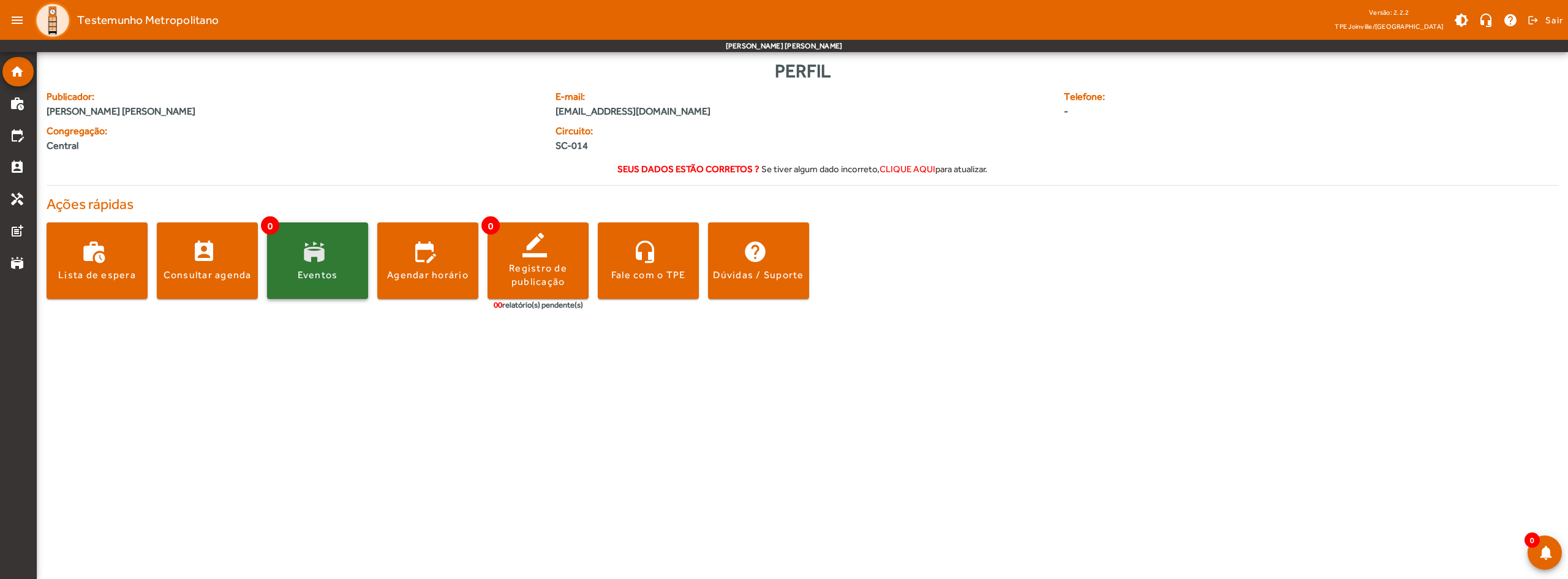
click at [328, 287] on span at bounding box center [318, 261] width 101 height 77
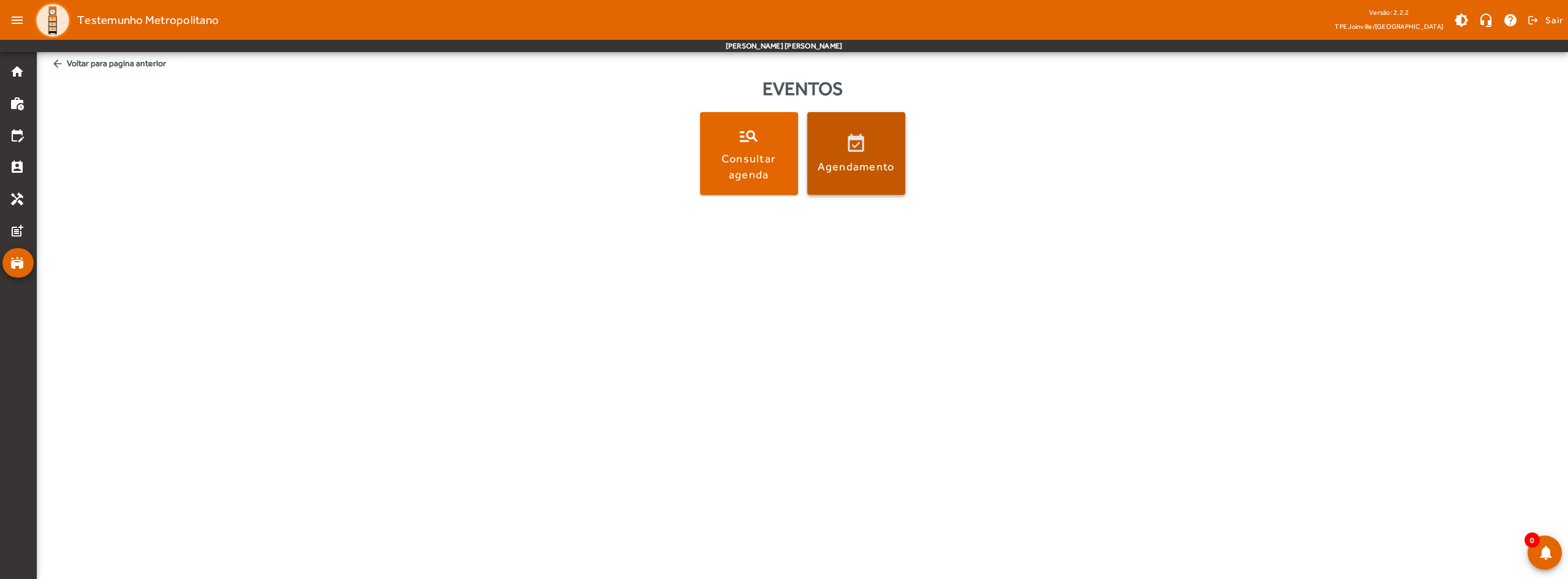
click at [859, 175] on span at bounding box center [856, 153] width 98 height 83
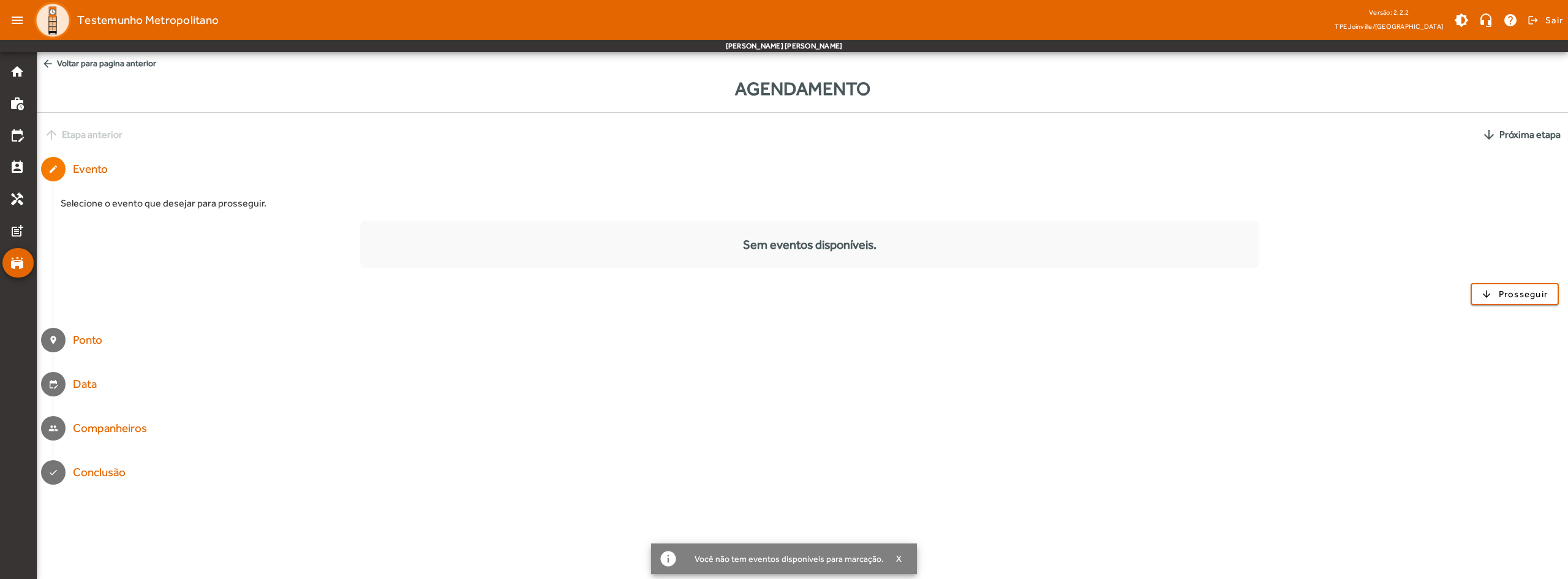
click at [870, 233] on mat-list "Sem eventos disponíveis." at bounding box center [810, 244] width 899 height 48
click at [1487, 295] on span "button" at bounding box center [1514, 294] width 86 height 30
click at [1286, 365] on mat-step-header "edit_calendar Data" at bounding box center [802, 384] width 1531 height 44
click at [1499, 140] on strong "arrow_downward Próxima etapa" at bounding box center [1521, 135] width 79 height 14
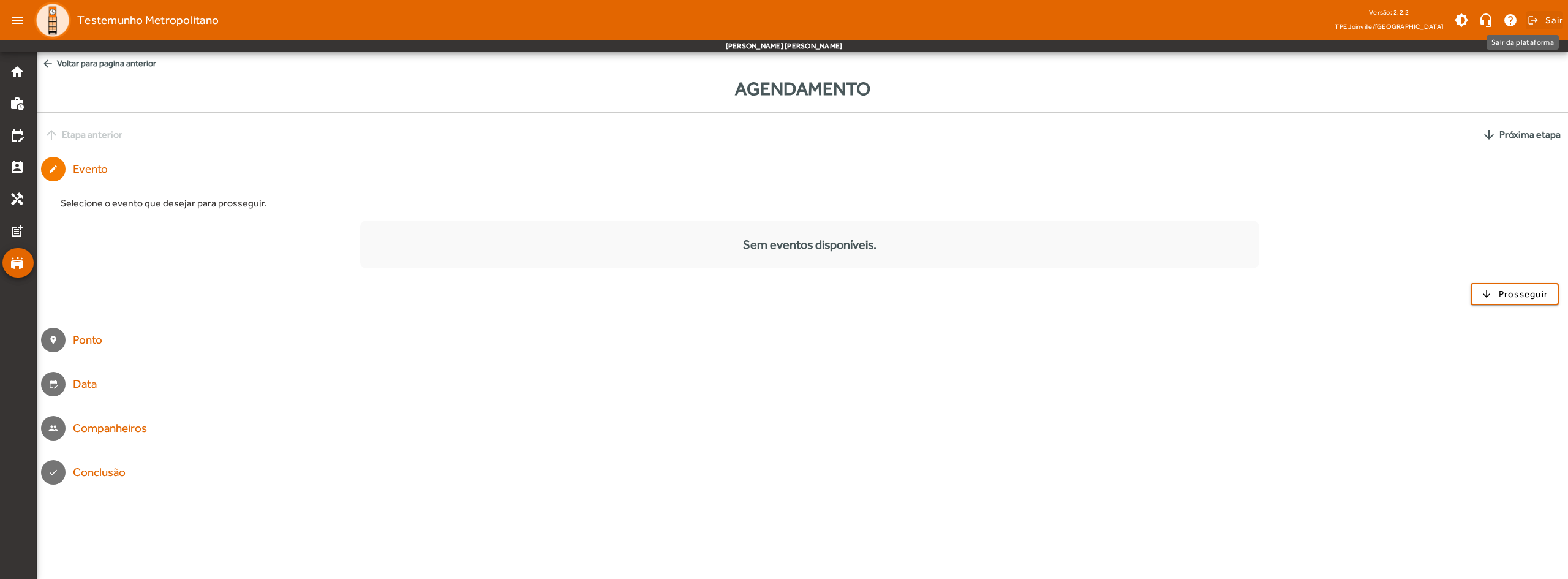
click at [1539, 16] on span at bounding box center [1544, 20] width 37 height 30
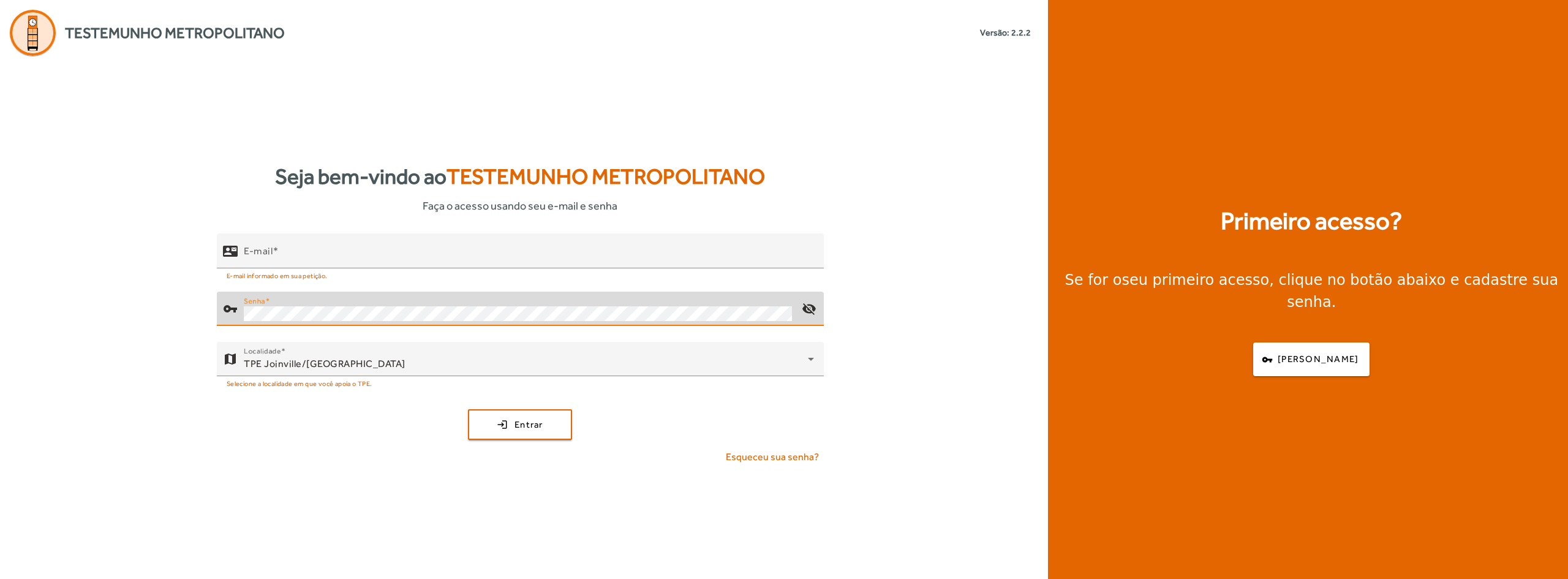
type input "**********"
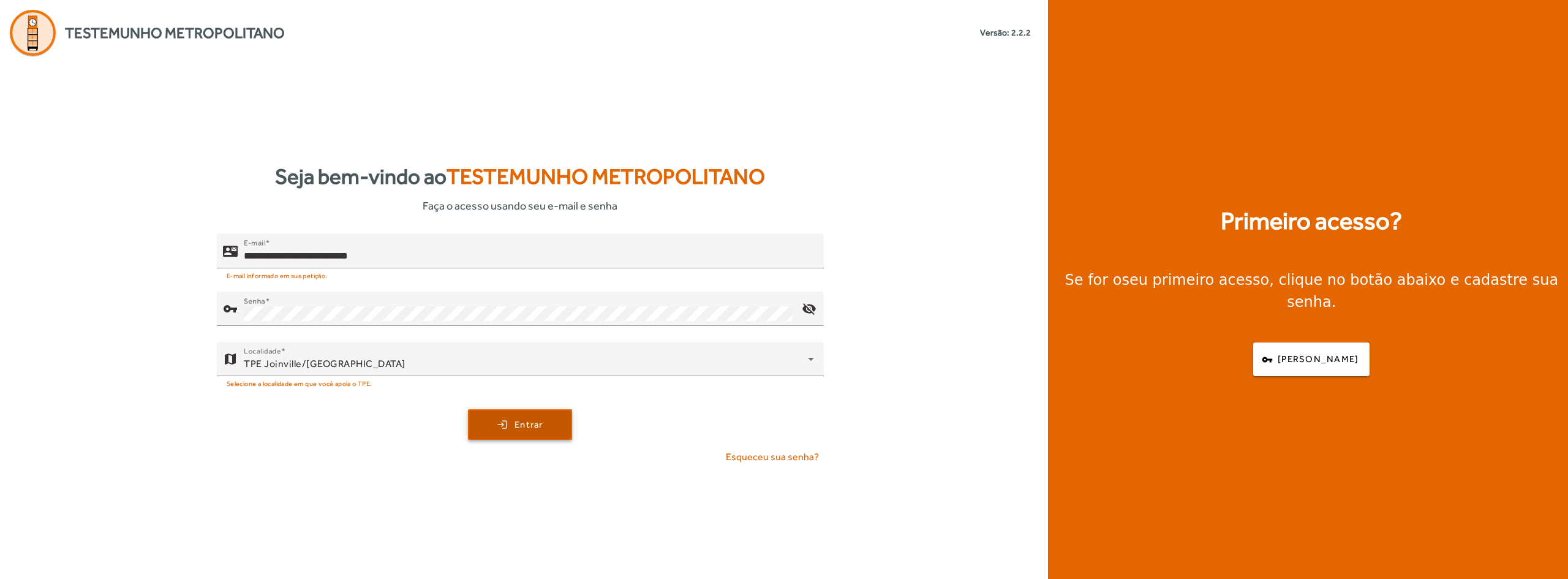
click at [520, 424] on span "Entrar" at bounding box center [529, 424] width 29 height 14
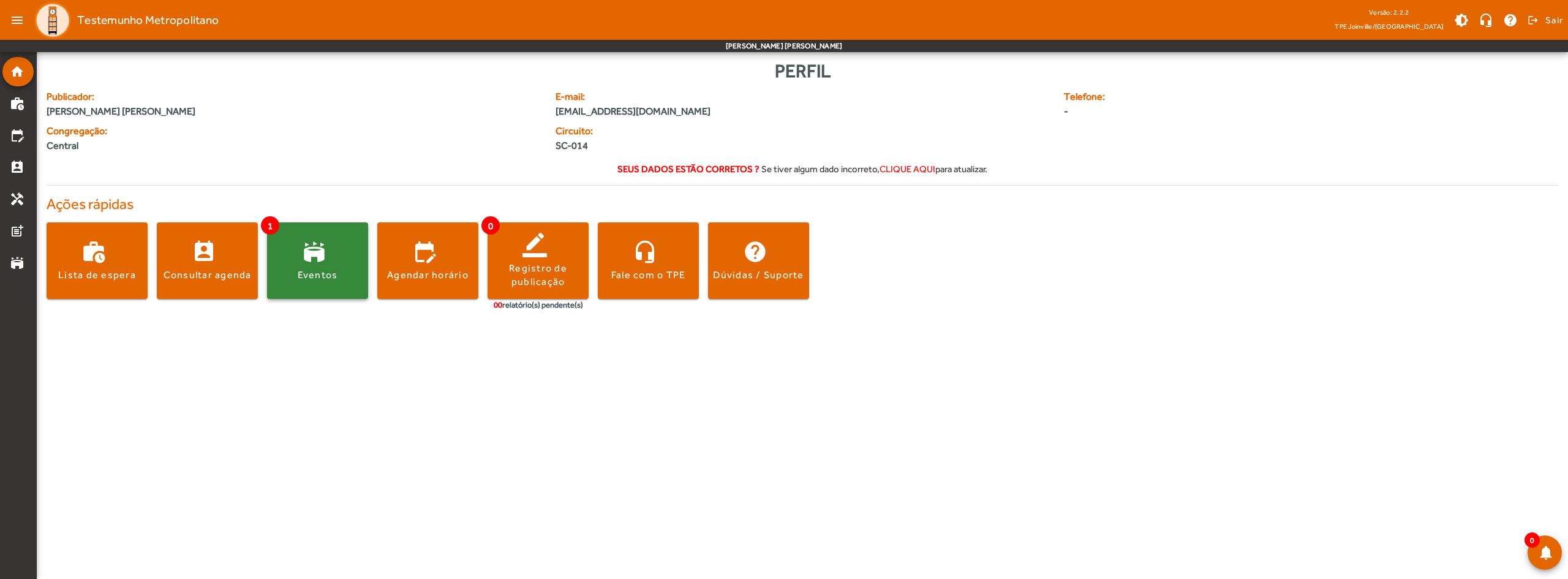
click at [332, 261] on span at bounding box center [318, 261] width 101 height 30
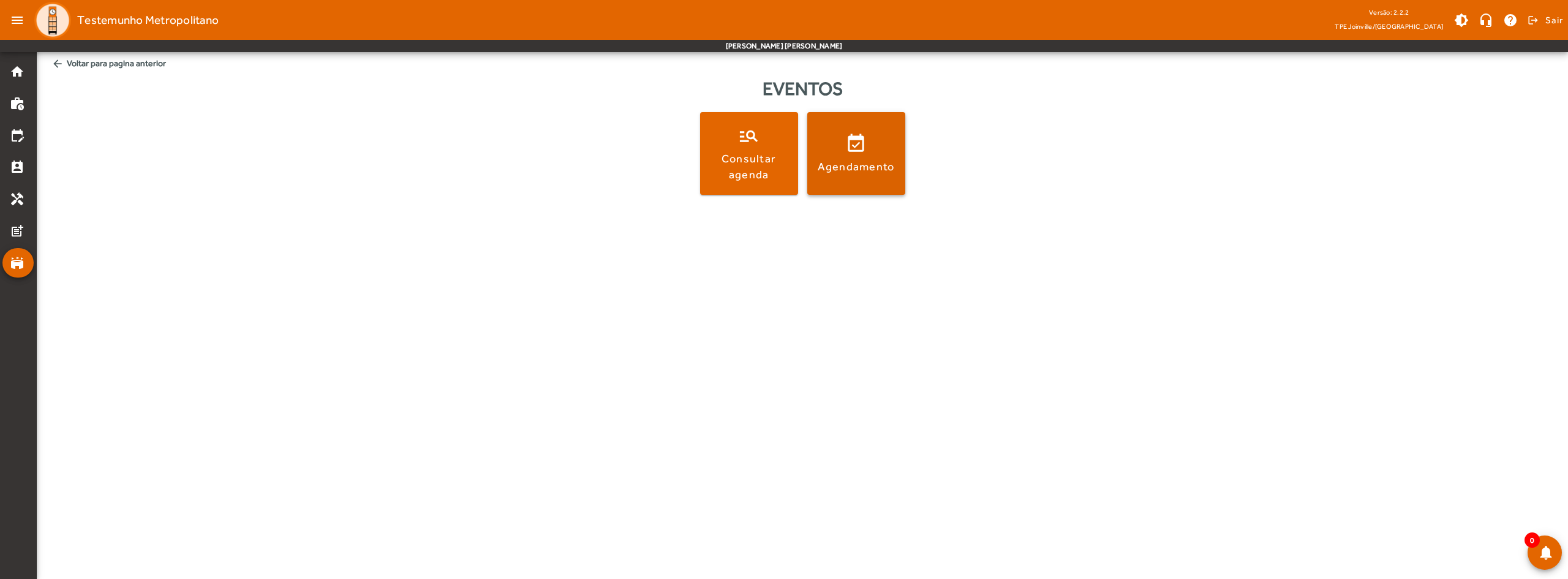
click at [877, 178] on span at bounding box center [856, 153] width 98 height 83
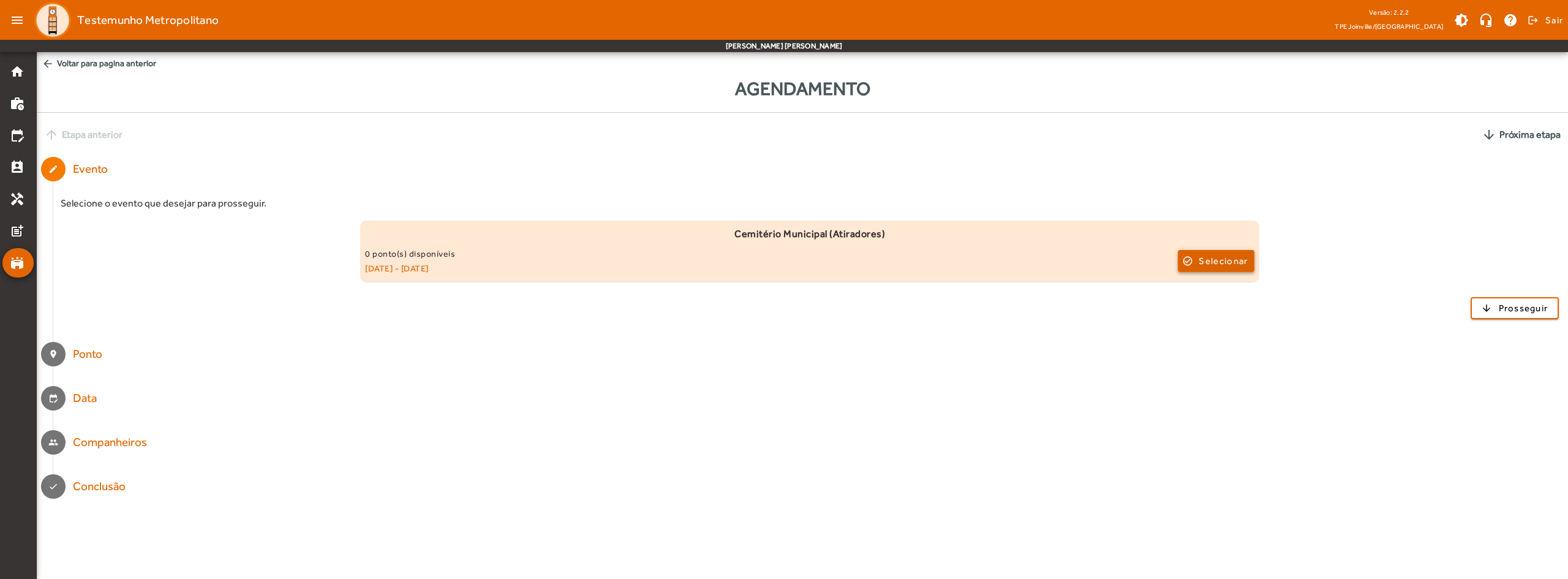
click at [1190, 262] on span "button" at bounding box center [1215, 261] width 74 height 30
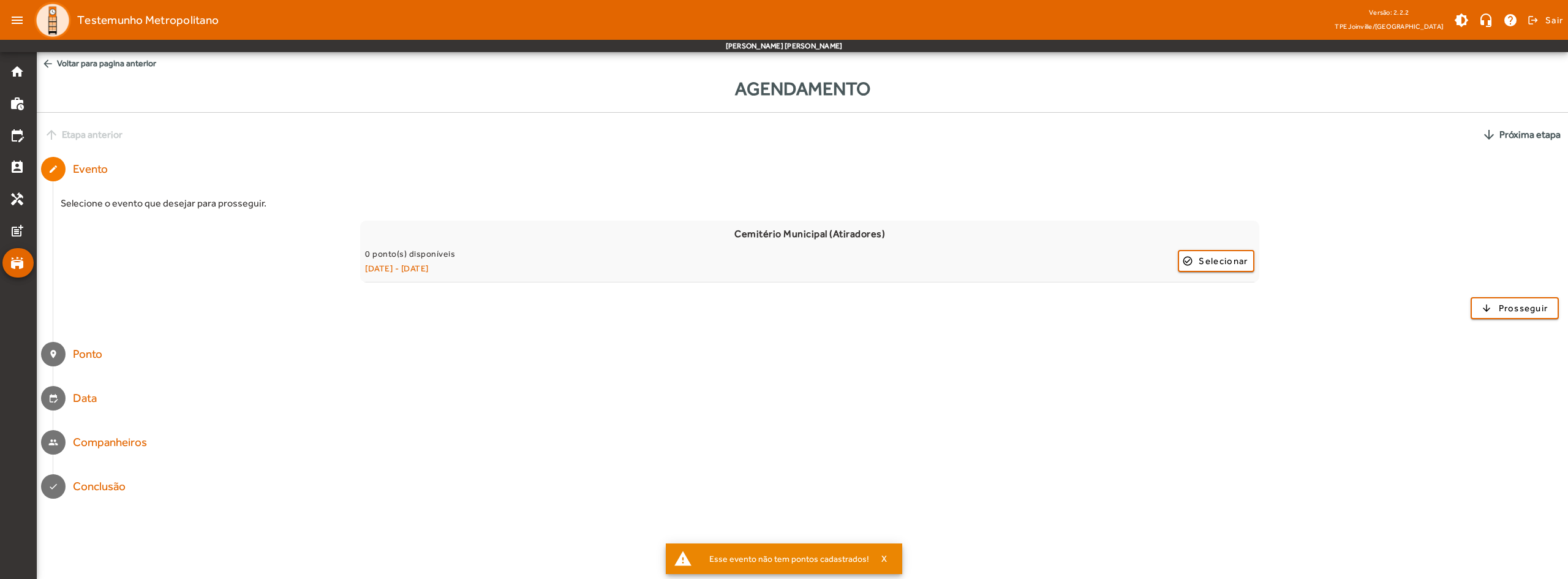
click at [1284, 391] on mat-step-header "edit_calendar Data" at bounding box center [802, 398] width 1531 height 44
click at [197, 332] on div "Selecione o evento que desejar para prosseguir. Cemitério Municipal (Atiradores…" at bounding box center [810, 264] width 1515 height 136
click at [206, 352] on mat-step-header "location_on Ponto" at bounding box center [802, 354] width 1531 height 44
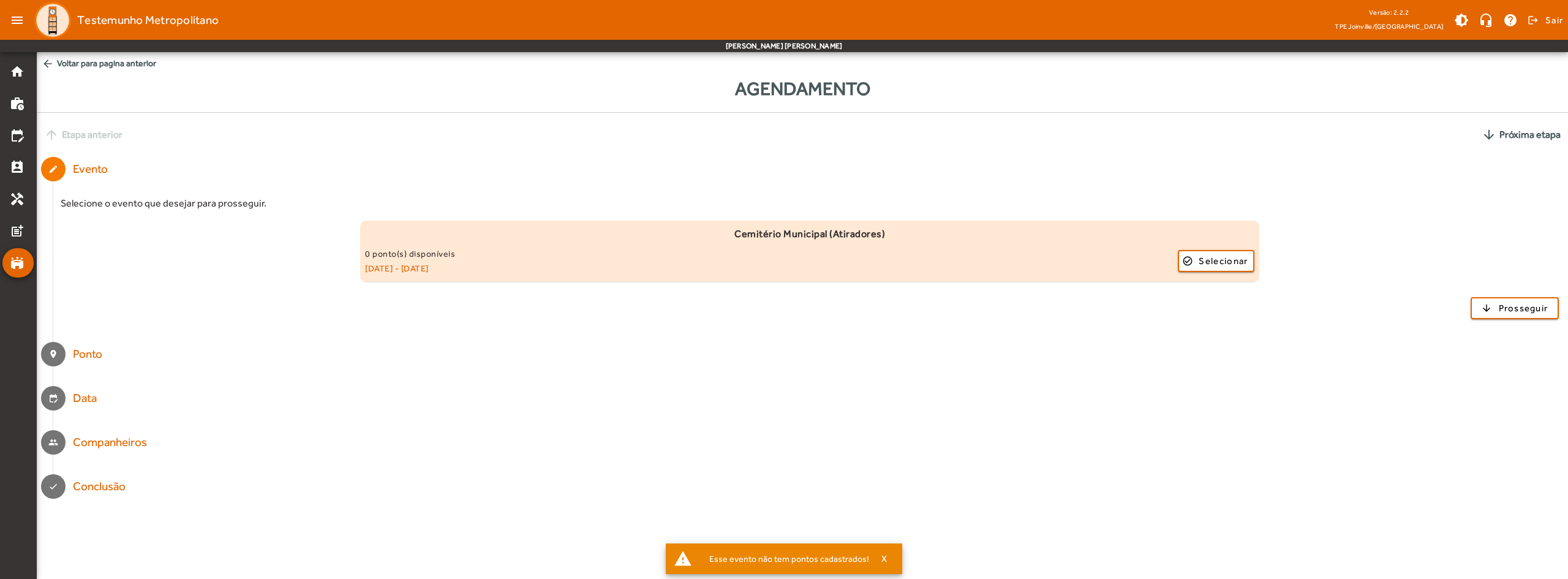
click at [431, 258] on small "0 ponto(s) disponíveis" at bounding box center [411, 254] width 90 height 10
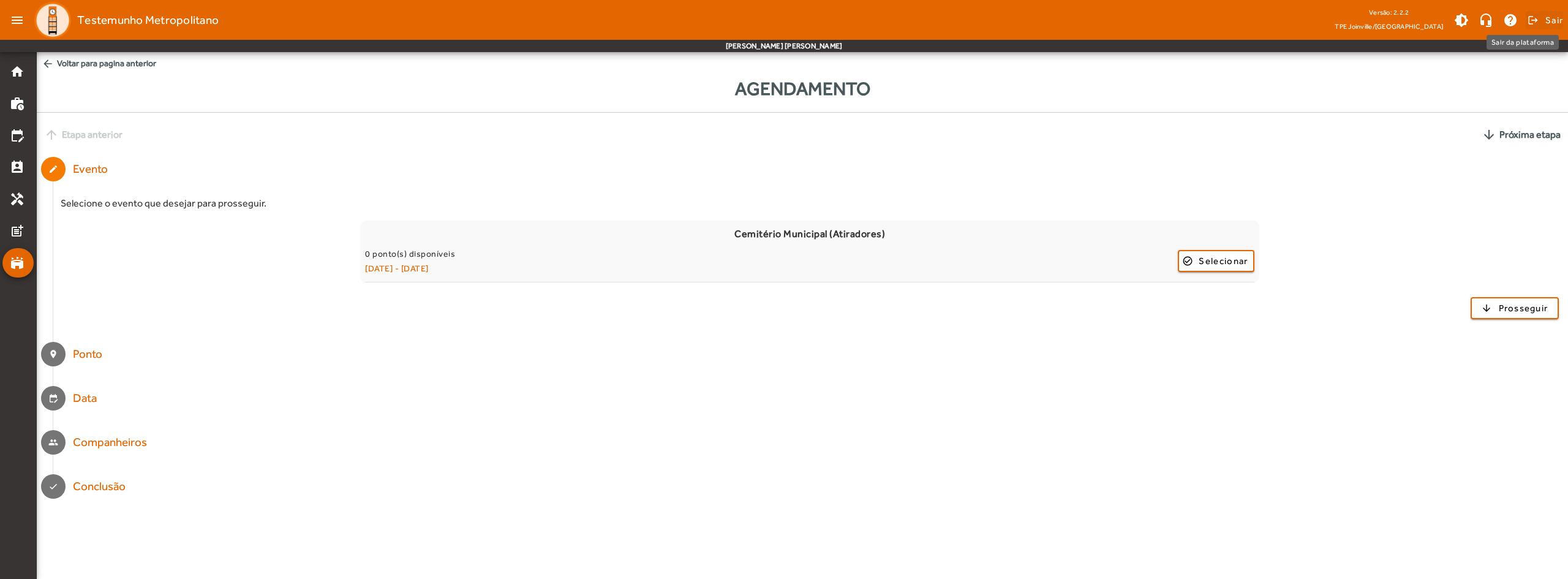
click at [1533, 21] on span at bounding box center [1544, 20] width 37 height 30
